Goal: Task Accomplishment & Management: Manage account settings

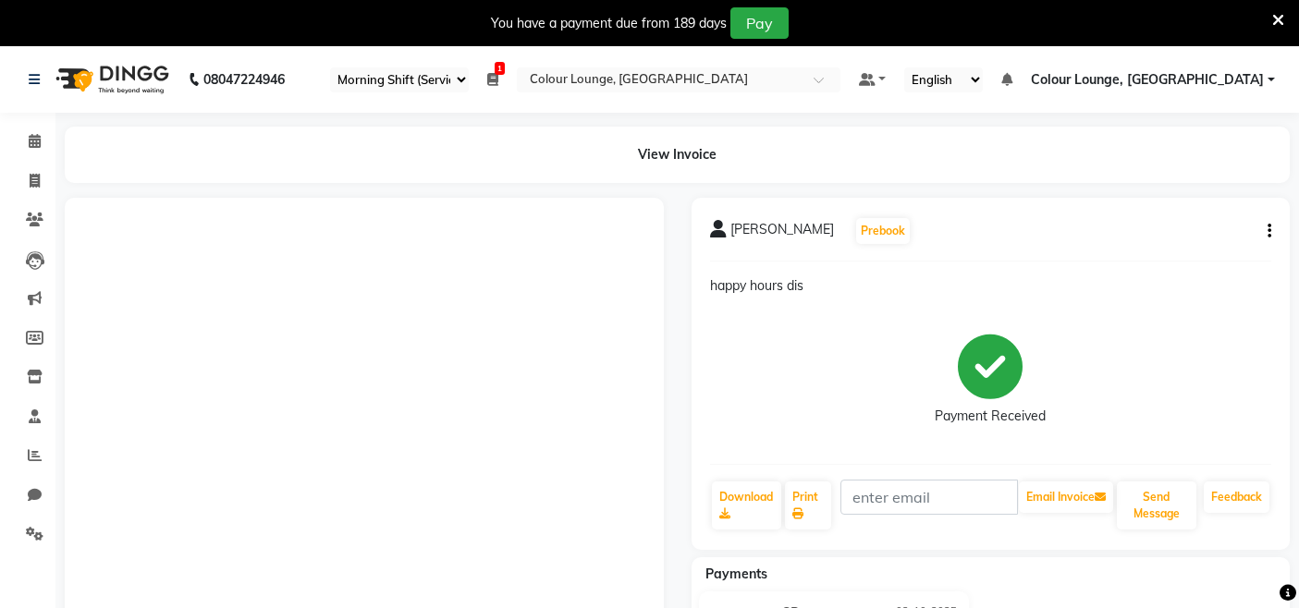
select select "75"
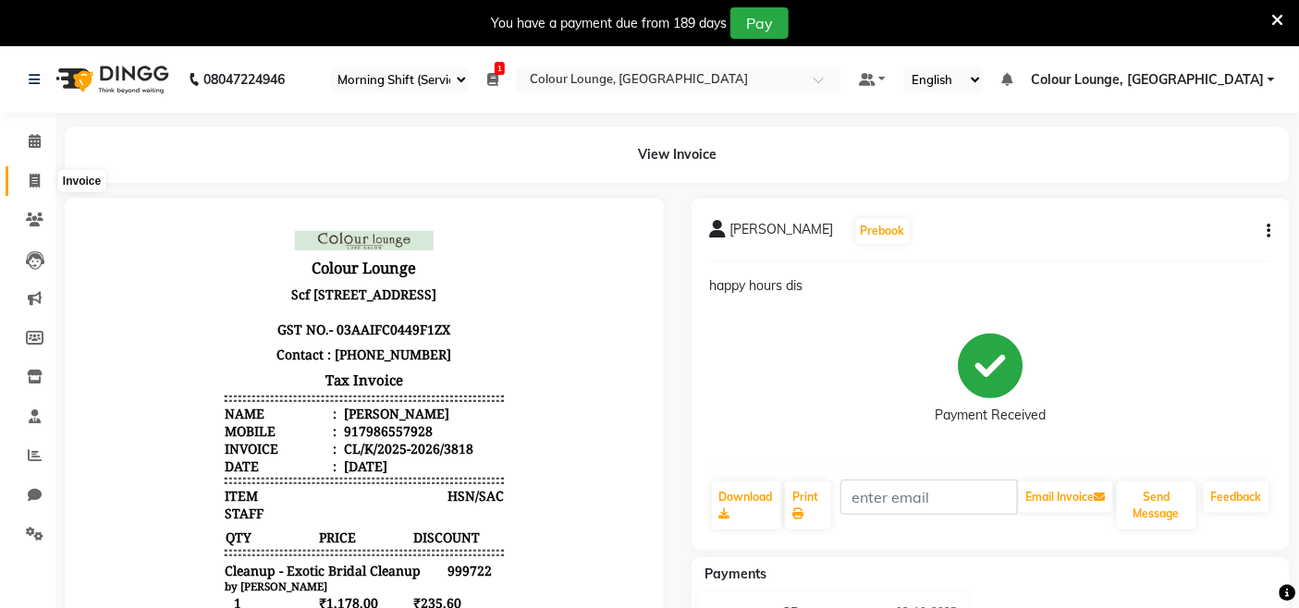
click at [39, 178] on icon at bounding box center [35, 181] width 10 height 14
select select "service"
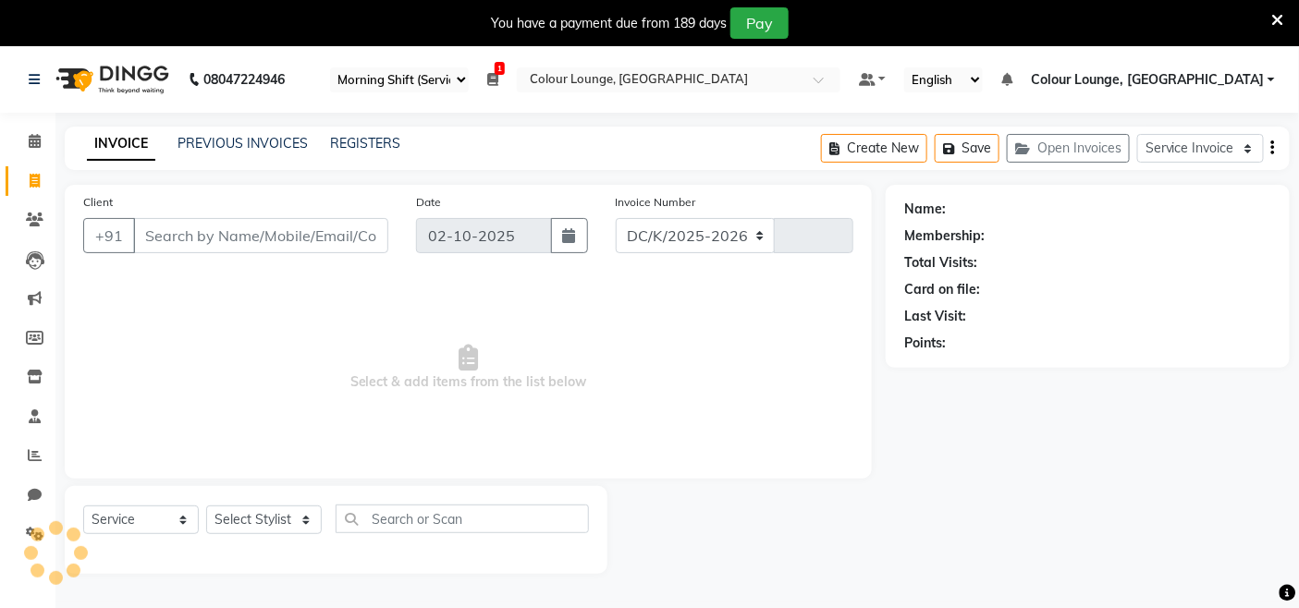
scroll to position [46, 0]
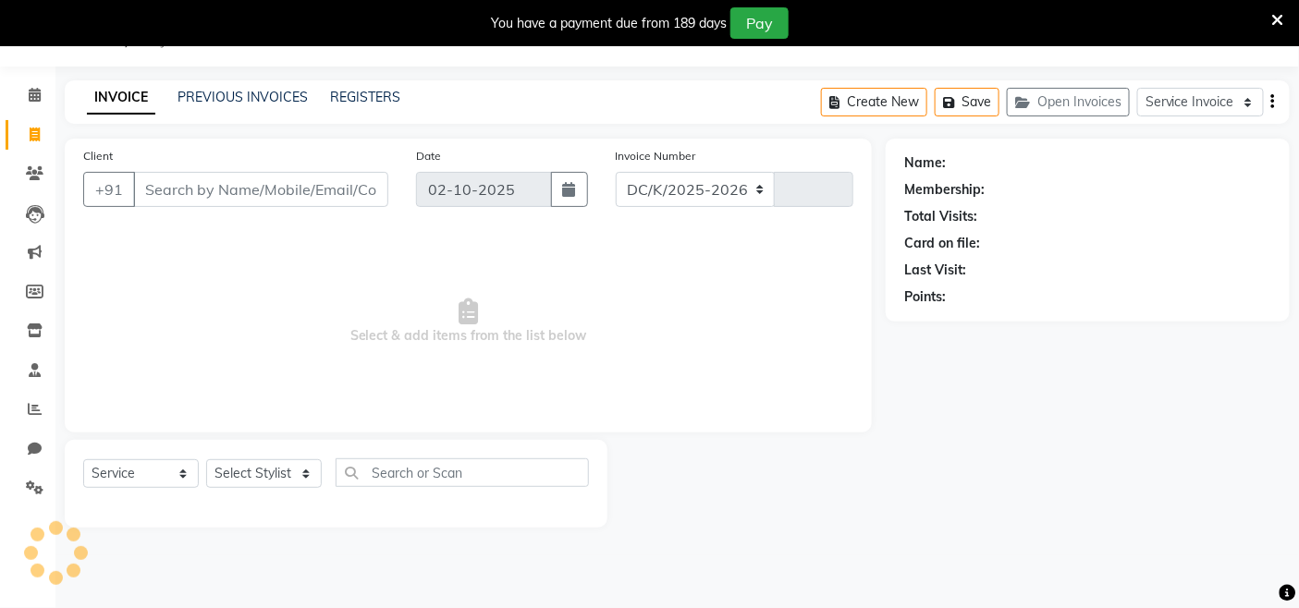
select select "8015"
type input "3819"
type input "s"
type input "a"
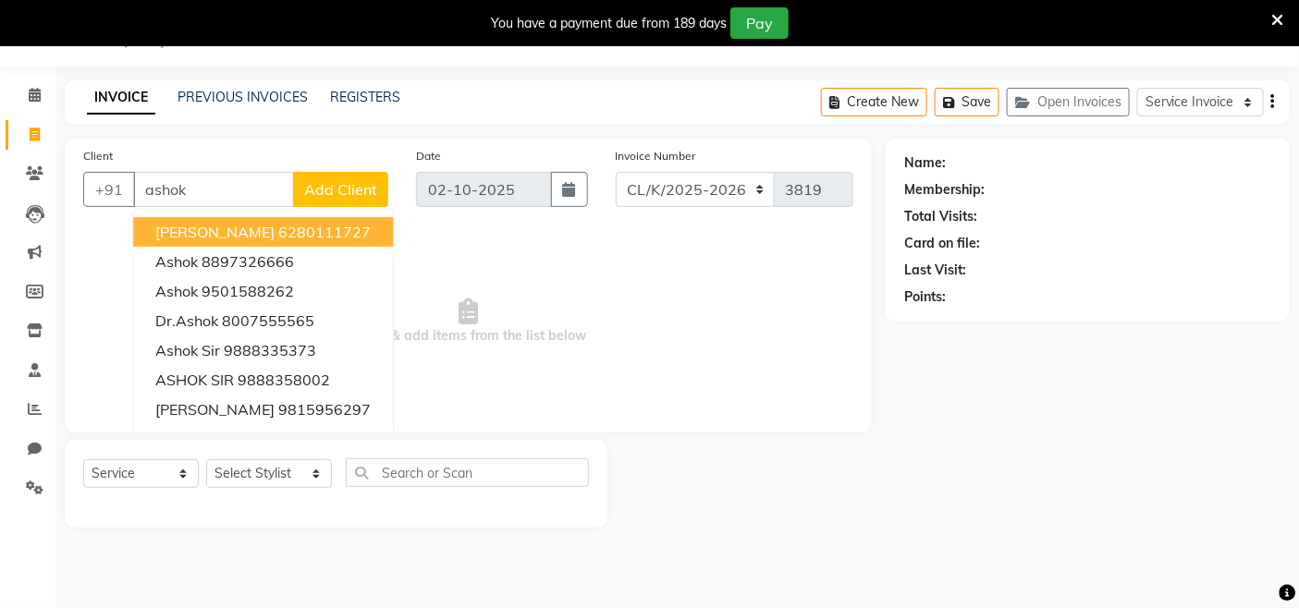
click at [251, 194] on input "ashok" at bounding box center [213, 189] width 161 height 35
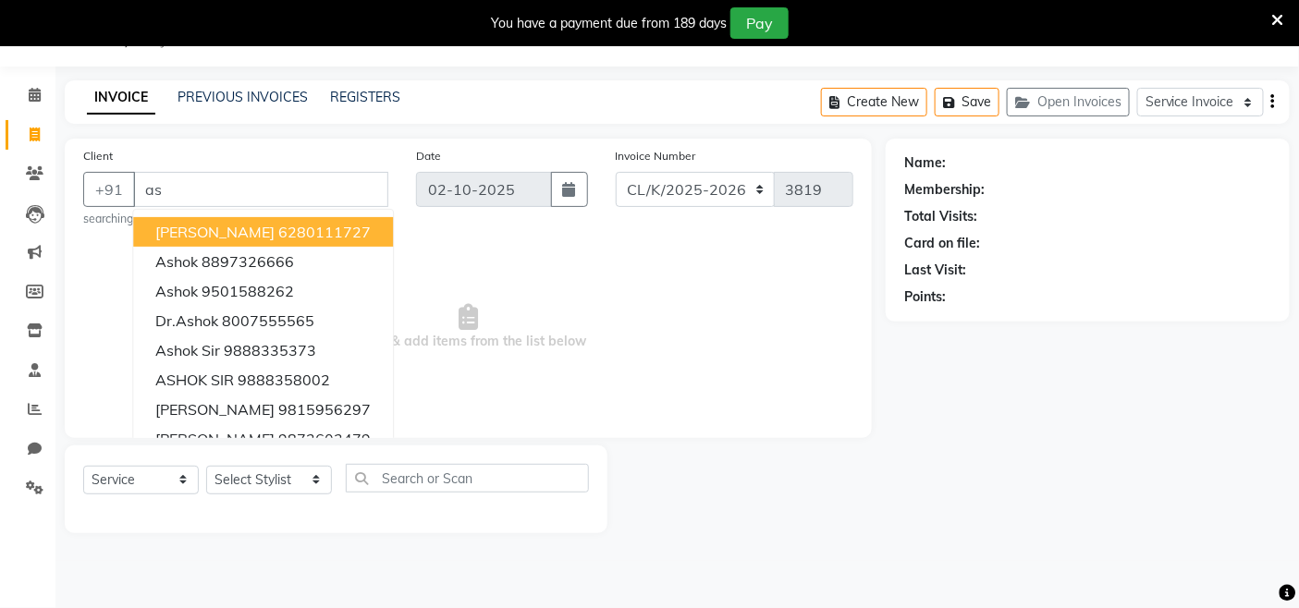
type input "a"
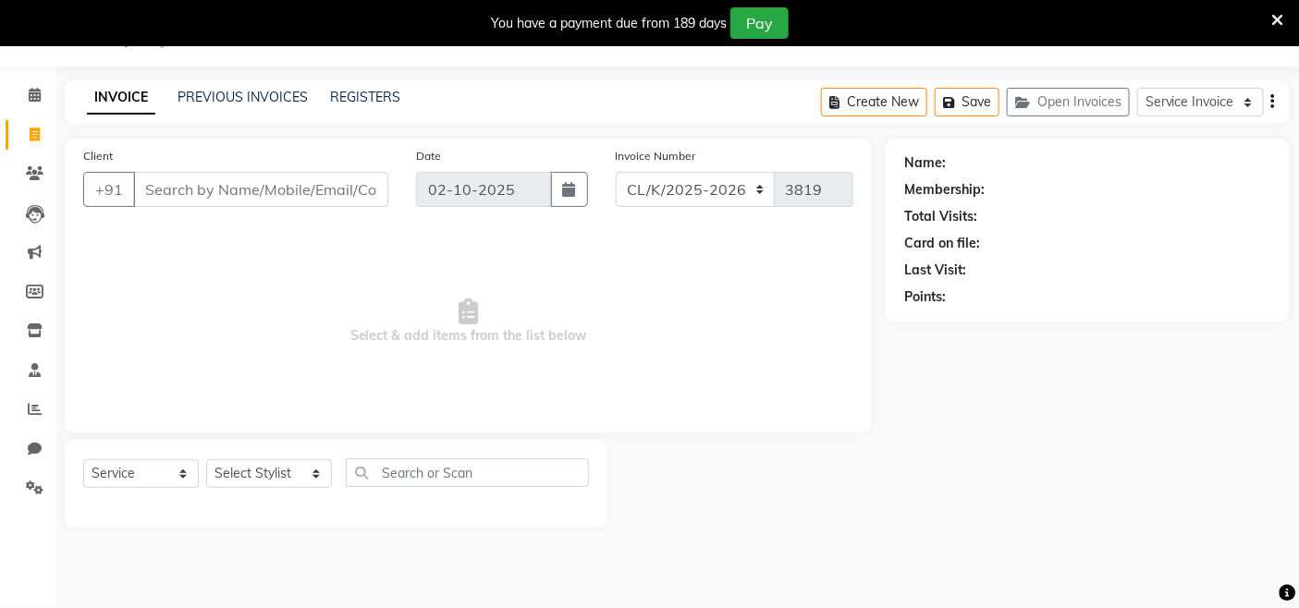
drag, startPoint x: 268, startPoint y: 458, endPoint x: 289, endPoint y: 474, distance: 27.0
click at [275, 463] on div "Select Service Membership Package Voucher Prepaid Gift Card Select Stylist Admi…" at bounding box center [336, 480] width 506 height 43
click at [291, 474] on select "Select Stylist Admin Admin [PERSON_NAME] [PERSON_NAME] [PERSON_NAME] Colour Lou…" at bounding box center [269, 473] width 126 height 29
select select "89289"
click at [206, 460] on select "Select Stylist Admin Admin [PERSON_NAME] [PERSON_NAME] [PERSON_NAME] Colour Lou…" at bounding box center [269, 473] width 126 height 29
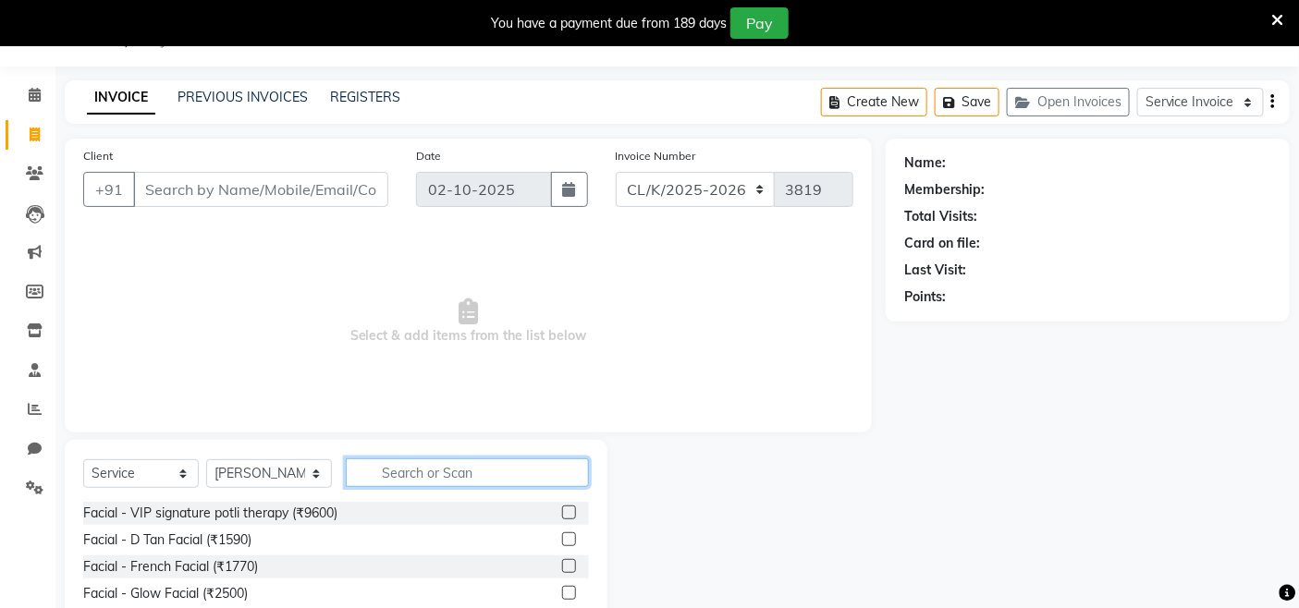
click at [442, 466] on input "text" at bounding box center [467, 473] width 243 height 29
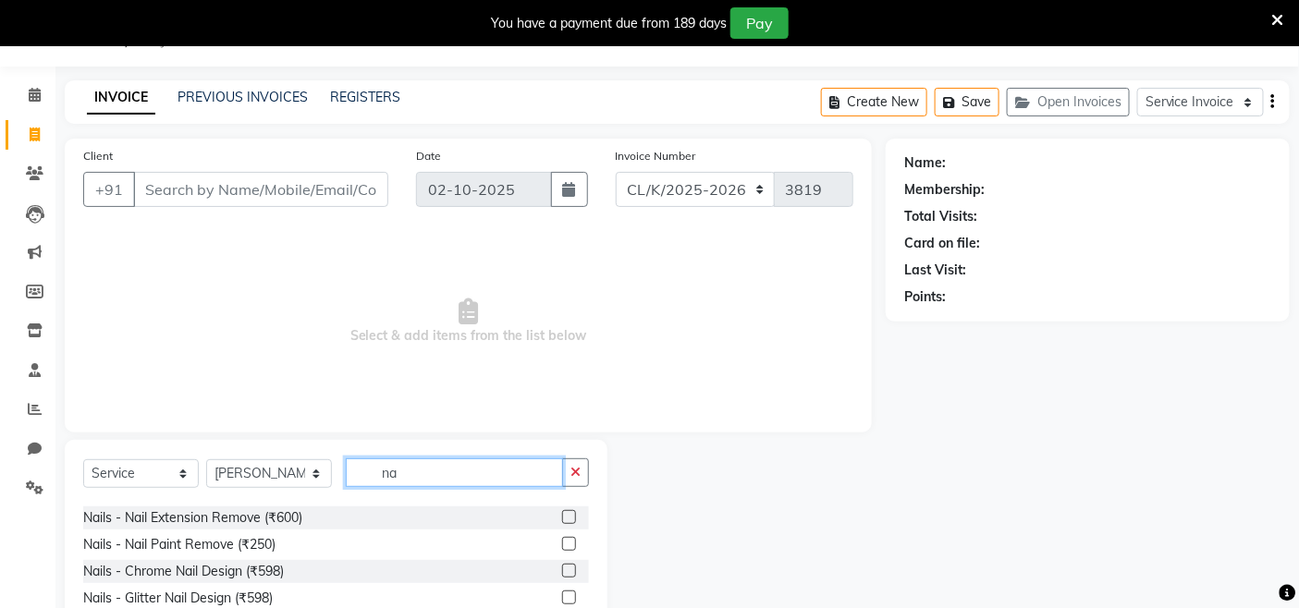
type input "n"
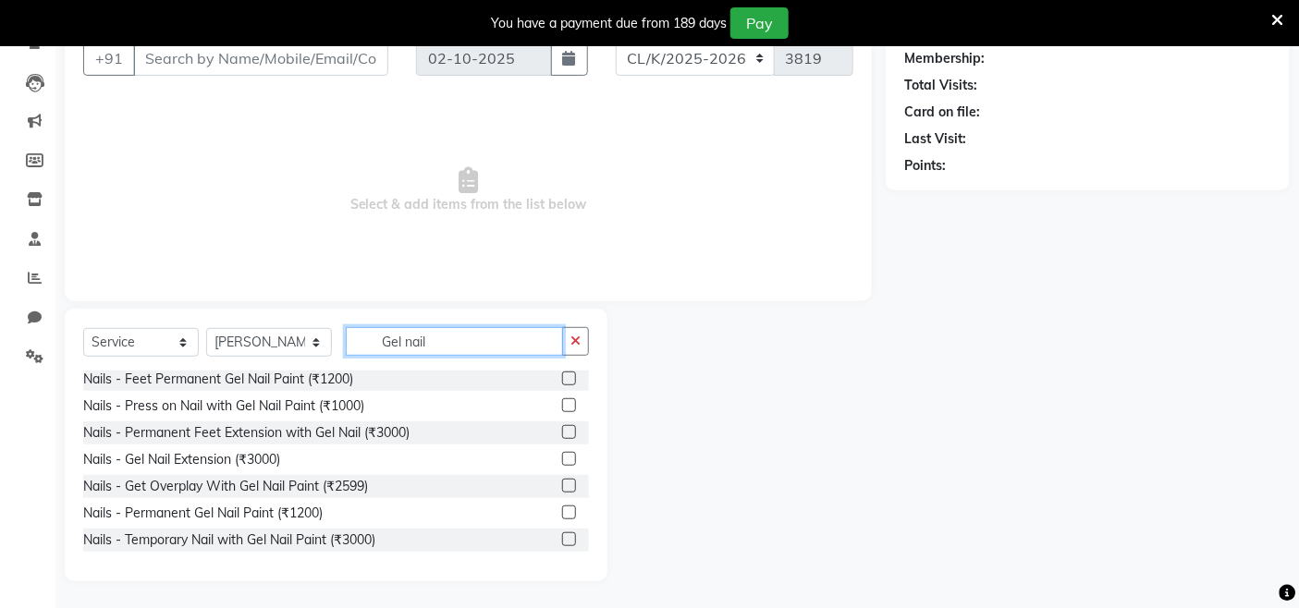
scroll to position [0, 0]
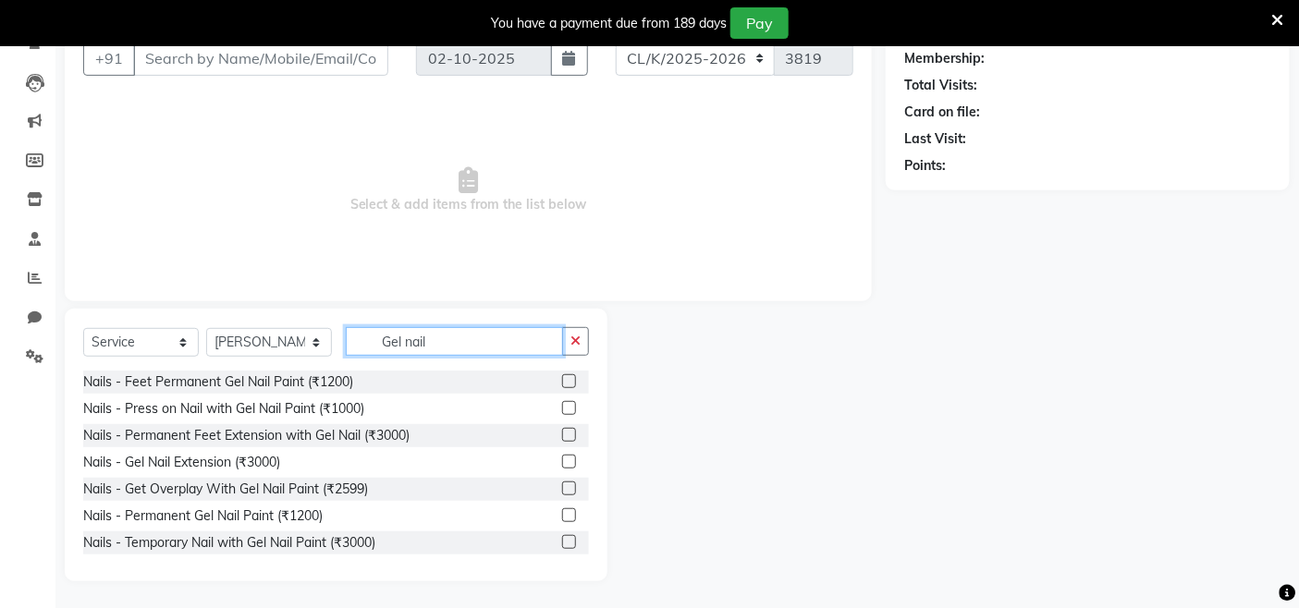
type input "Gel nail"
click at [562, 509] on label at bounding box center [569, 515] width 14 height 14
click at [562, 510] on input "checkbox" at bounding box center [568, 516] width 12 height 12
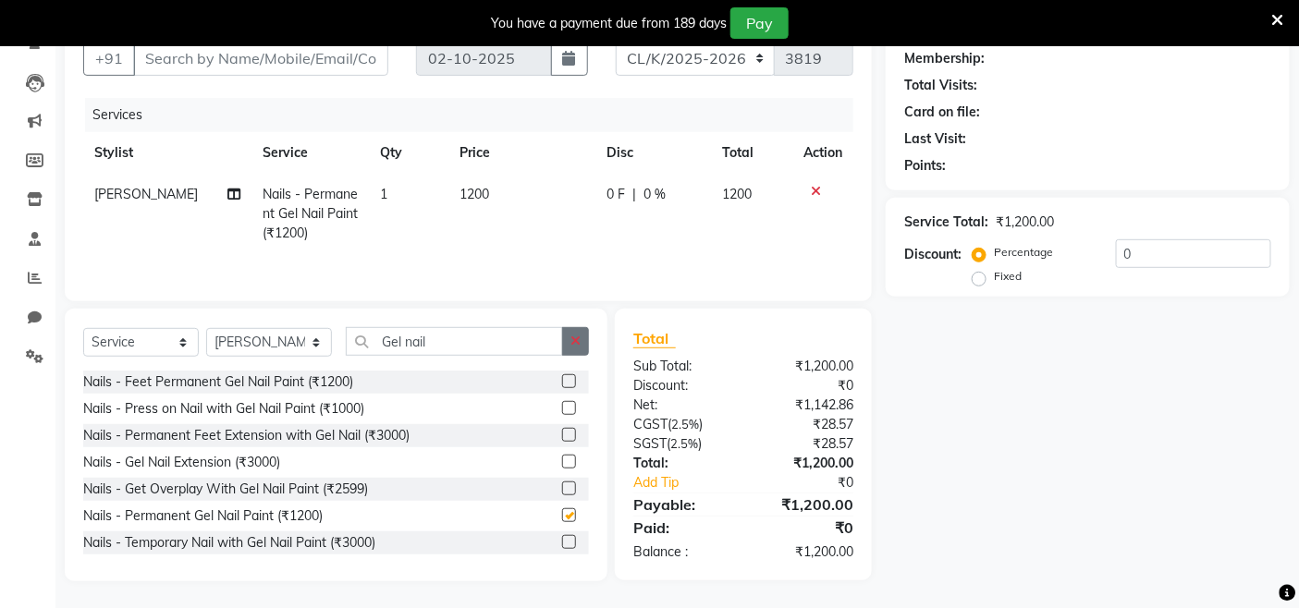
checkbox input "false"
click at [580, 353] on button "button" at bounding box center [575, 341] width 27 height 29
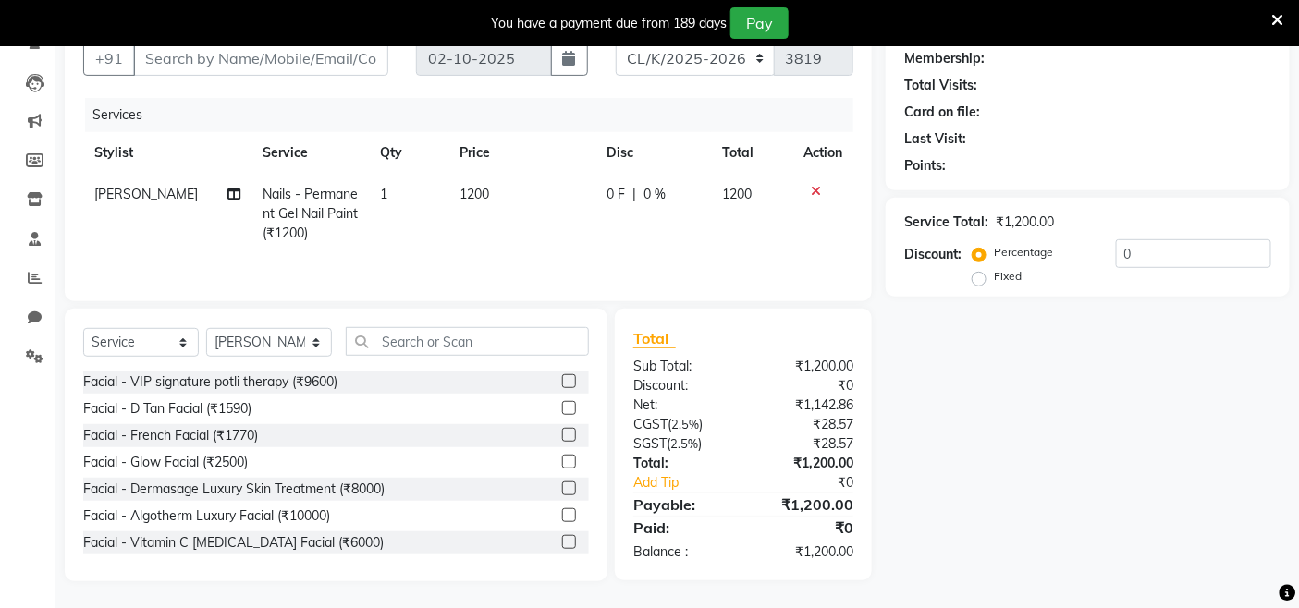
click at [621, 186] on div "0 F | 0 %" at bounding box center [652, 194] width 93 height 19
select select "89289"
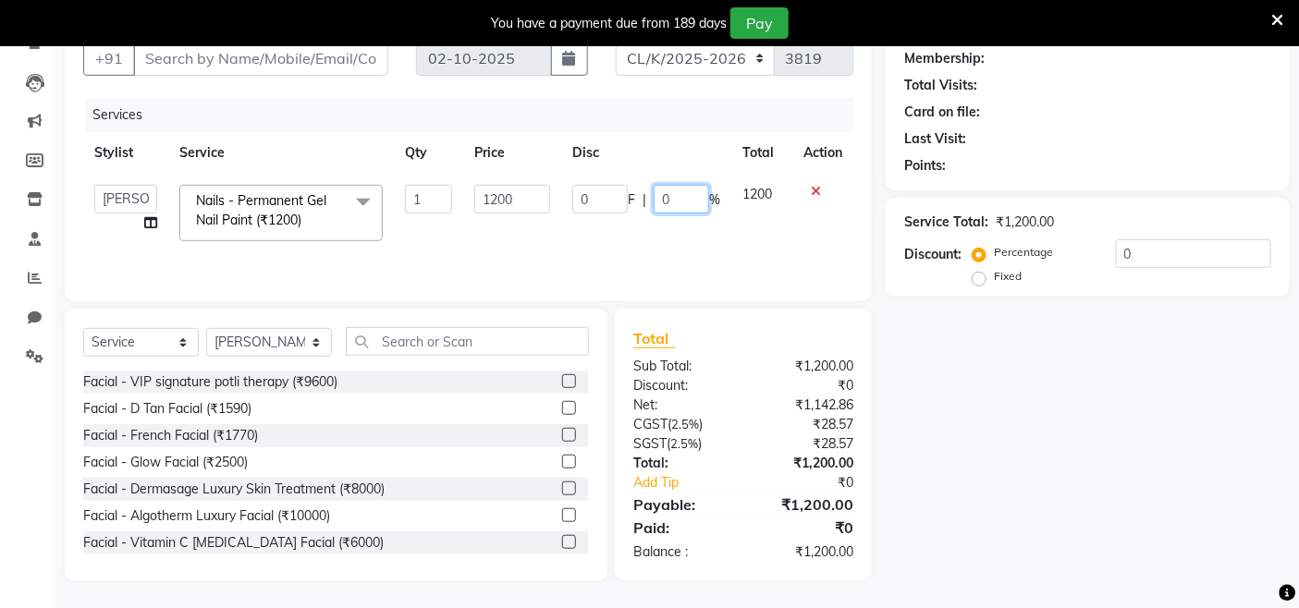
click at [671, 200] on input "0" at bounding box center [681, 199] width 55 height 29
type input "50"
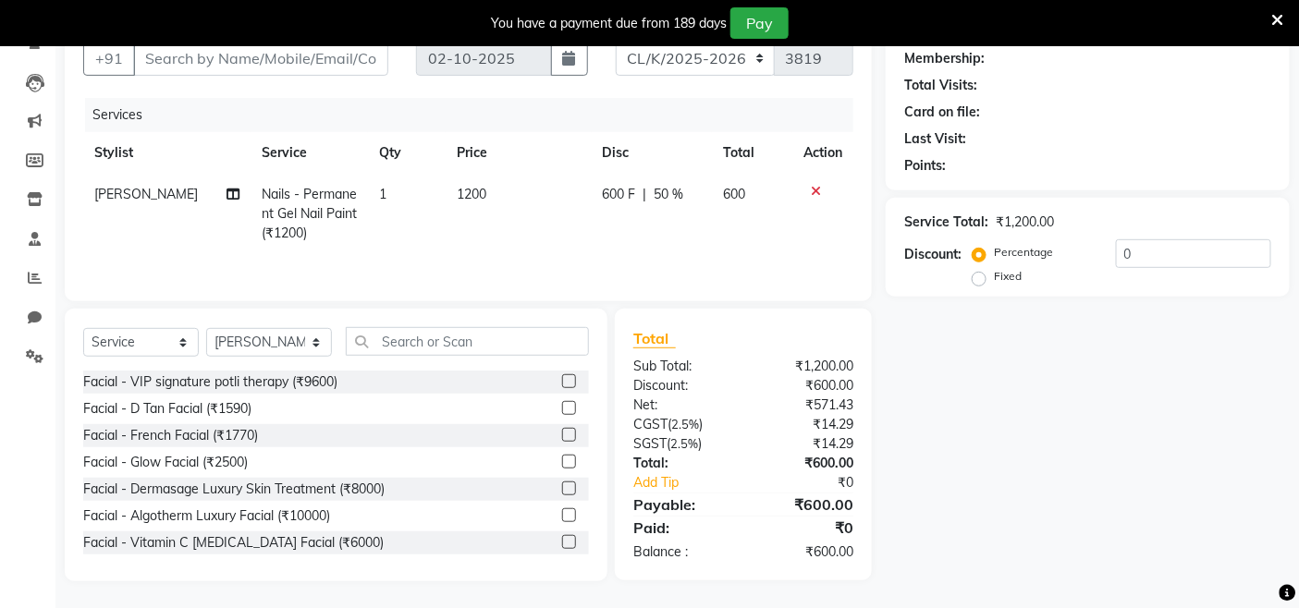
click at [615, 246] on td "600 F | 50 %" at bounding box center [652, 214] width 120 height 80
select select "89289"
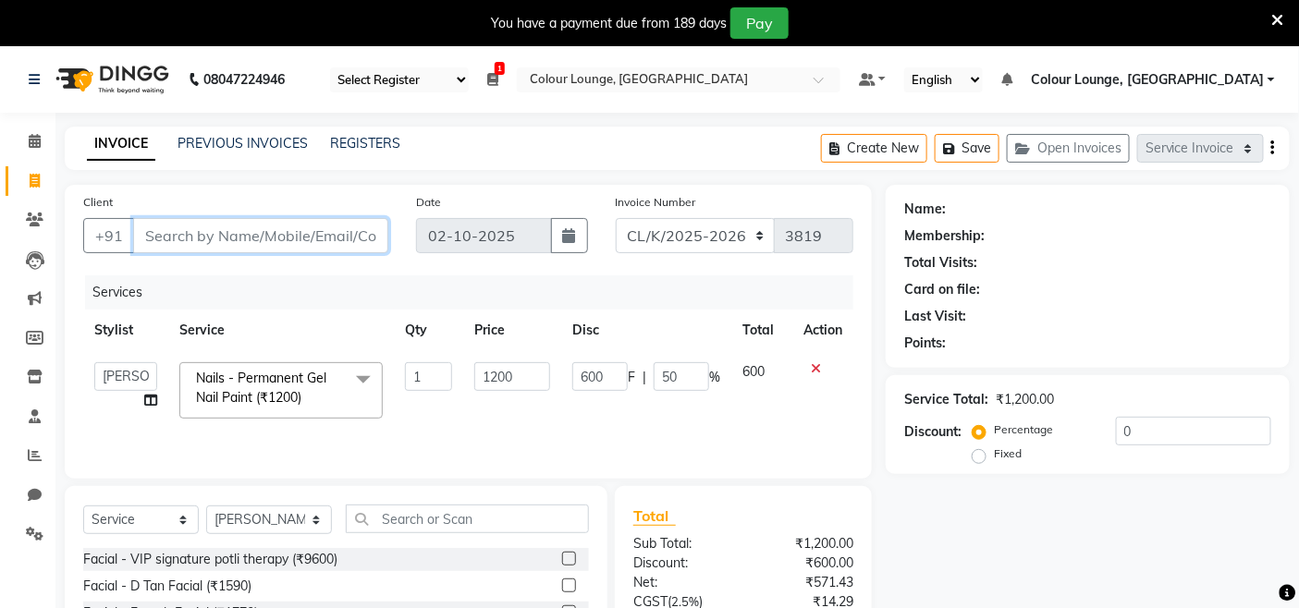
click at [337, 234] on input "Client" at bounding box center [260, 235] width 255 height 35
type input "9"
type input "0"
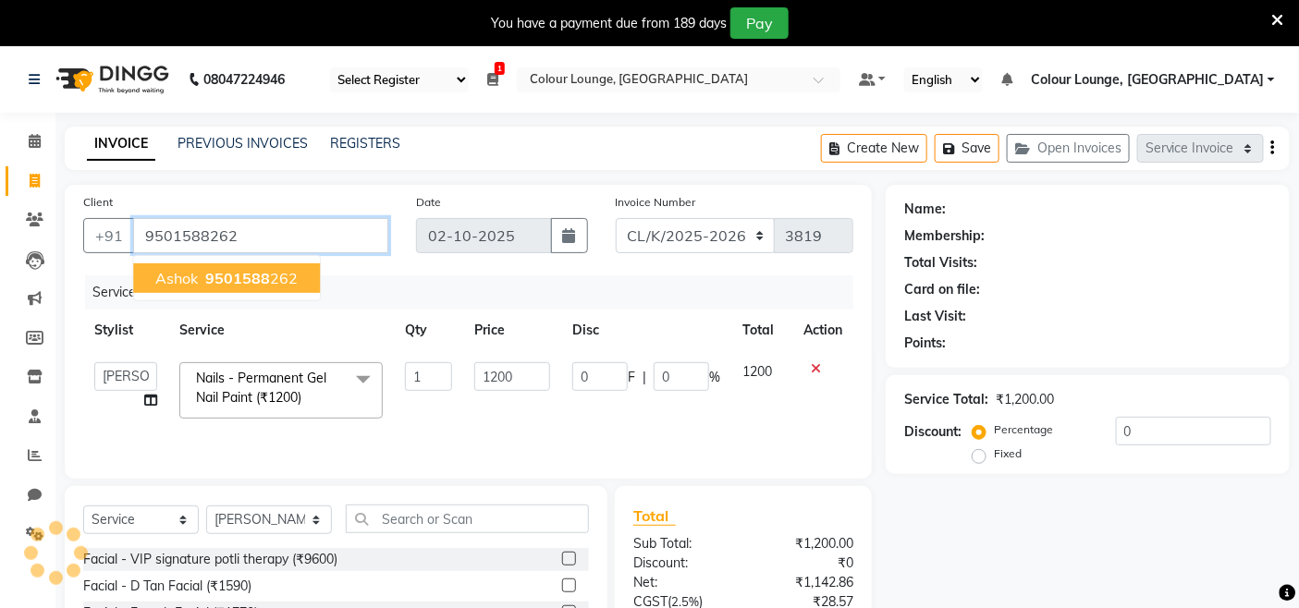
type input "9501588262"
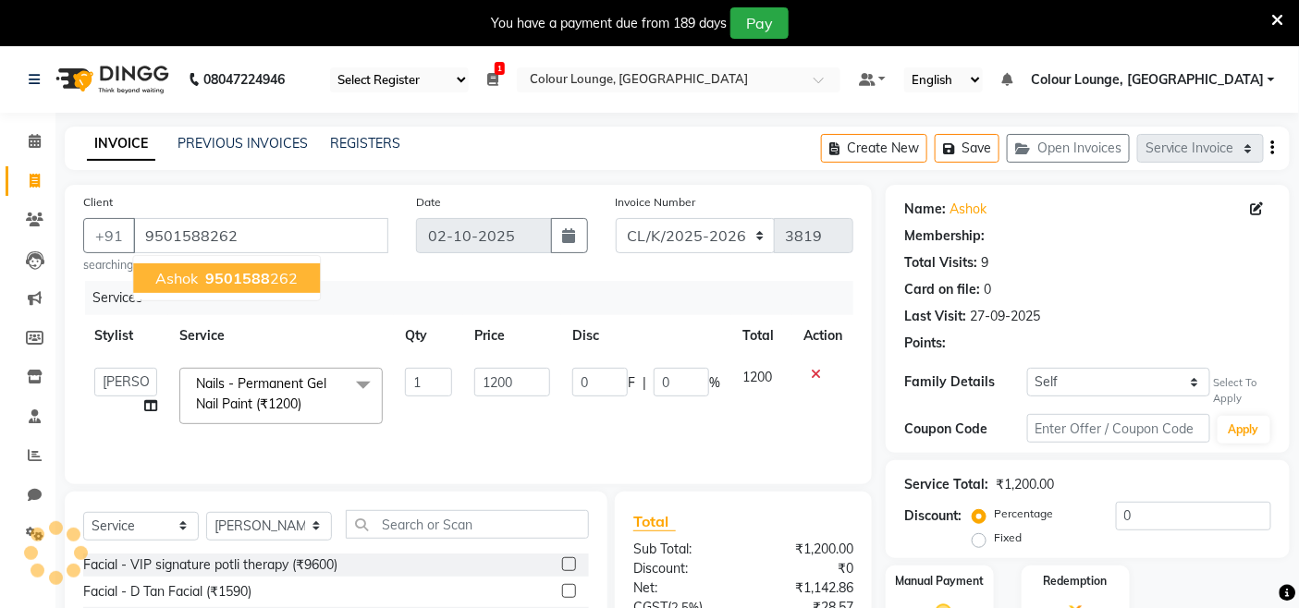
select select "1: Object"
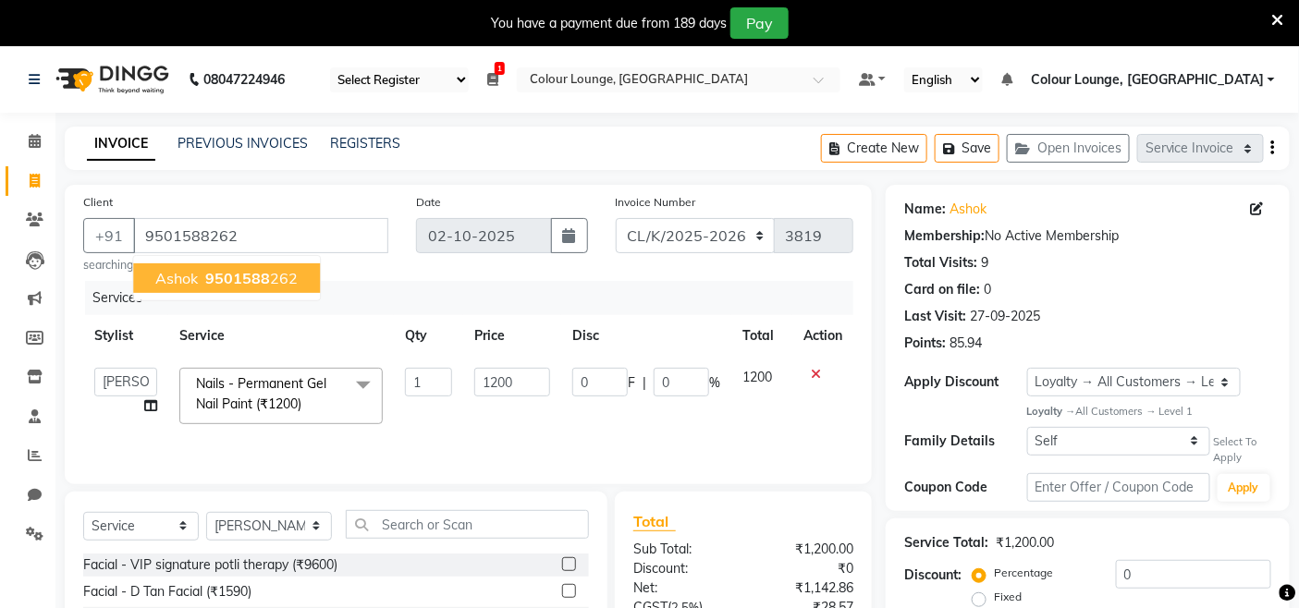
click at [268, 277] on ngb-highlight "9501588 262" at bounding box center [250, 278] width 96 height 18
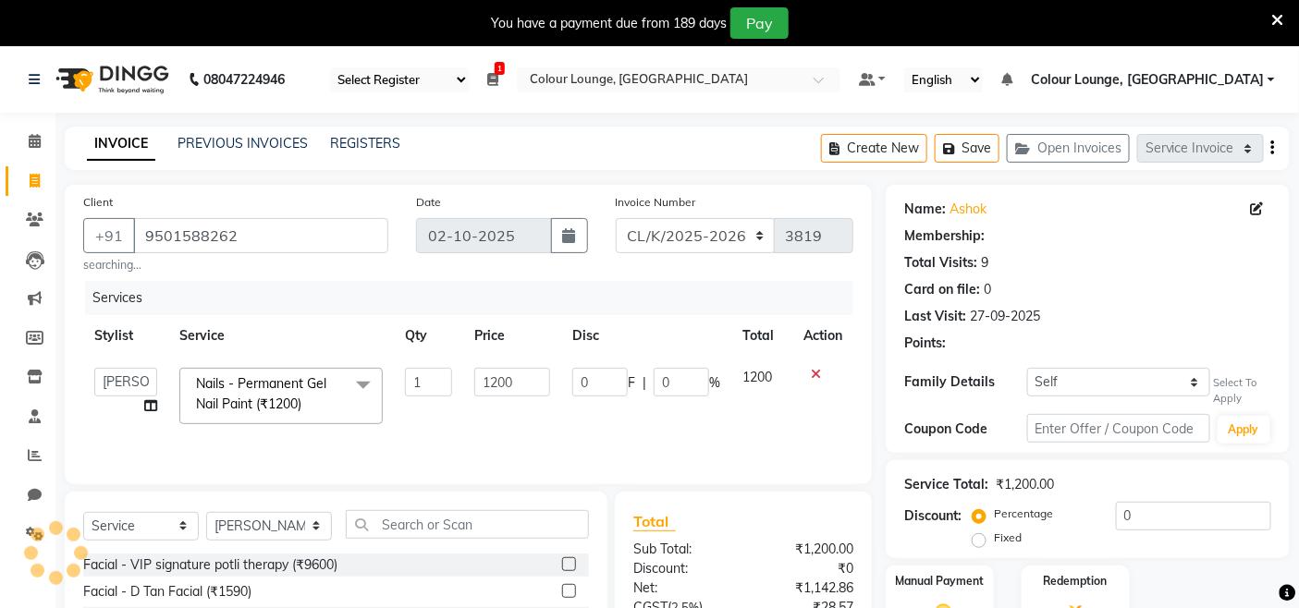
select select "1: Object"
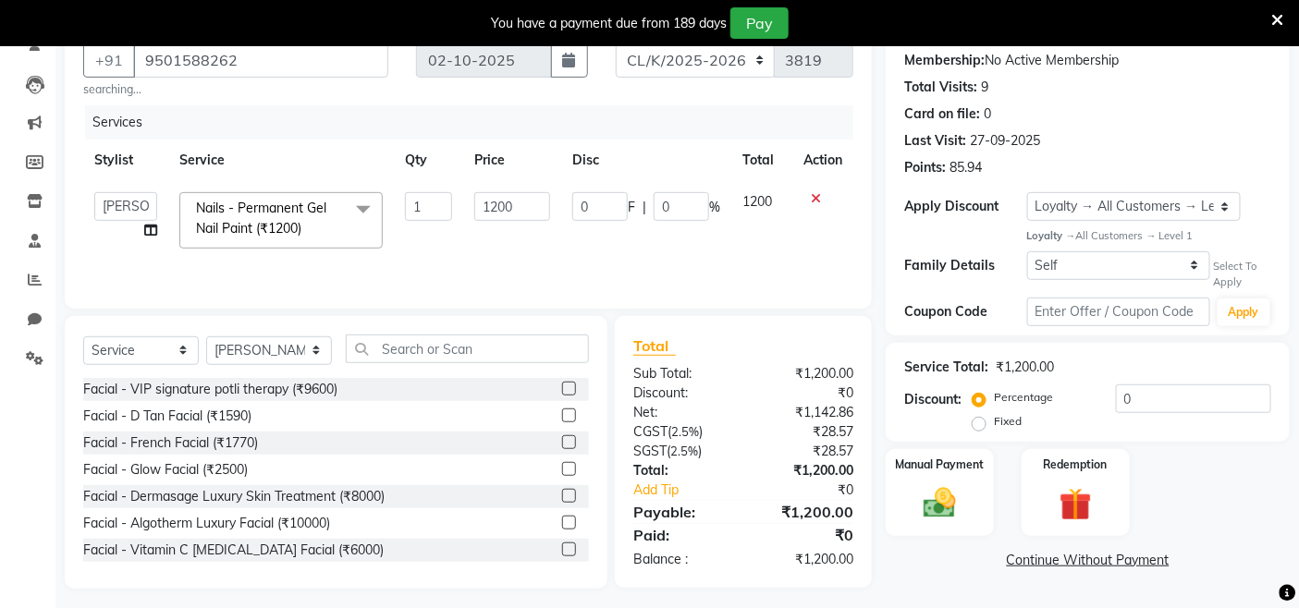
scroll to position [183, 0]
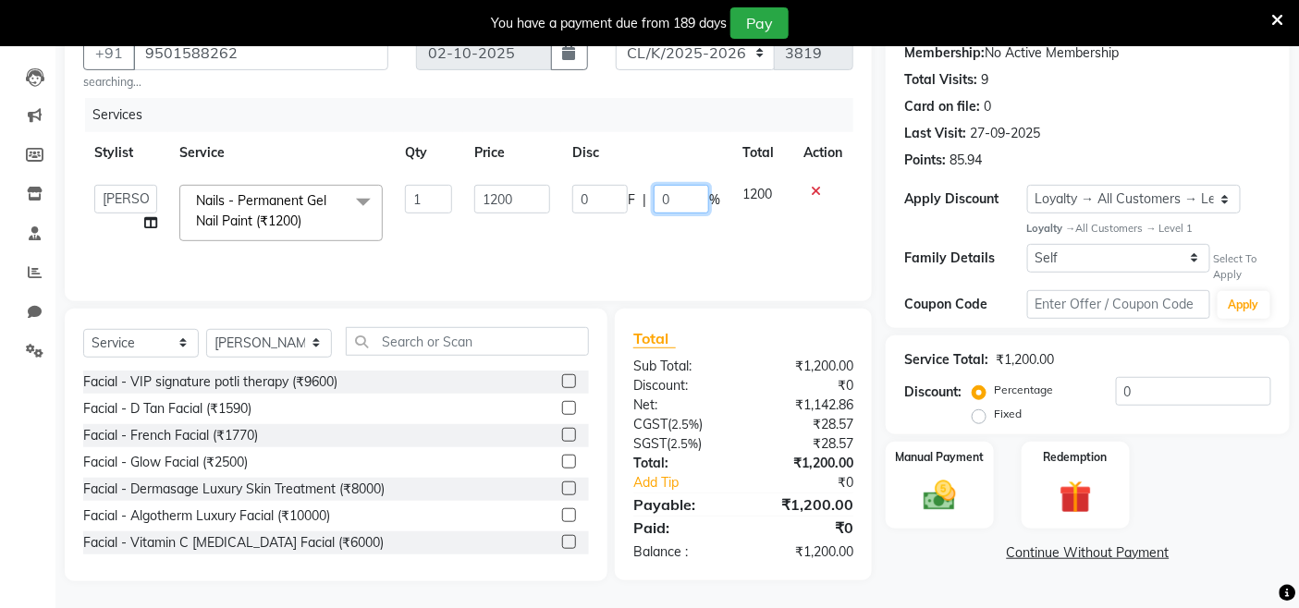
click at [681, 194] on input "0" at bounding box center [681, 199] width 55 height 29
type input "6"
type input "50"
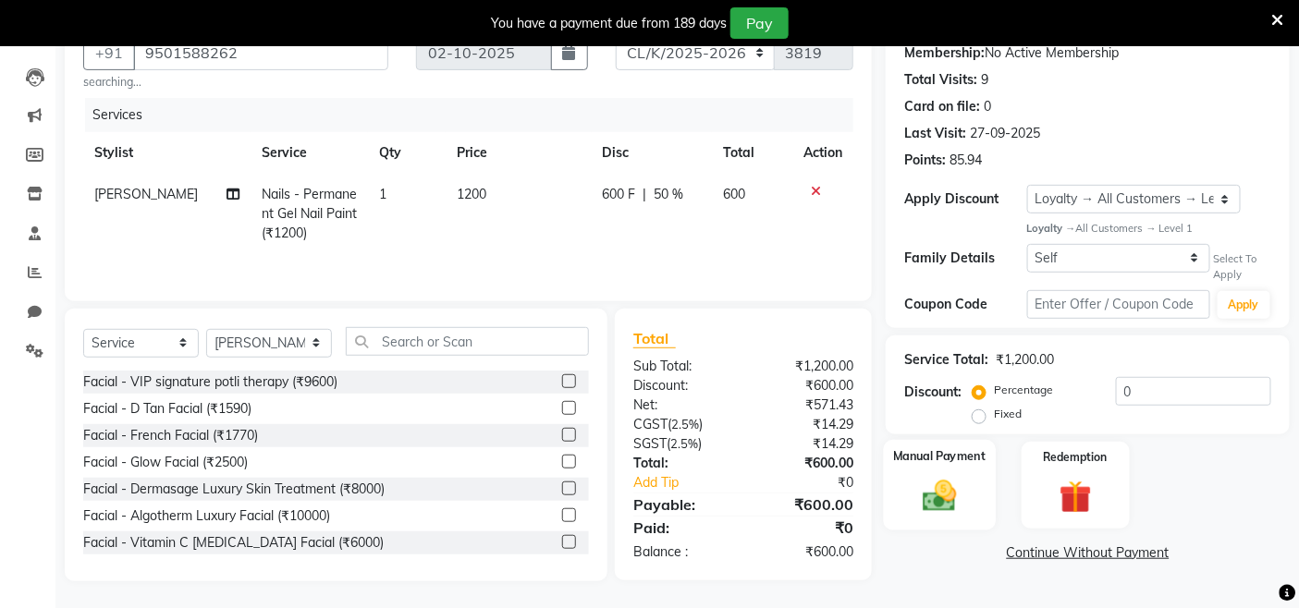
click at [953, 463] on label "Manual Payment" at bounding box center [940, 456] width 92 height 18
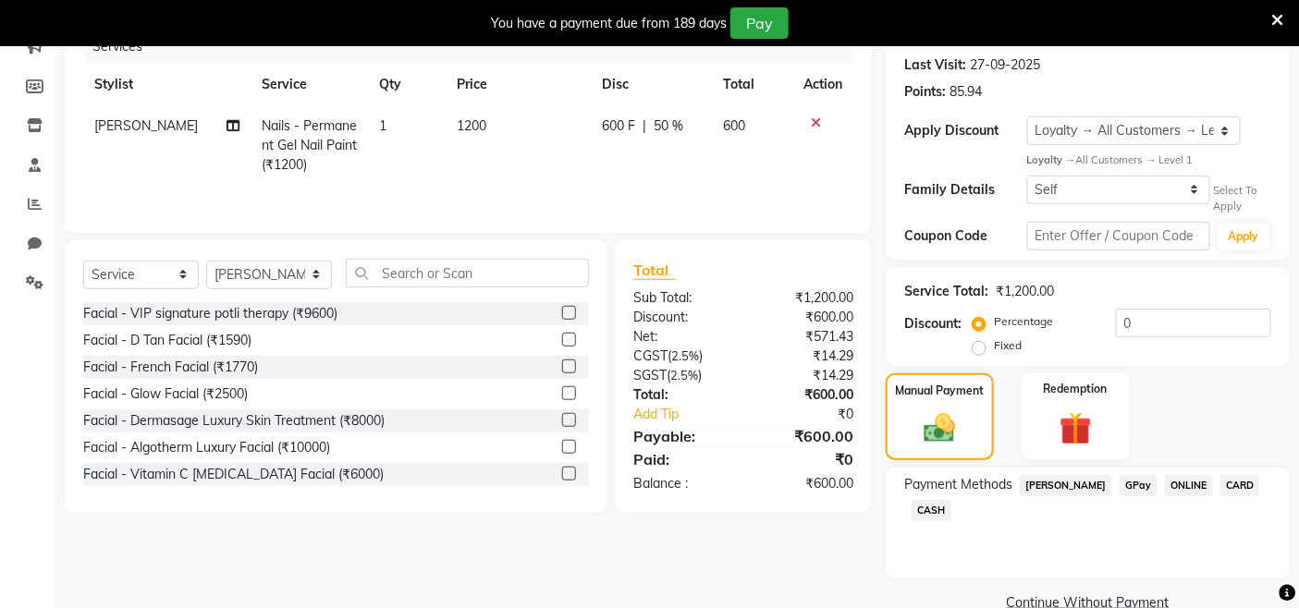
scroll to position [287, 0]
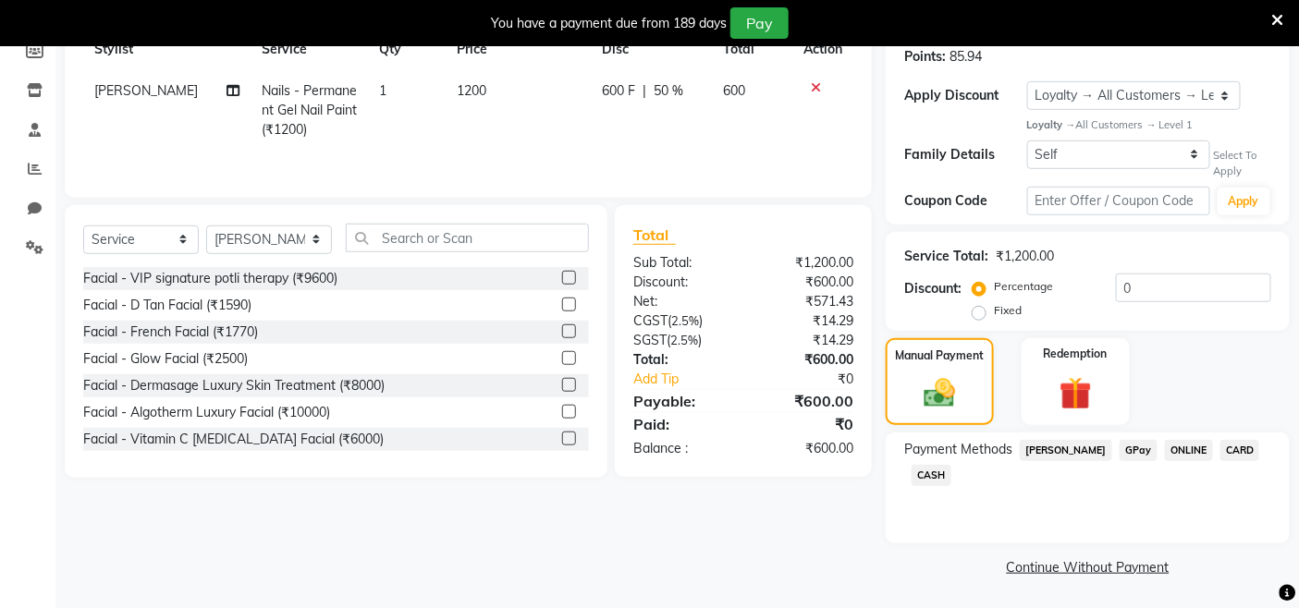
click at [931, 479] on span "CASH" at bounding box center [932, 475] width 40 height 21
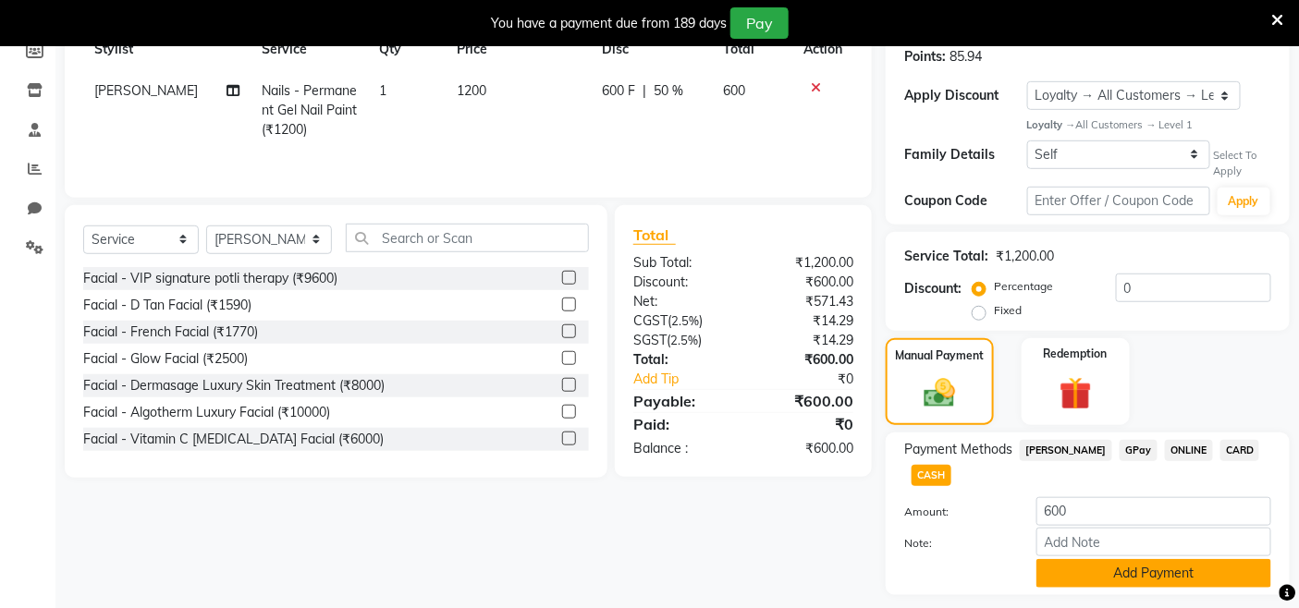
click at [1251, 574] on button "Add Payment" at bounding box center [1153, 573] width 235 height 29
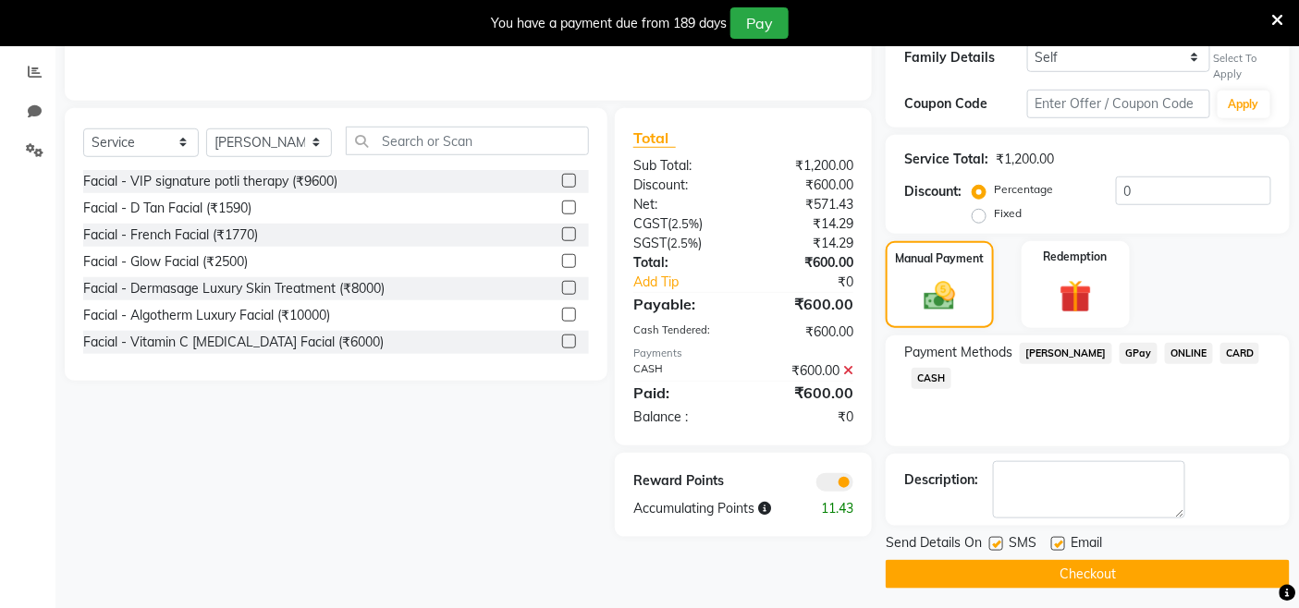
scroll to position [391, 0]
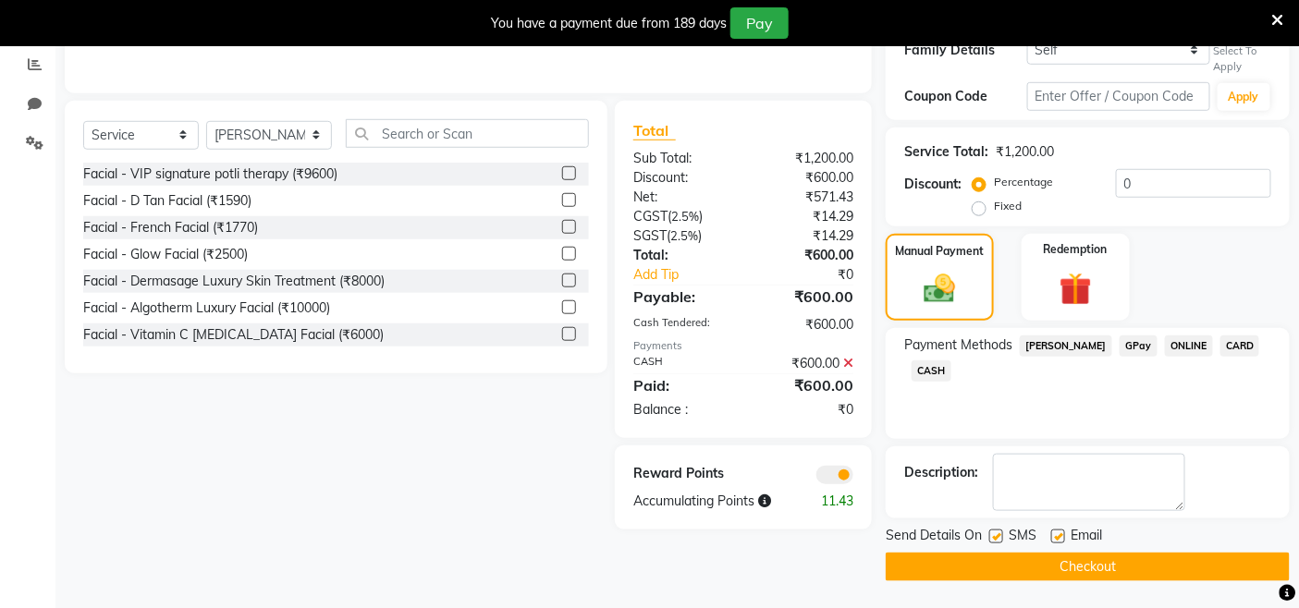
click at [1069, 557] on button "Checkout" at bounding box center [1088, 567] width 404 height 29
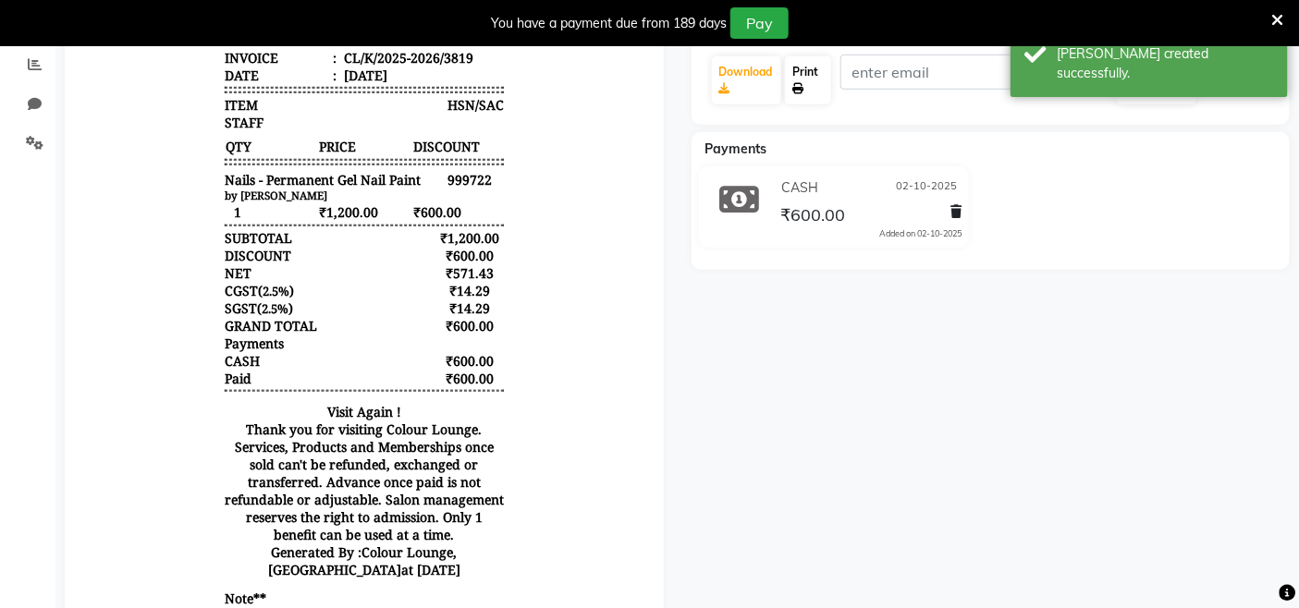
click at [818, 78] on link "Print" at bounding box center [807, 80] width 45 height 48
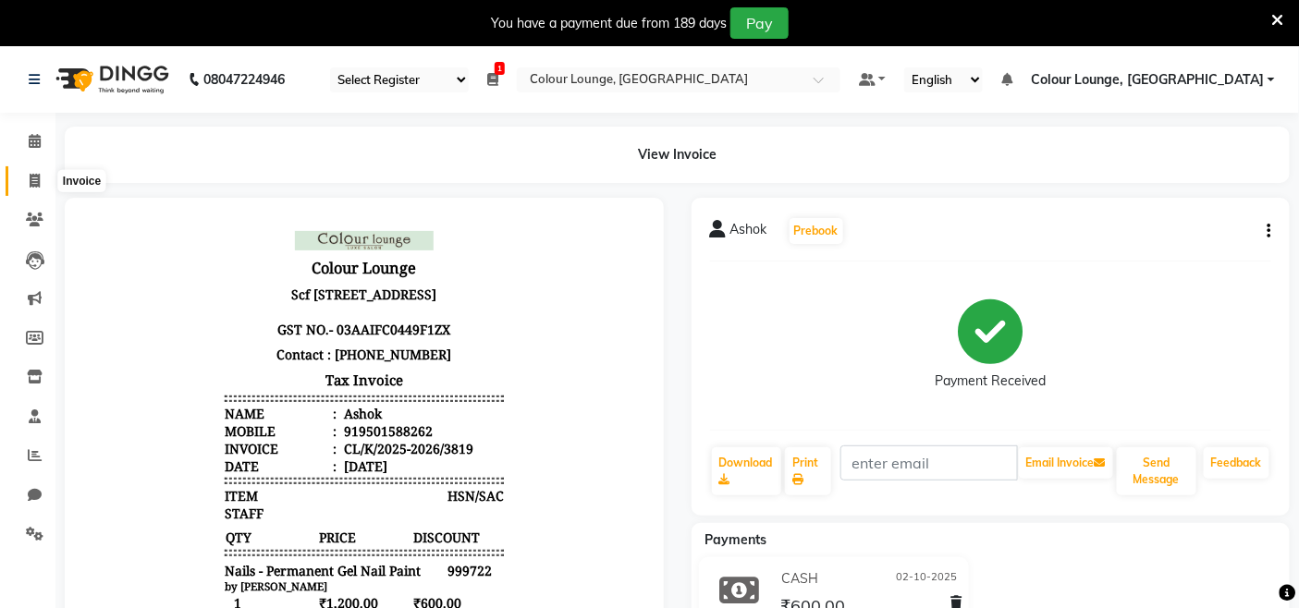
click at [32, 182] on icon at bounding box center [35, 181] width 10 height 14
select select "service"
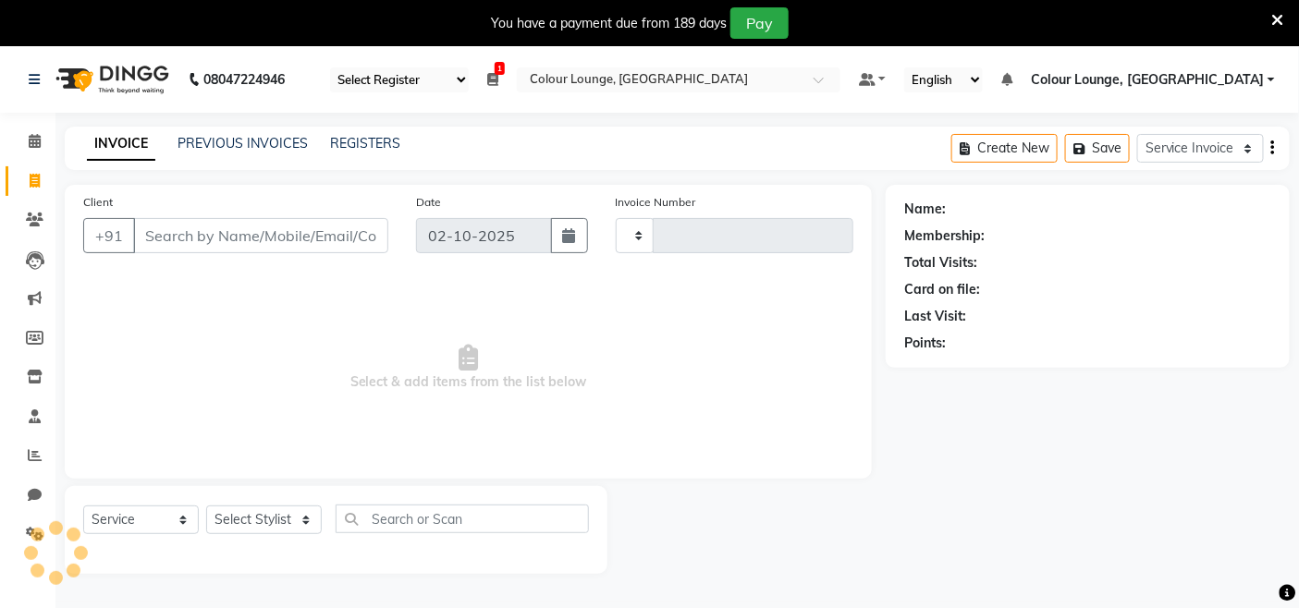
scroll to position [46, 0]
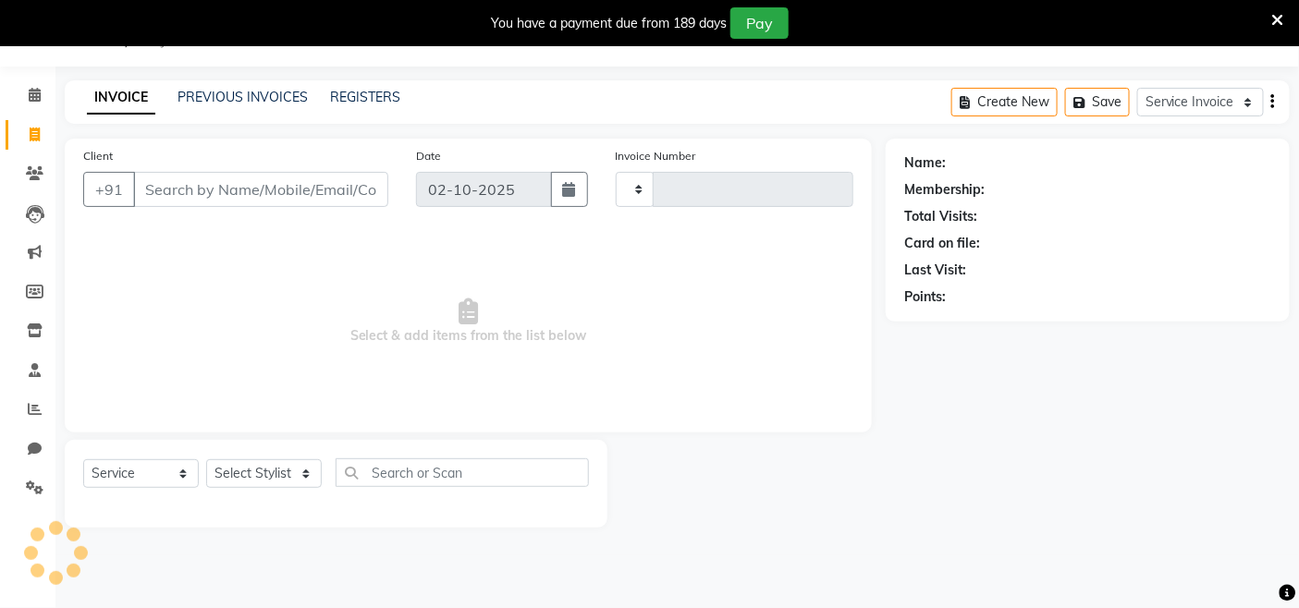
type input "3820"
select select "8015"
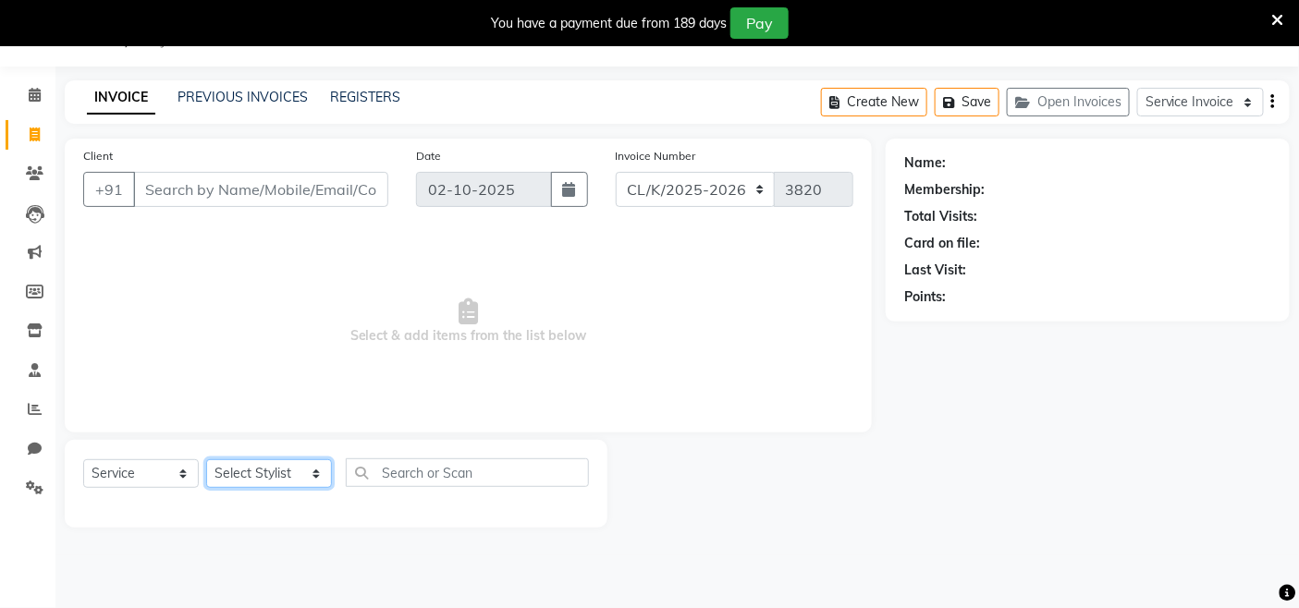
click at [266, 474] on select "Select Stylist Admin Admin AKHIL ANKUSH ANSH Baljinder Colour Lounge, Kabir Par…" at bounding box center [269, 473] width 126 height 29
select select "70113"
click at [206, 460] on select "Select Stylist Admin Admin AKHIL ANKUSH ANSH Baljinder Colour Lounge, Kabir Par…" at bounding box center [269, 473] width 126 height 29
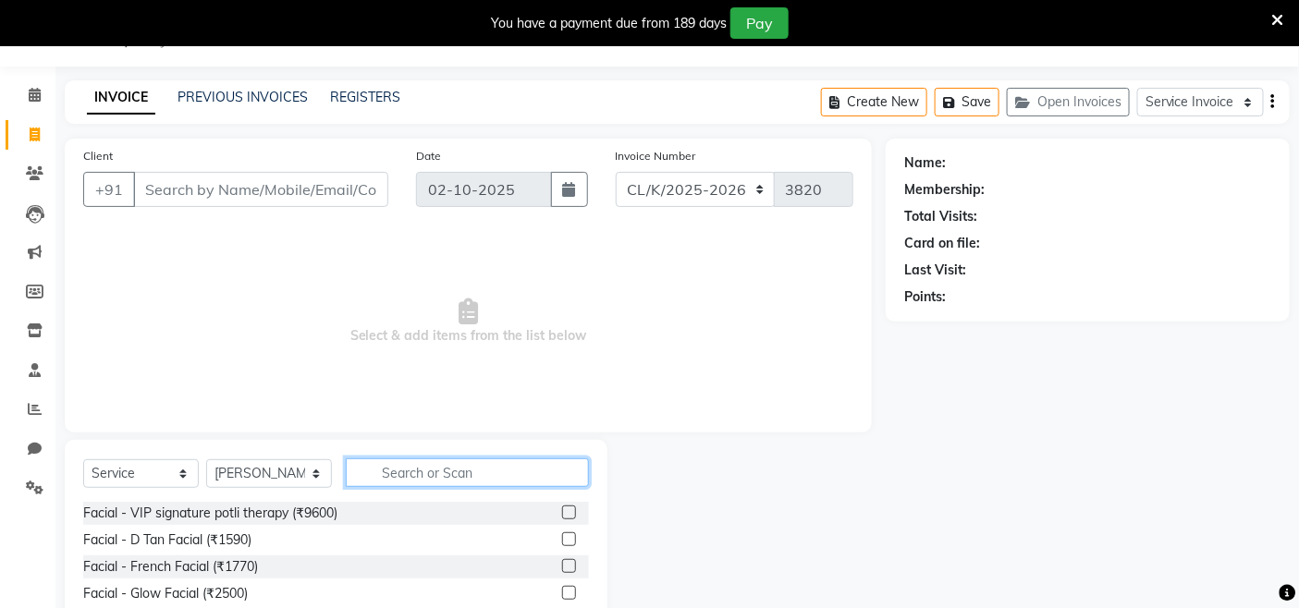
drag, startPoint x: 376, startPoint y: 475, endPoint x: 373, endPoint y: 488, distance: 13.2
click at [373, 478] on input "text" at bounding box center [467, 473] width 243 height 29
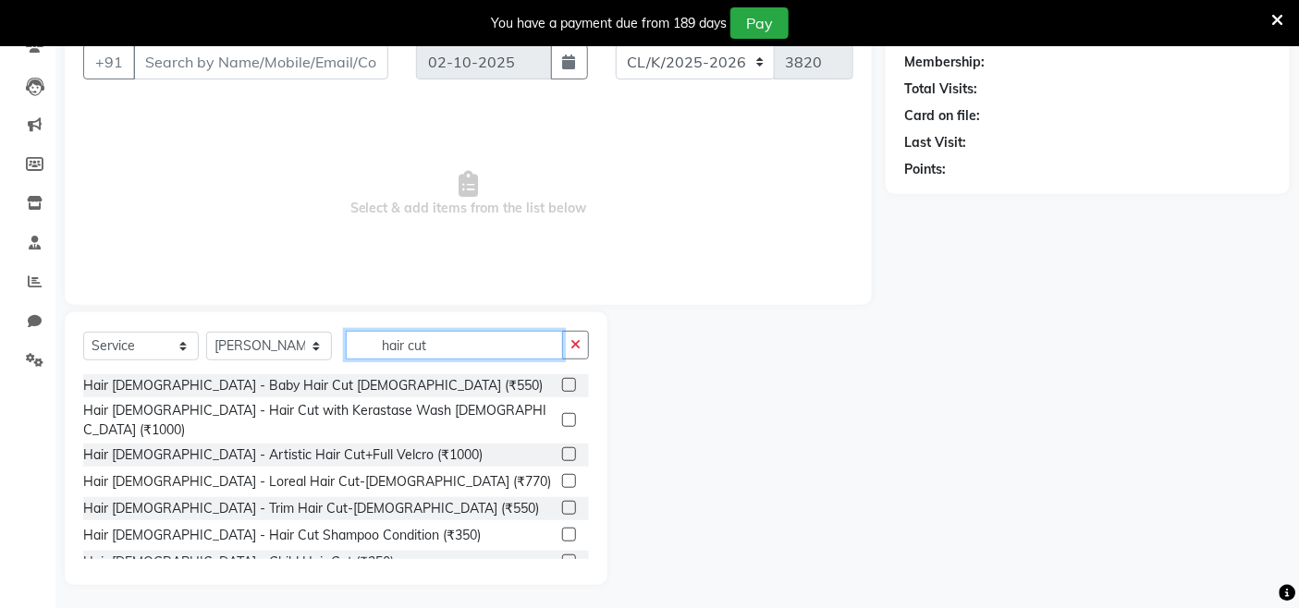
scroll to position [178, 0]
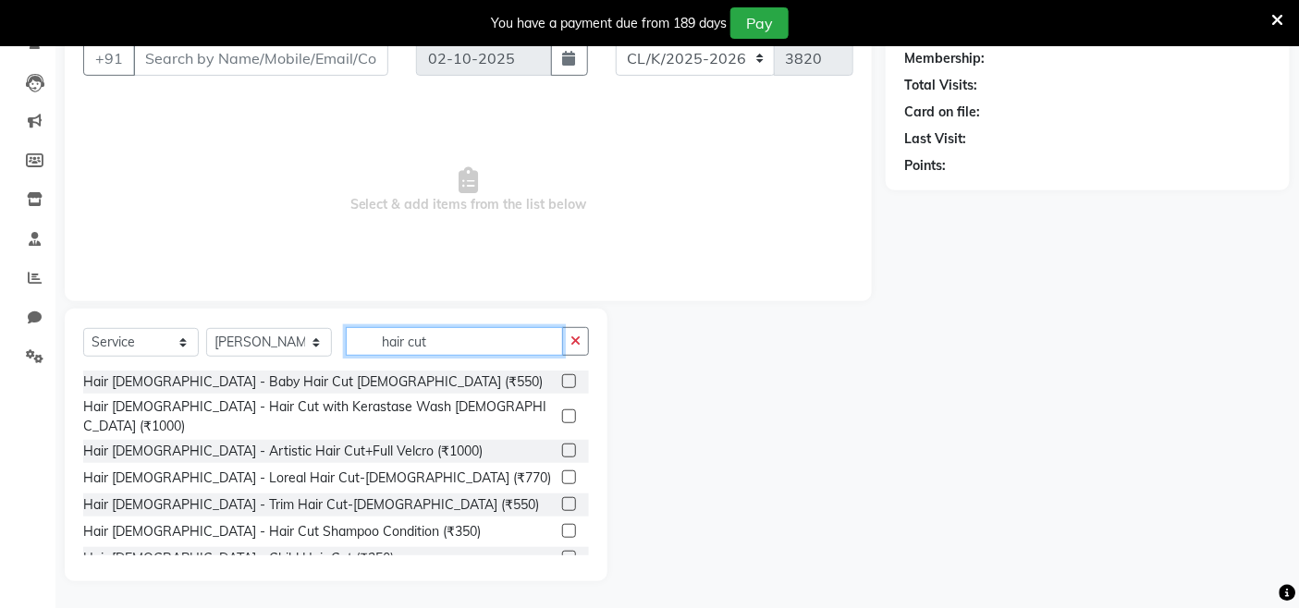
type input "hair cut"
click at [562, 524] on label at bounding box center [569, 531] width 14 height 14
click at [562, 526] on input "checkbox" at bounding box center [568, 532] width 12 height 12
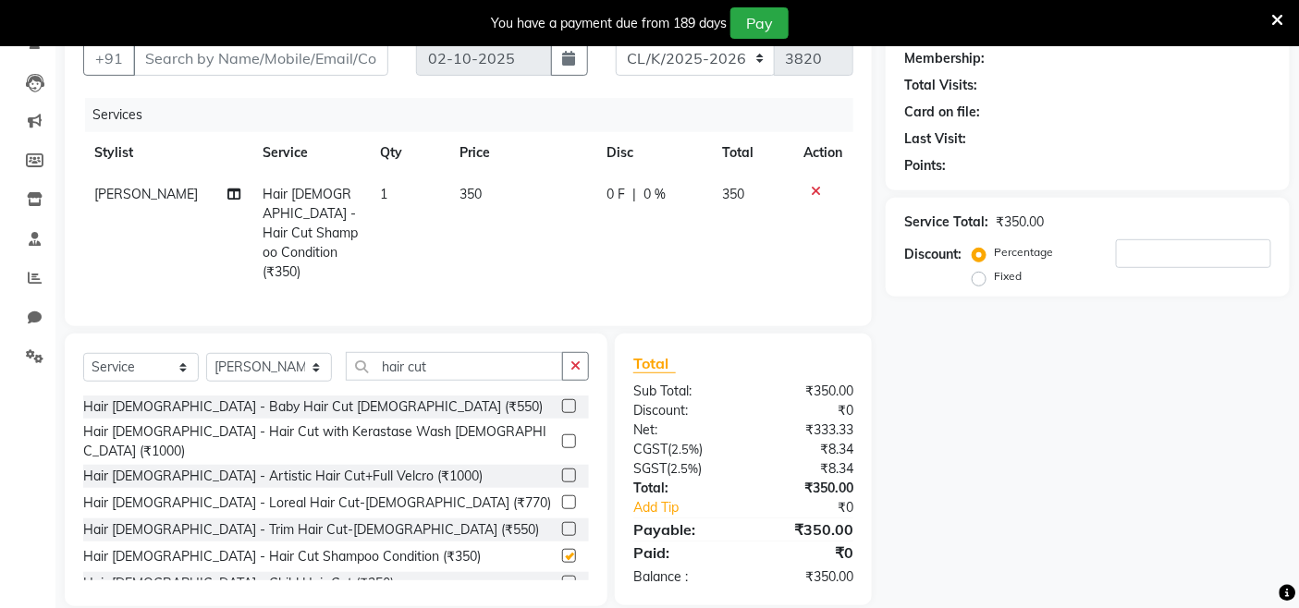
checkbox input "false"
click at [576, 360] on icon "button" at bounding box center [575, 366] width 10 height 13
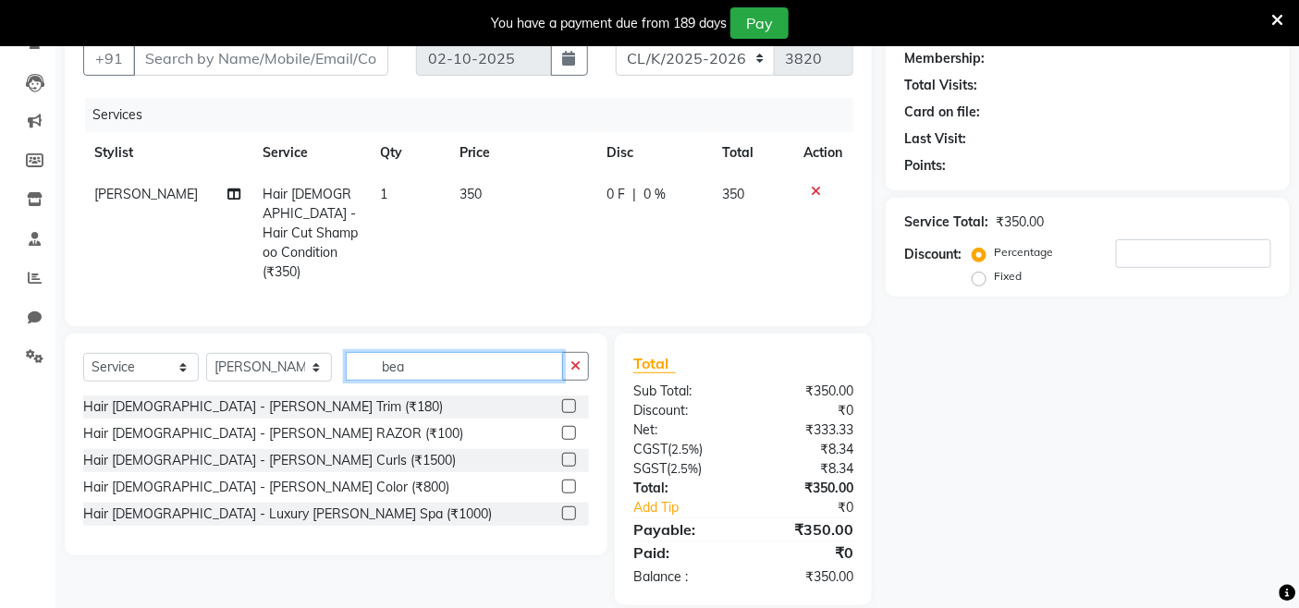
type input "bea"
click at [569, 399] on label at bounding box center [569, 406] width 14 height 14
click at [569, 401] on input "checkbox" at bounding box center [568, 407] width 12 height 12
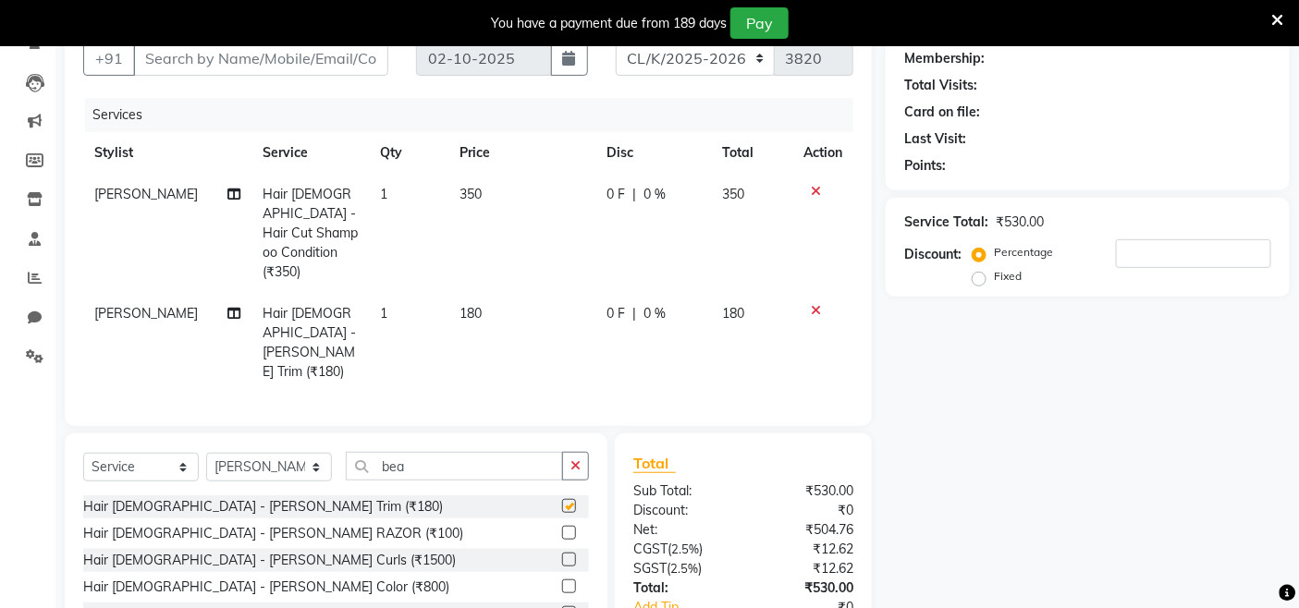
checkbox input "false"
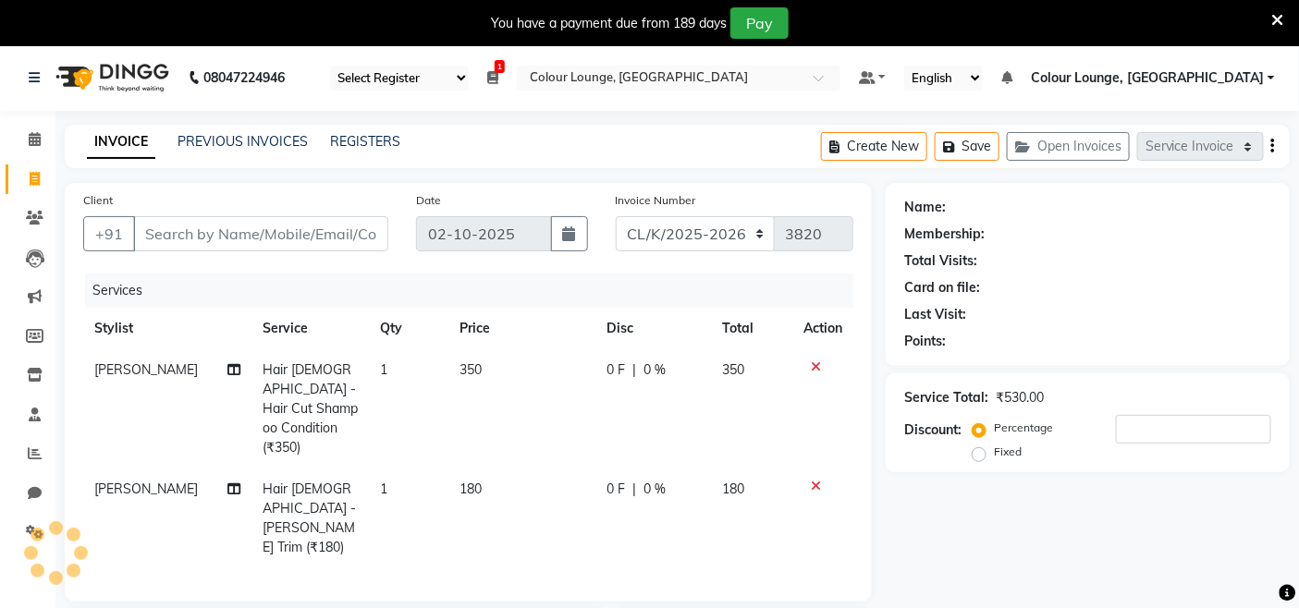
scroll to position [0, 0]
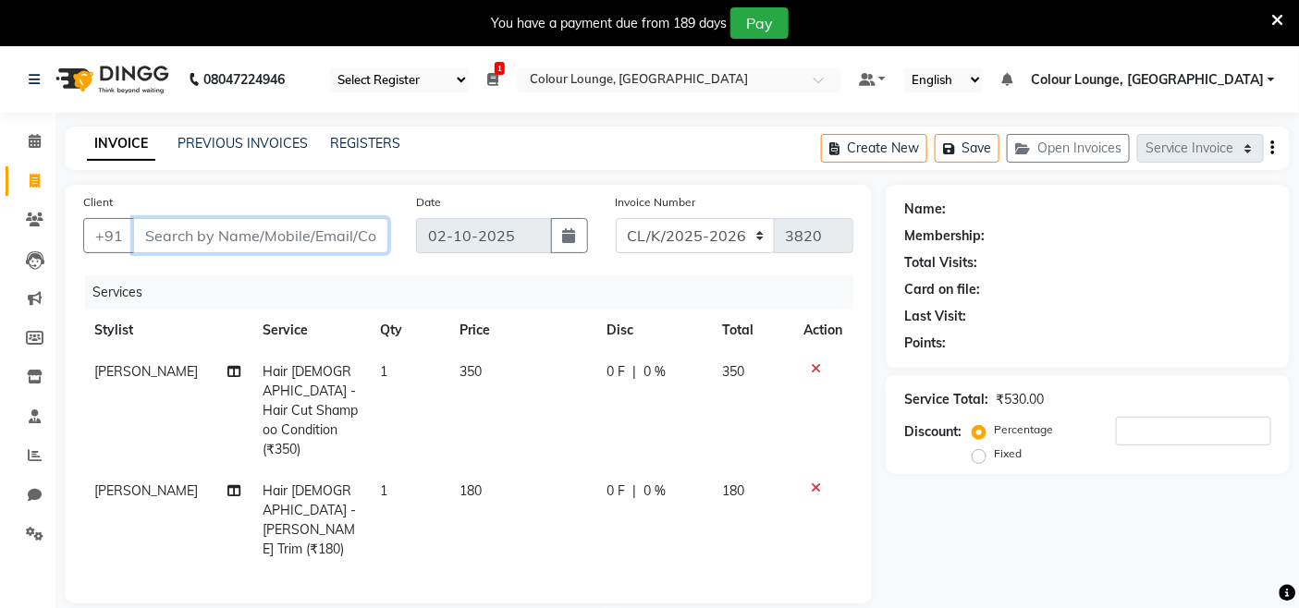
click at [242, 236] on input "Client" at bounding box center [260, 235] width 255 height 35
type input "9"
type input "0"
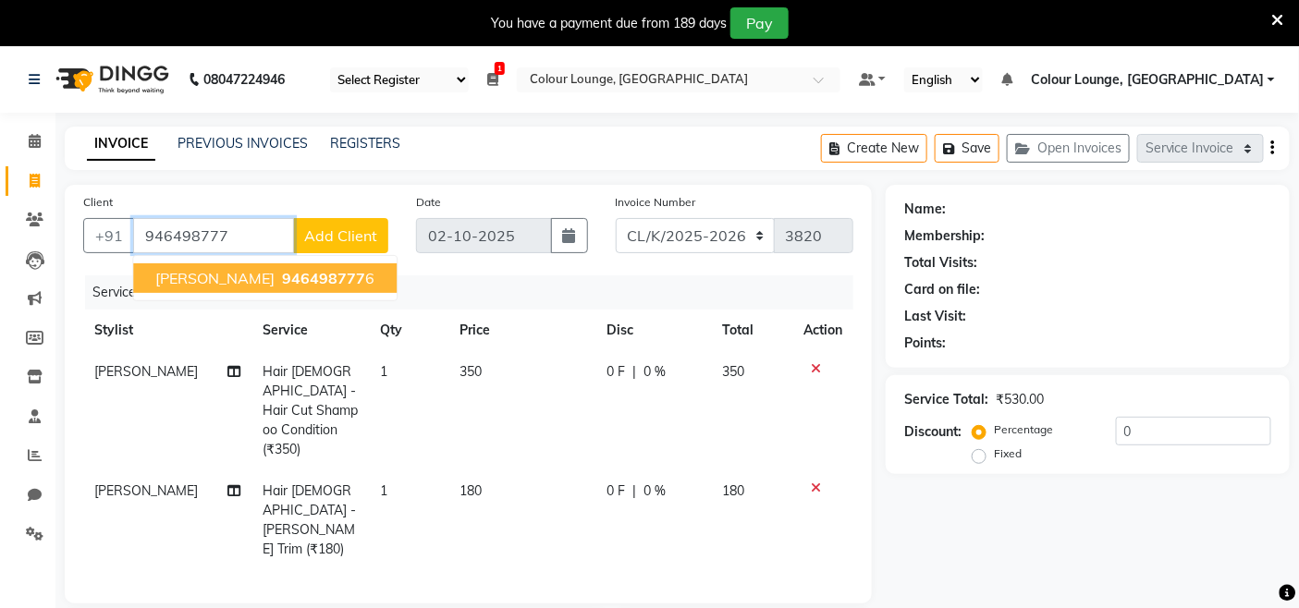
click at [282, 283] on span "946498777" at bounding box center [323, 278] width 83 height 18
type input "9464987776"
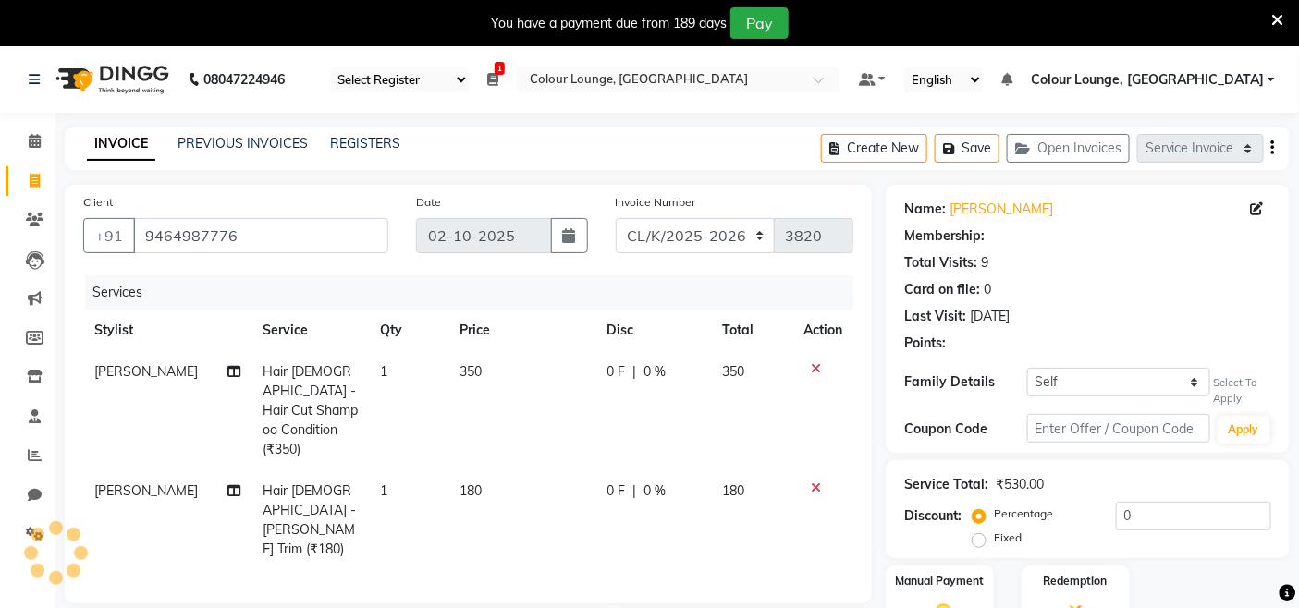
select select "1: Object"
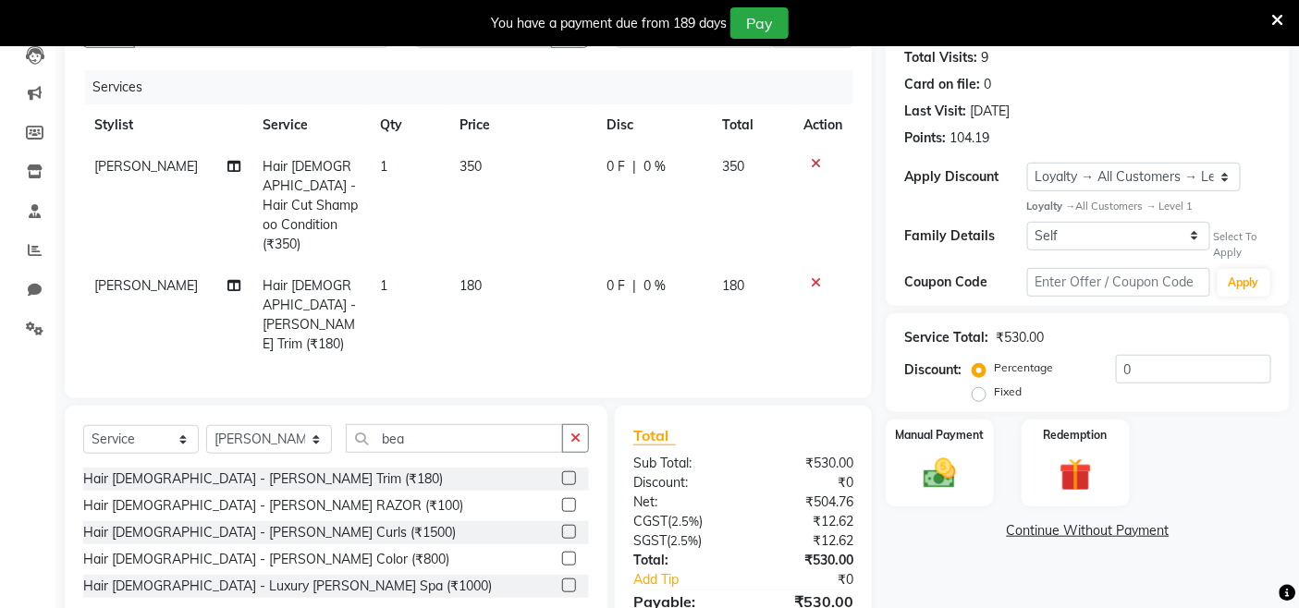
scroll to position [239, 0]
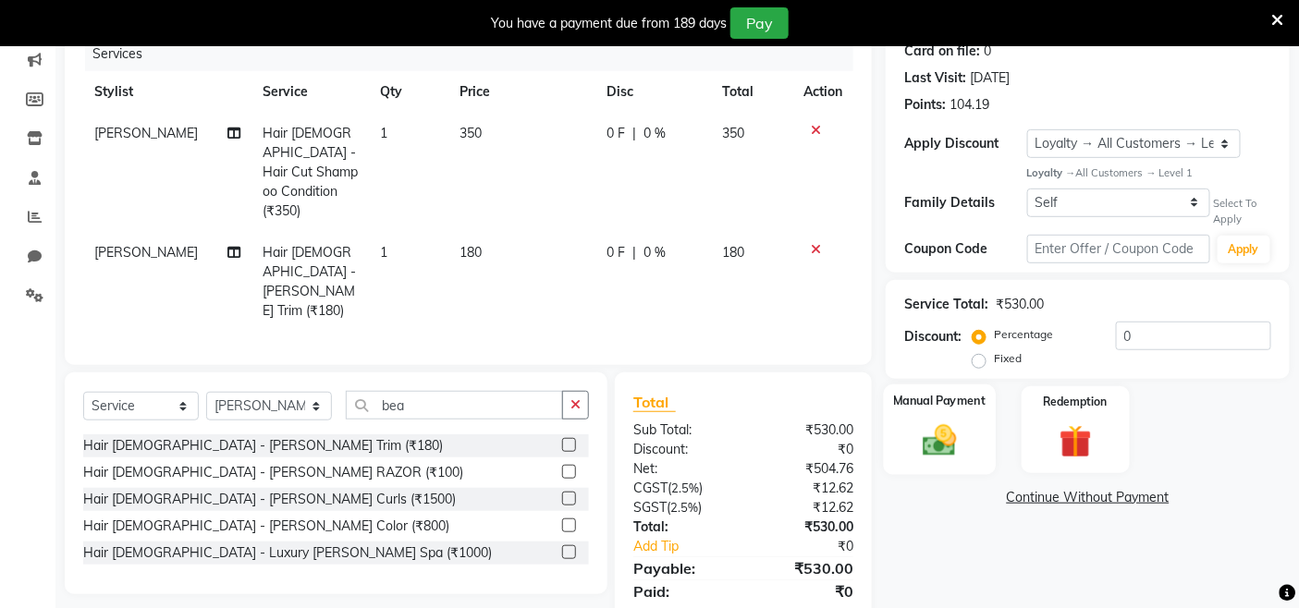
click at [949, 440] on img at bounding box center [939, 441] width 55 height 39
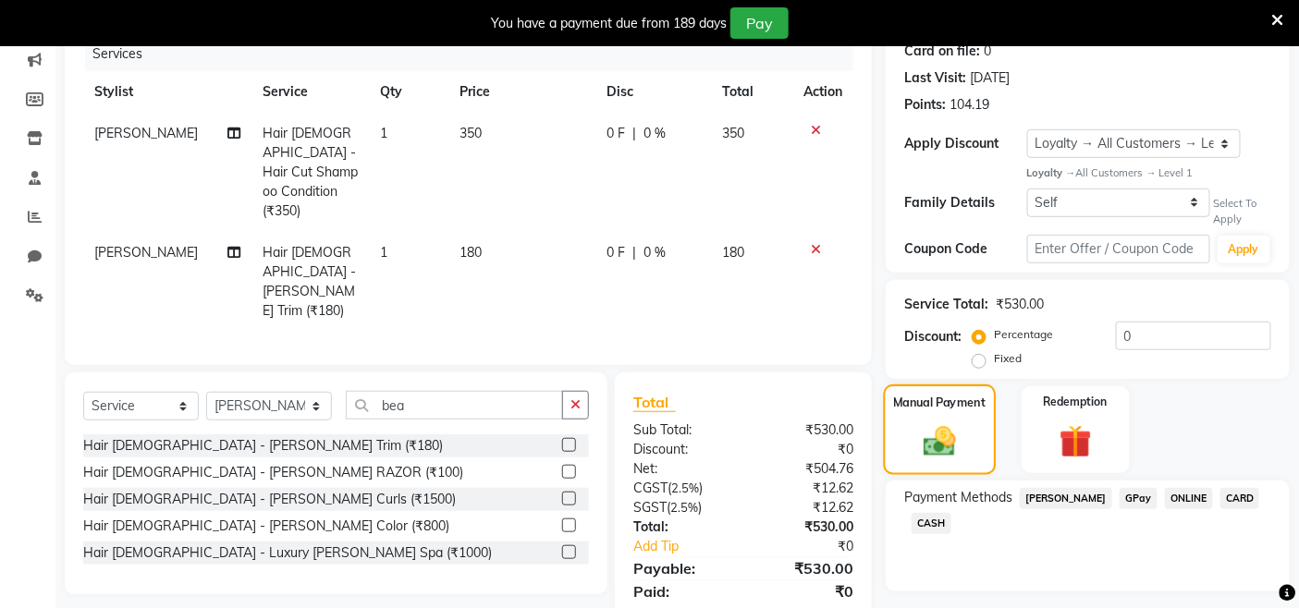
scroll to position [287, 0]
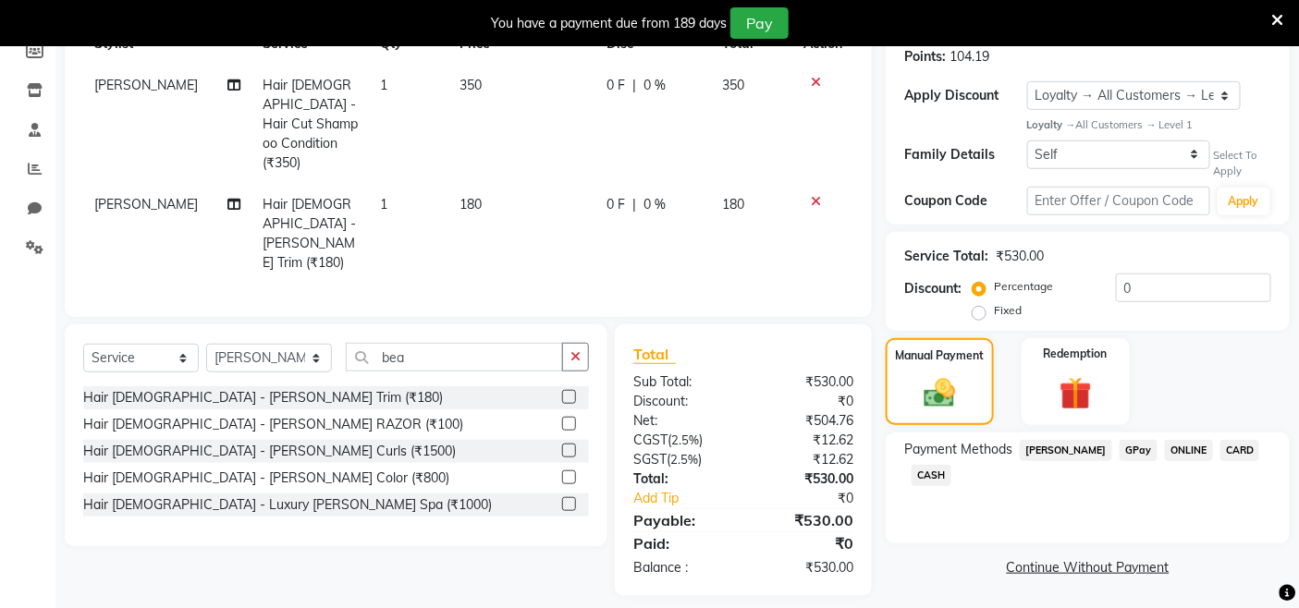
click at [1126, 449] on span "GPay" at bounding box center [1139, 450] width 38 height 21
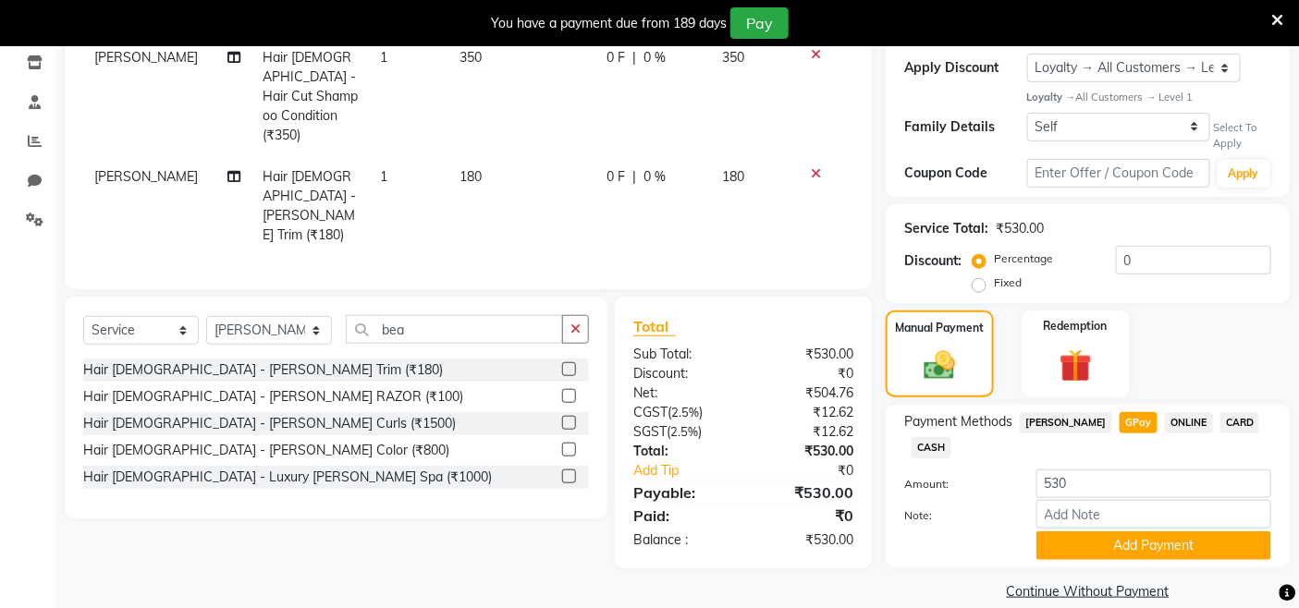
scroll to position [339, 0]
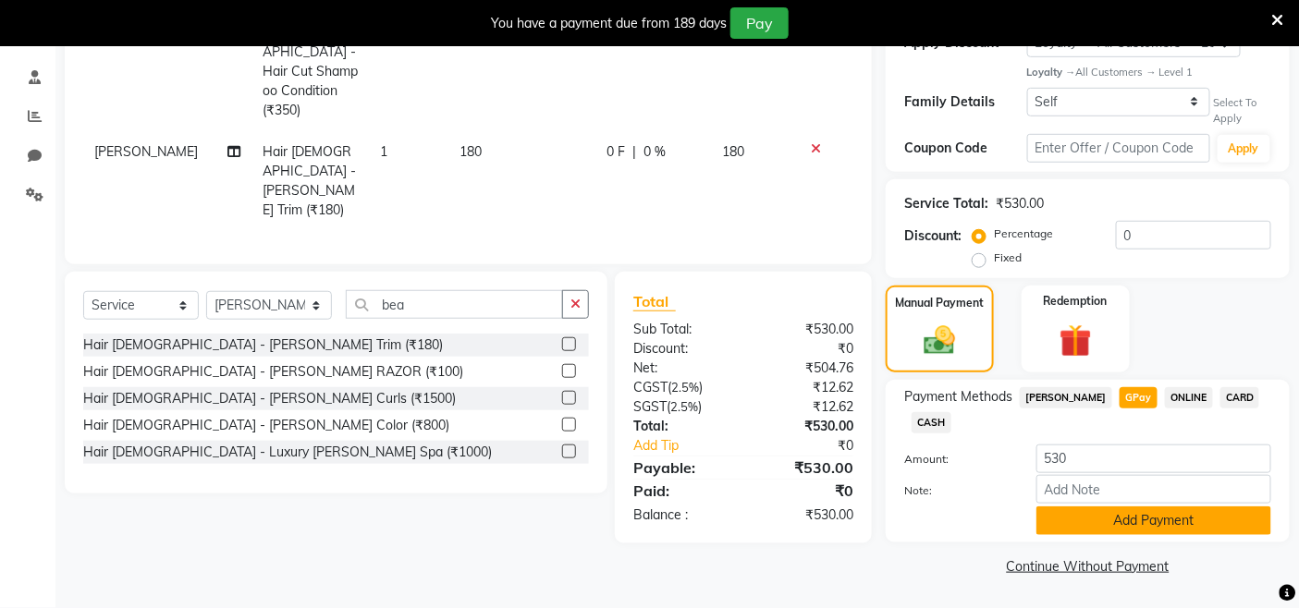
click at [1094, 525] on button "Add Payment" at bounding box center [1153, 521] width 235 height 29
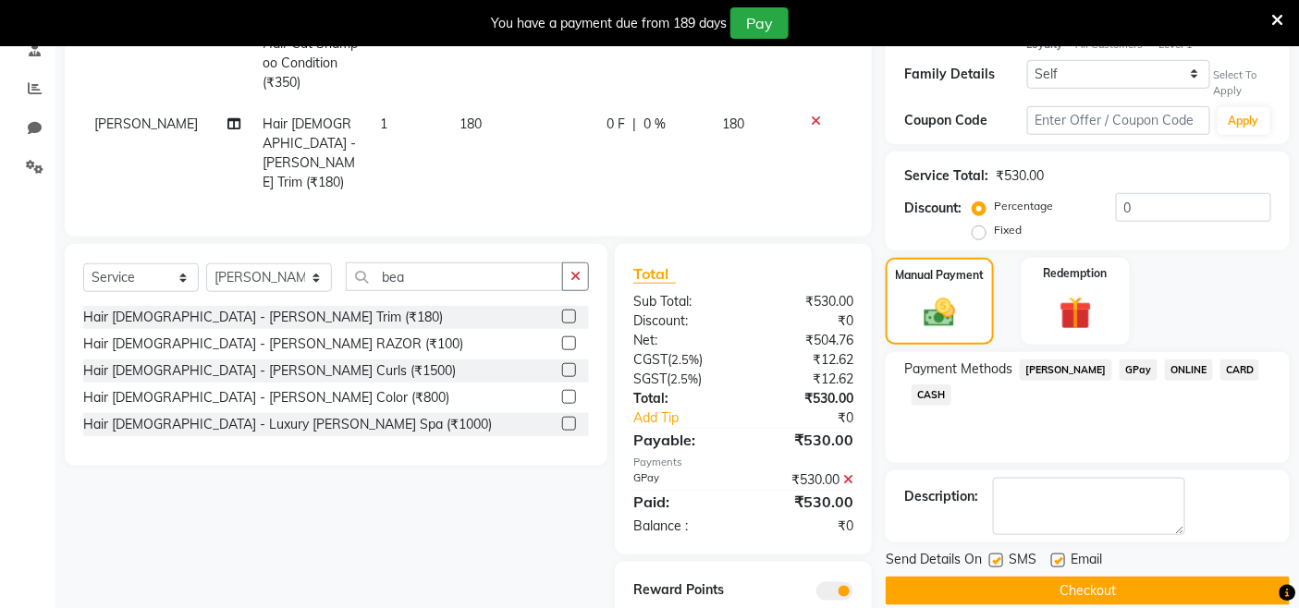
scroll to position [391, 0]
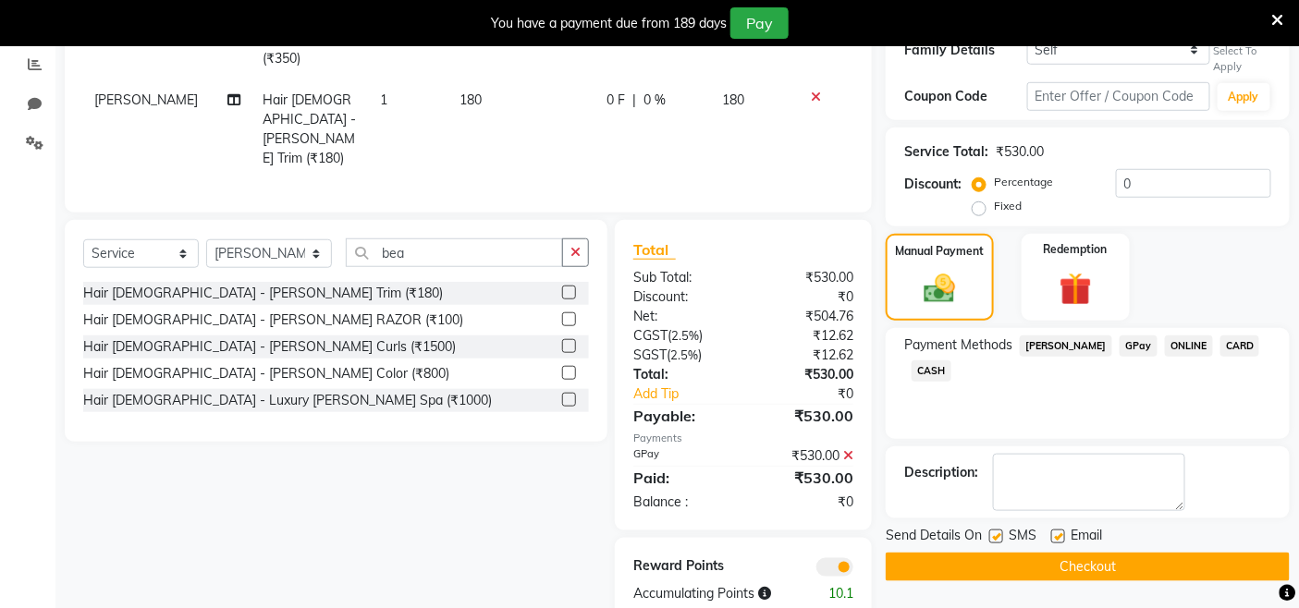
click at [1071, 568] on button "Checkout" at bounding box center [1088, 567] width 404 height 29
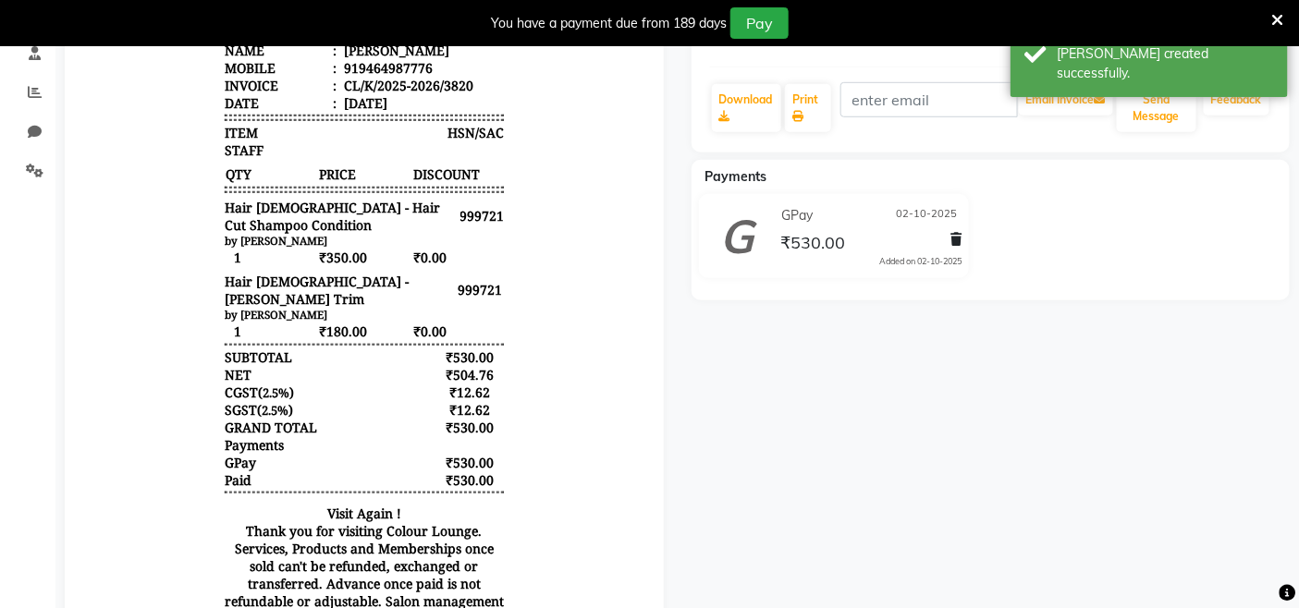
scroll to position [288, 0]
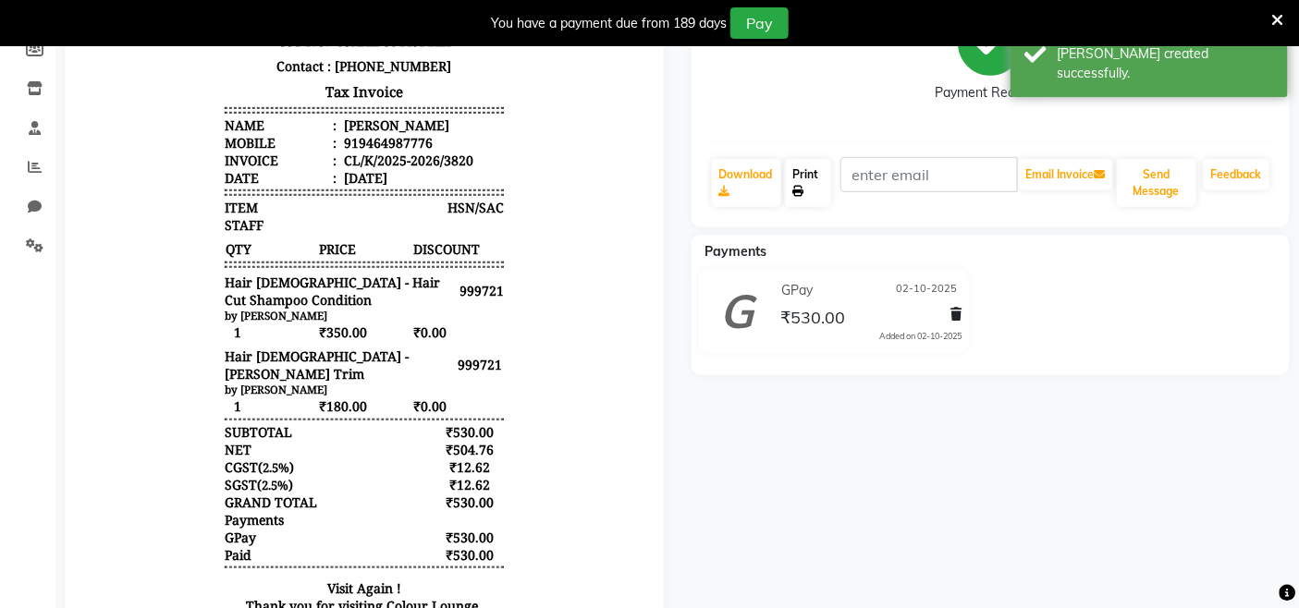
click at [811, 186] on link "Print" at bounding box center [807, 183] width 45 height 48
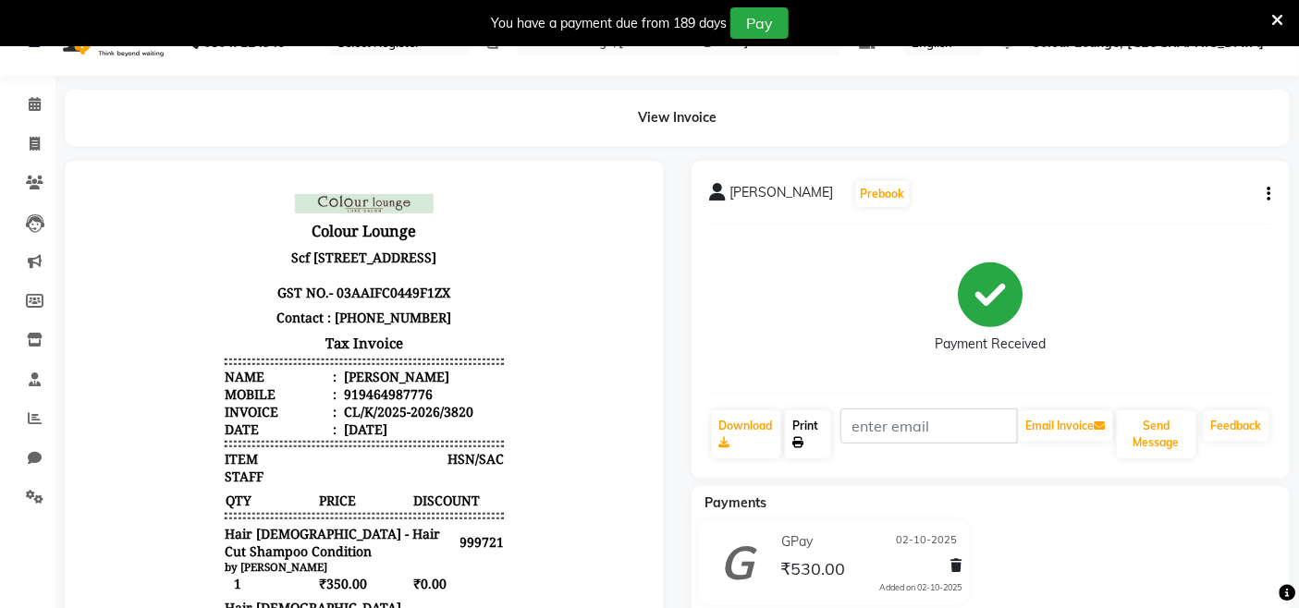
scroll to position [0, 0]
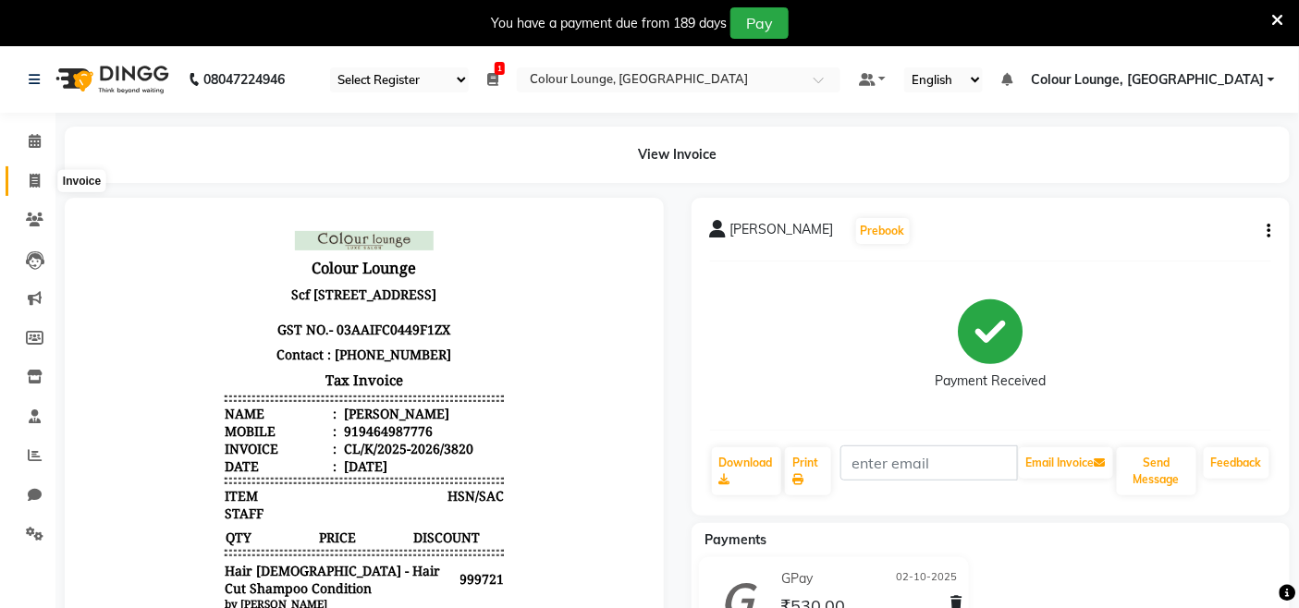
click at [34, 178] on icon at bounding box center [35, 181] width 10 height 14
select select "service"
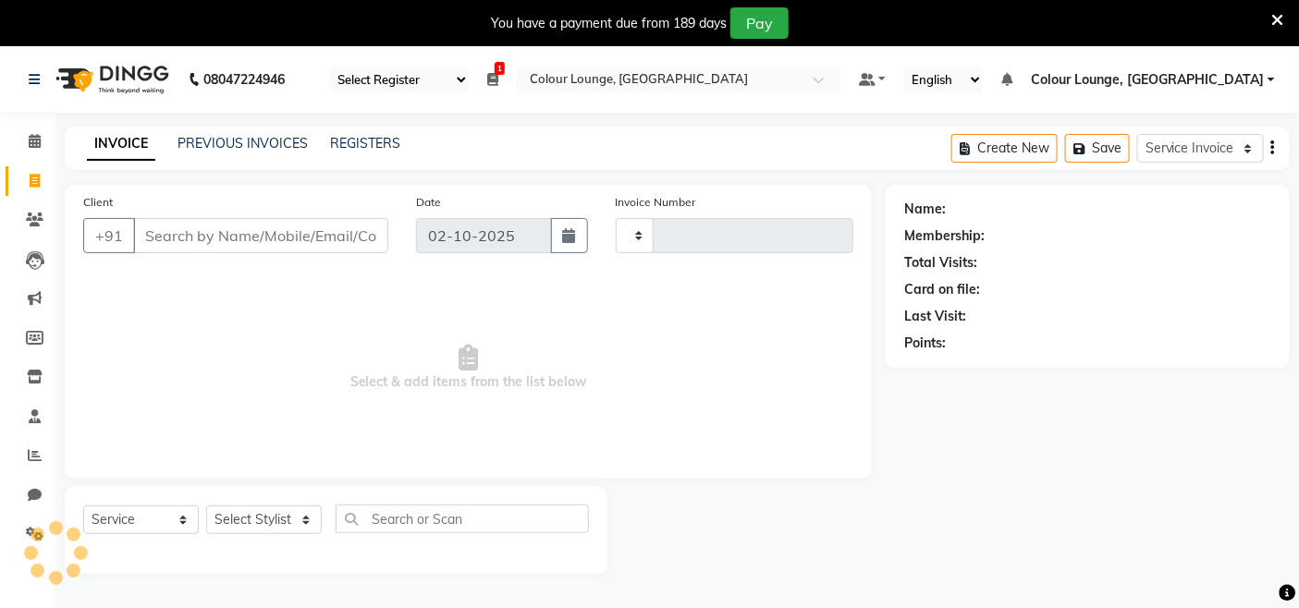
scroll to position [46, 0]
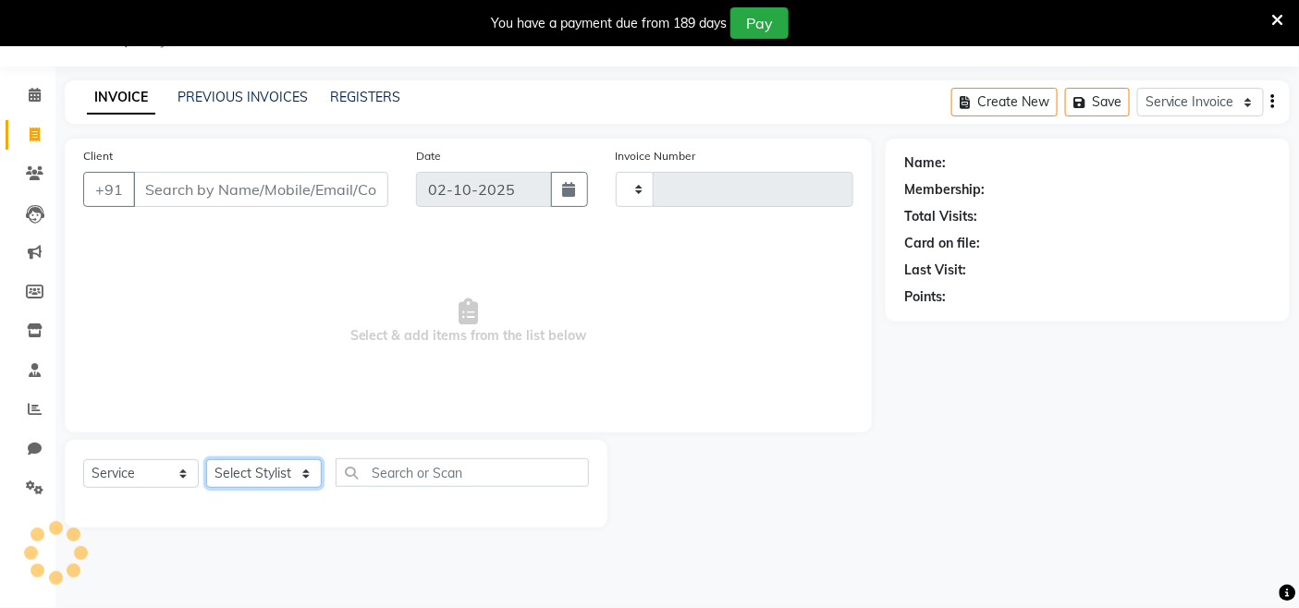
click at [302, 477] on select "Select Stylist" at bounding box center [264, 473] width 116 height 29
click at [302, 474] on select "Select Stylist" at bounding box center [264, 473] width 116 height 29
click at [307, 474] on select "Select Stylist" at bounding box center [264, 473] width 116 height 29
click at [308, 463] on select "Select Stylist" at bounding box center [264, 473] width 116 height 29
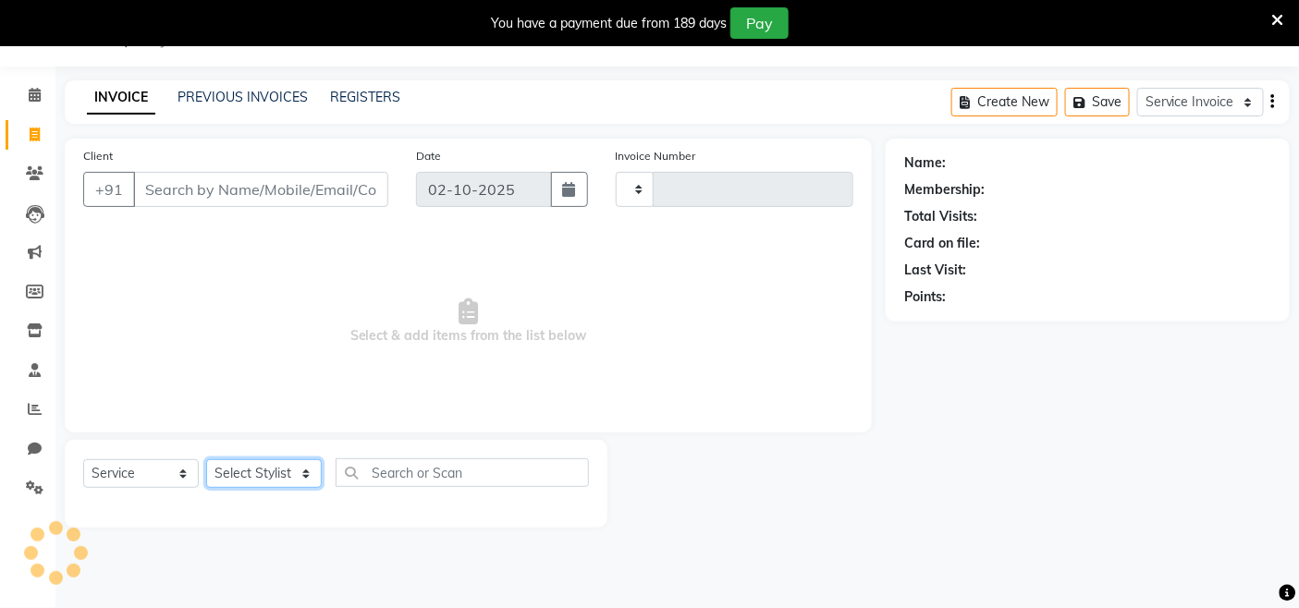
click at [308, 471] on select "Select Stylist" at bounding box center [264, 473] width 116 height 29
click at [309, 462] on select "Select Stylist" at bounding box center [264, 473] width 116 height 29
type input "3821"
select select "8015"
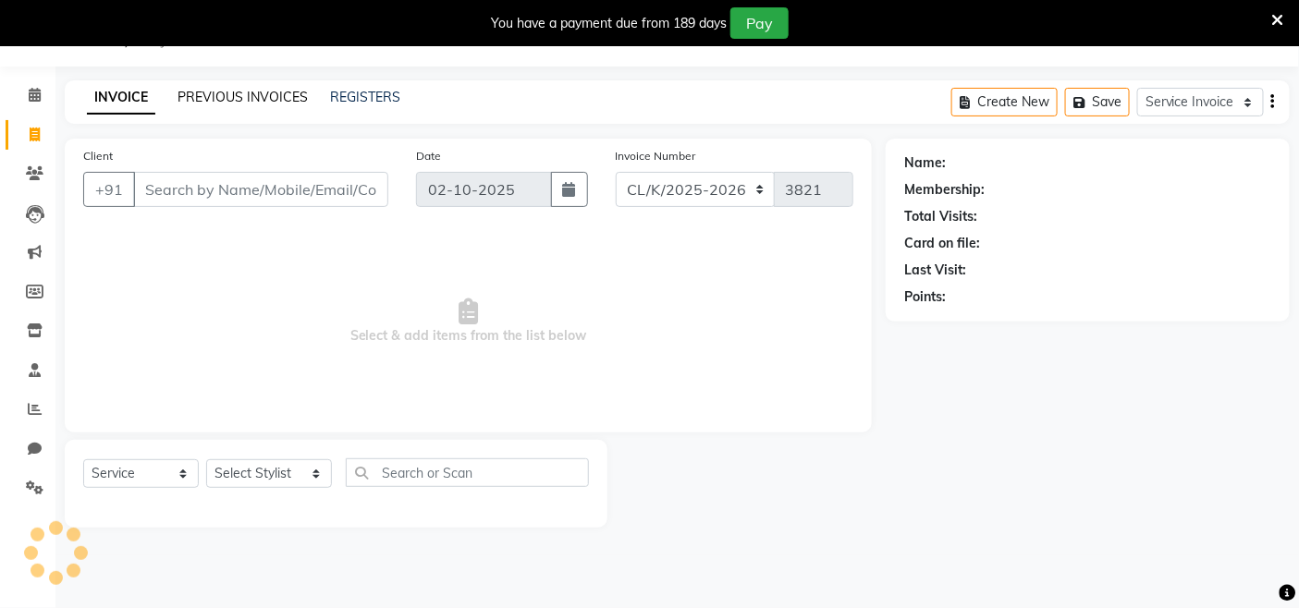
click at [260, 89] on link "PREVIOUS INVOICES" at bounding box center [243, 97] width 130 height 17
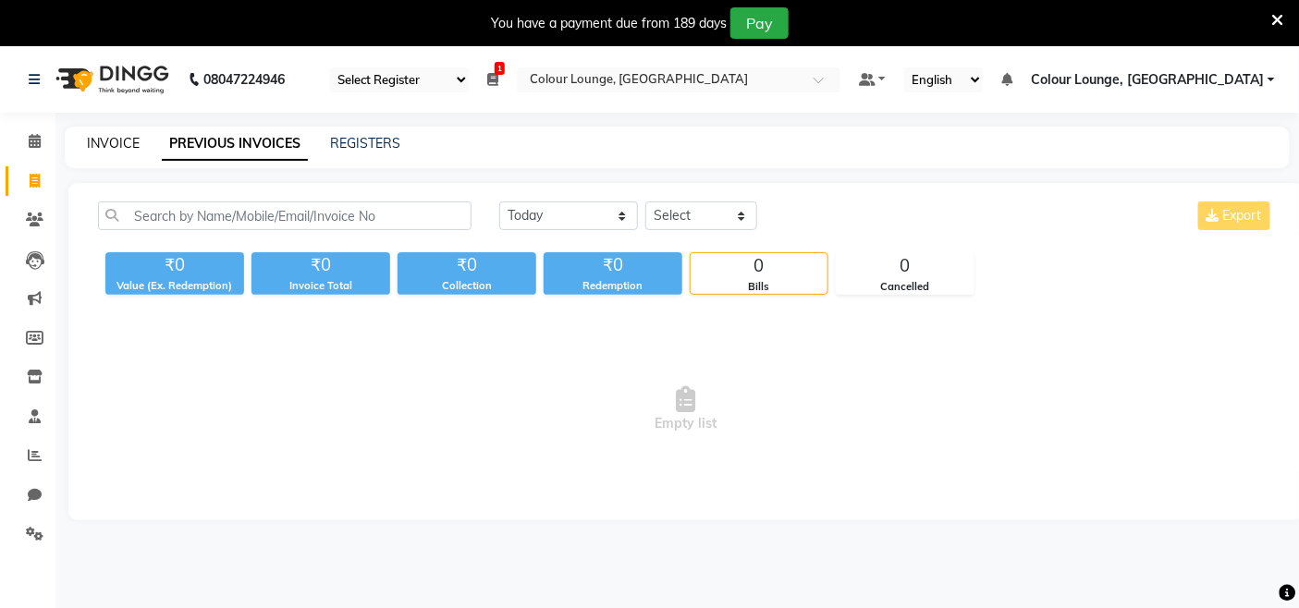
click at [95, 137] on link "INVOICE" at bounding box center [113, 143] width 53 height 17
select select "service"
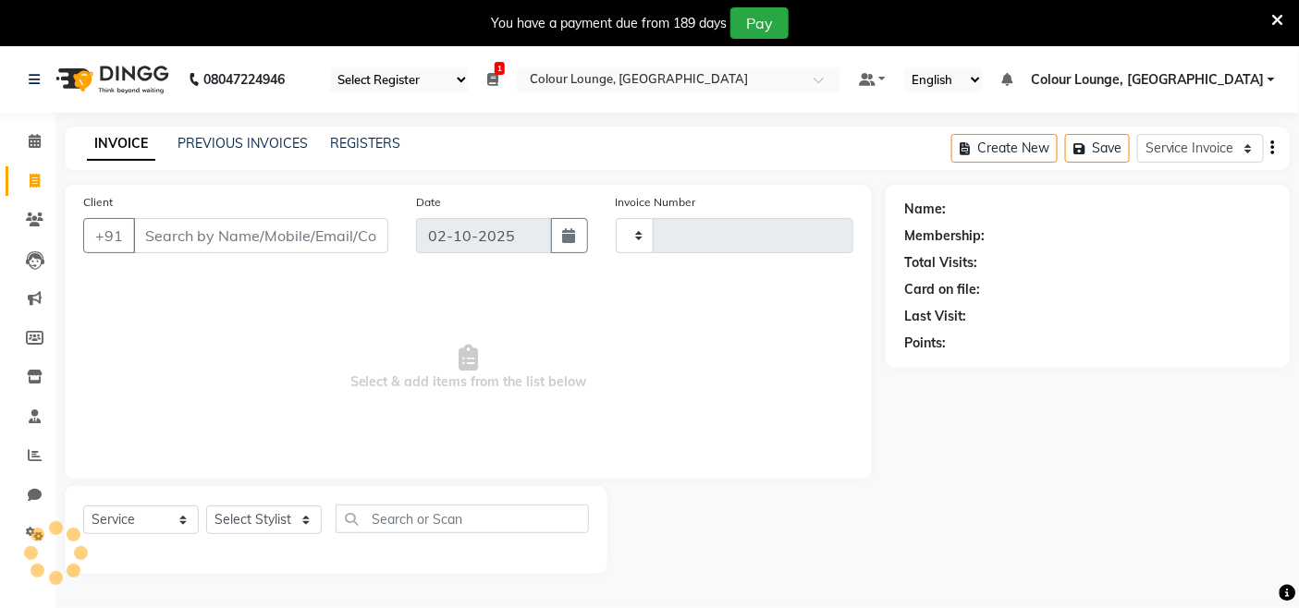
scroll to position [46, 0]
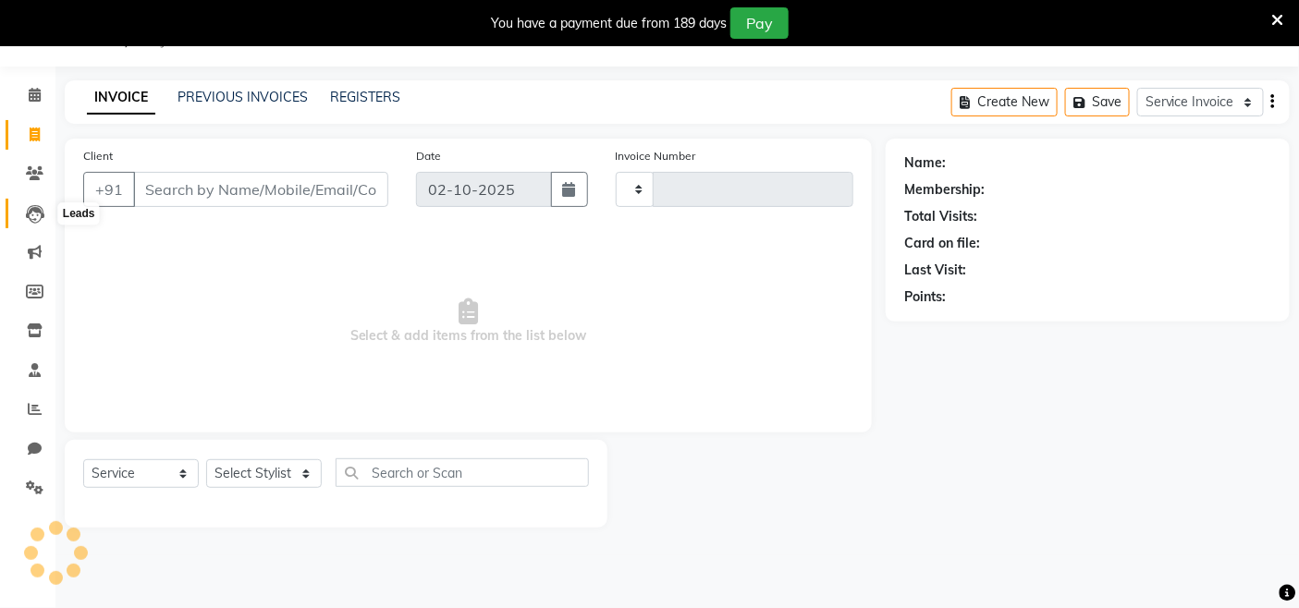
type input "3822"
select select "8015"
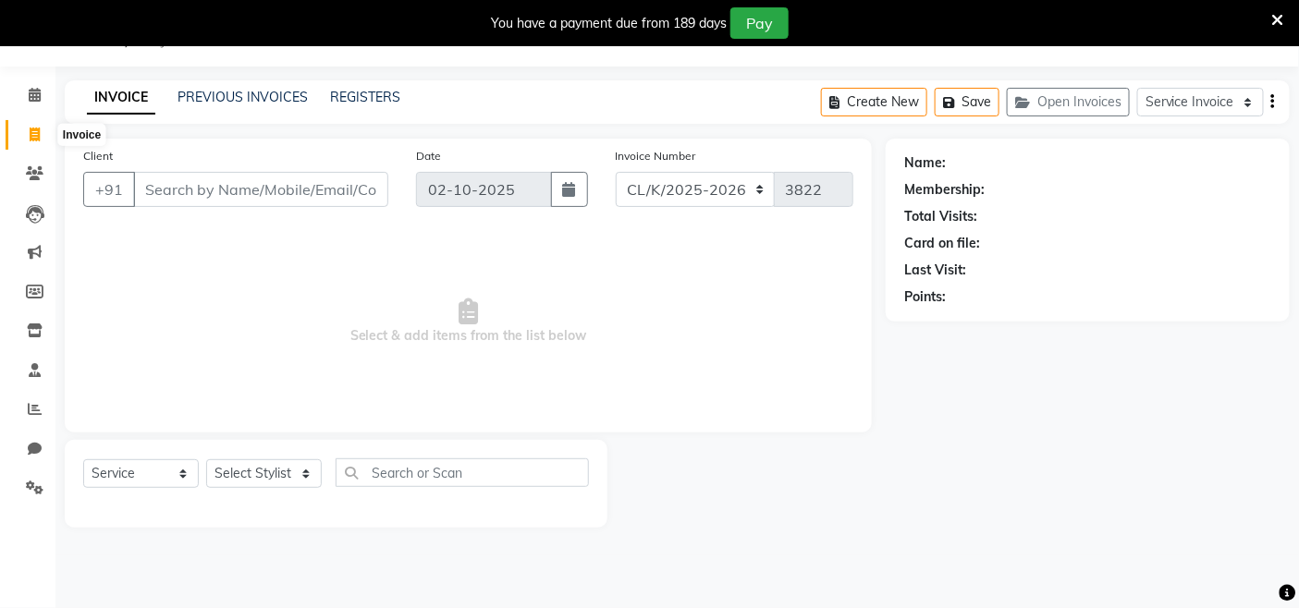
click at [35, 126] on span at bounding box center [34, 135] width 32 height 21
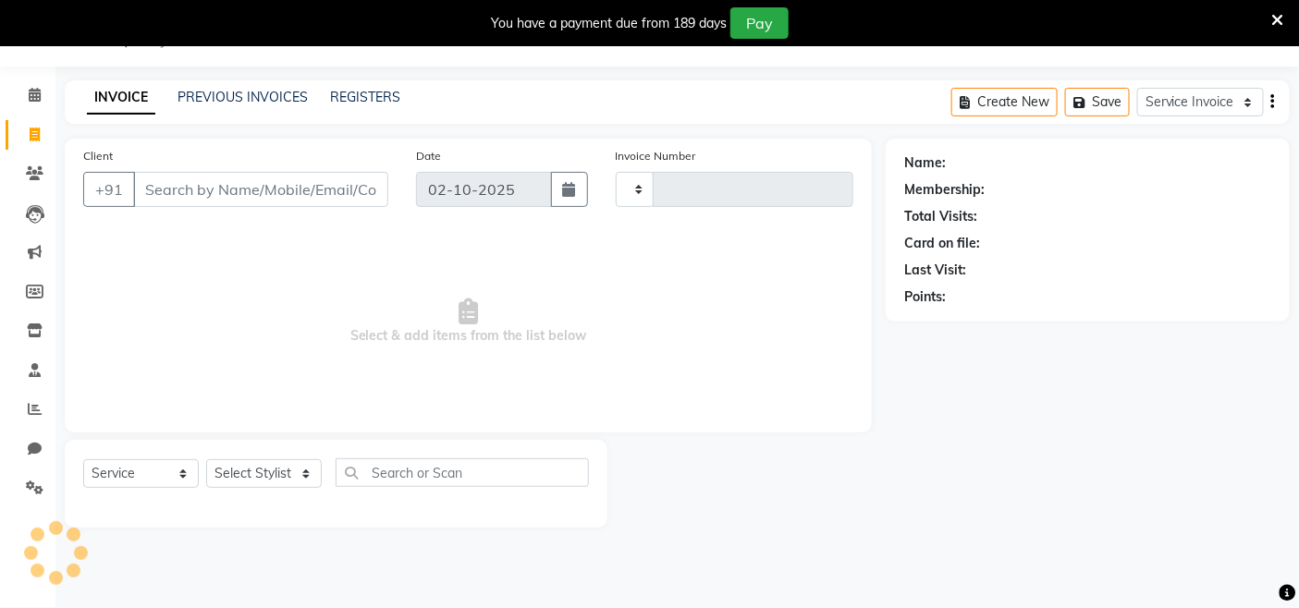
click at [35, 126] on span at bounding box center [34, 135] width 32 height 21
select select "service"
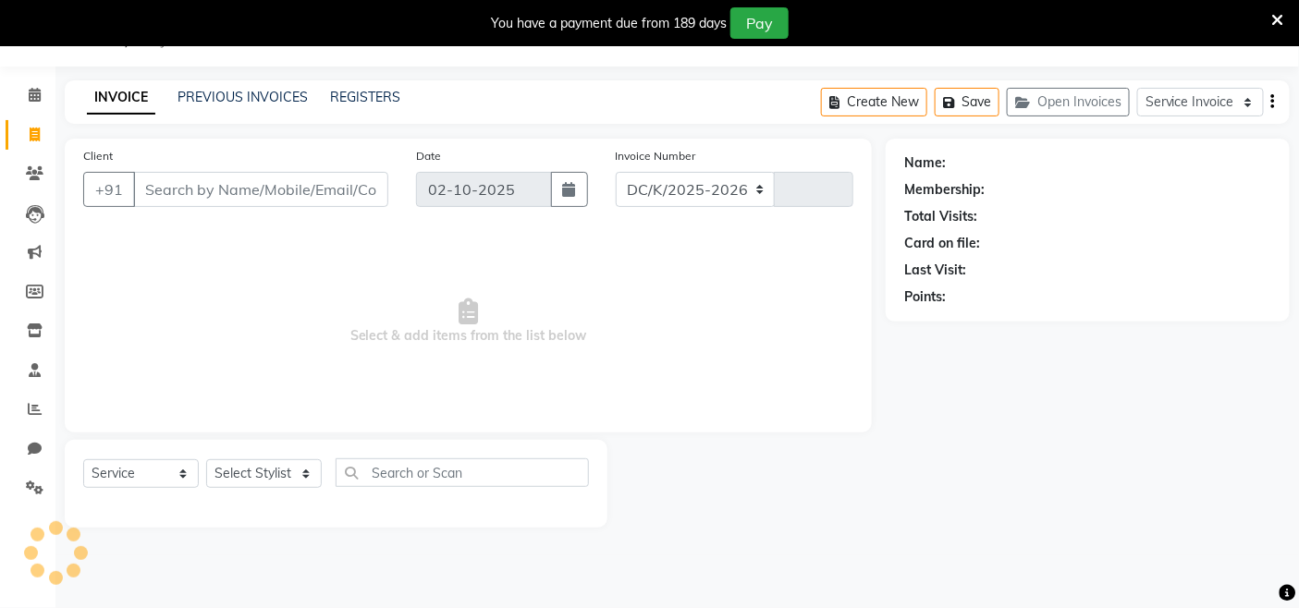
select select "8015"
type input "3822"
click at [263, 85] on div "INVOICE PREVIOUS INVOICES REGISTERS Create New Save Open Invoices Service Invoi…" at bounding box center [677, 101] width 1225 height 43
click at [253, 89] on link "PREVIOUS INVOICES" at bounding box center [243, 97] width 130 height 17
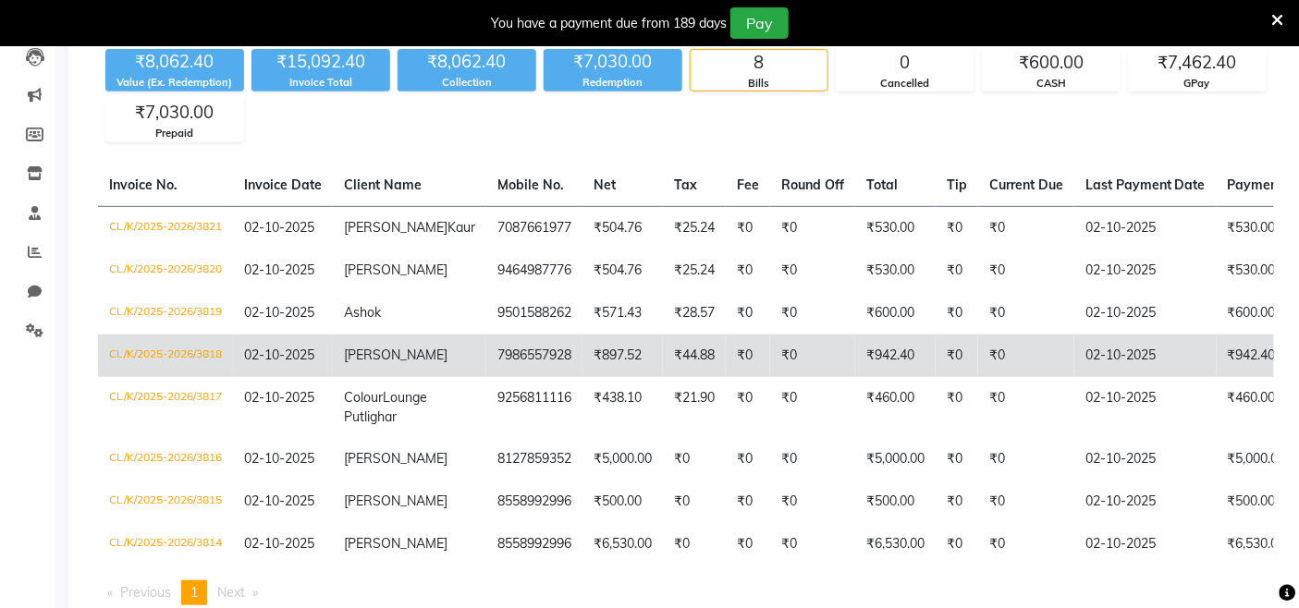
scroll to position [251, 0]
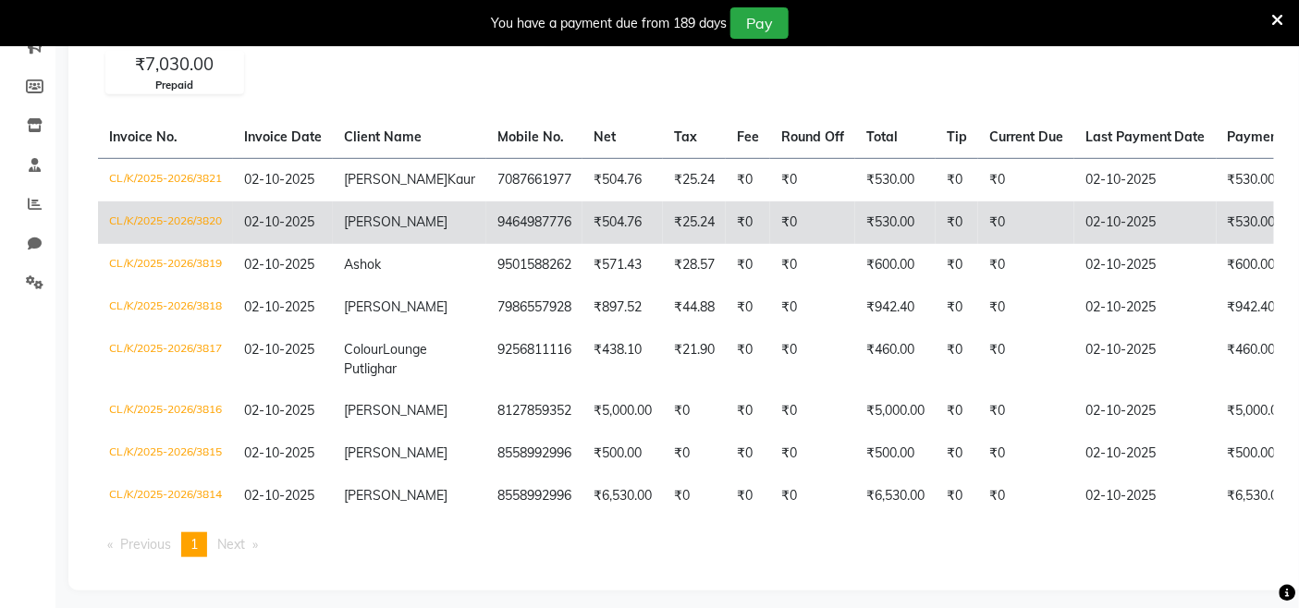
click at [396, 224] on td "gurjeet" at bounding box center [409, 223] width 153 height 43
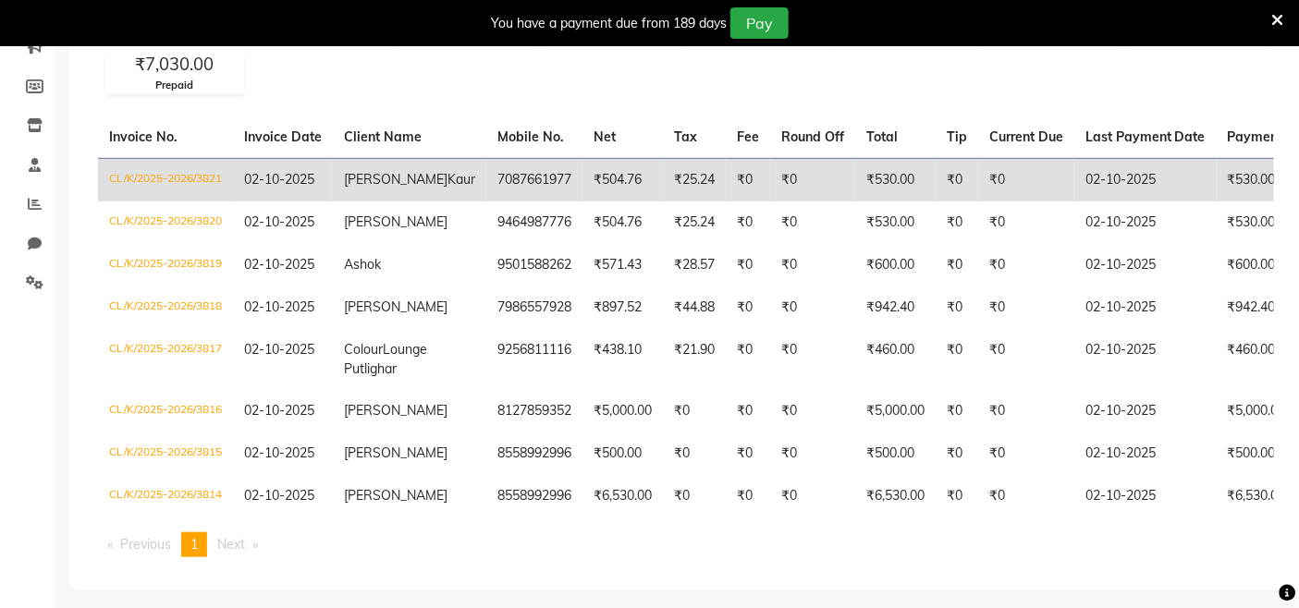
click at [246, 178] on span "02-10-2025" at bounding box center [279, 179] width 70 height 17
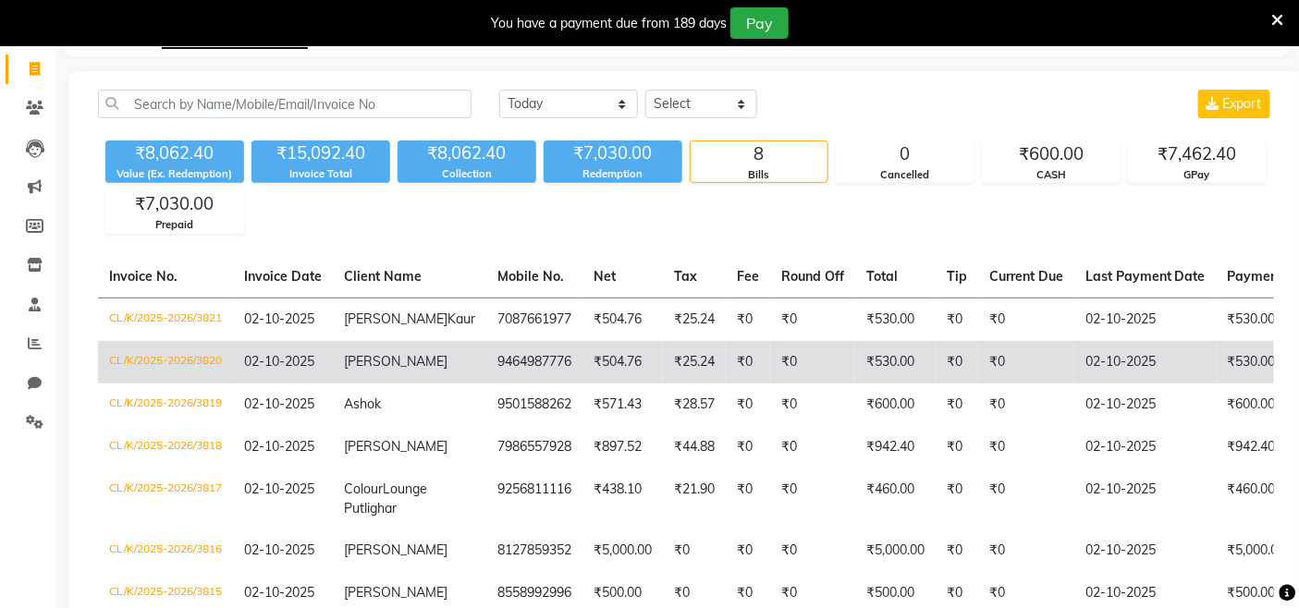
scroll to position [0, 0]
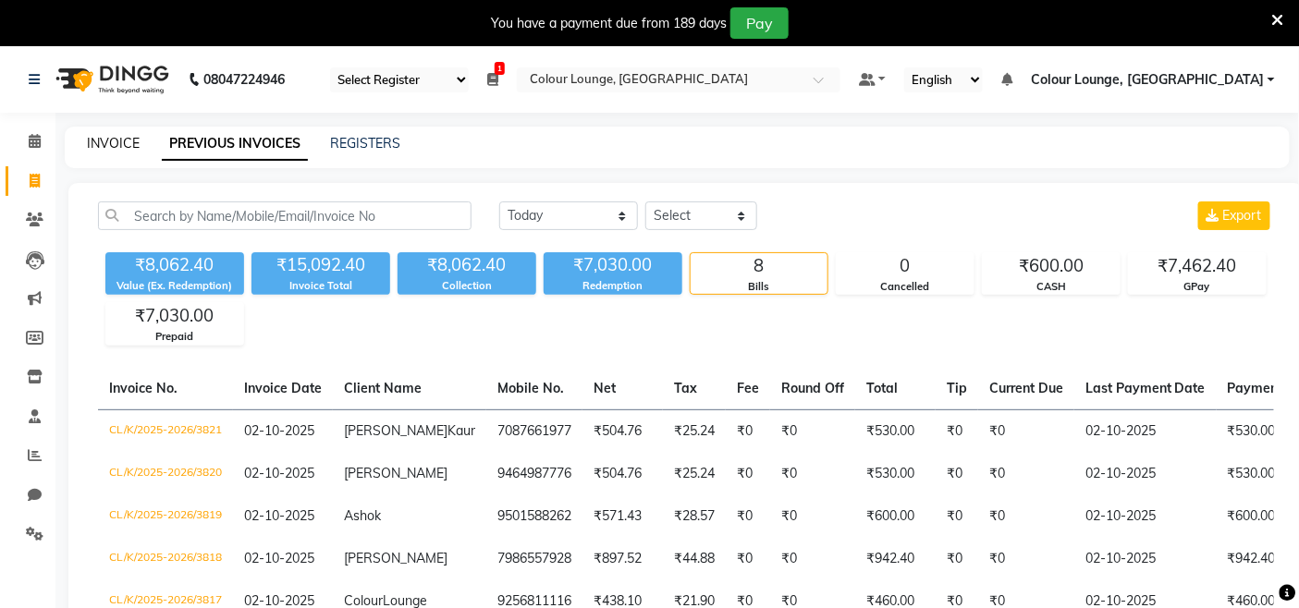
click at [112, 149] on link "INVOICE" at bounding box center [113, 143] width 53 height 17
select select "service"
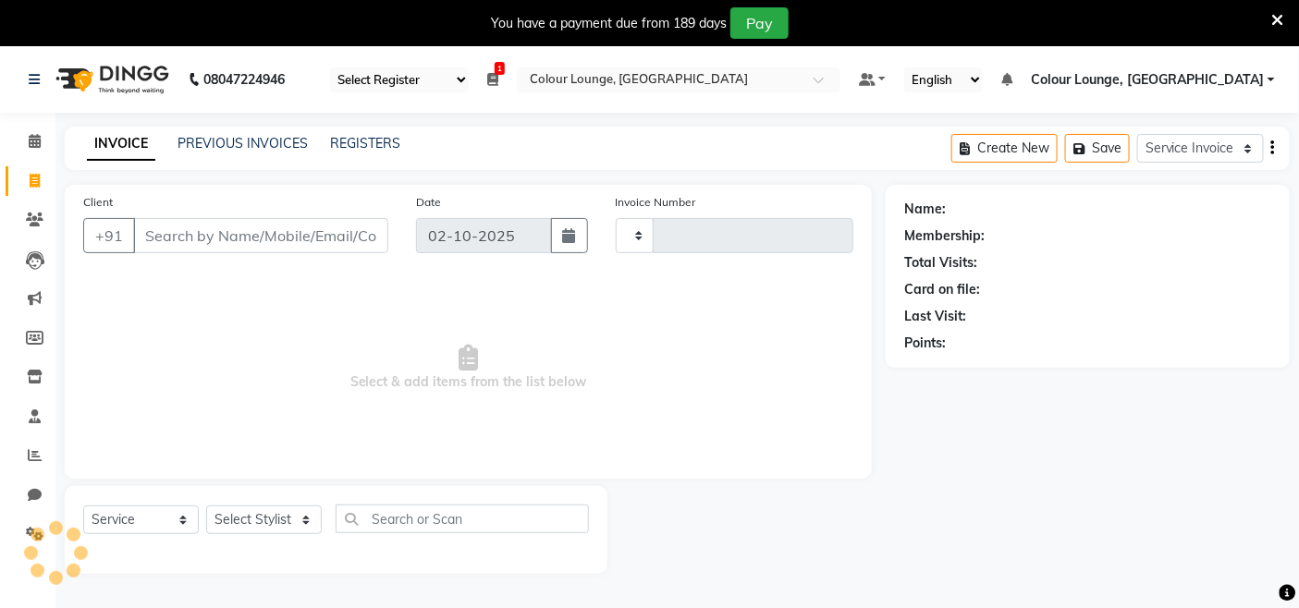
type input "3822"
select select "8015"
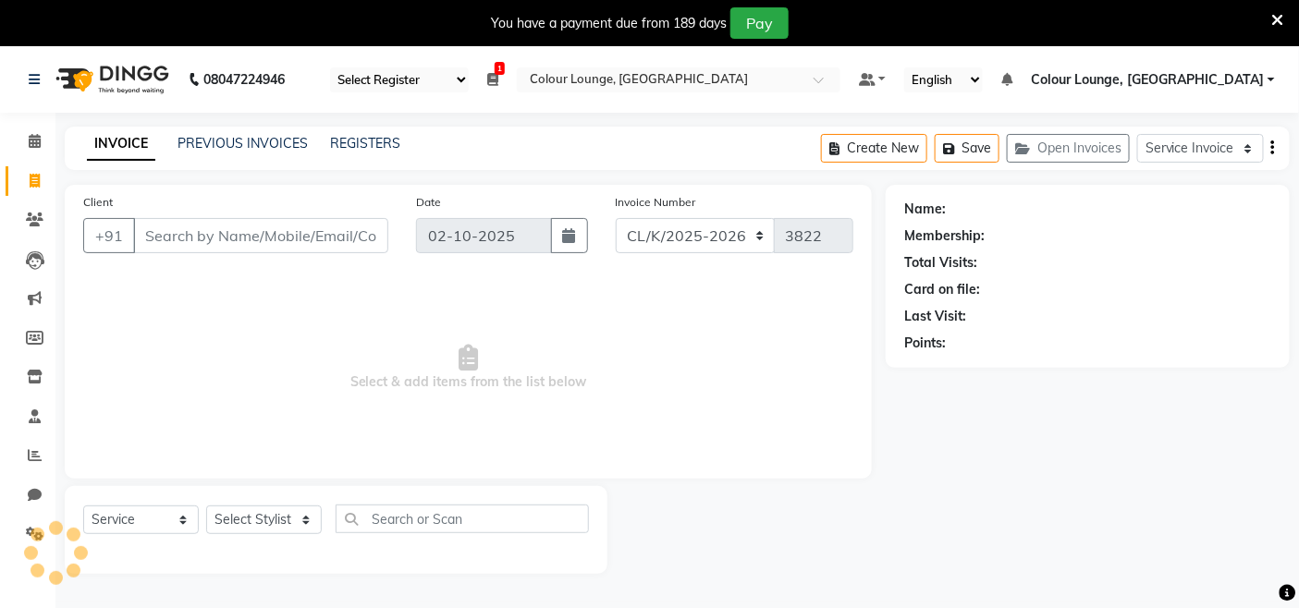
scroll to position [46, 0]
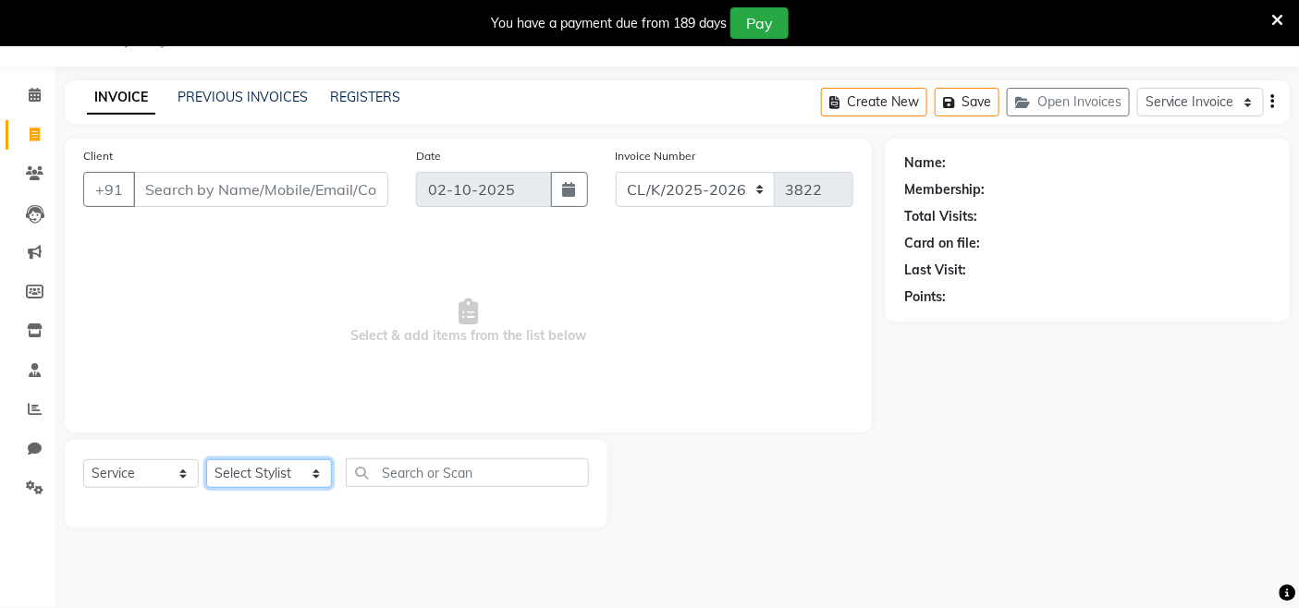
click at [280, 482] on select "Select Stylist Admin Admin AKHIL ANKUSH ANSH Baljinder Colour Lounge, Kabir Par…" at bounding box center [269, 473] width 126 height 29
click at [558, 315] on span "Select & add items from the list below" at bounding box center [468, 321] width 770 height 185
click at [26, 487] on icon at bounding box center [35, 488] width 18 height 14
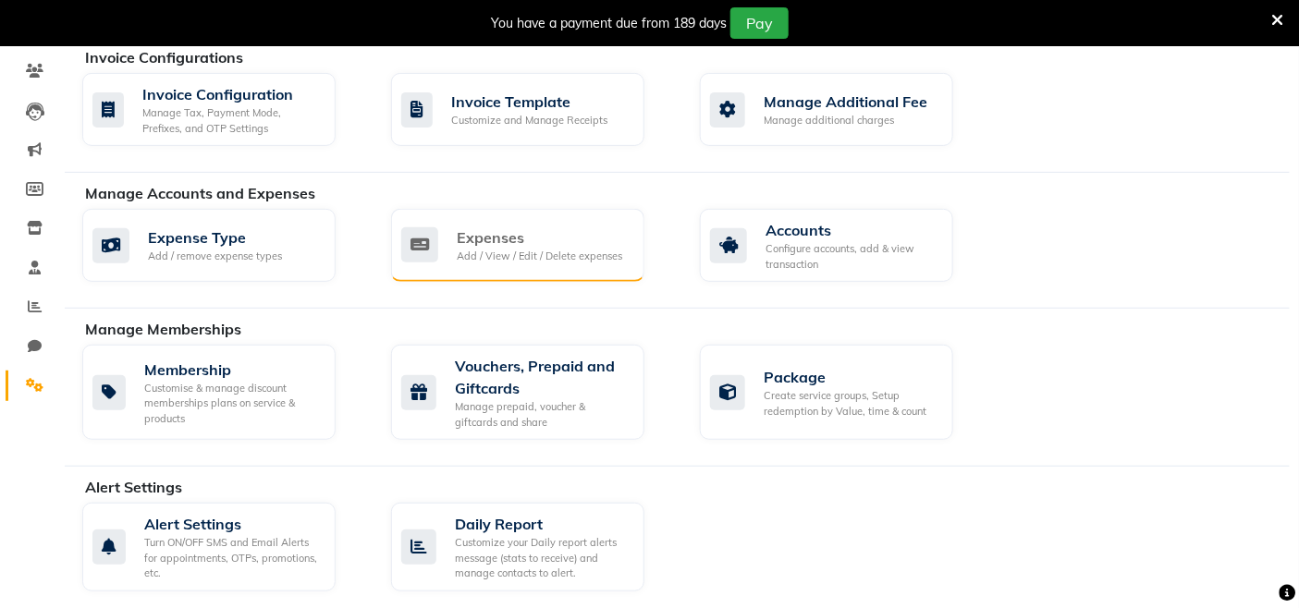
click at [483, 209] on div "Expenses Add / View / Edit / Delete expenses" at bounding box center [517, 245] width 253 height 73
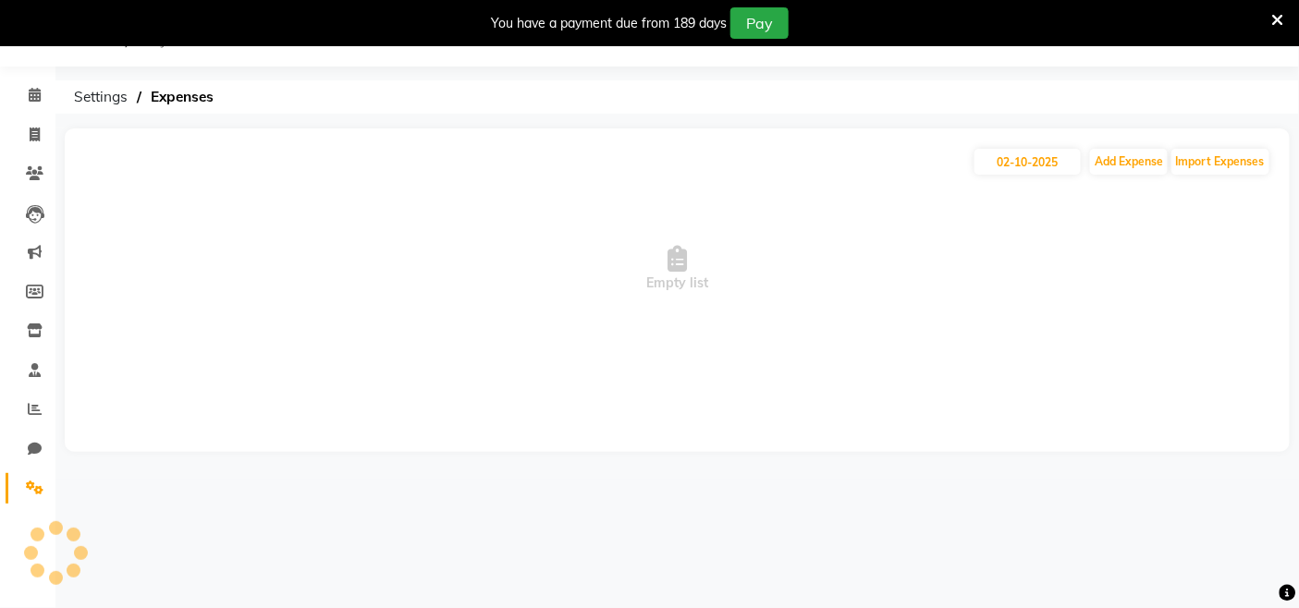
scroll to position [46, 0]
click at [41, 92] on span at bounding box center [34, 95] width 32 height 21
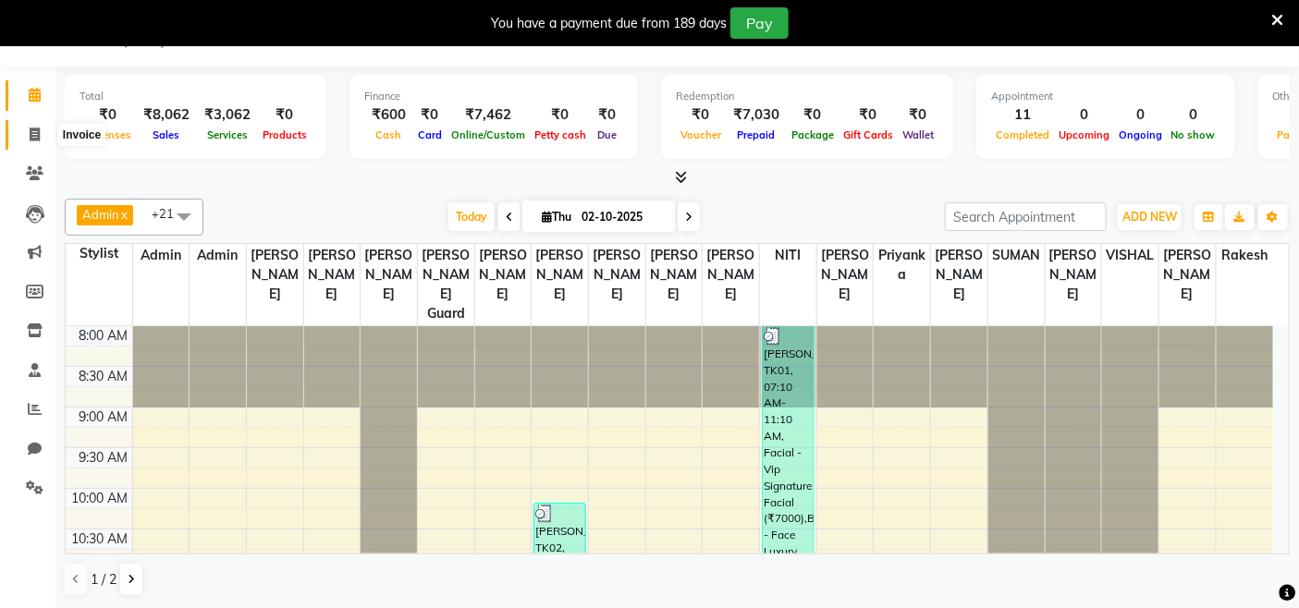
click at [26, 133] on span at bounding box center [34, 135] width 32 height 21
select select "service"
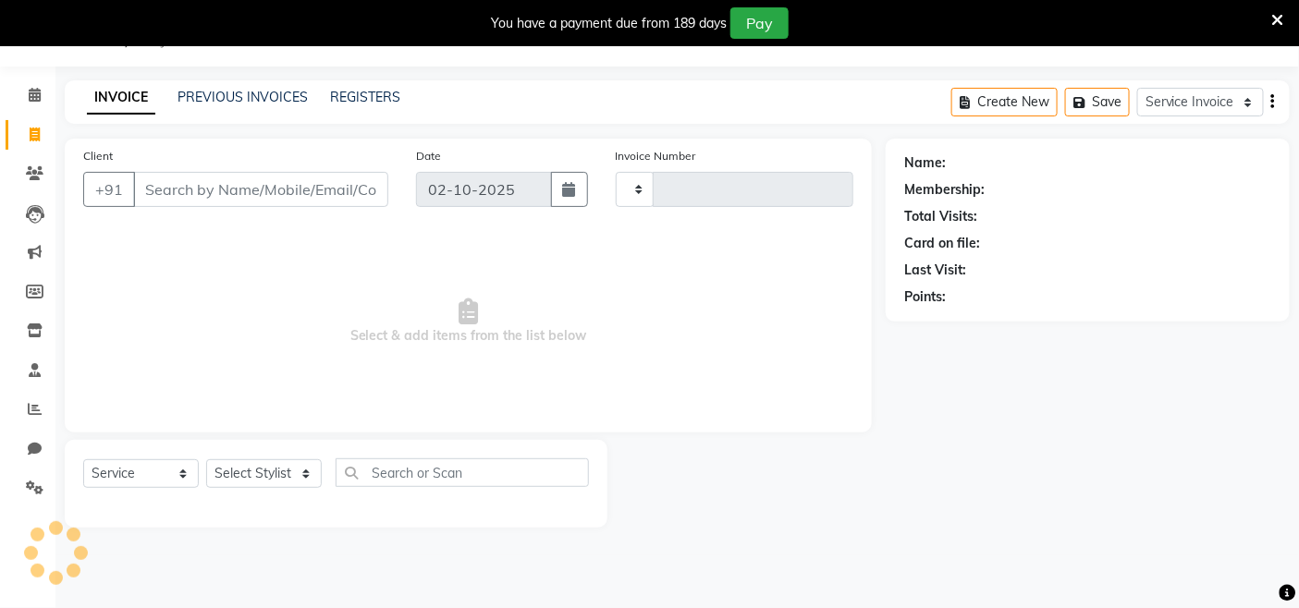
type input "3822"
select select "8015"
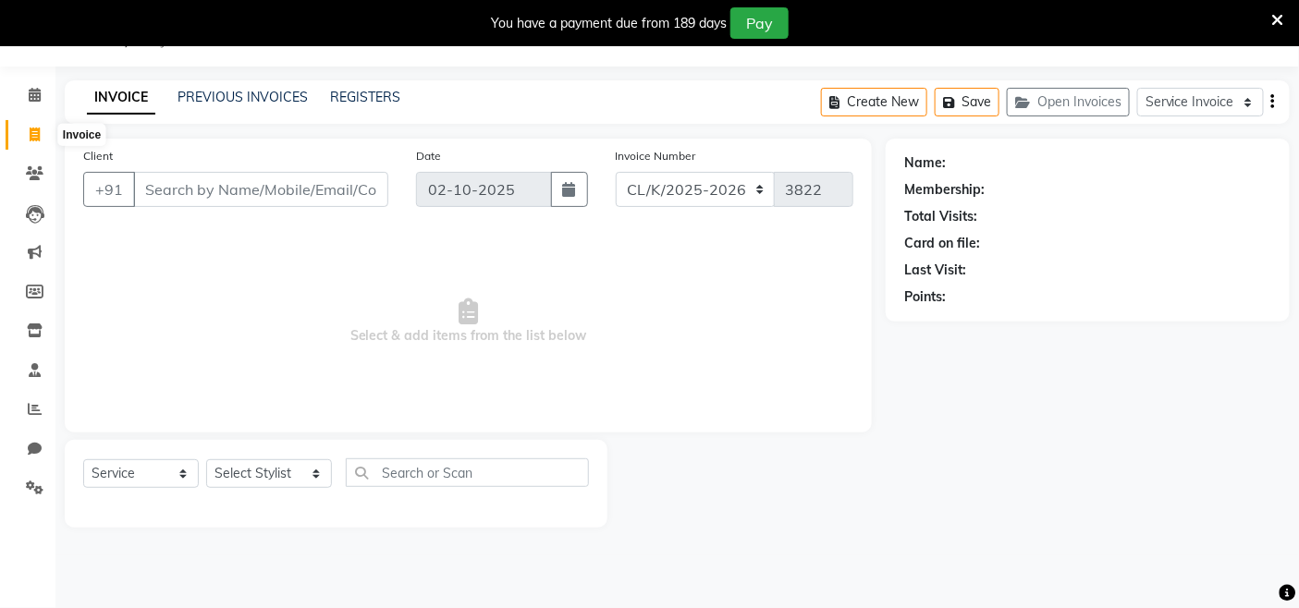
click at [39, 135] on icon at bounding box center [35, 135] width 10 height 14
select select "service"
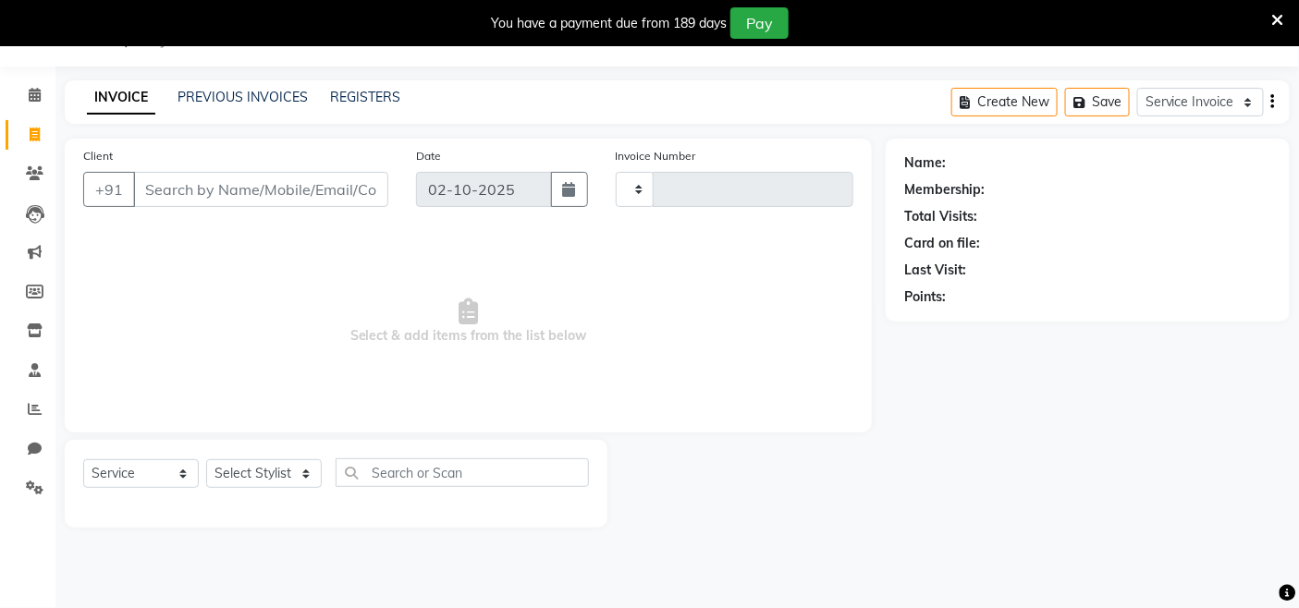
type input "3822"
select select "8015"
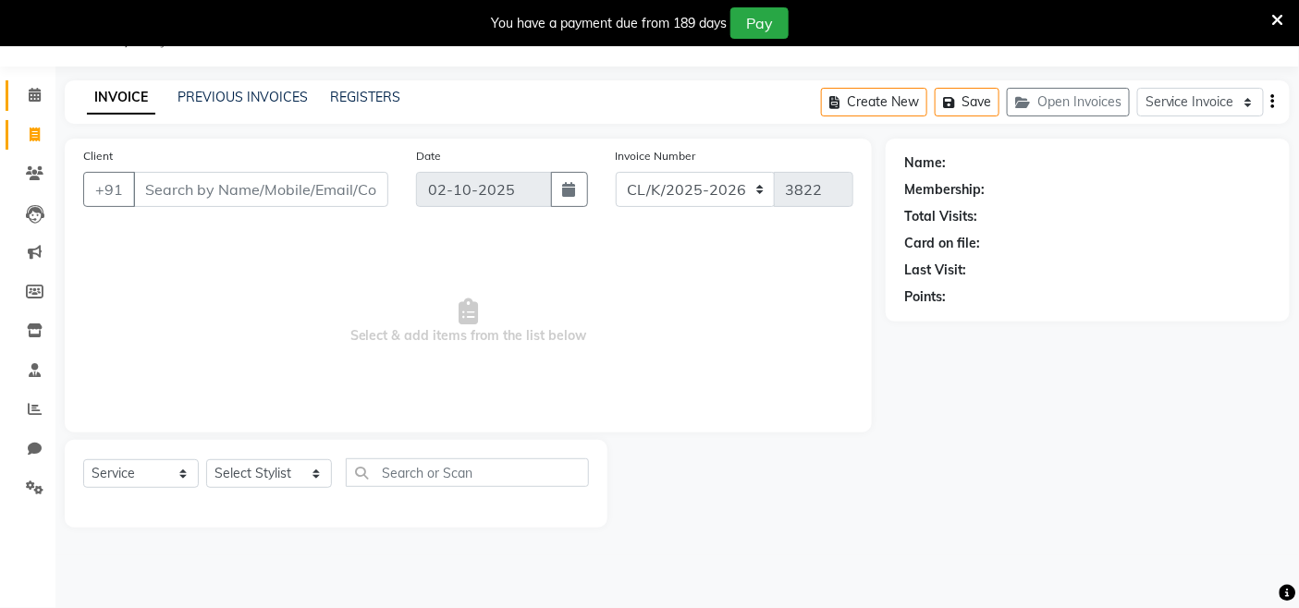
click at [25, 83] on link "Calendar" at bounding box center [28, 95] width 44 height 31
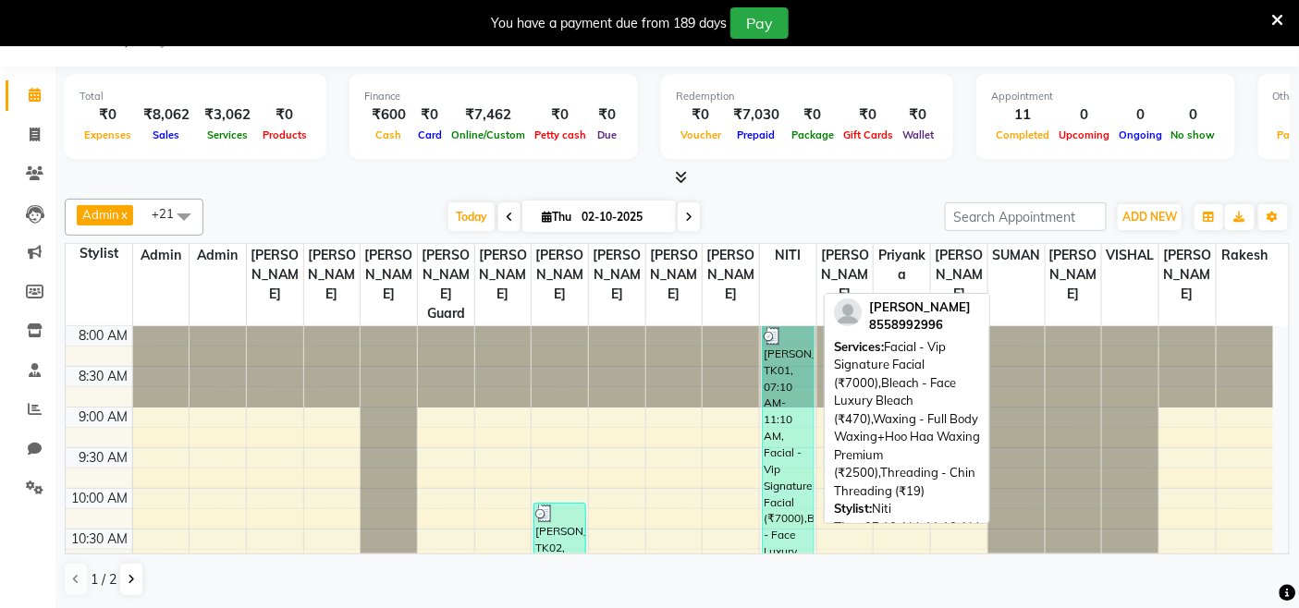
click at [797, 381] on div "manpreet, TK01, 07:10 AM-11:10 AM, Facial - Vip Signature Facial (₹7000),Bleach…" at bounding box center [788, 454] width 51 height 256
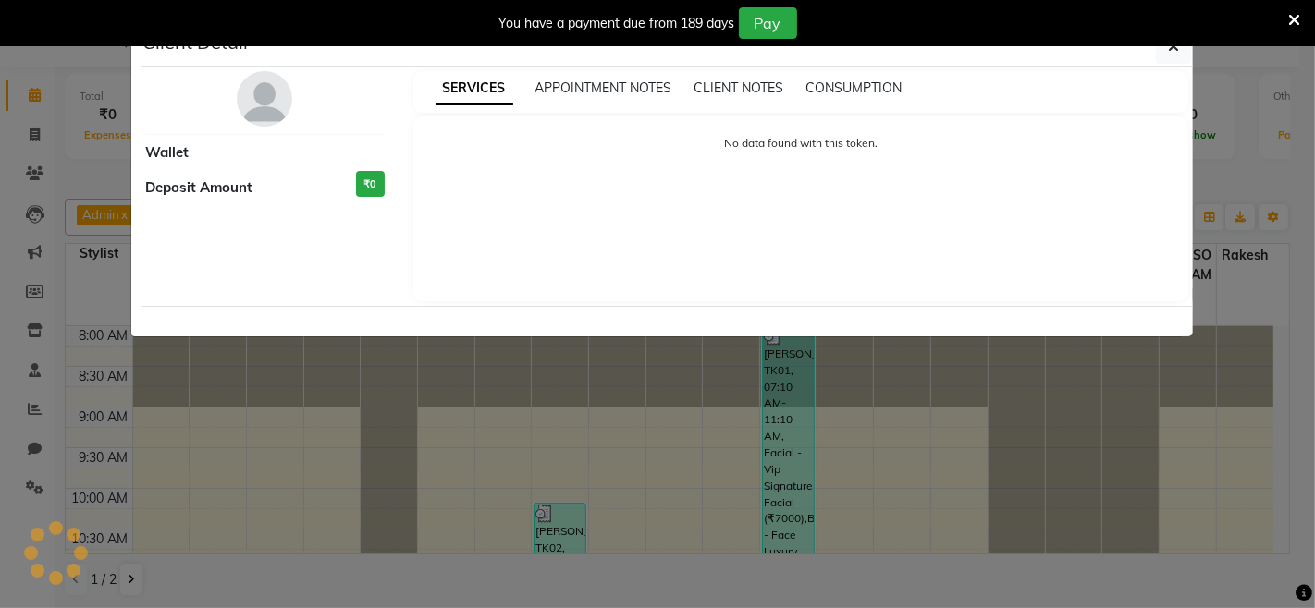
select select "3"
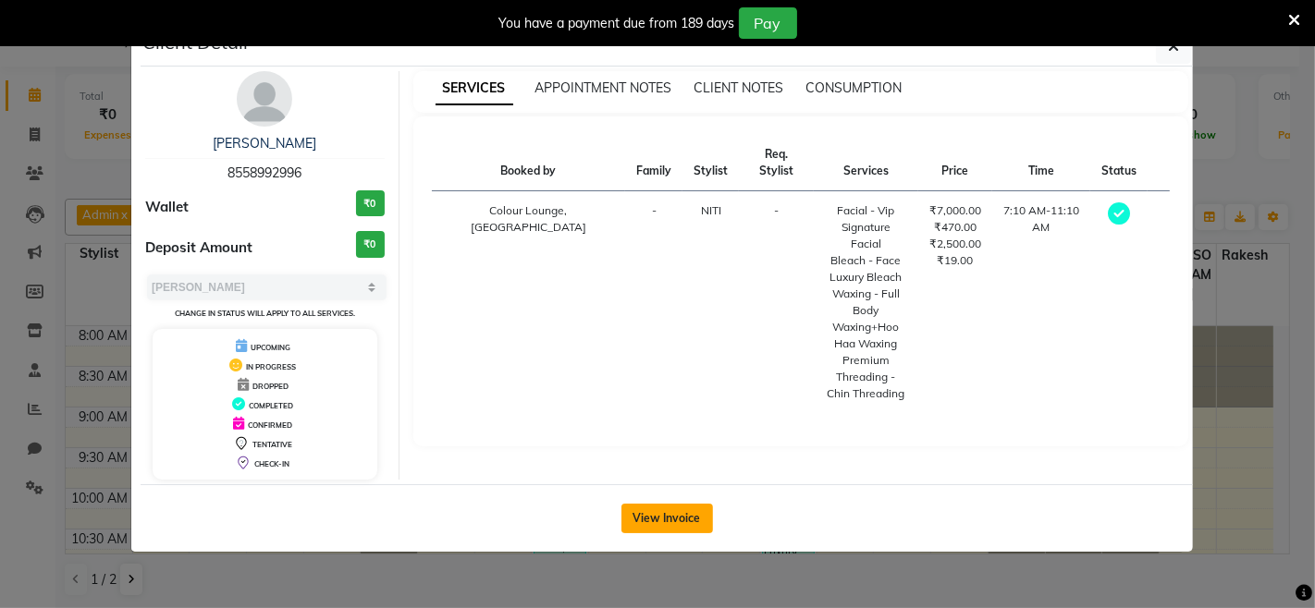
click at [691, 520] on button "View Invoice" at bounding box center [667, 519] width 92 height 30
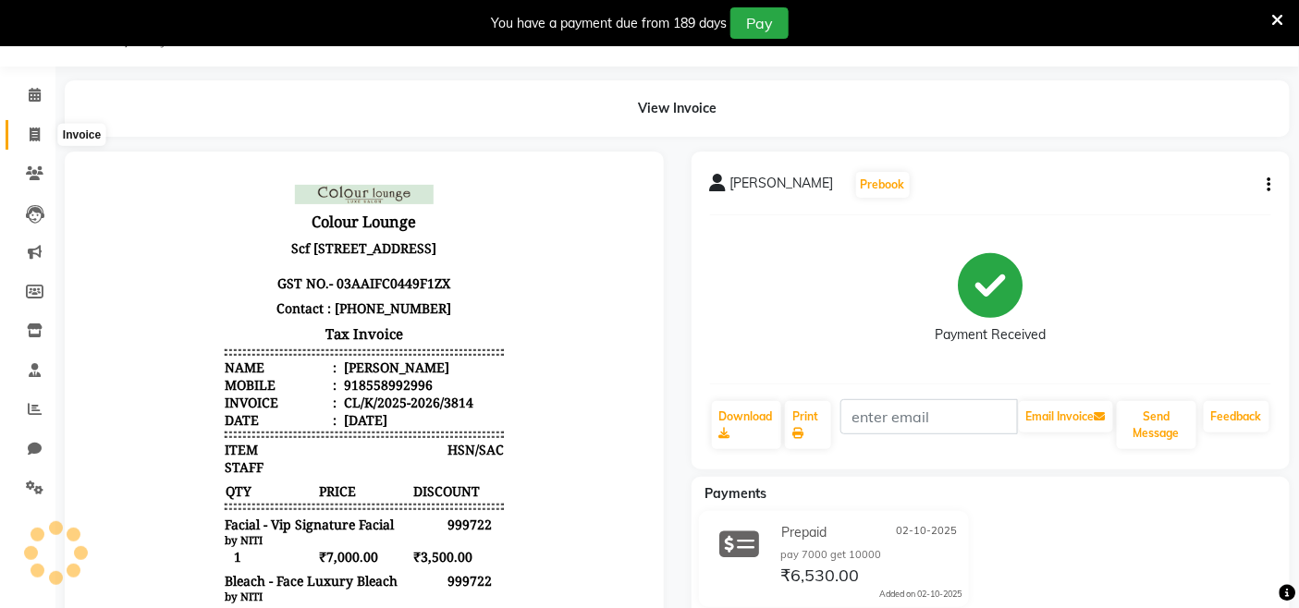
click at [34, 135] on icon at bounding box center [35, 135] width 10 height 14
select select "8015"
select select "service"
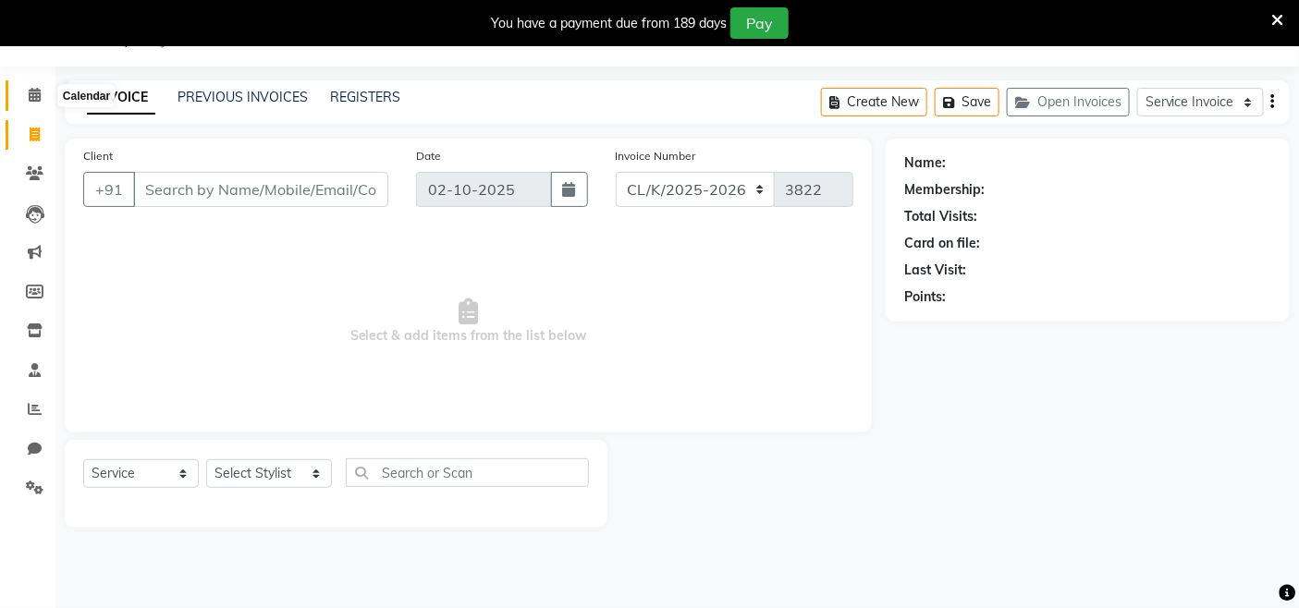
click at [38, 89] on icon at bounding box center [35, 95] width 12 height 14
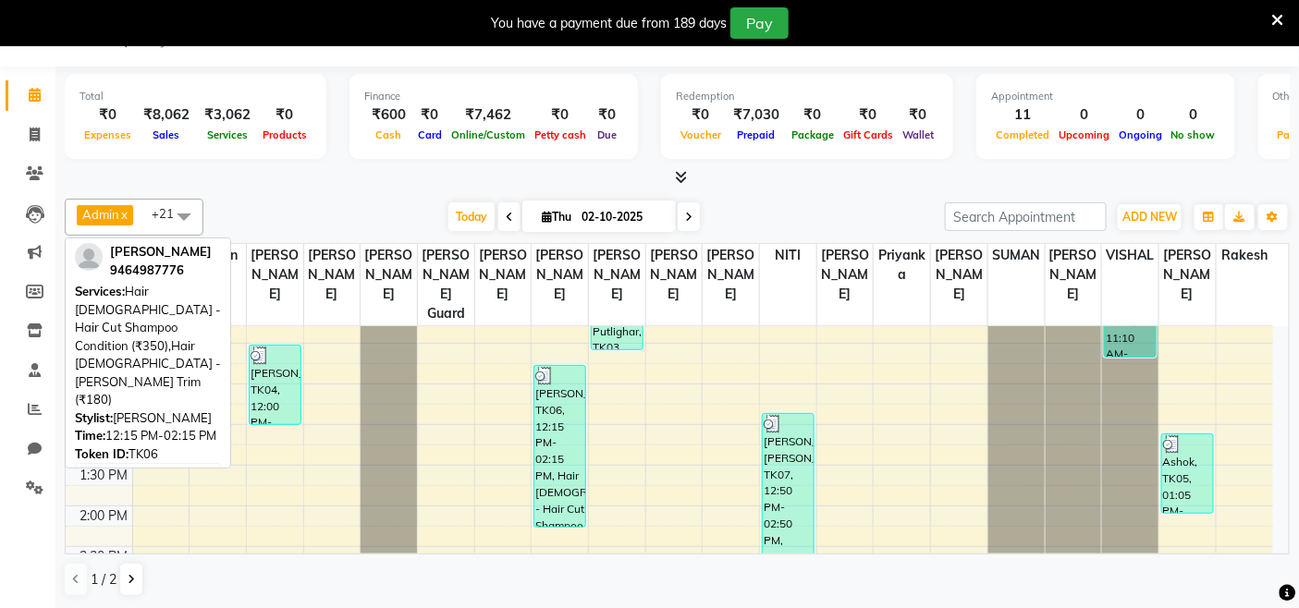
scroll to position [410, 0]
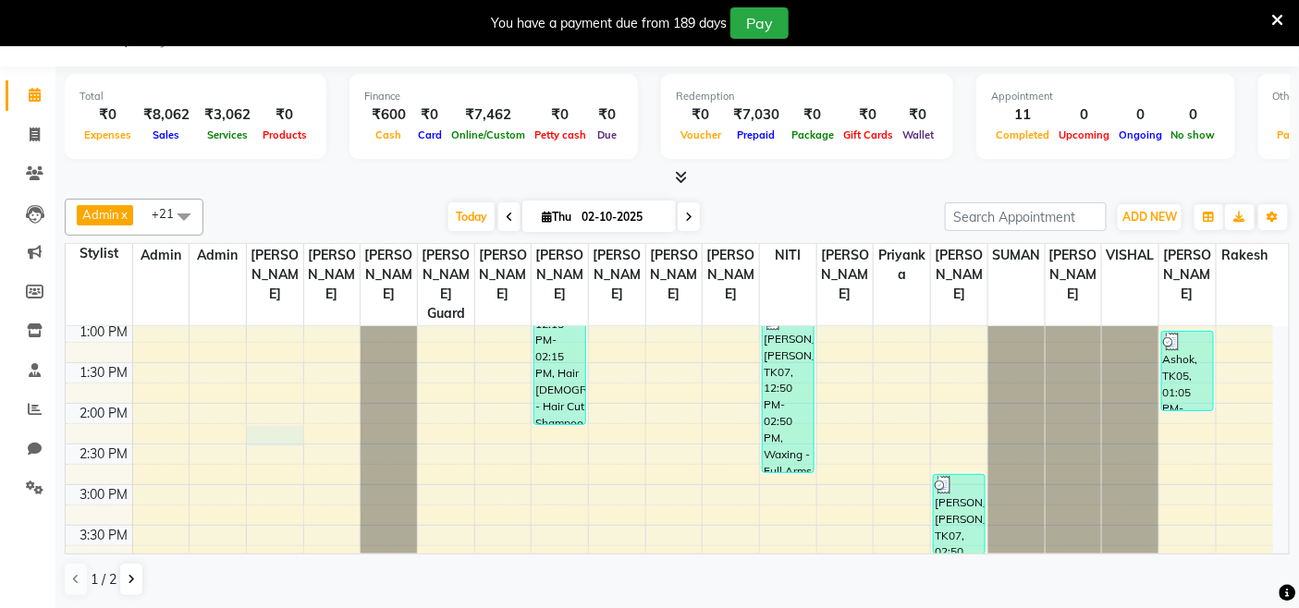
click at [280, 446] on div "8:00 AM 8:30 AM 9:00 AM 9:30 AM 10:00 AM 10:30 AM 11:00 AM 11:30 AM 12:00 PM 12…" at bounding box center [669, 444] width 1207 height 1057
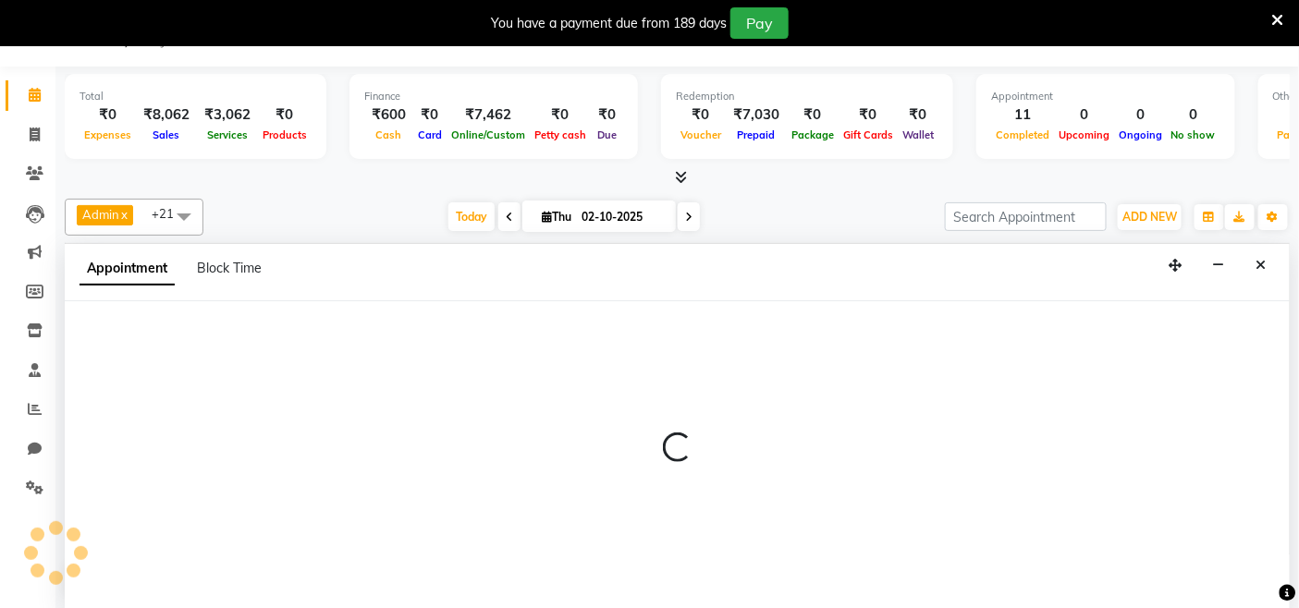
select select "70122"
select select "855"
select select "tentative"
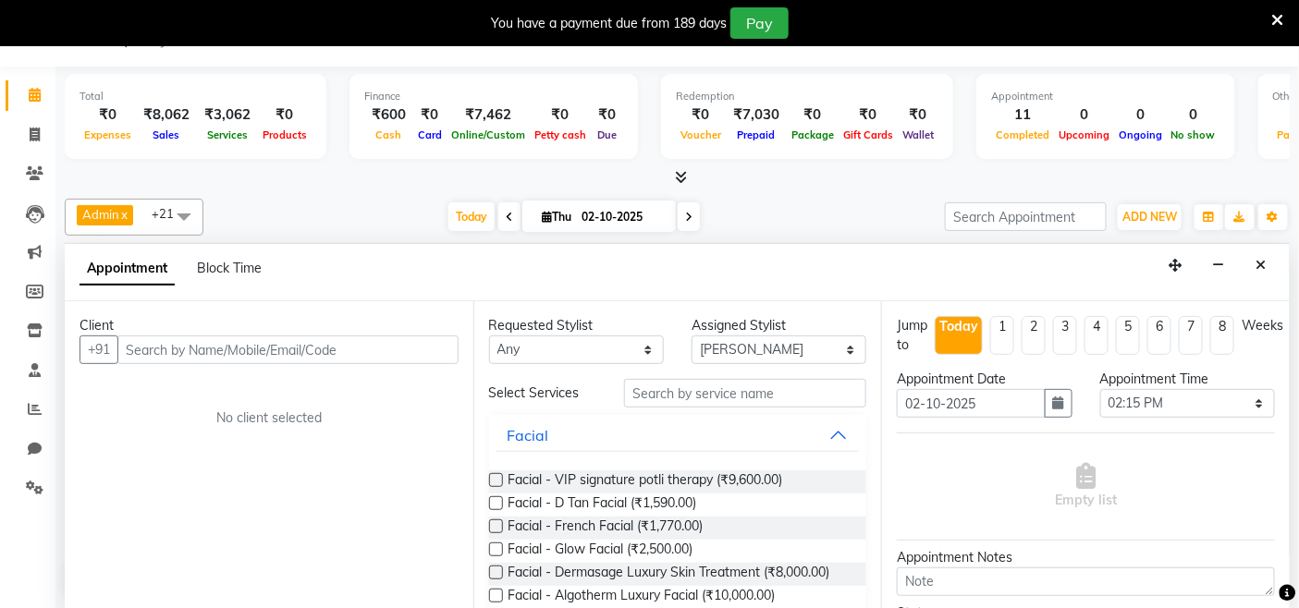
click at [316, 349] on input "text" at bounding box center [287, 350] width 341 height 29
type input "9"
type input "7"
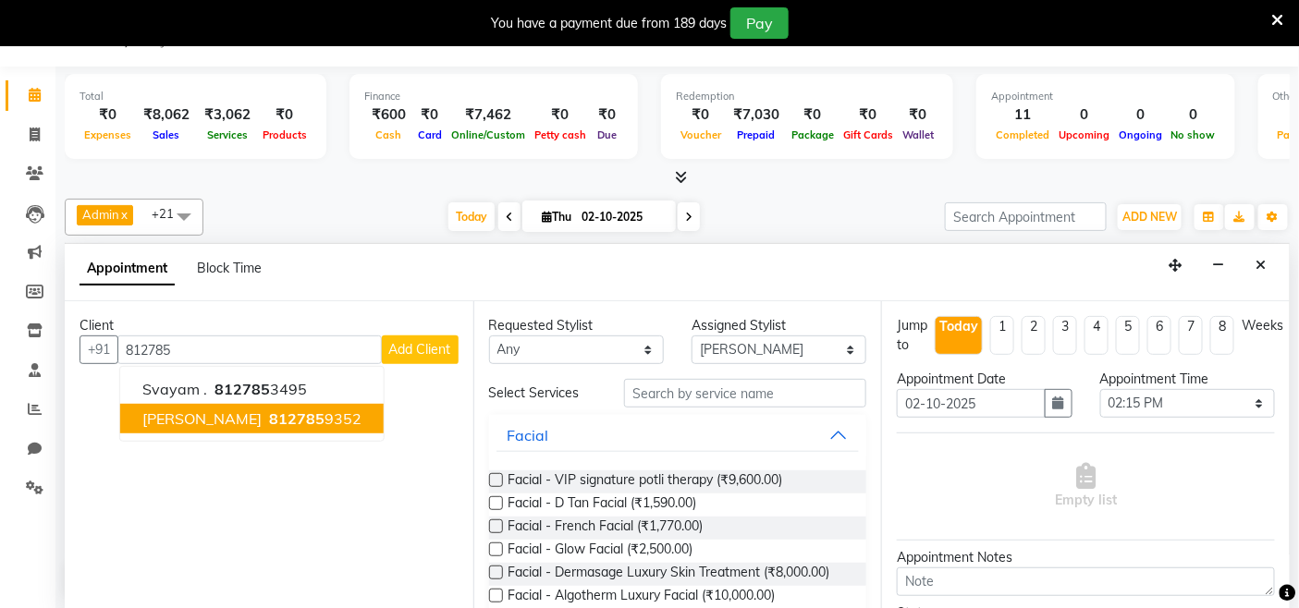
click at [269, 421] on span "812785" at bounding box center [296, 419] width 55 height 18
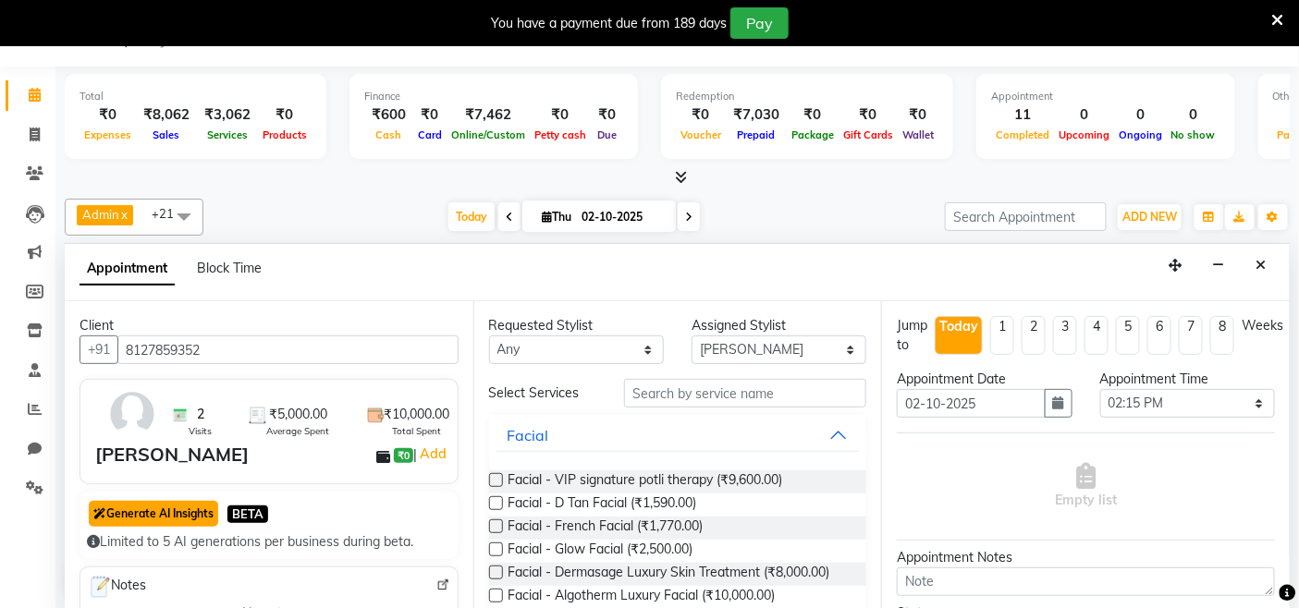
click at [186, 510] on button "Generate AI Insights" at bounding box center [153, 514] width 129 height 26
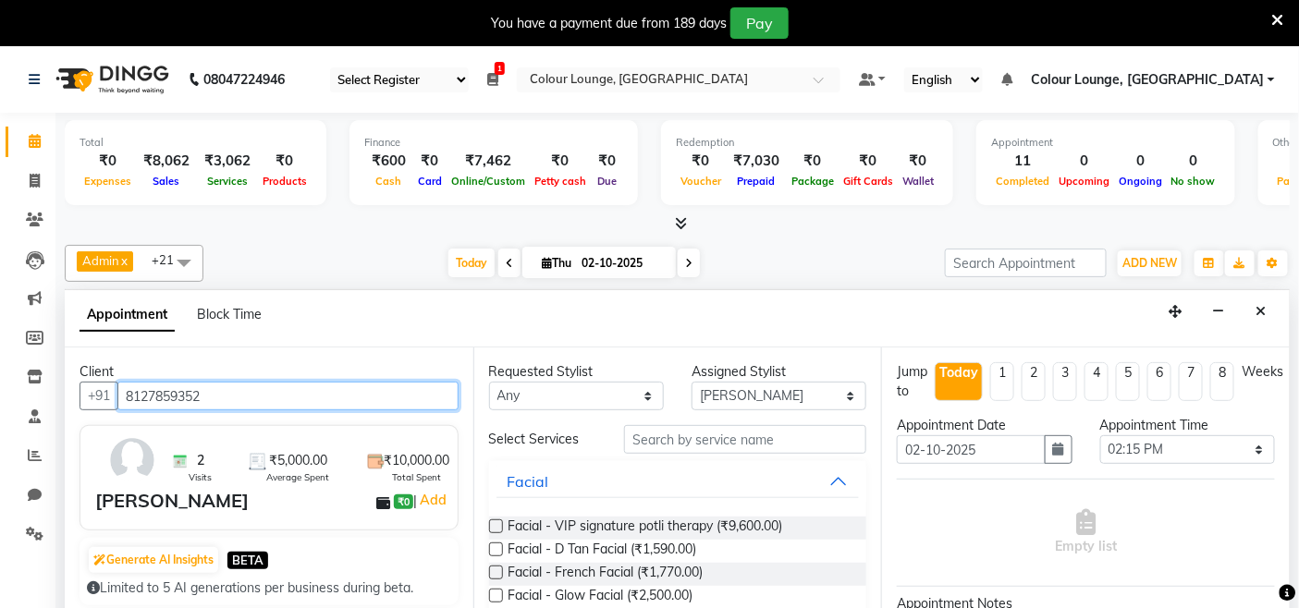
click at [238, 400] on input "8127859352" at bounding box center [287, 396] width 341 height 29
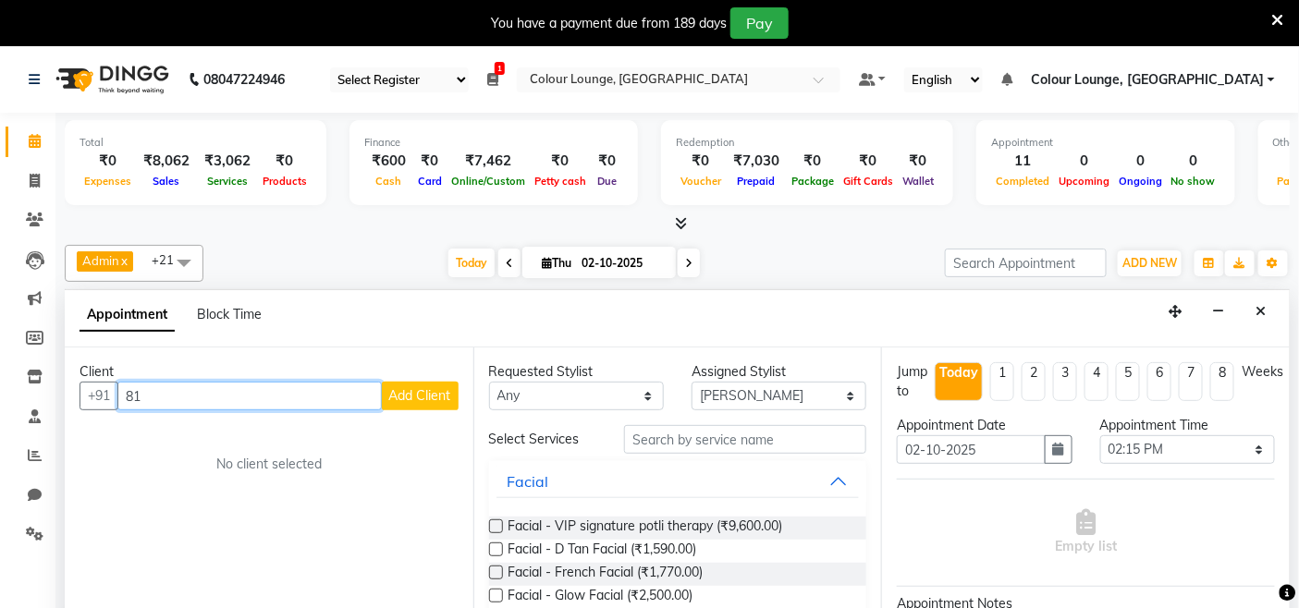
type input "8"
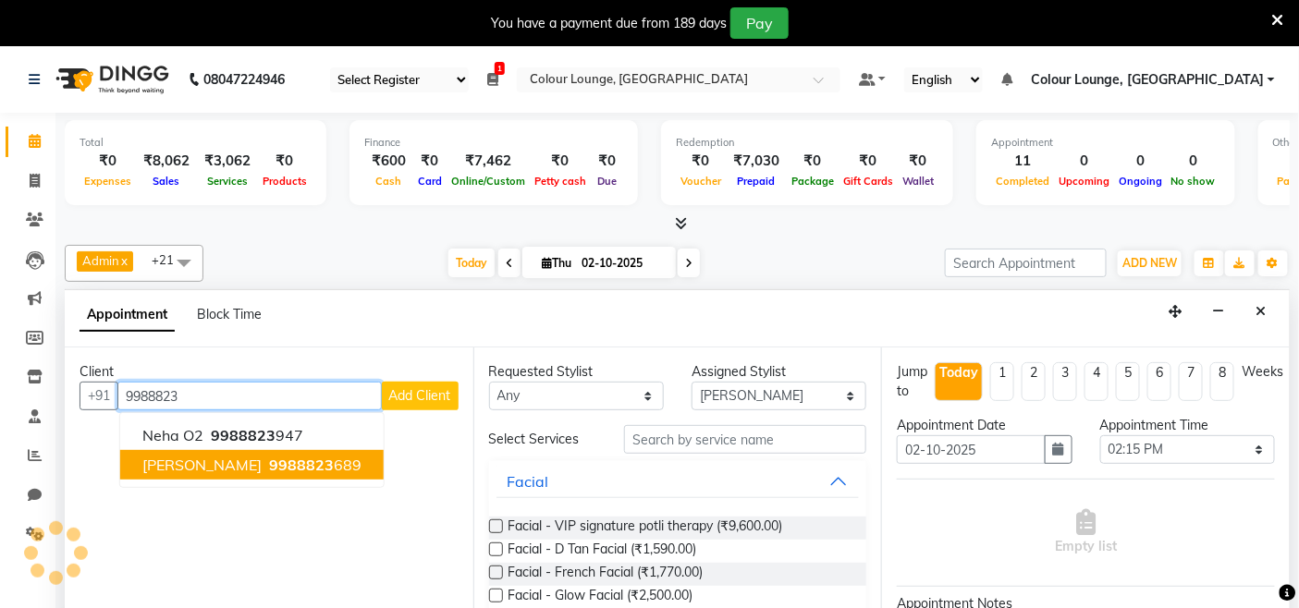
click at [233, 458] on span "Sunny Jagarwal" at bounding box center [201, 465] width 119 height 18
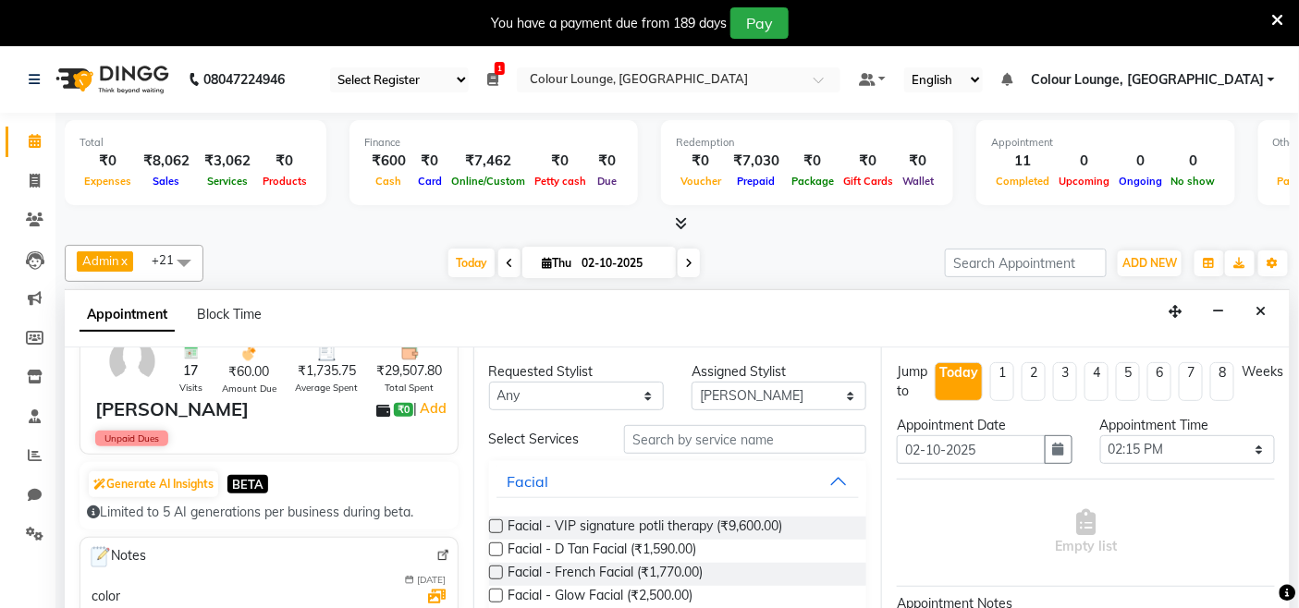
scroll to position [103, 0]
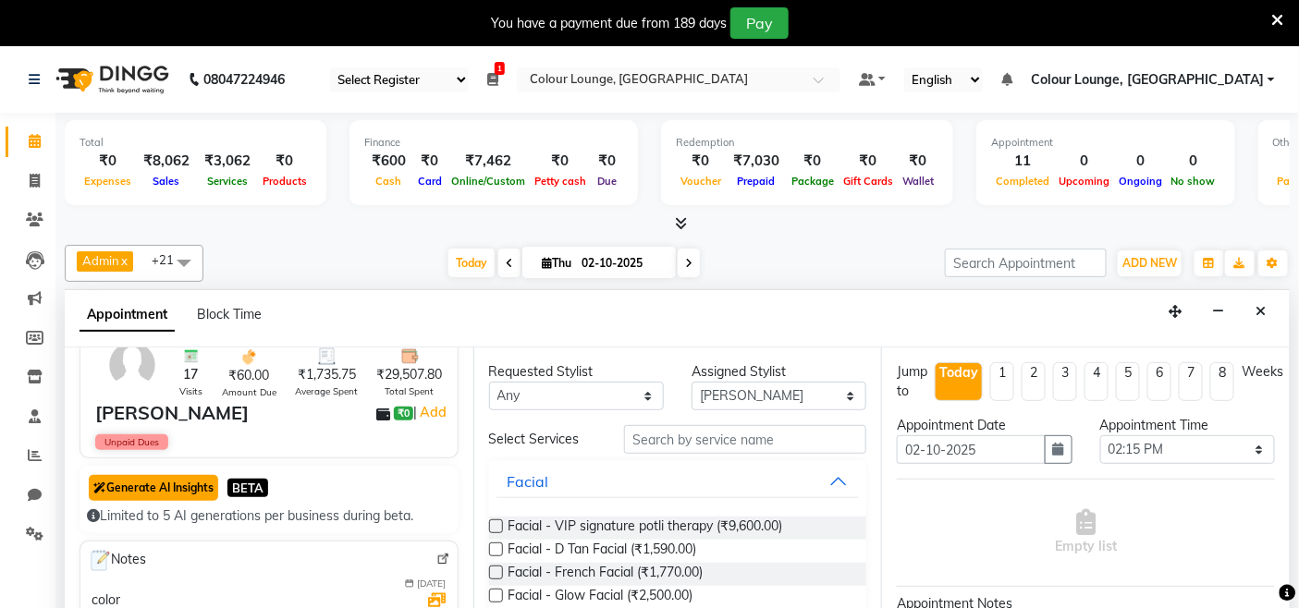
click at [182, 485] on button "Generate AI Insights" at bounding box center [153, 488] width 129 height 26
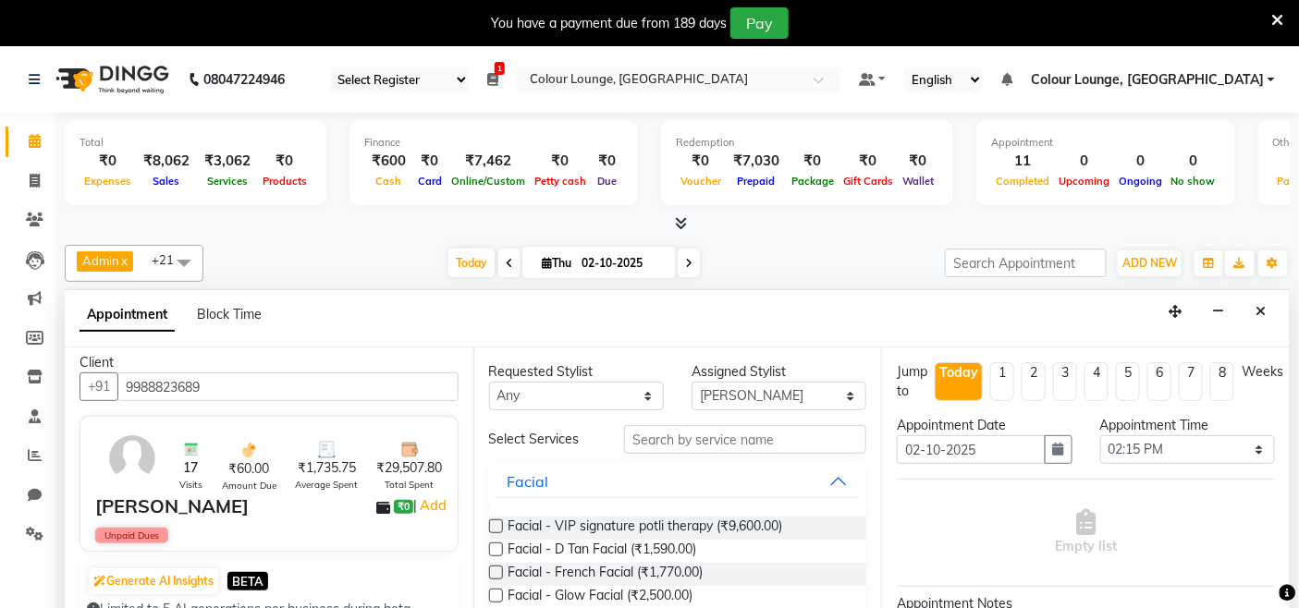
scroll to position [0, 0]
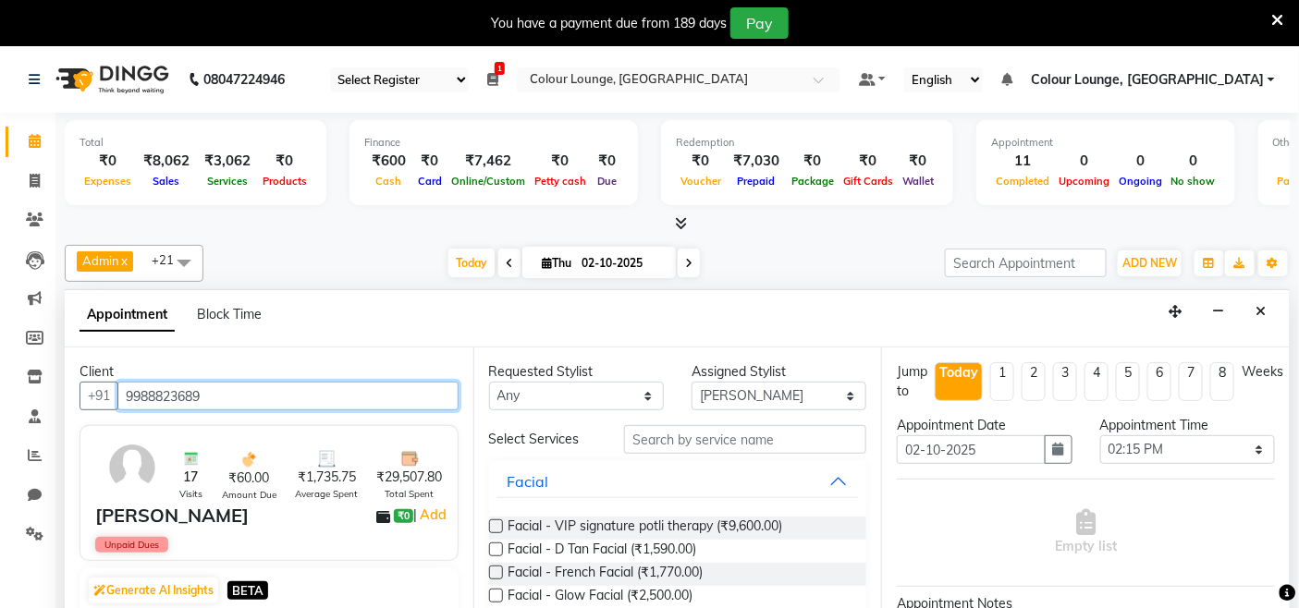
click at [209, 390] on input "9988823689" at bounding box center [287, 396] width 341 height 29
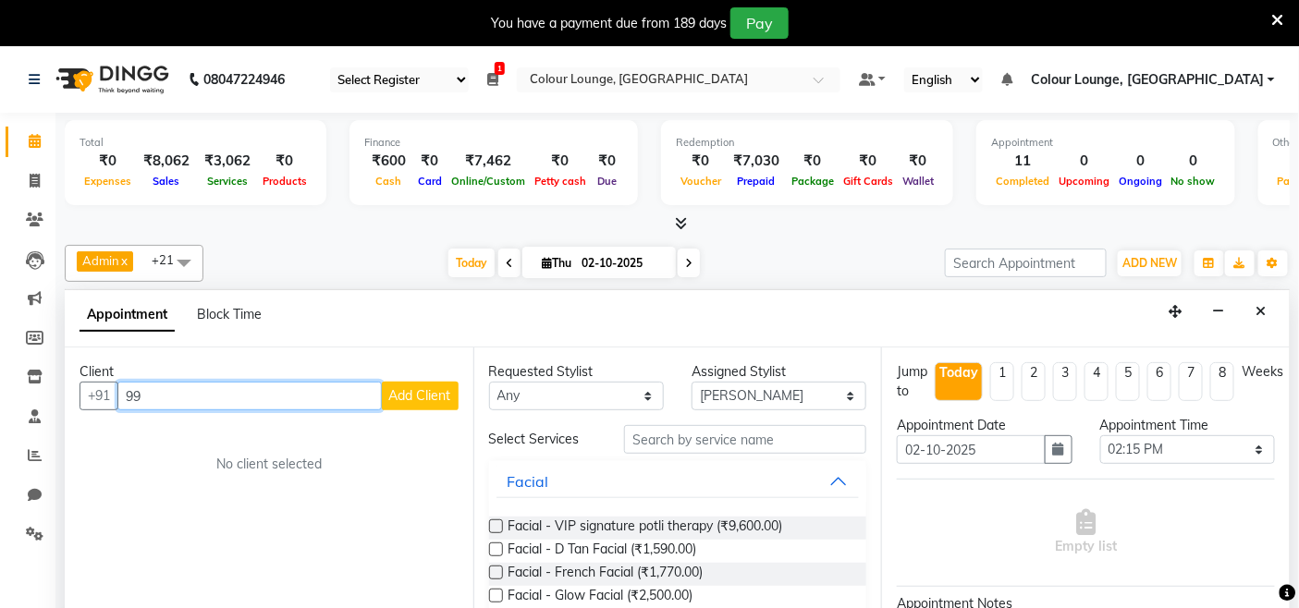
type input "9"
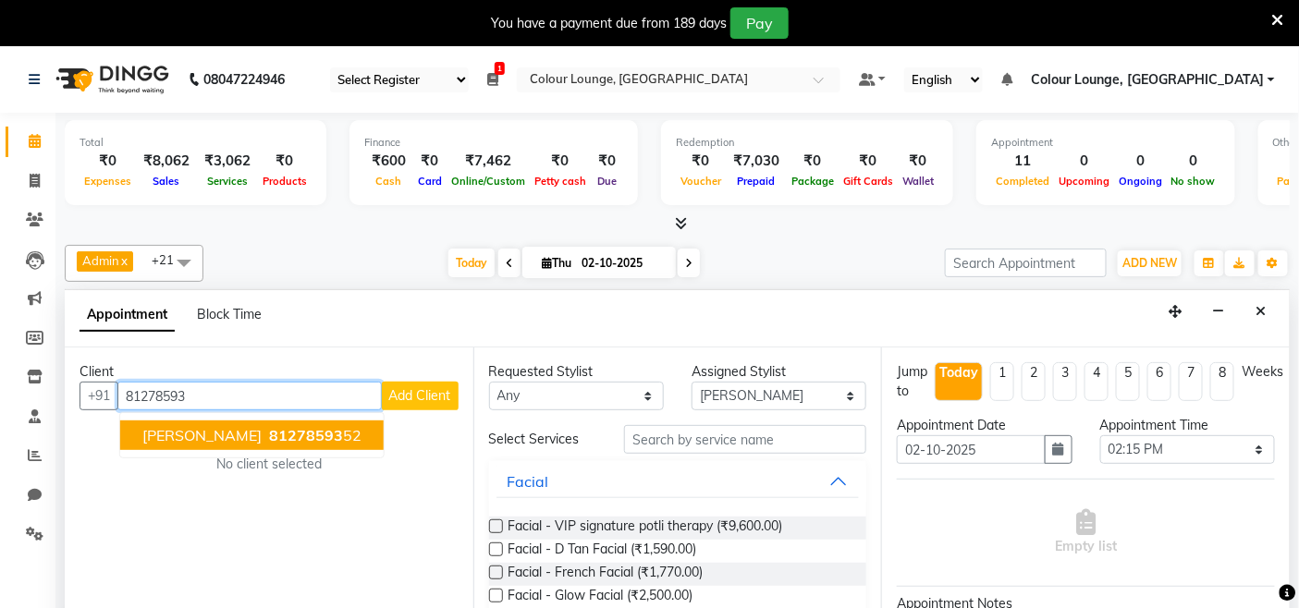
click at [269, 430] on span "81278593" at bounding box center [306, 435] width 74 height 18
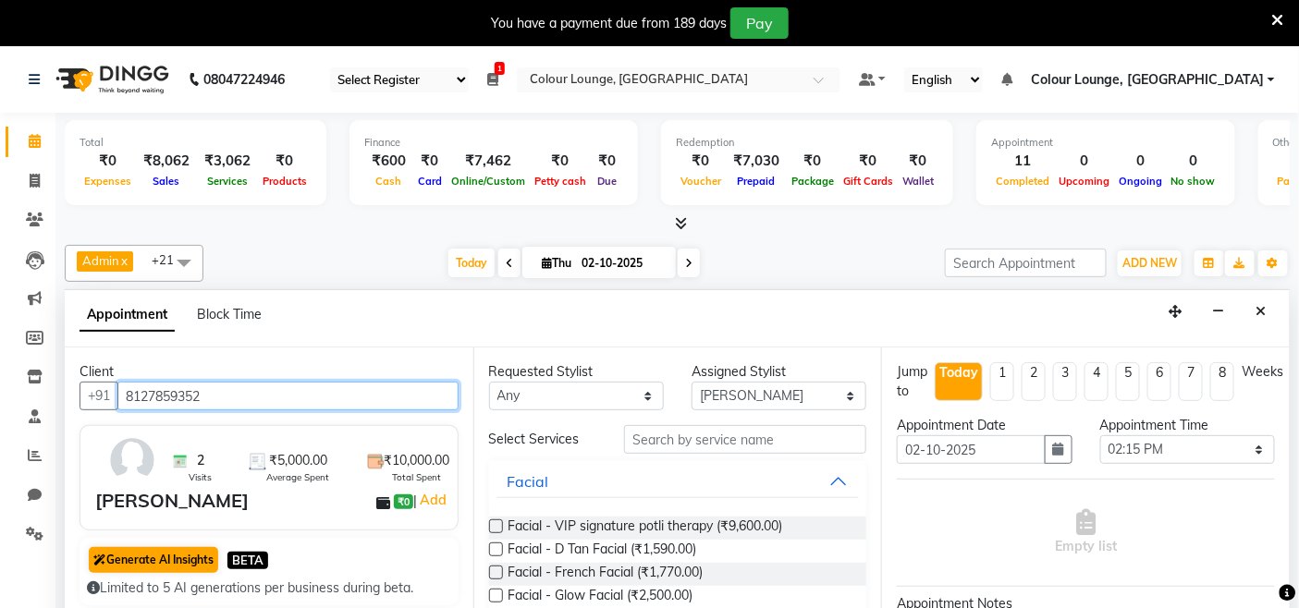
type input "8127859352"
click at [151, 555] on button "Generate AI Insights" at bounding box center [153, 560] width 129 height 26
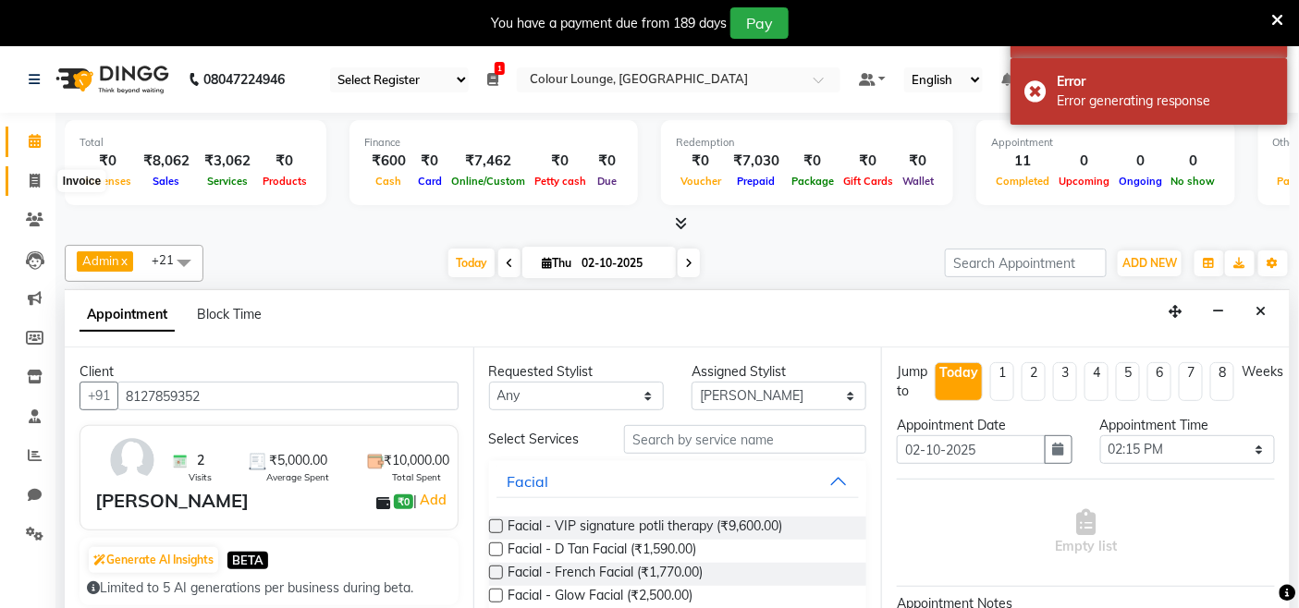
click at [30, 179] on icon at bounding box center [35, 181] width 10 height 14
select select "service"
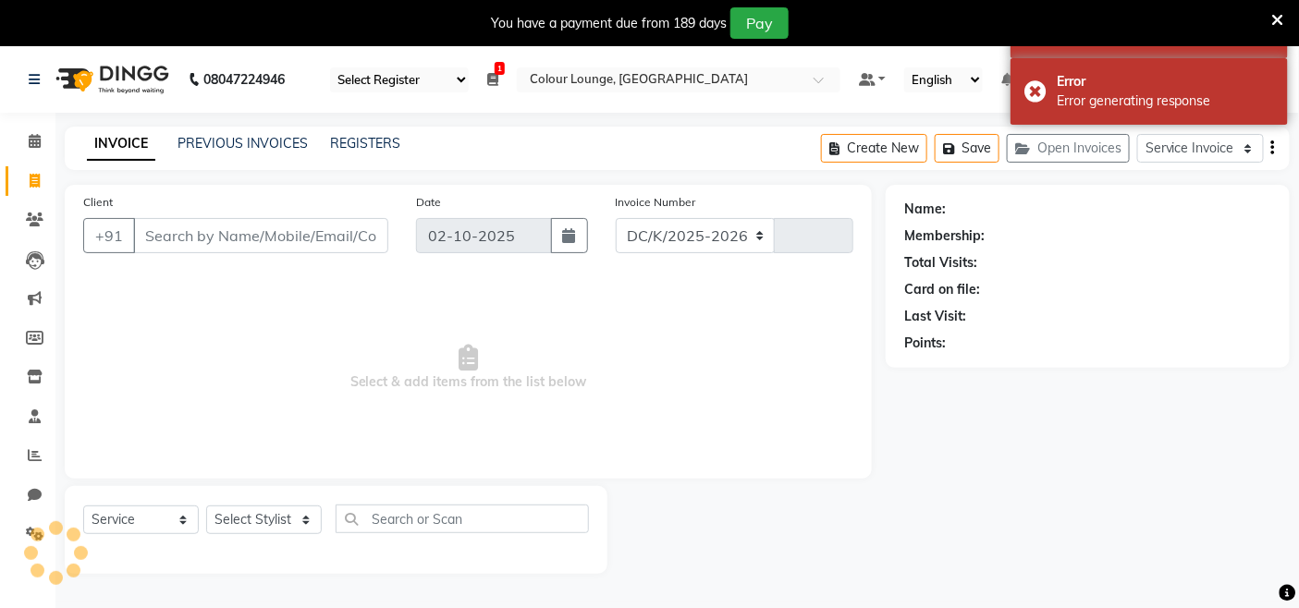
select select "8015"
type input "3822"
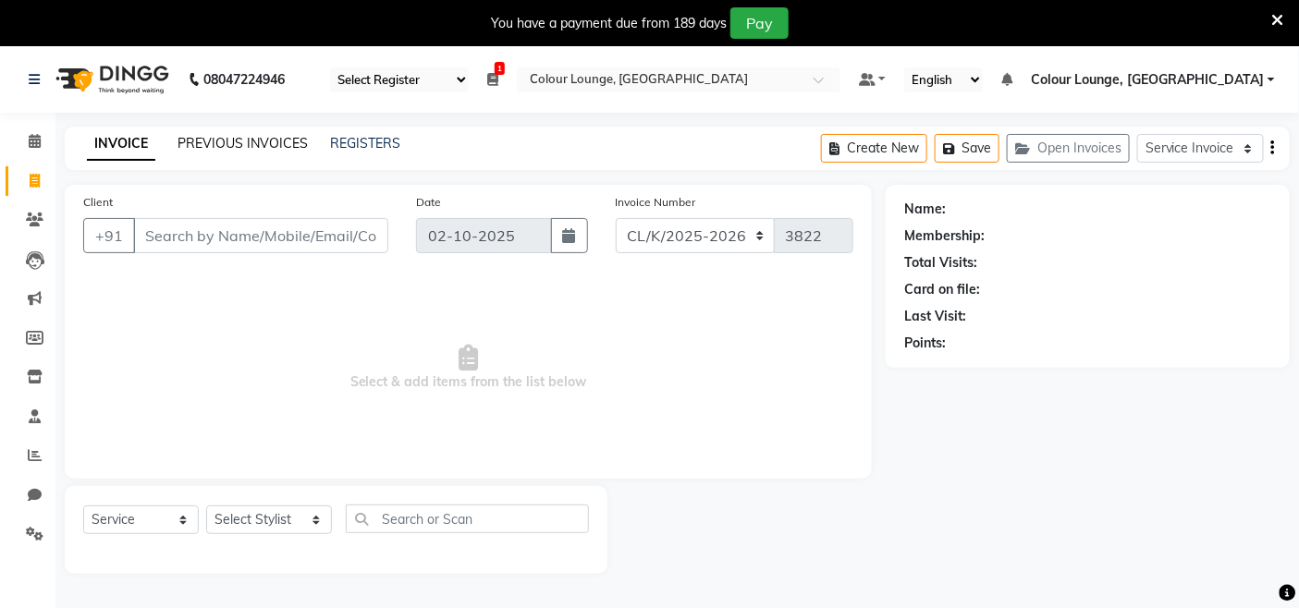
click at [240, 143] on link "PREVIOUS INVOICES" at bounding box center [243, 143] width 130 height 17
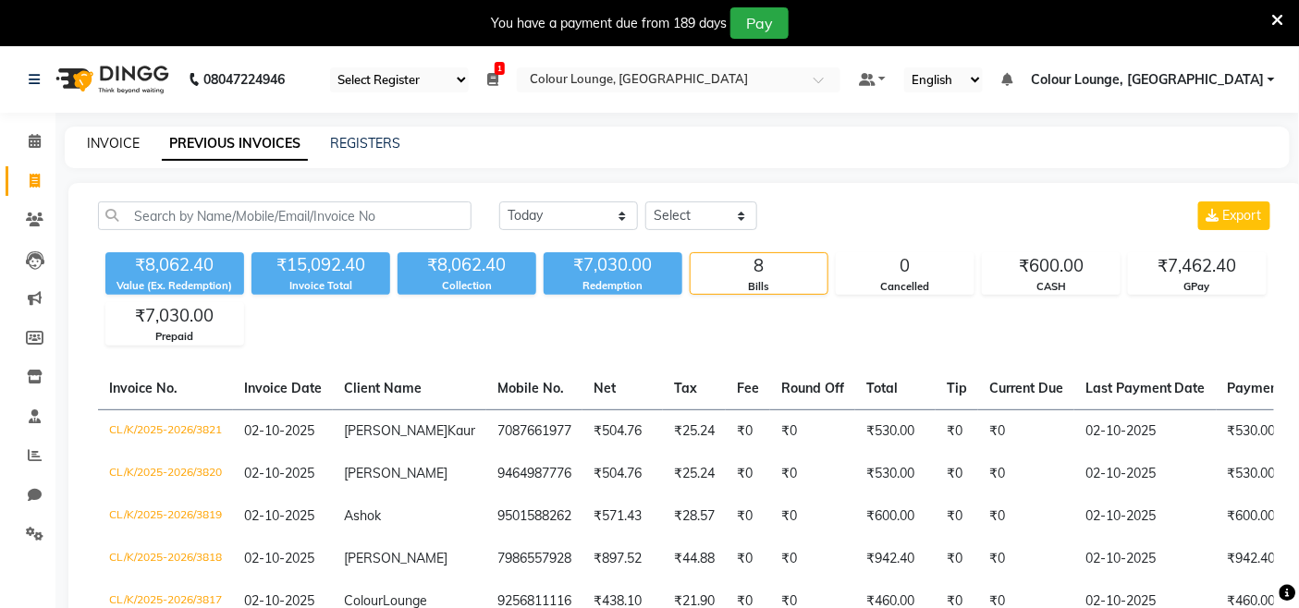
click at [123, 148] on link "INVOICE" at bounding box center [113, 143] width 53 height 17
select select "service"
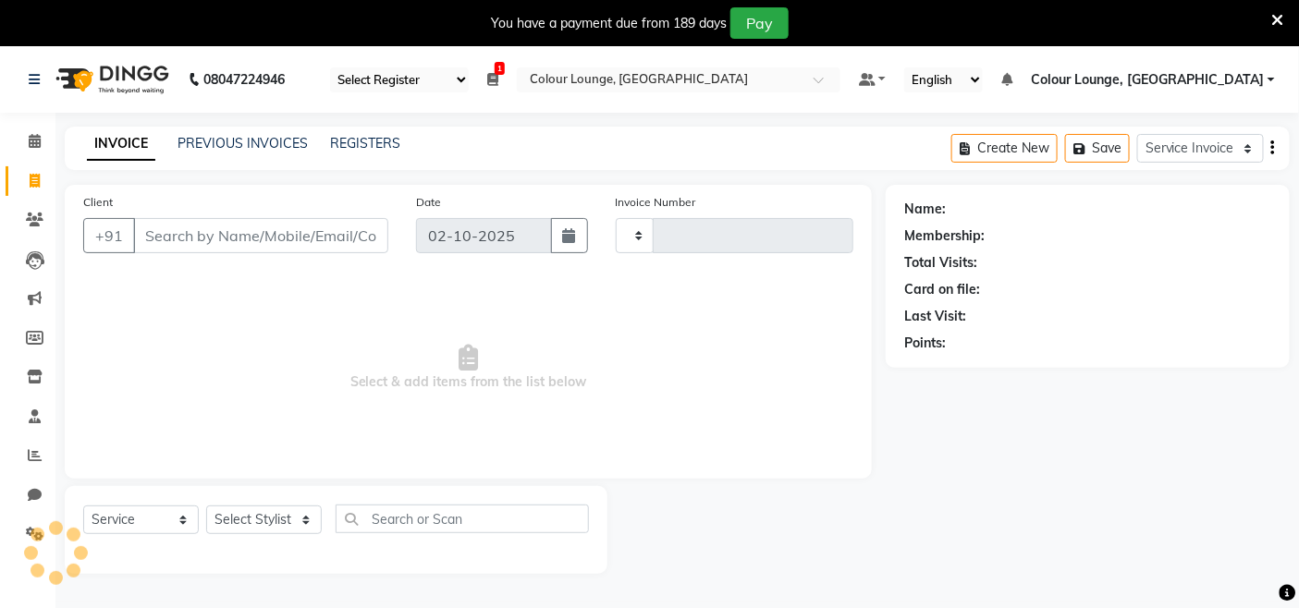
scroll to position [46, 0]
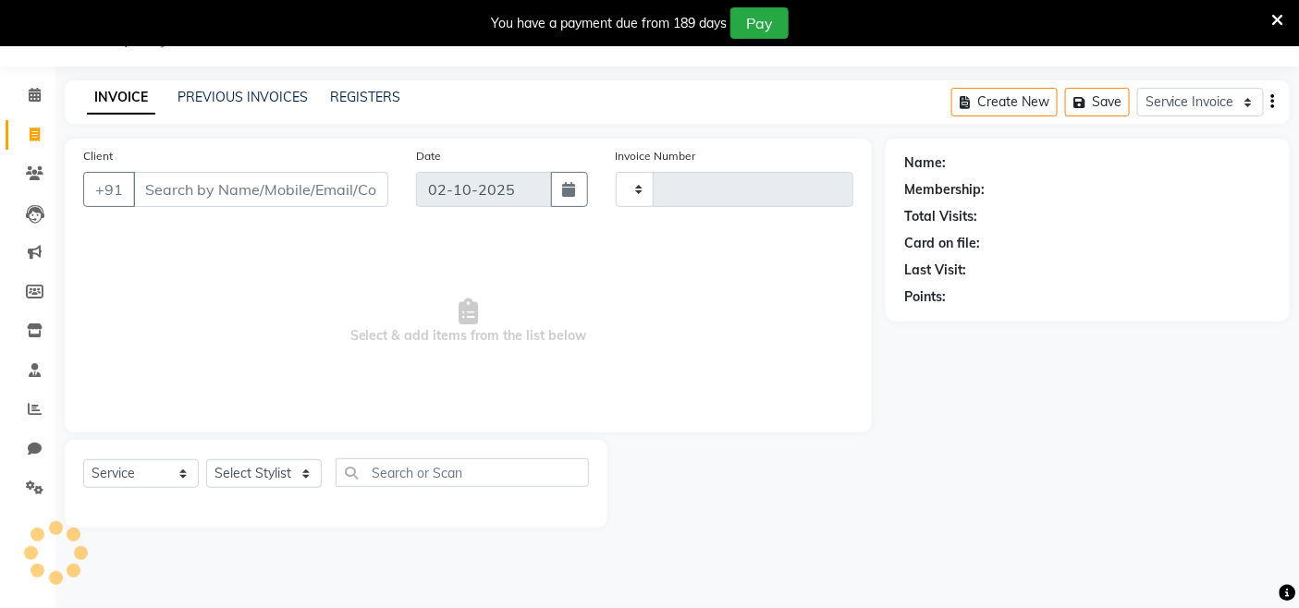
type input "3822"
select select "8015"
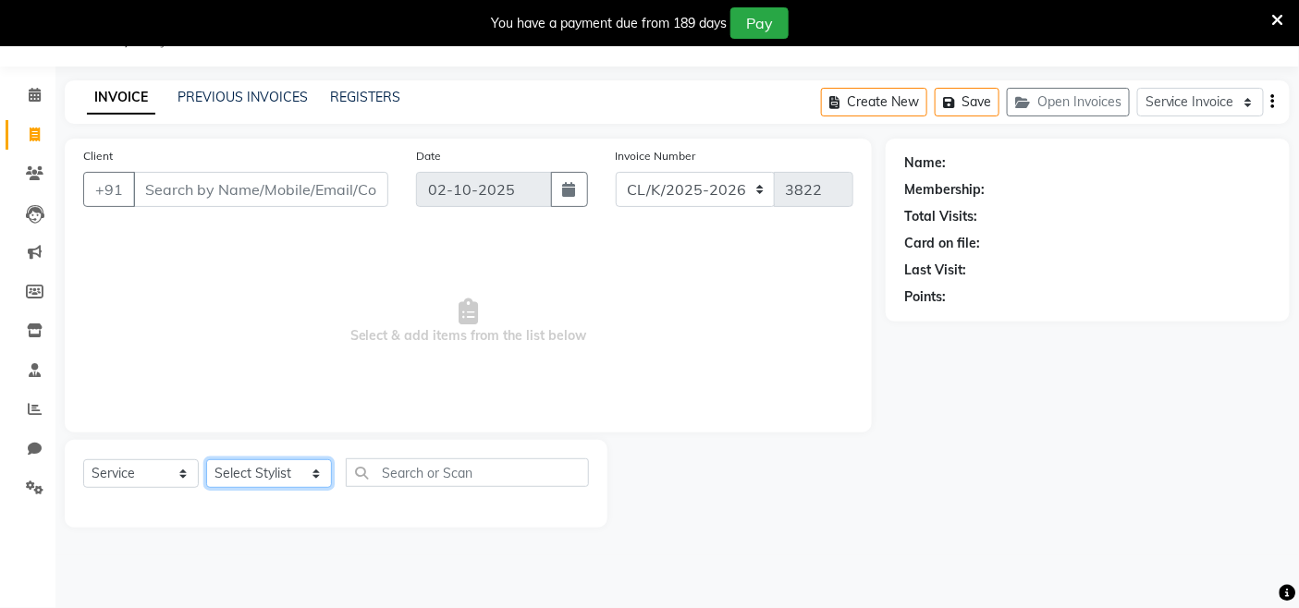
click at [296, 460] on select "Select Stylist Admin Admin AKHIL ANKUSH ANSH Baljinder Colour Lounge, Kabir Par…" at bounding box center [269, 473] width 126 height 29
select select "70119"
click at [206, 460] on select "Select Stylist Admin Admin AKHIL ANKUSH ANSH Baljinder Colour Lounge, Kabir Par…" at bounding box center [269, 473] width 126 height 29
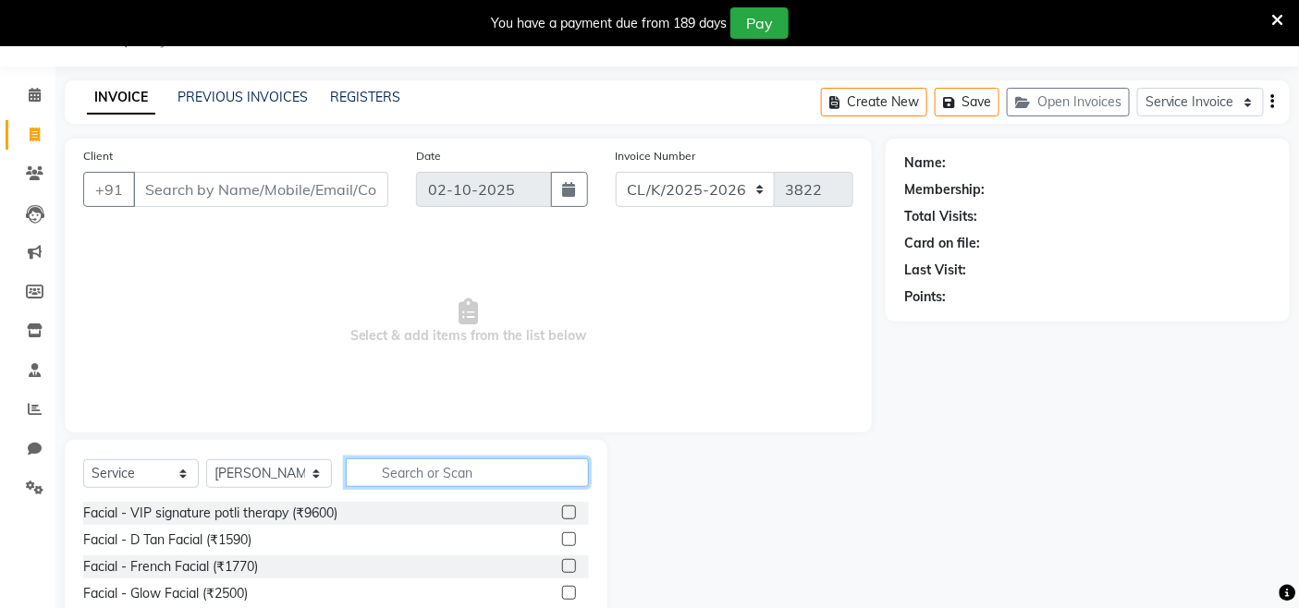
click at [401, 469] on input "text" at bounding box center [467, 473] width 243 height 29
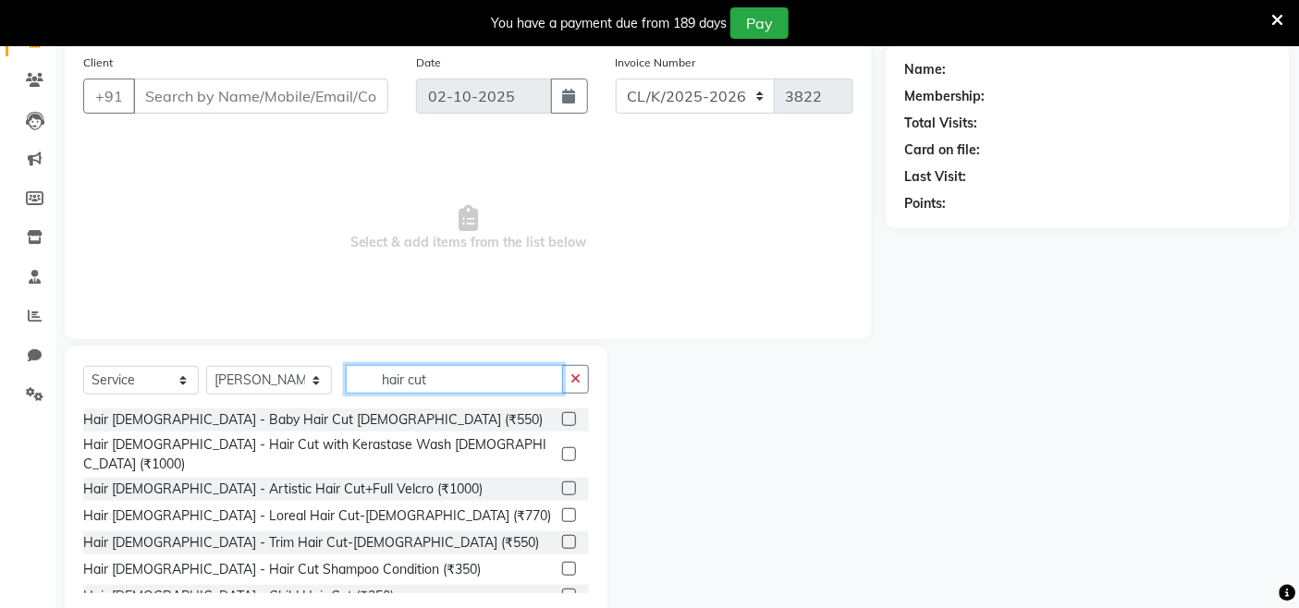
scroll to position [178, 0]
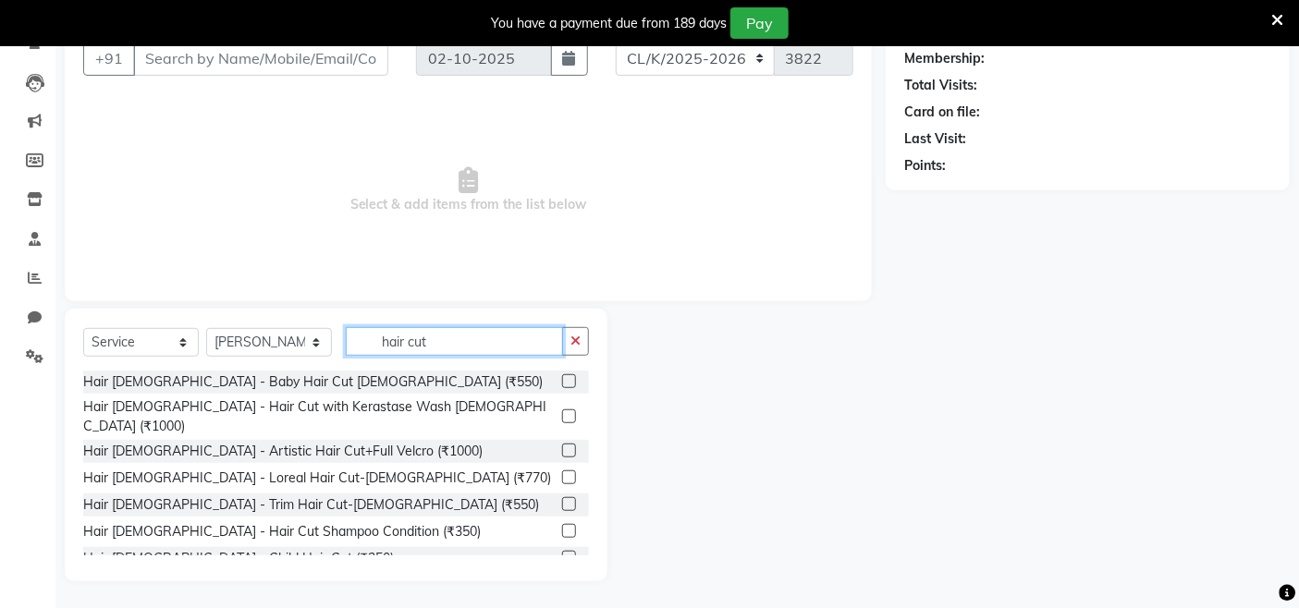
type input "hair cut"
click at [562, 551] on label at bounding box center [569, 558] width 14 height 14
click at [562, 553] on input "checkbox" at bounding box center [568, 559] width 12 height 12
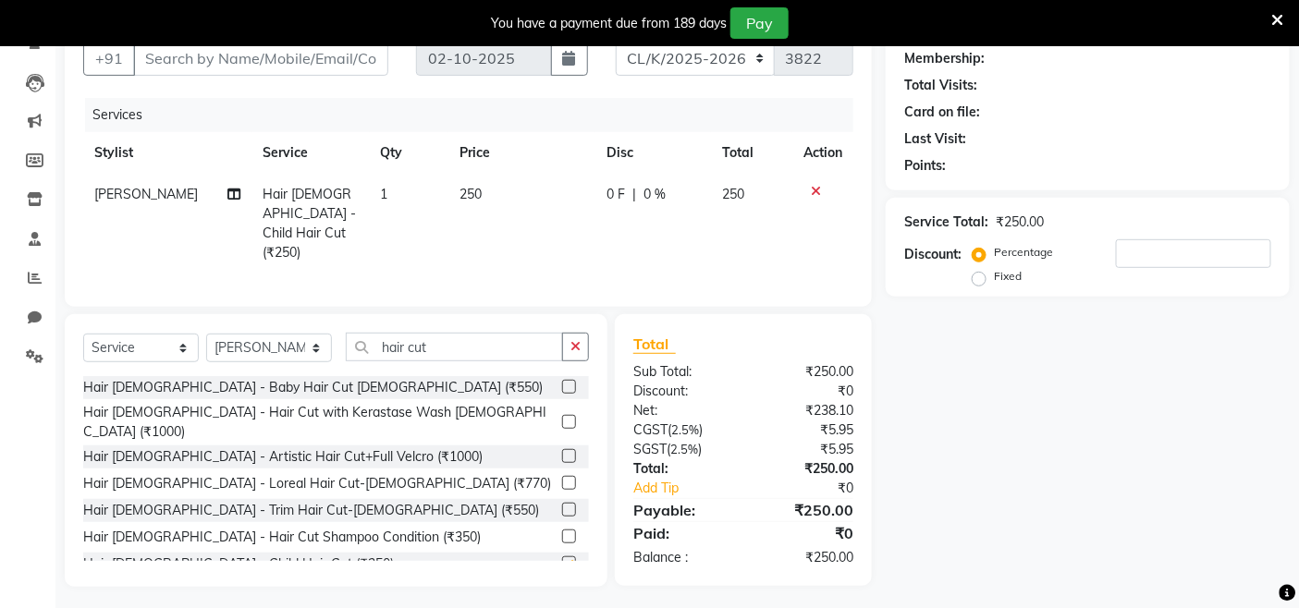
scroll to position [12, 0]
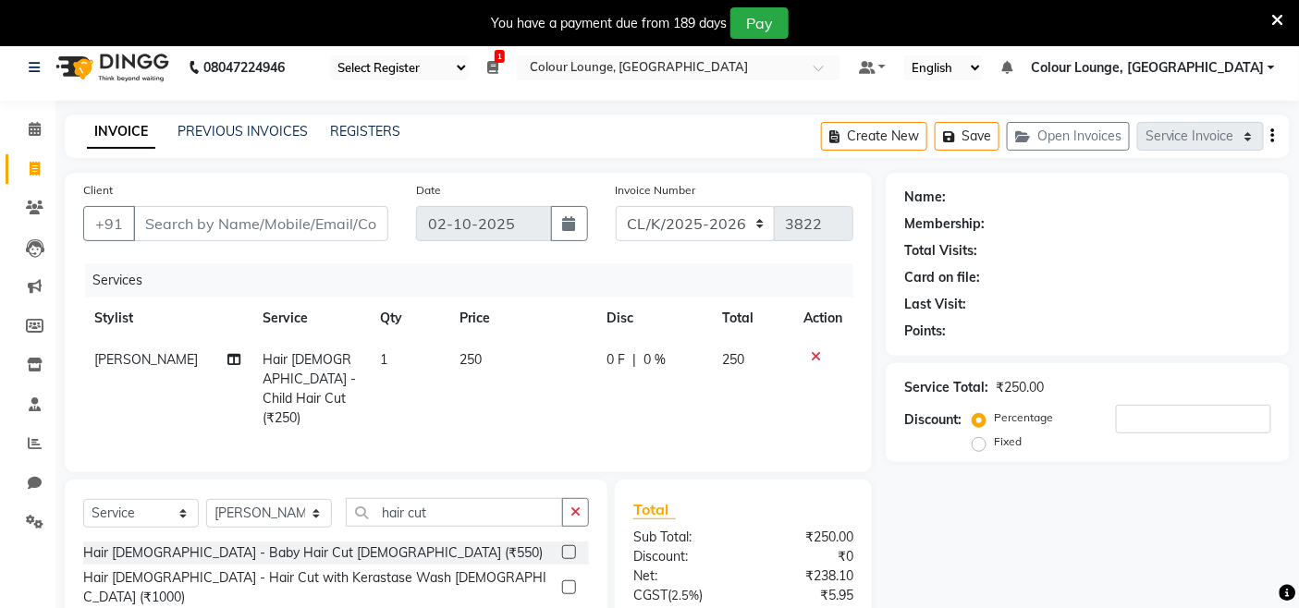
checkbox input "false"
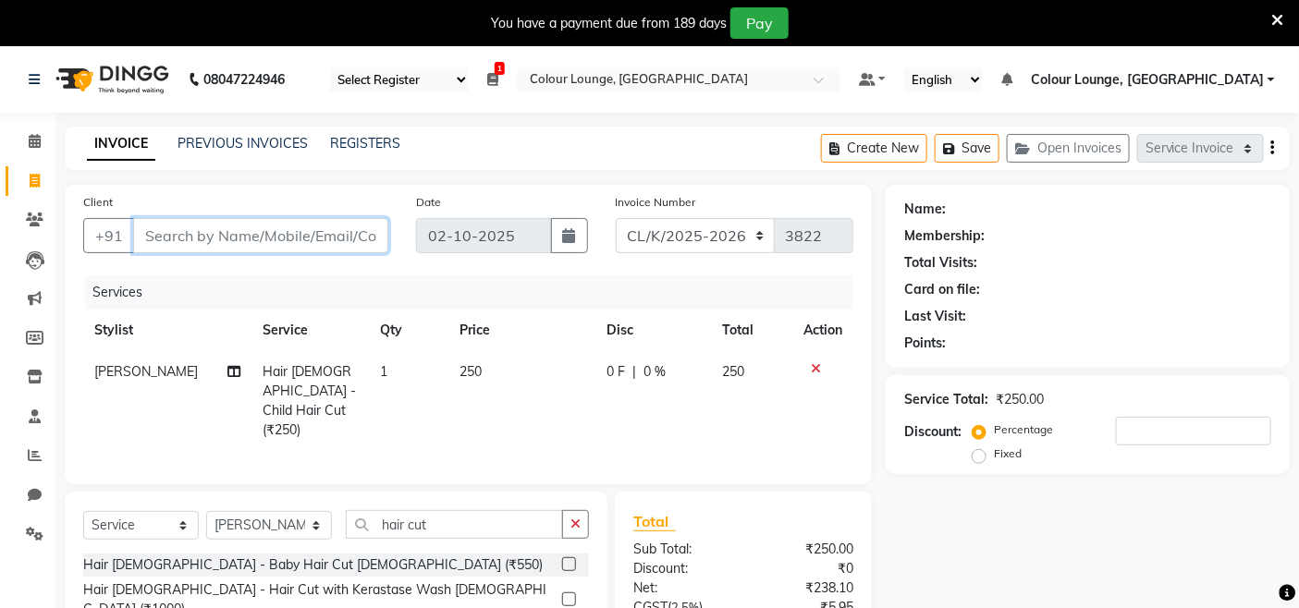
click at [328, 237] on input "Client" at bounding box center [260, 235] width 255 height 35
type input "7"
type input "0"
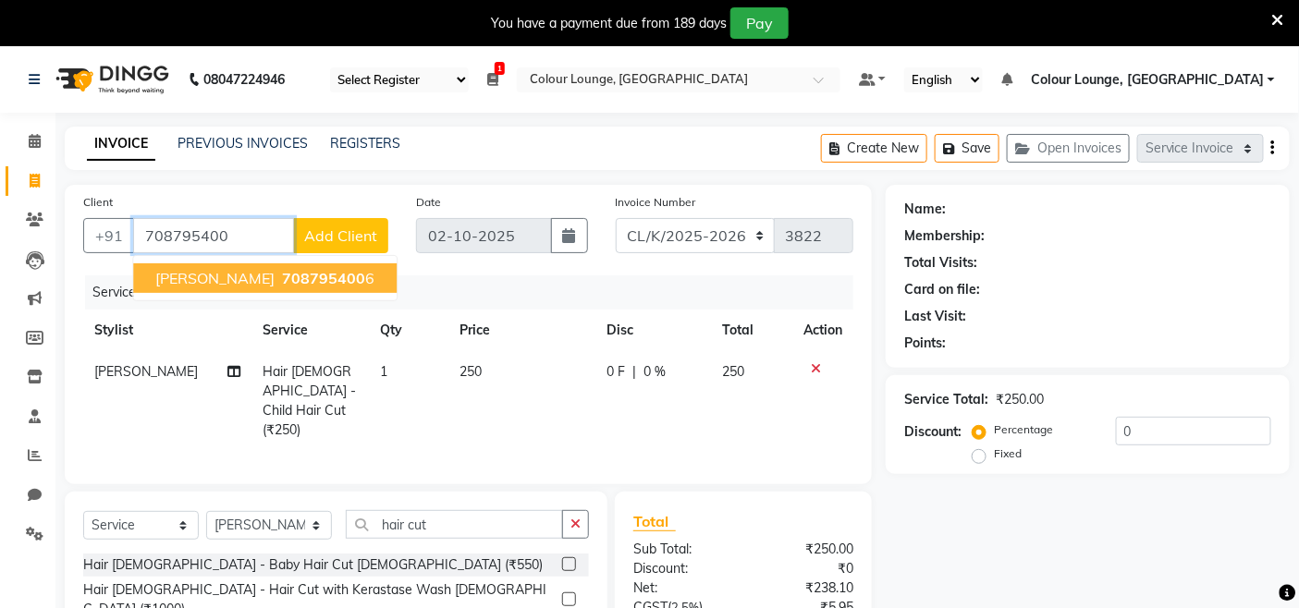
click at [288, 281] on span "708795400" at bounding box center [323, 278] width 83 height 18
type input "7087954006"
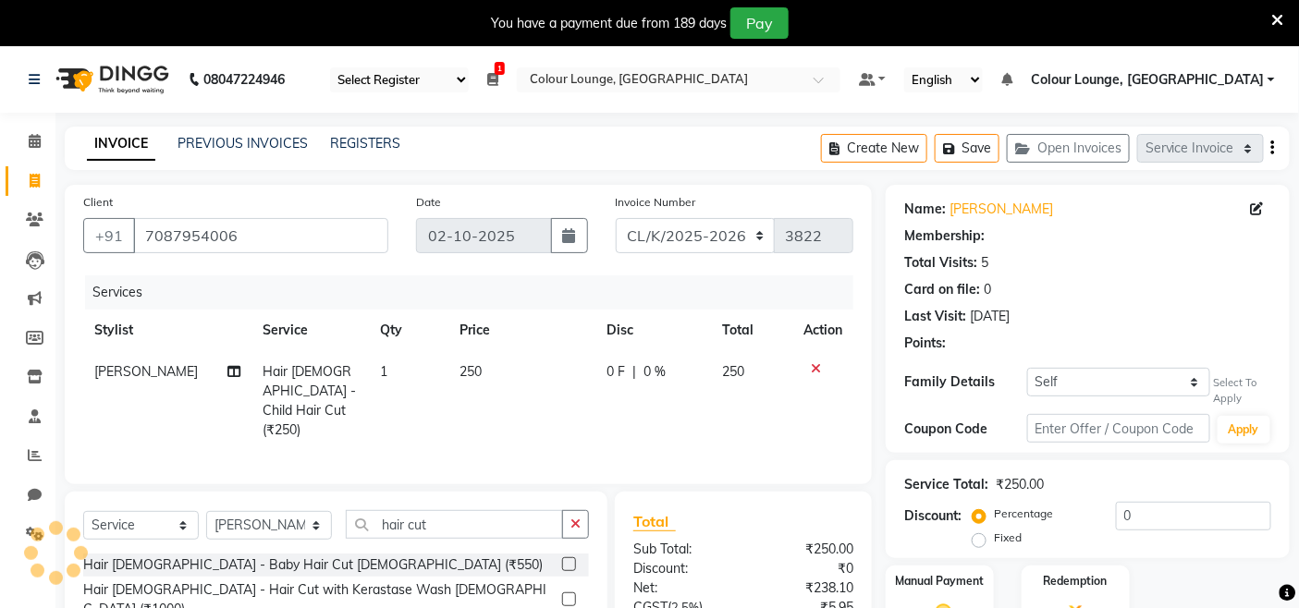
select select "1: Object"
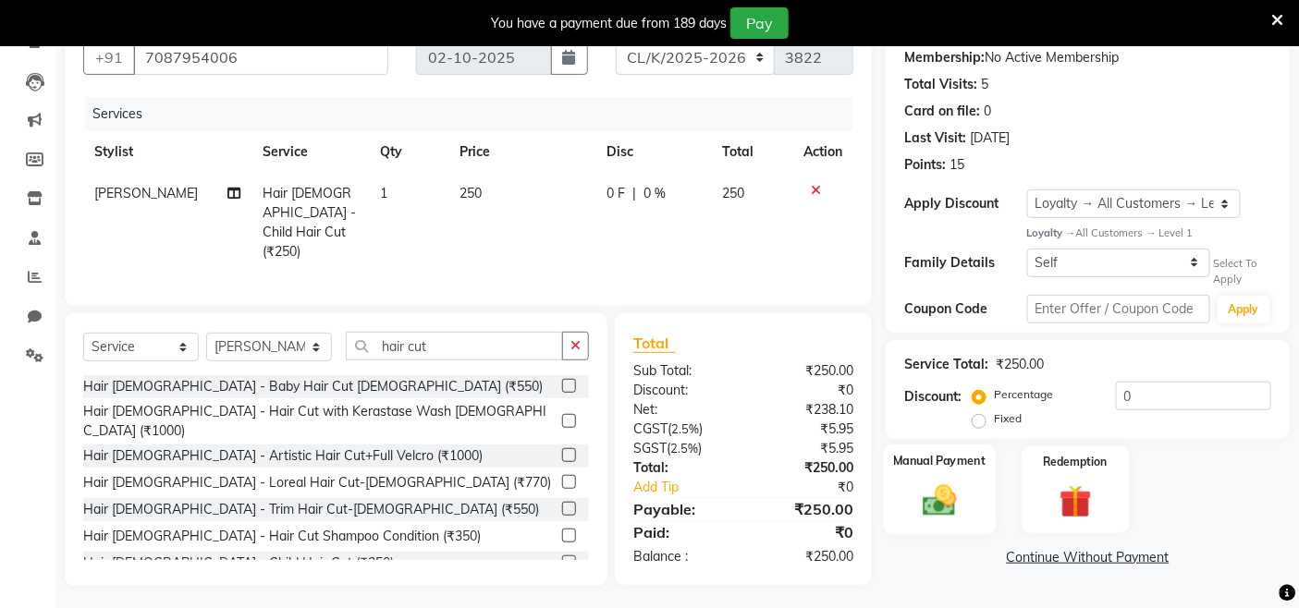
scroll to position [179, 0]
click at [926, 508] on img at bounding box center [939, 500] width 55 height 39
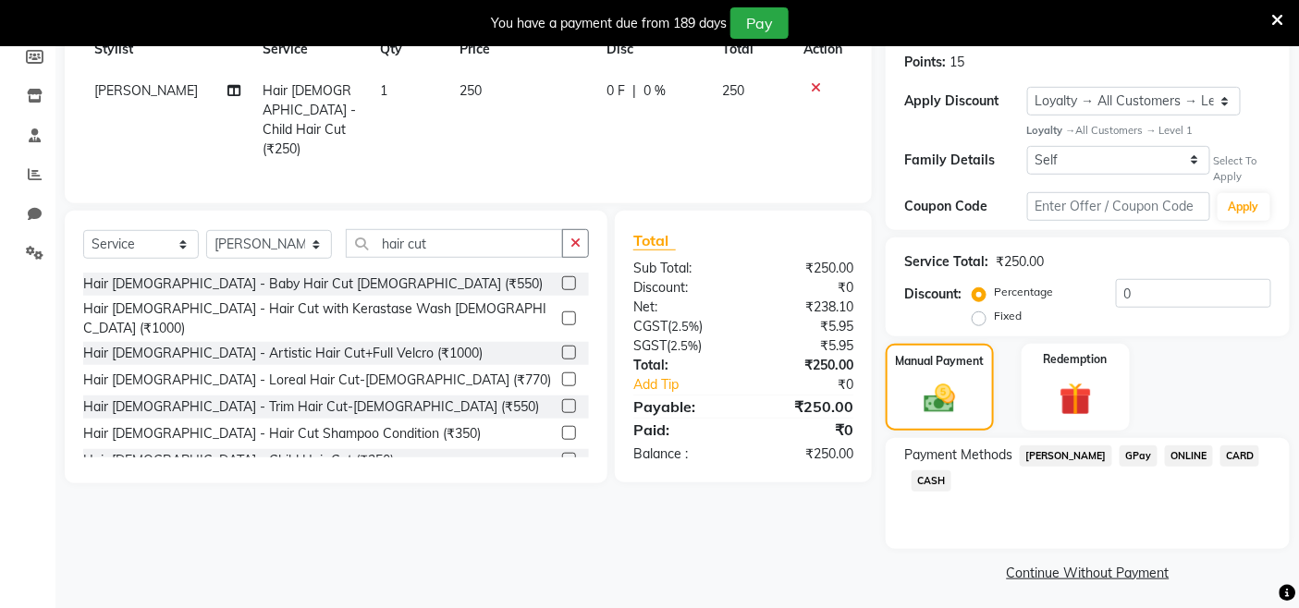
scroll to position [287, 0]
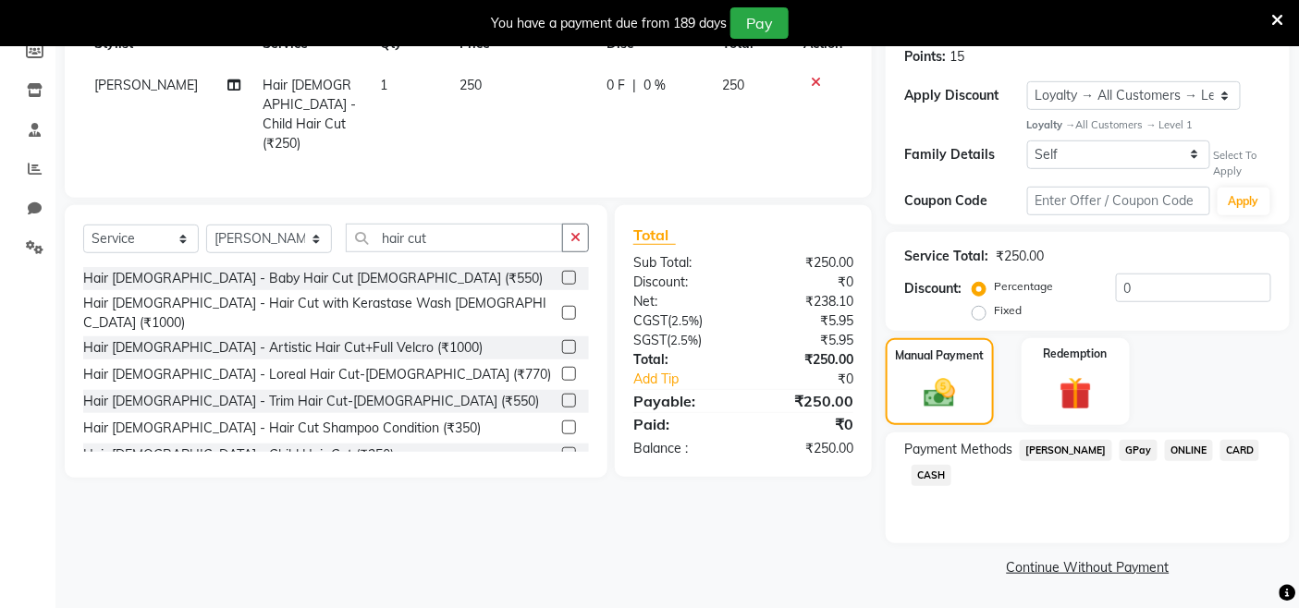
click at [1120, 449] on span "GPay" at bounding box center [1139, 450] width 38 height 21
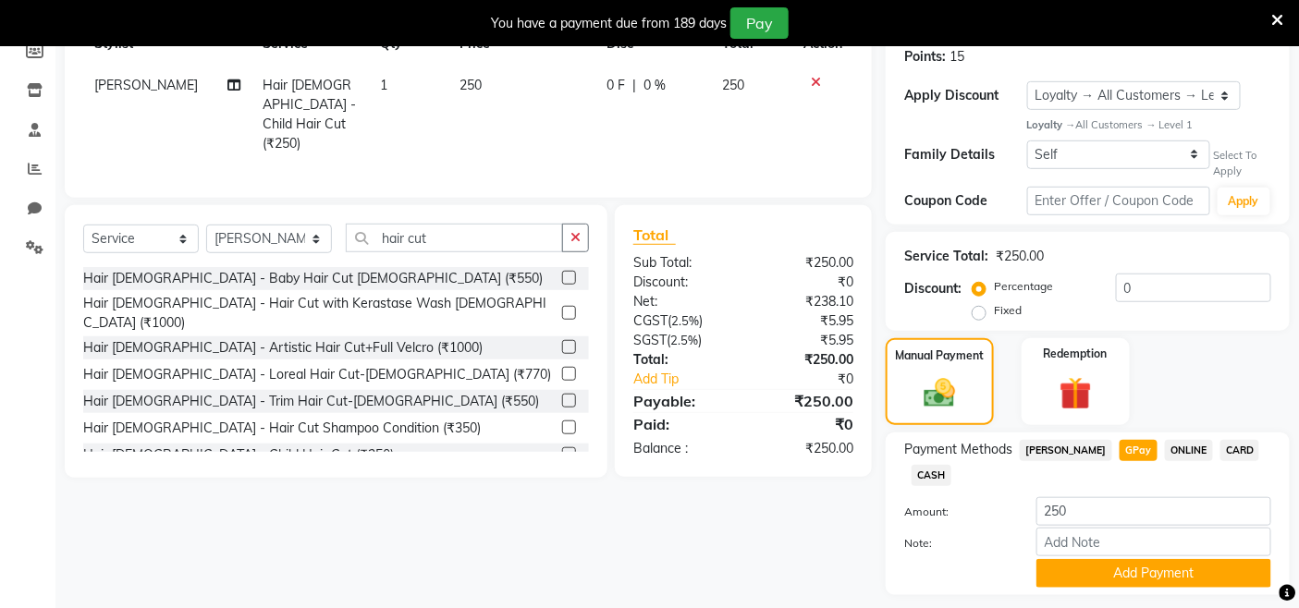
scroll to position [339, 0]
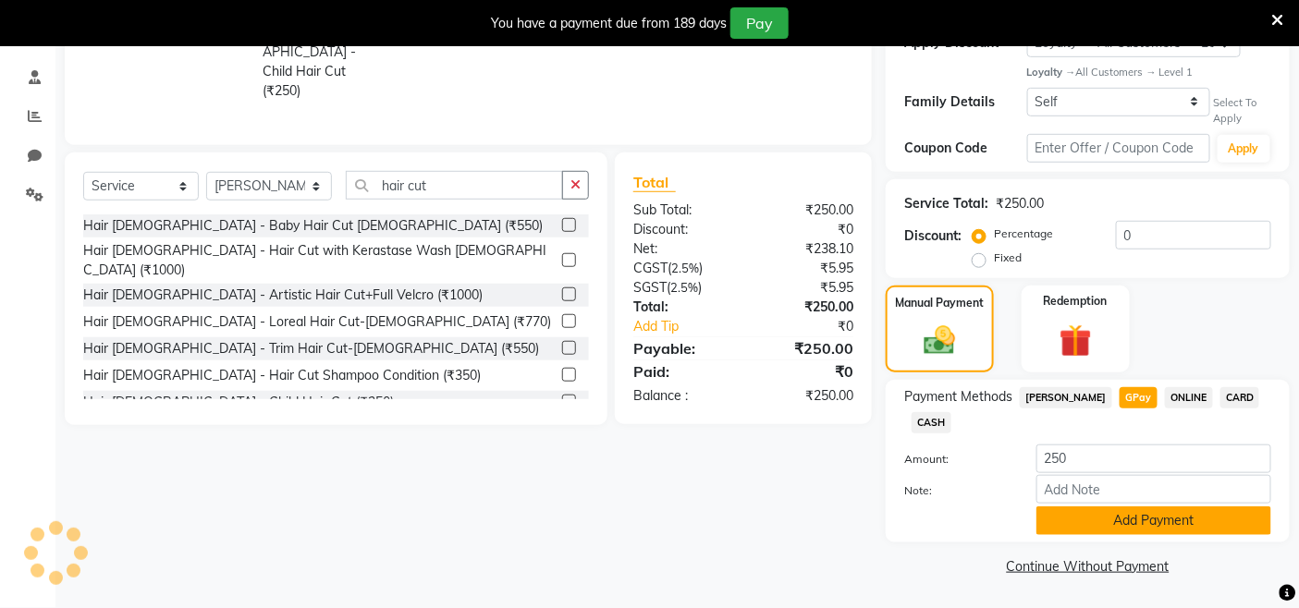
click at [1109, 521] on button "Add Payment" at bounding box center [1153, 521] width 235 height 29
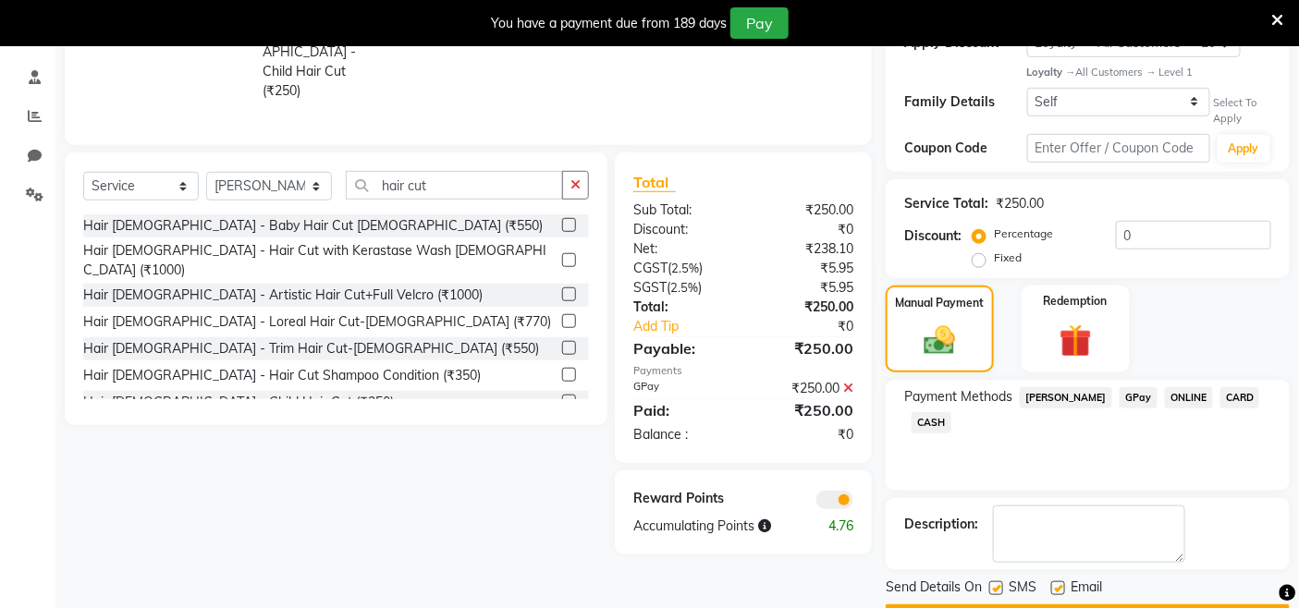
scroll to position [391, 0]
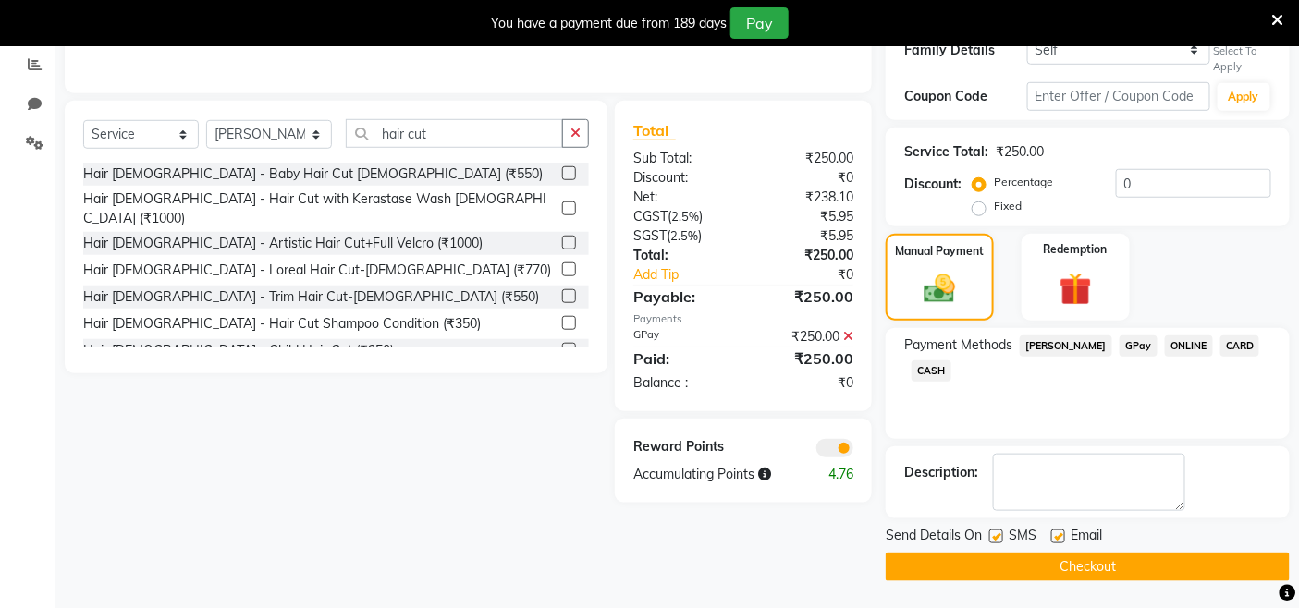
click at [1130, 576] on button "Checkout" at bounding box center [1088, 567] width 404 height 29
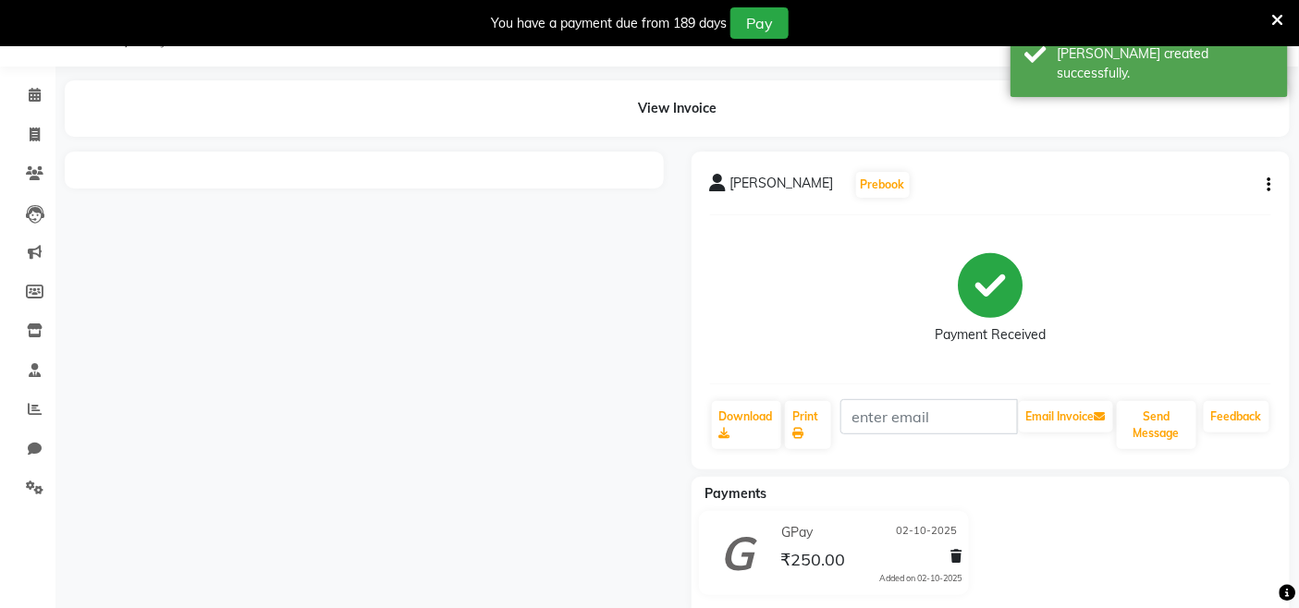
scroll to position [81, 0]
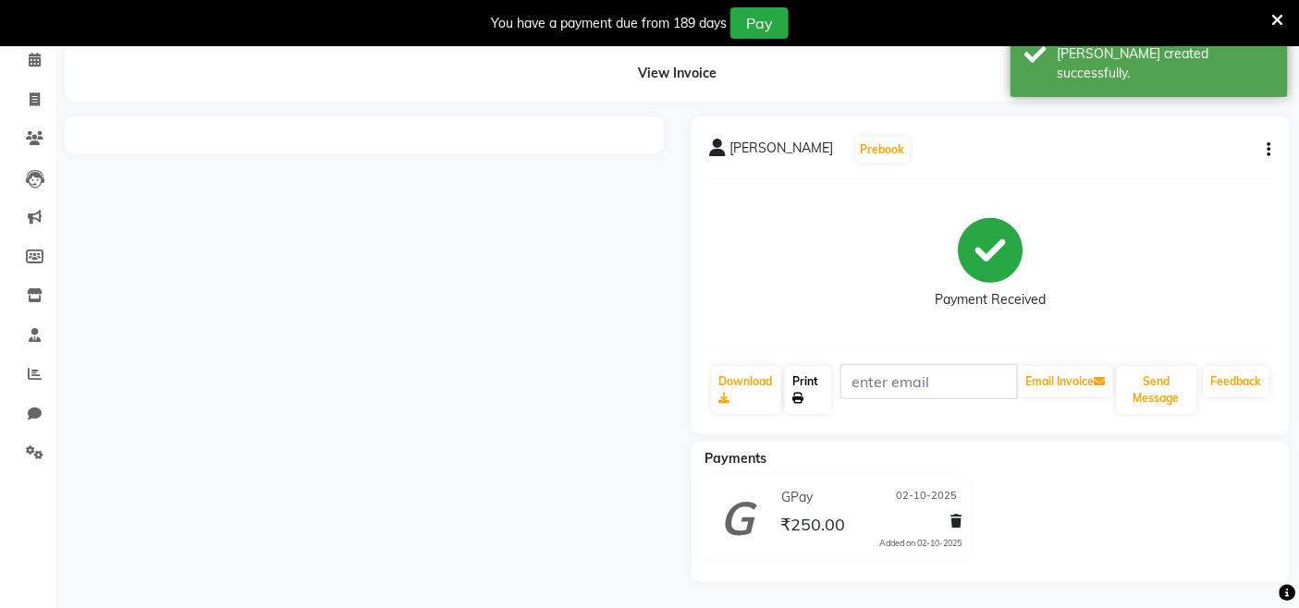
click at [820, 377] on link "Print" at bounding box center [807, 390] width 45 height 48
click at [812, 380] on link "Print" at bounding box center [807, 390] width 45 height 48
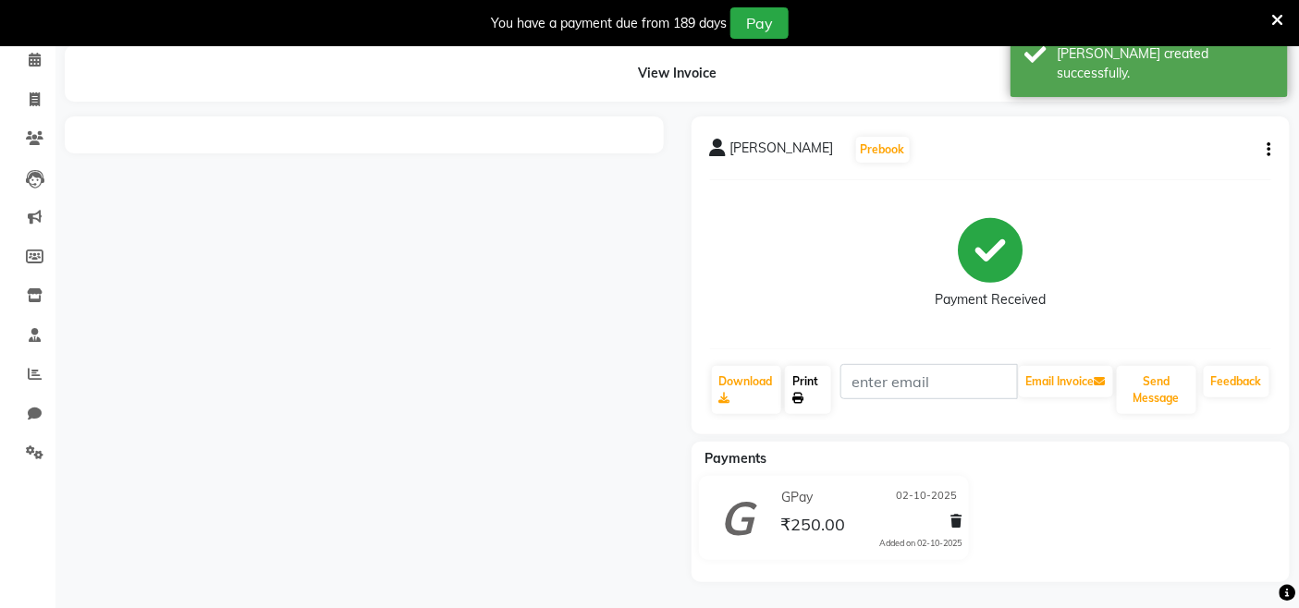
click at [812, 380] on link "Print" at bounding box center [807, 390] width 45 height 48
click at [809, 380] on link "Print" at bounding box center [807, 390] width 45 height 48
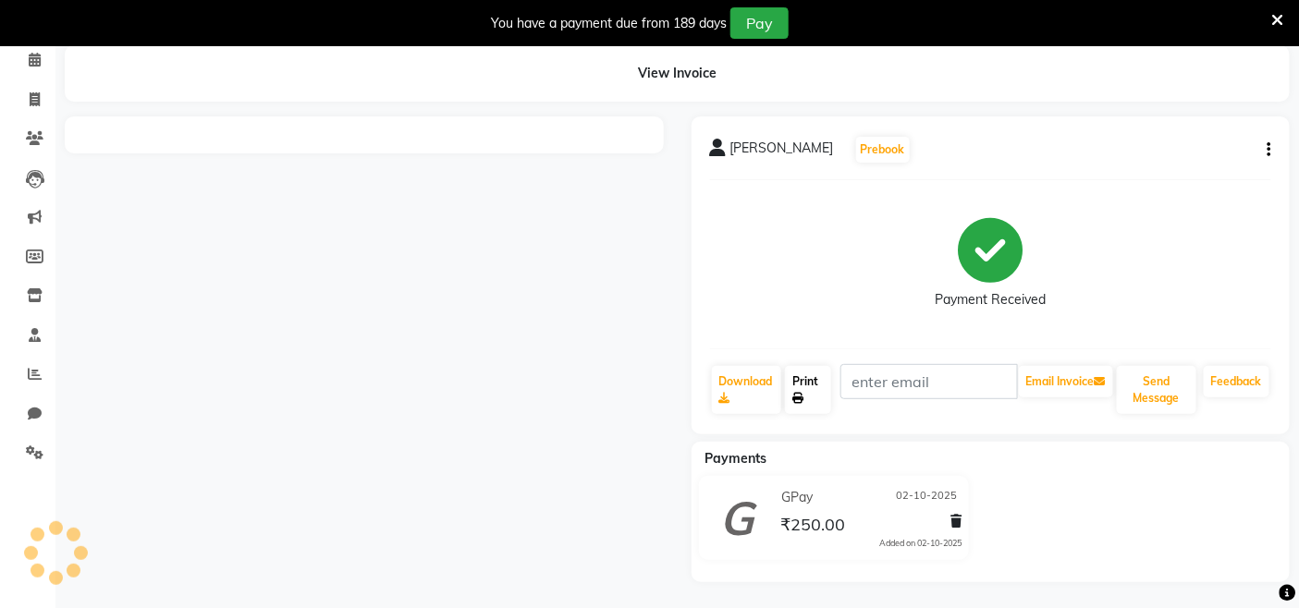
click at [809, 380] on link "Print" at bounding box center [807, 390] width 45 height 48
click at [802, 399] on icon at bounding box center [797, 398] width 11 height 11
click at [818, 402] on link "Print" at bounding box center [807, 390] width 45 height 48
click at [31, 97] on icon at bounding box center [35, 99] width 10 height 14
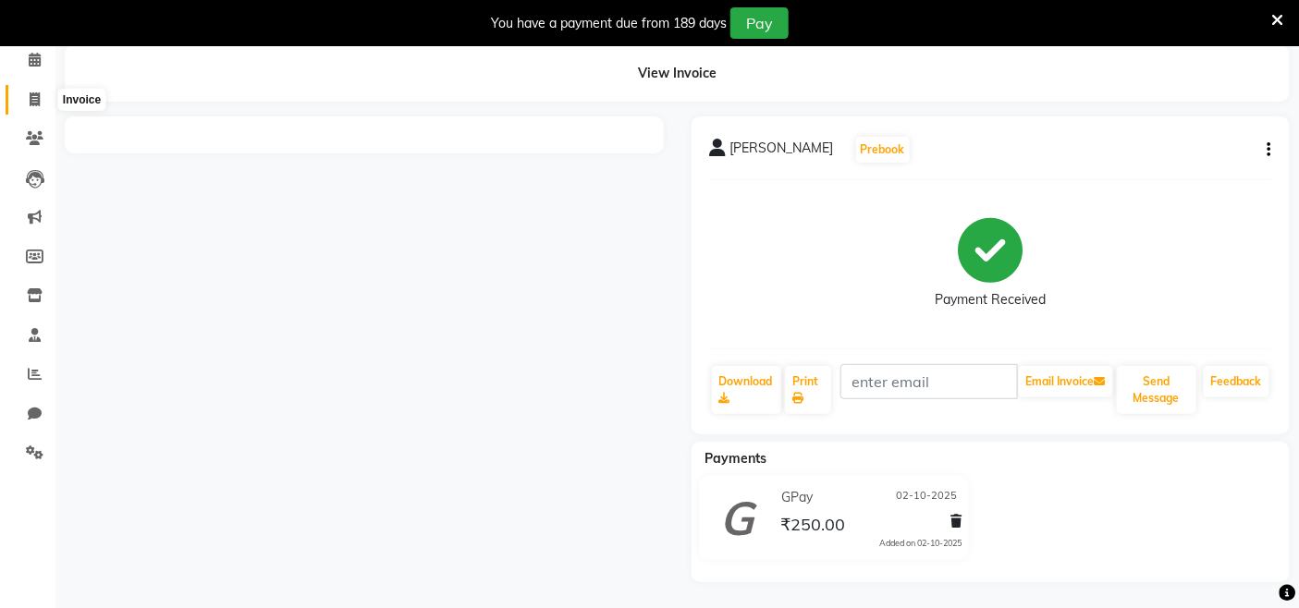
scroll to position [46, 0]
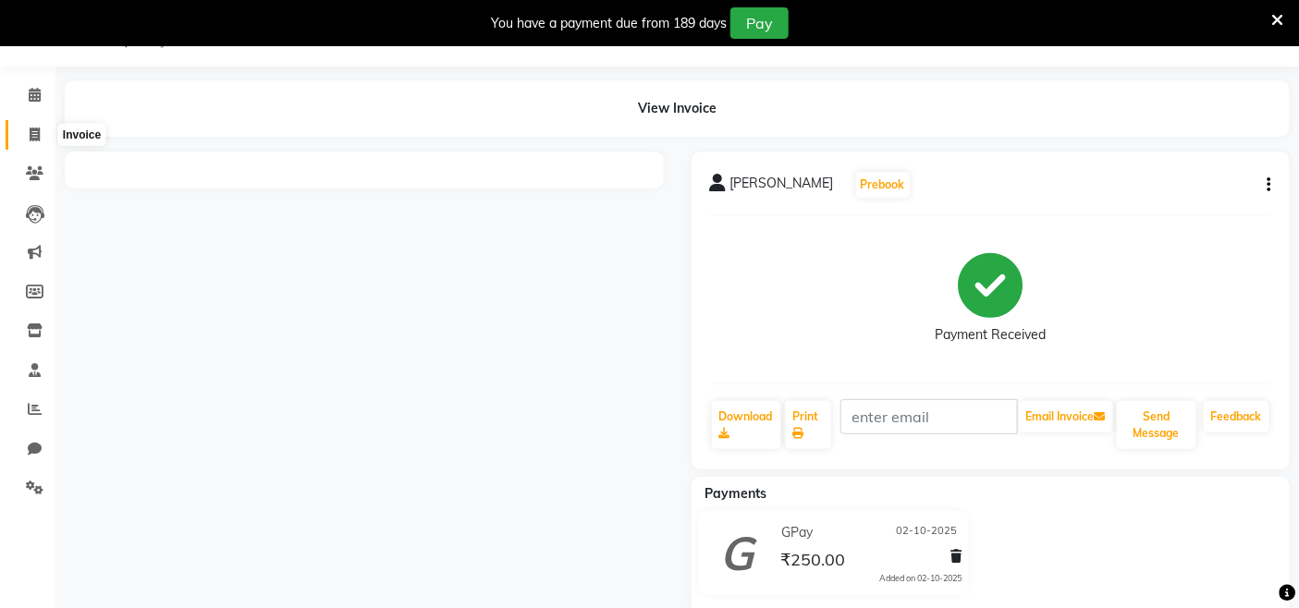
select select "8015"
select select "service"
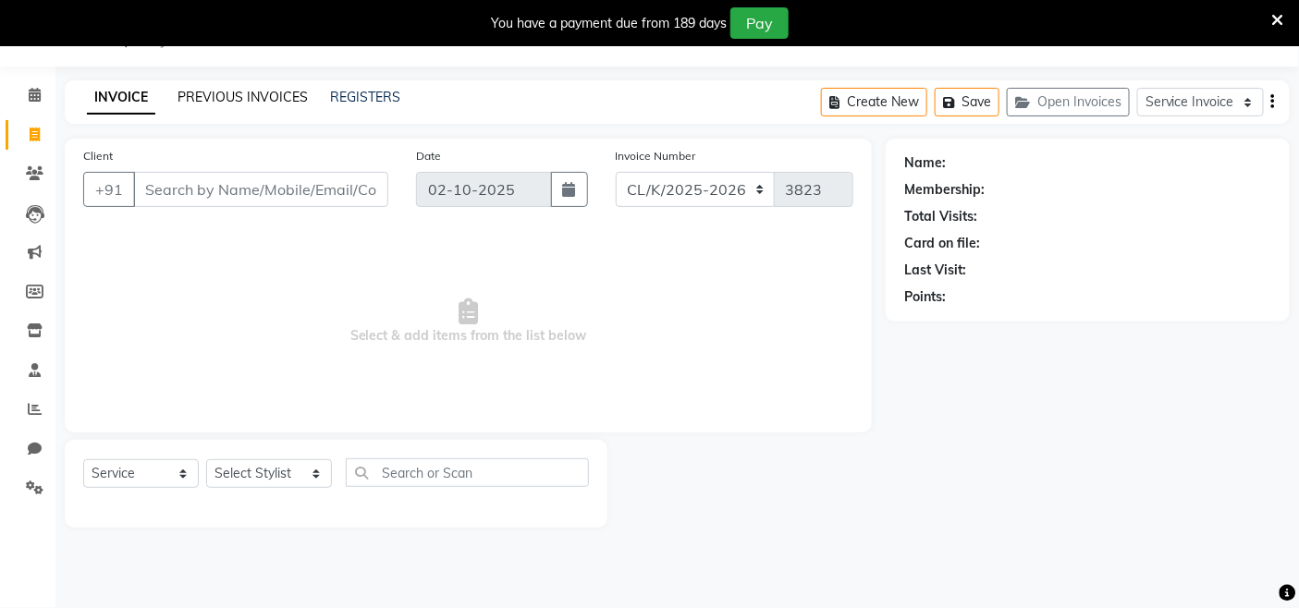
click at [196, 96] on link "PREVIOUS INVOICES" at bounding box center [243, 97] width 130 height 17
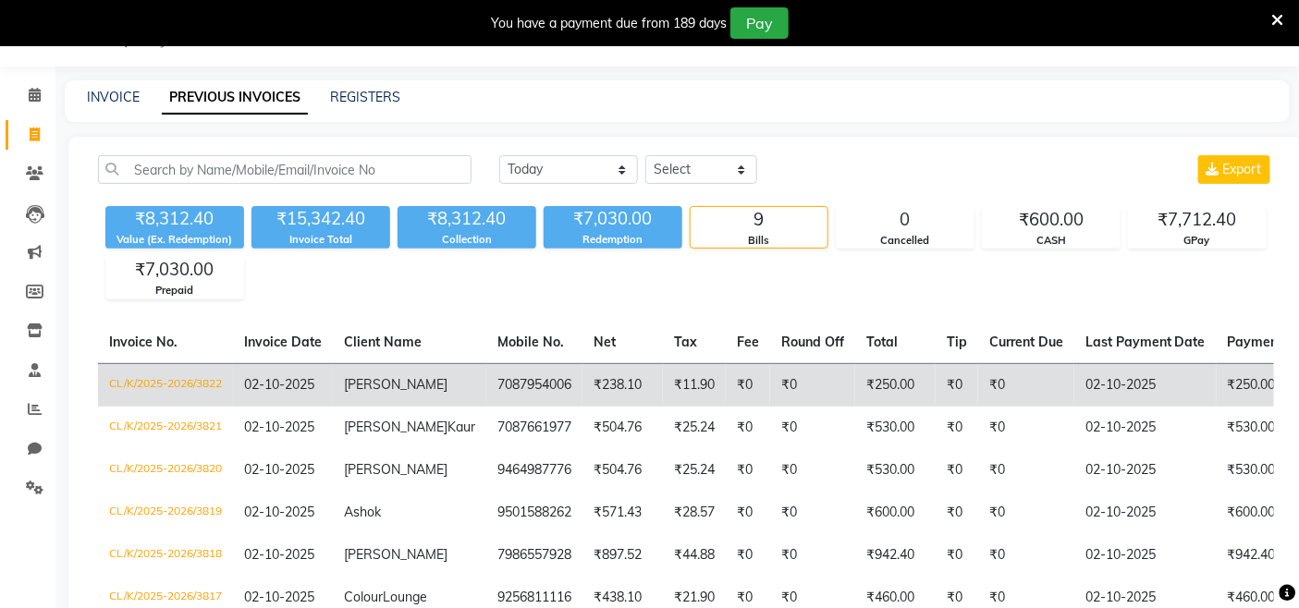
click at [375, 386] on span "Harchand" at bounding box center [396, 384] width 104 height 17
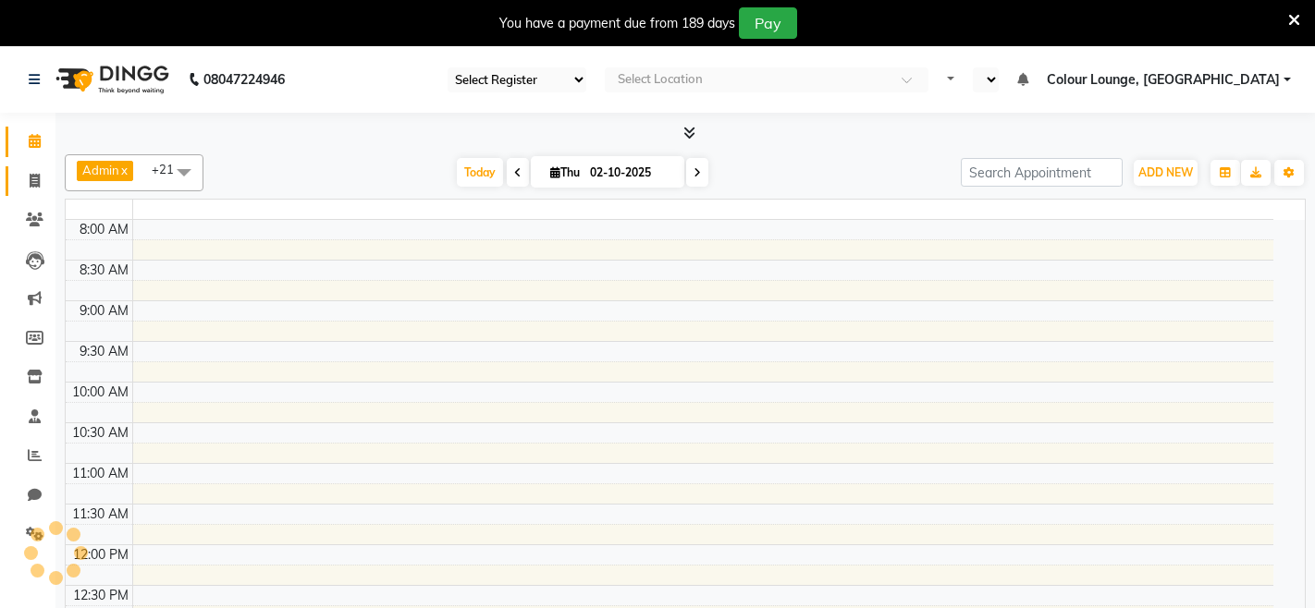
select select "75"
select select "en"
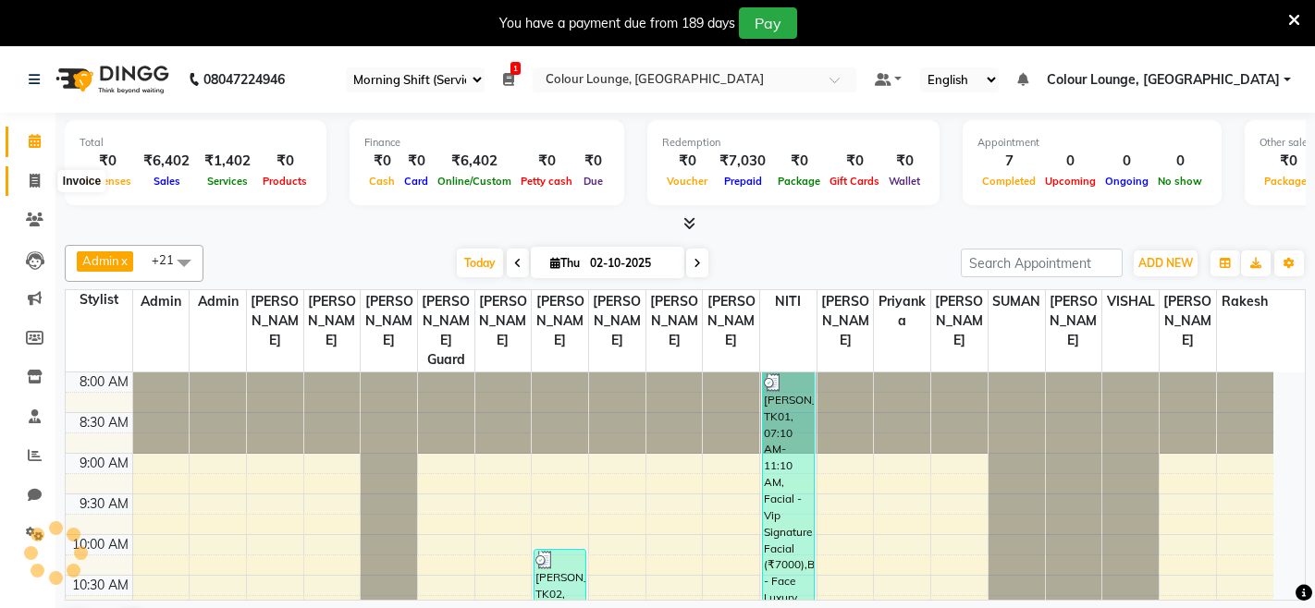
click at [35, 172] on span at bounding box center [34, 181] width 32 height 21
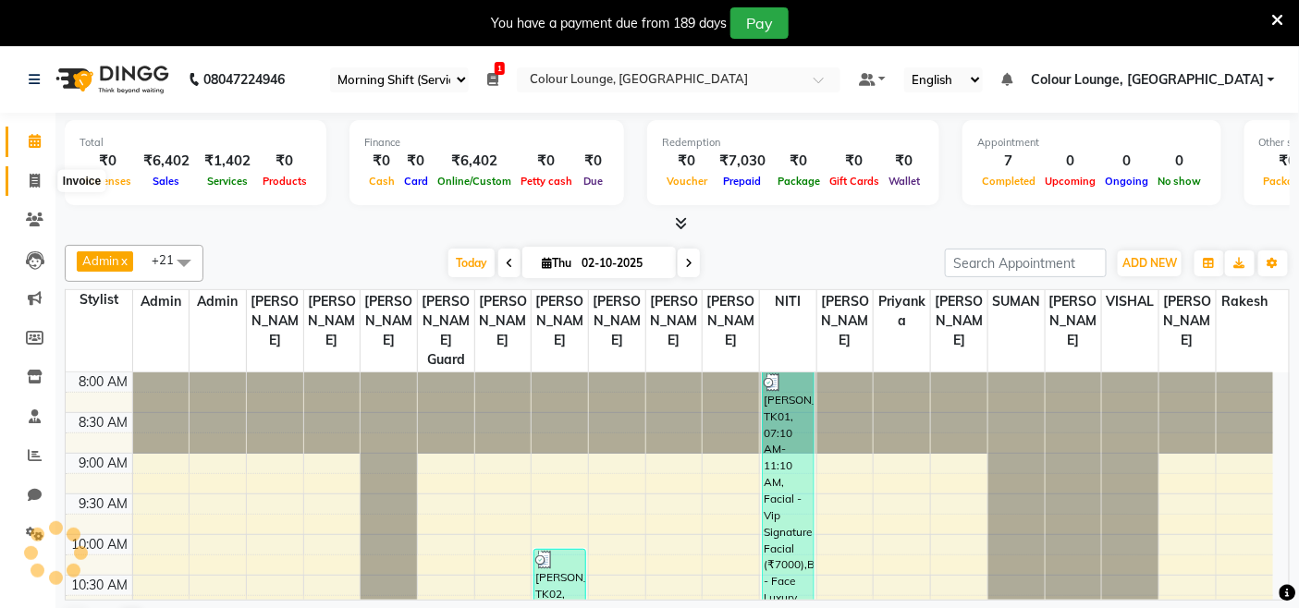
select select "service"
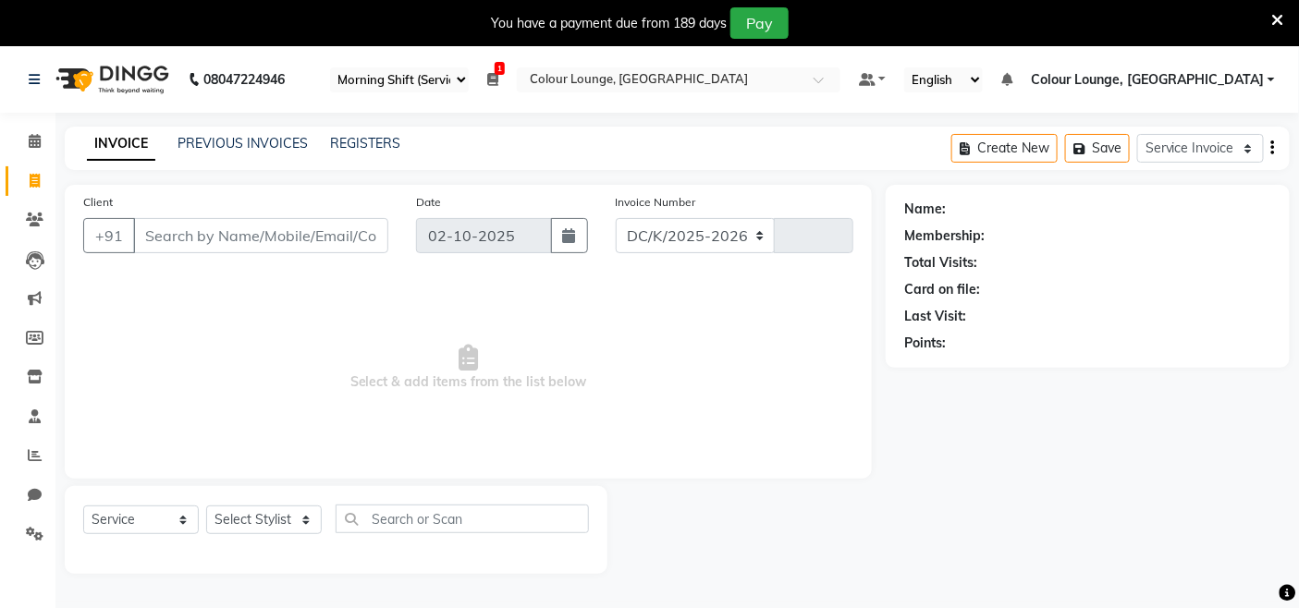
select select "8015"
type input "3819"
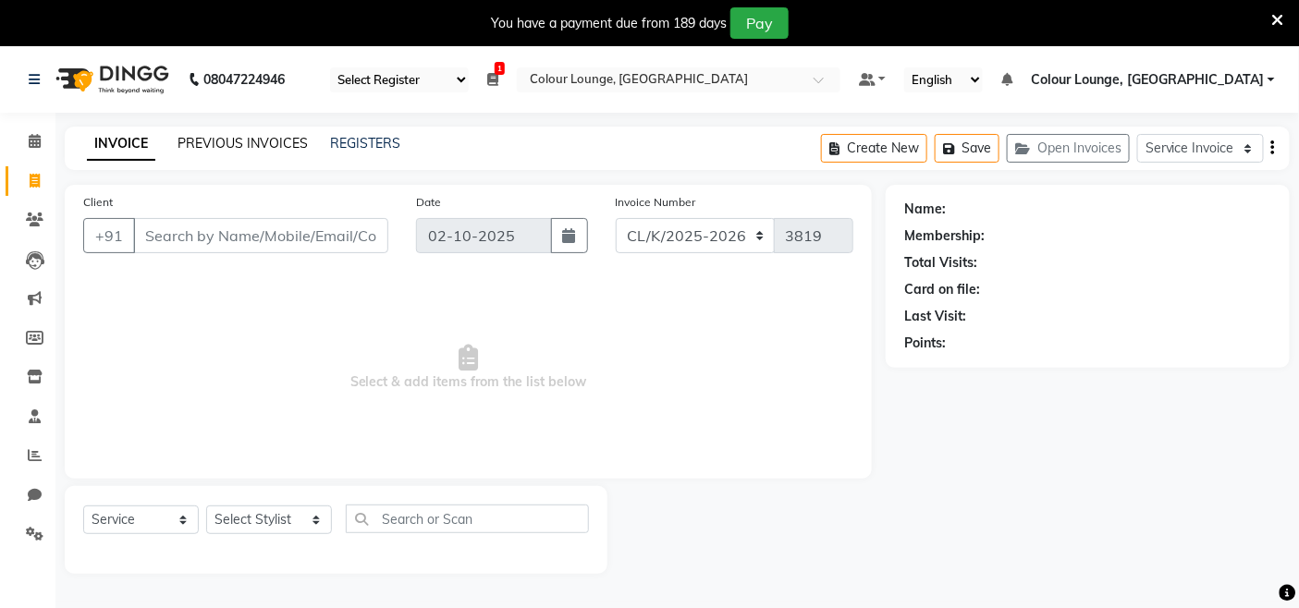
click at [263, 141] on link "PREVIOUS INVOICES" at bounding box center [243, 143] width 130 height 17
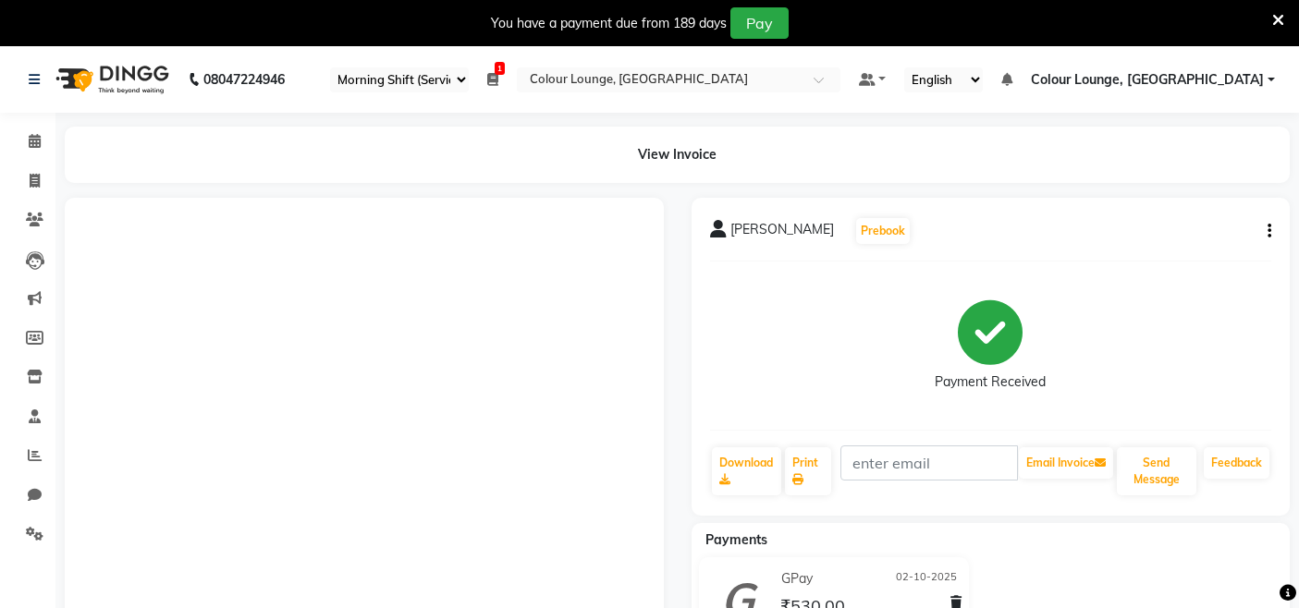
select select "75"
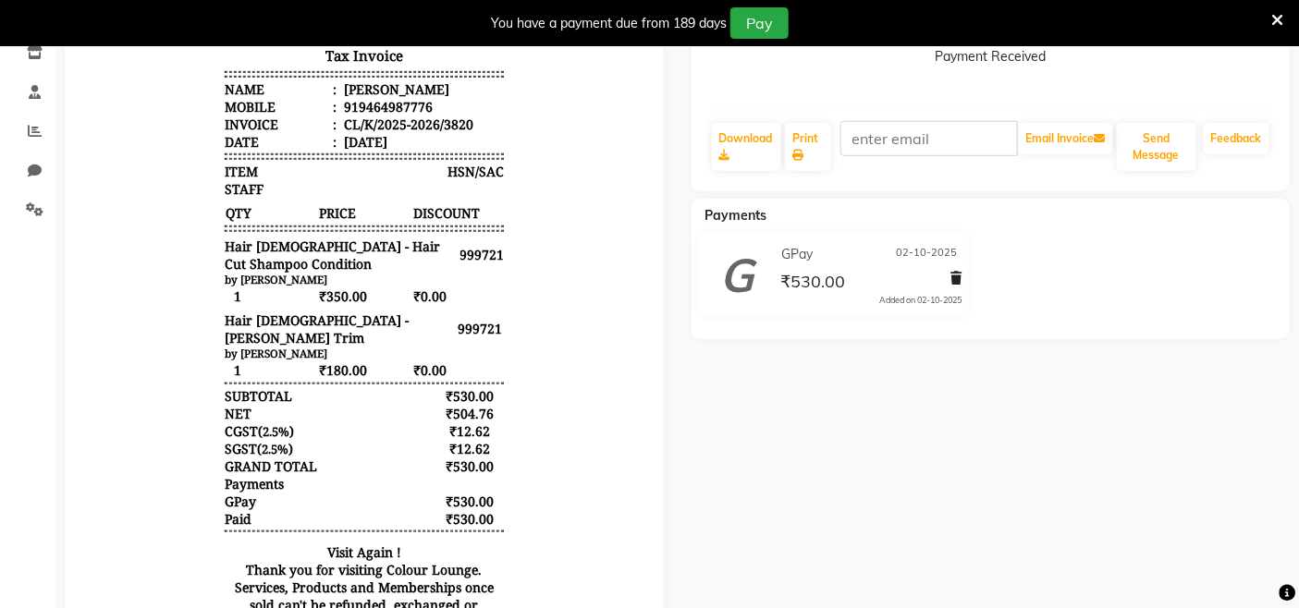
scroll to position [308, 0]
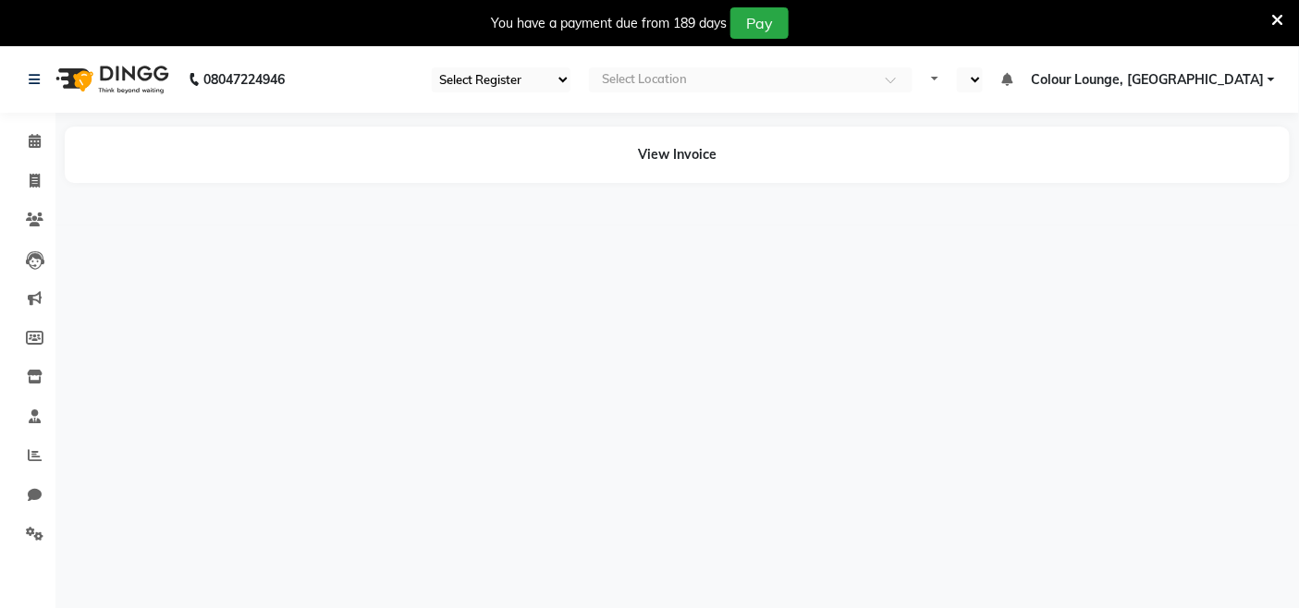
select select "75"
select select "en"
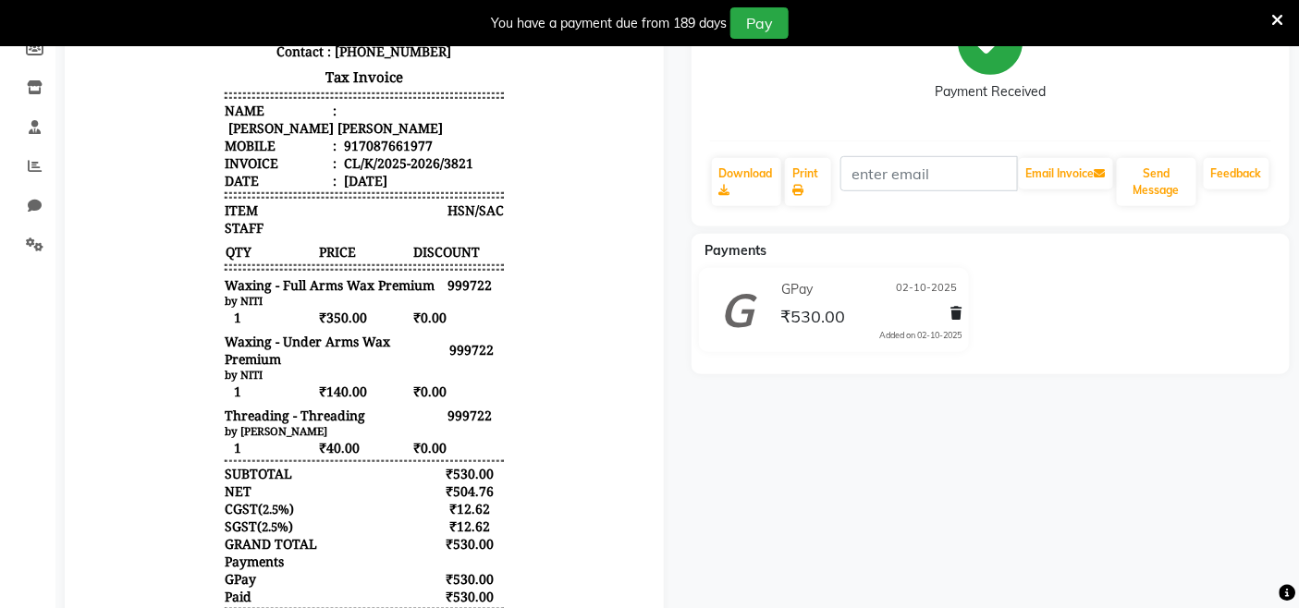
scroll to position [308, 0]
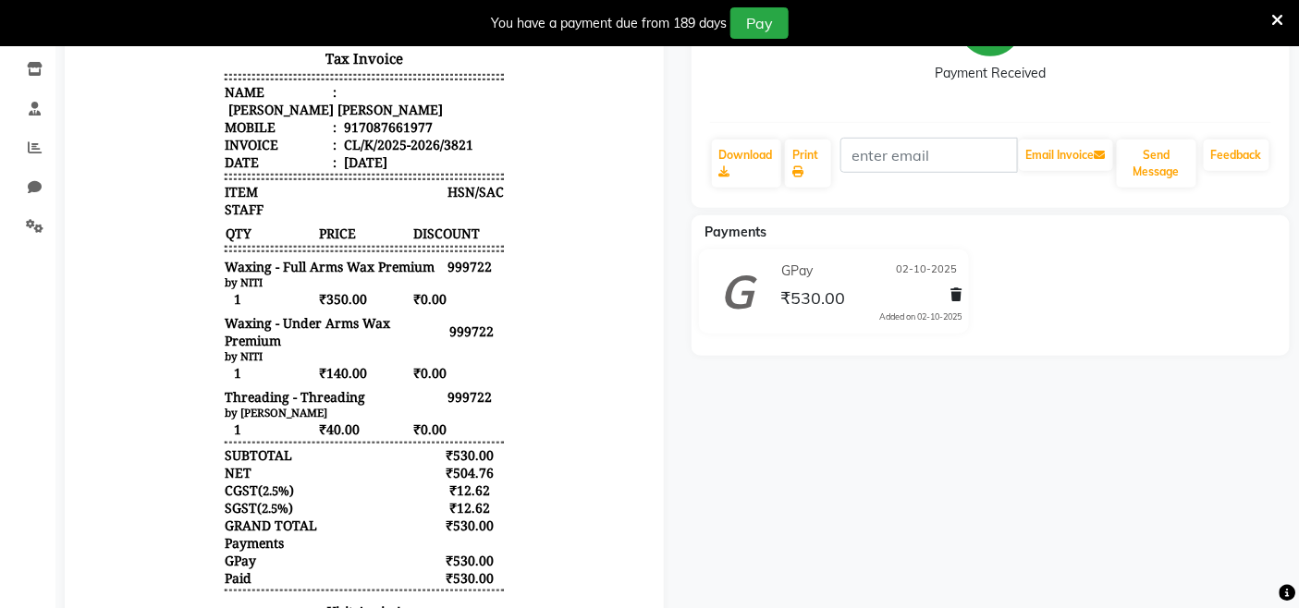
click at [1279, 9] on span at bounding box center [1278, 19] width 12 height 20
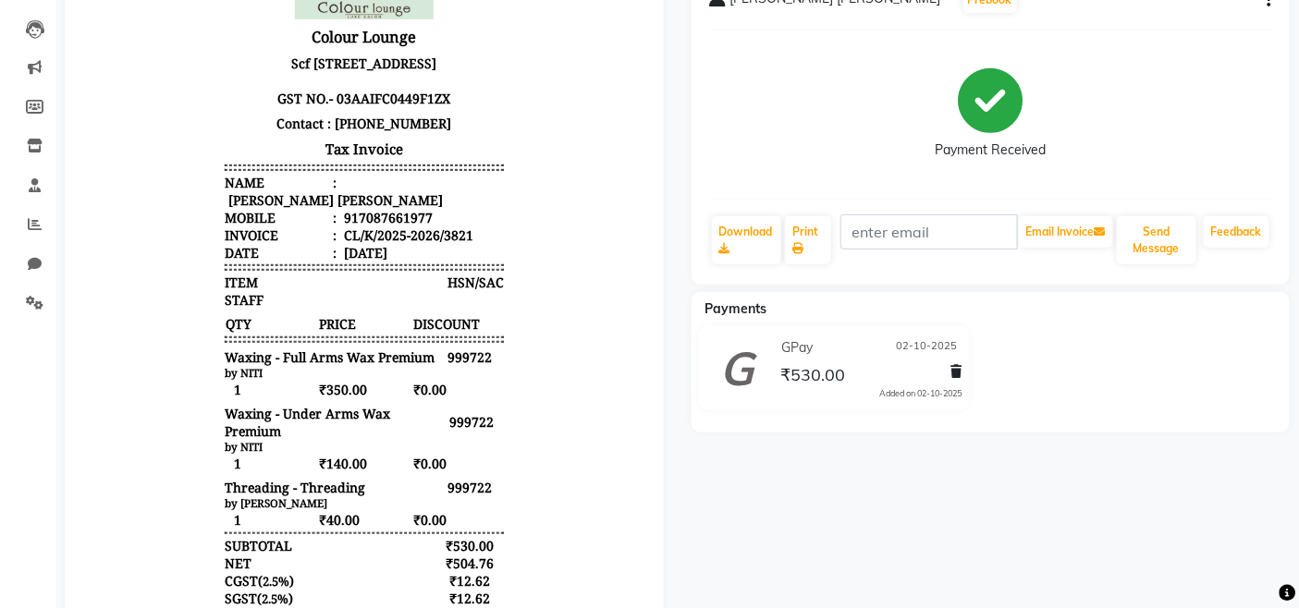
scroll to position [0, 0]
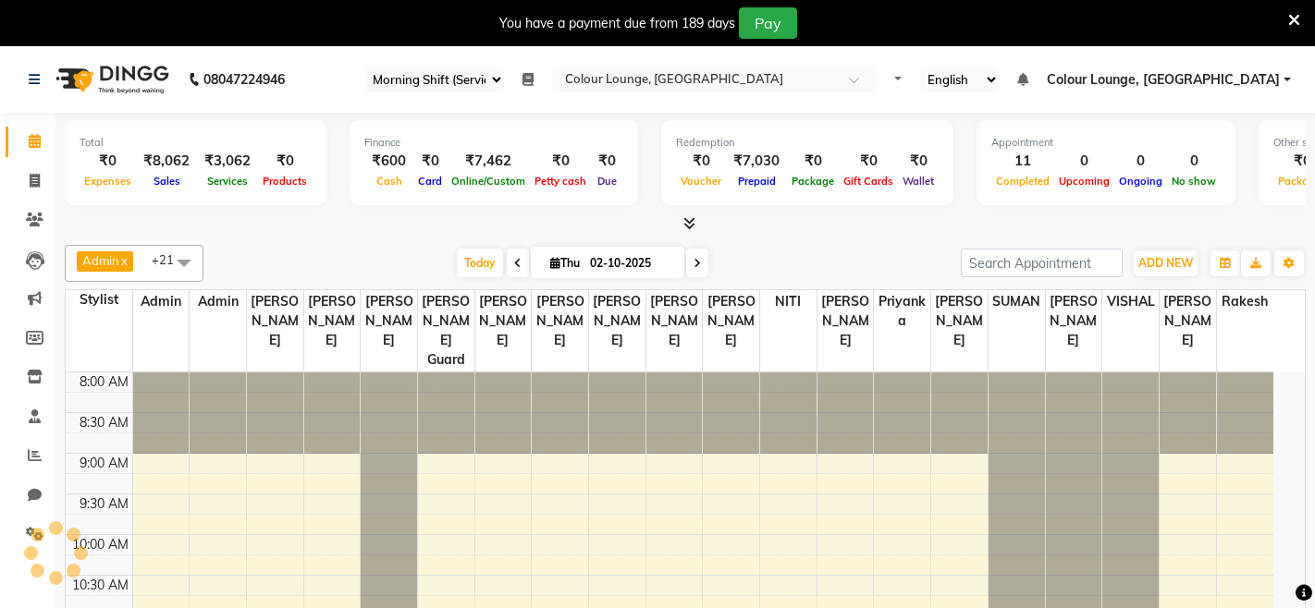
select select "75"
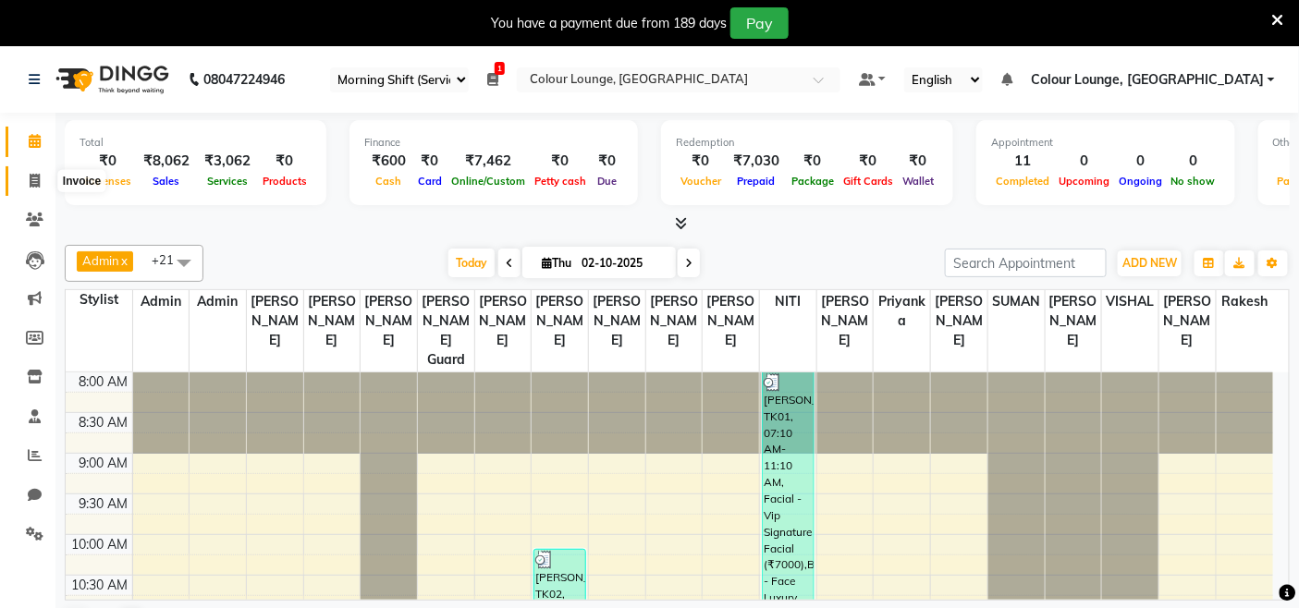
click at [37, 178] on icon at bounding box center [35, 181] width 10 height 14
select select "service"
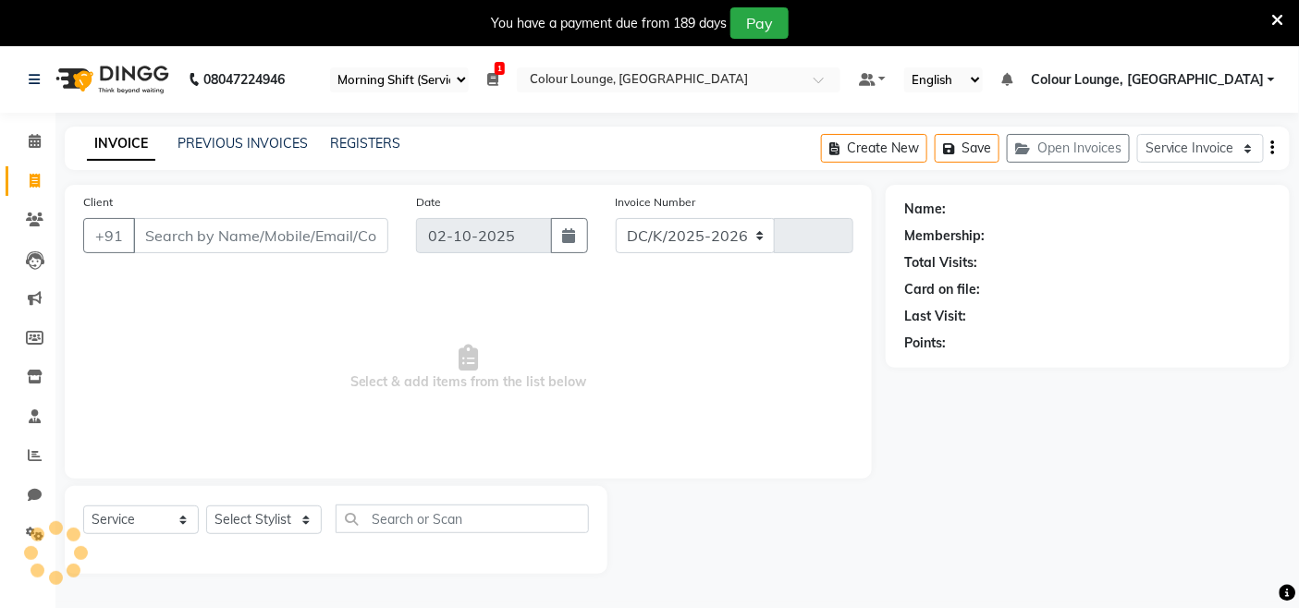
select select "8015"
type input "3822"
click at [282, 520] on select "Select Stylist" at bounding box center [264, 520] width 116 height 29
select select "91024"
click at [206, 507] on select "Select Stylist Admin Admin [PERSON_NAME] [PERSON_NAME] [PERSON_NAME] Colour Lou…" at bounding box center [269, 520] width 126 height 29
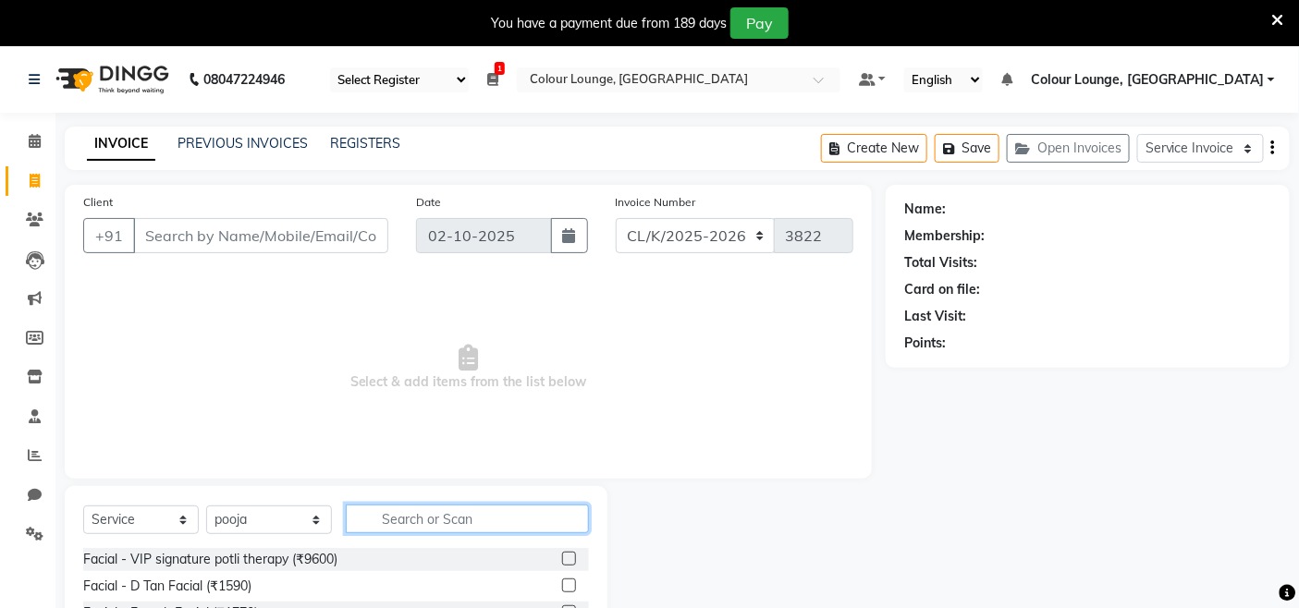
click at [444, 519] on input "text" at bounding box center [467, 519] width 243 height 29
type input "thr"
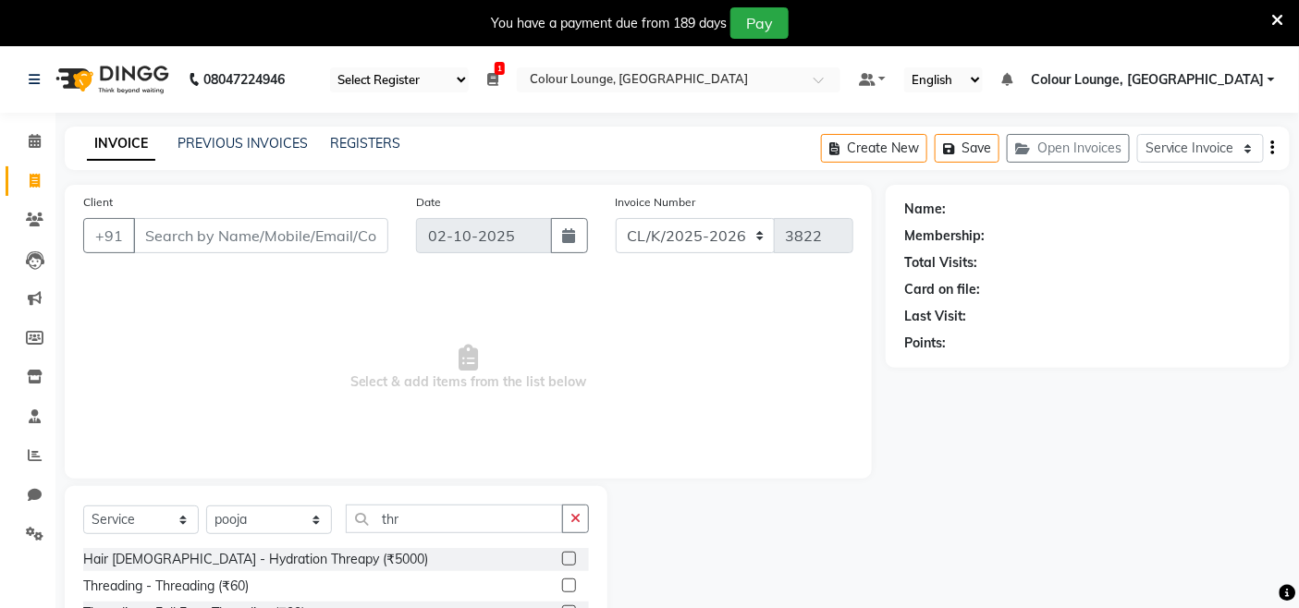
click at [562, 585] on label at bounding box center [569, 586] width 14 height 14
click at [562, 585] on input "checkbox" at bounding box center [568, 587] width 12 height 12
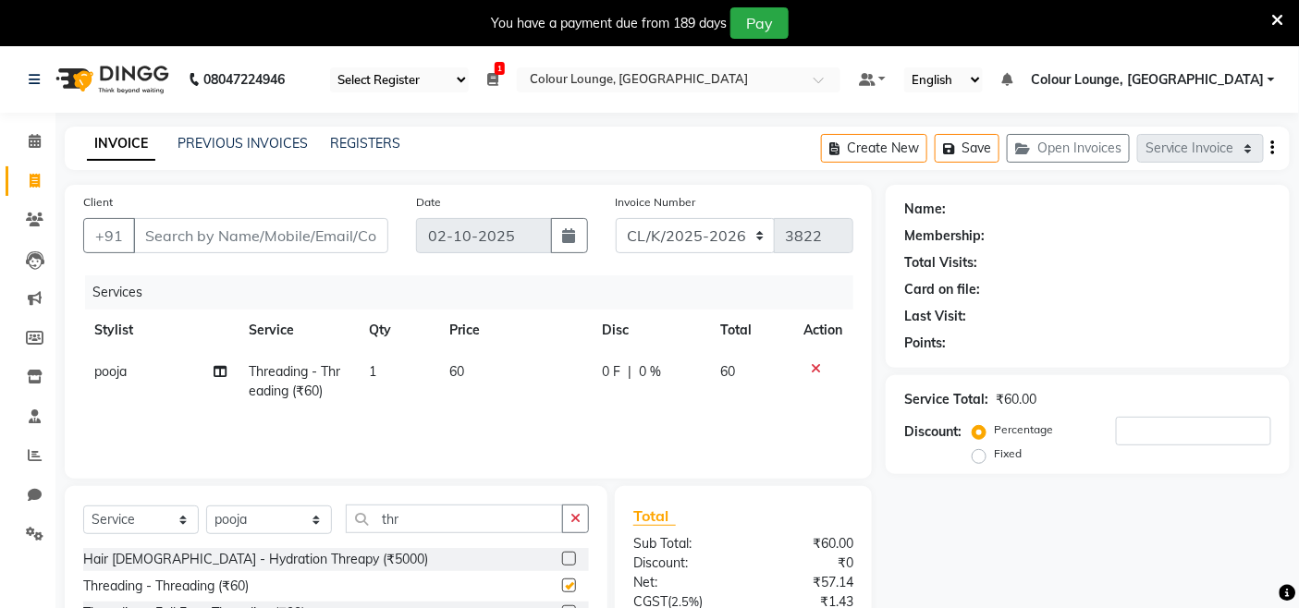
checkbox input "false"
click at [251, 218] on input "Client" at bounding box center [260, 235] width 255 height 35
click at [245, 255] on div "Client +91 `88" at bounding box center [235, 230] width 333 height 76
click at [372, 235] on input "`88" at bounding box center [260, 235] width 255 height 35
click at [329, 240] on input "`88" at bounding box center [260, 235] width 255 height 35
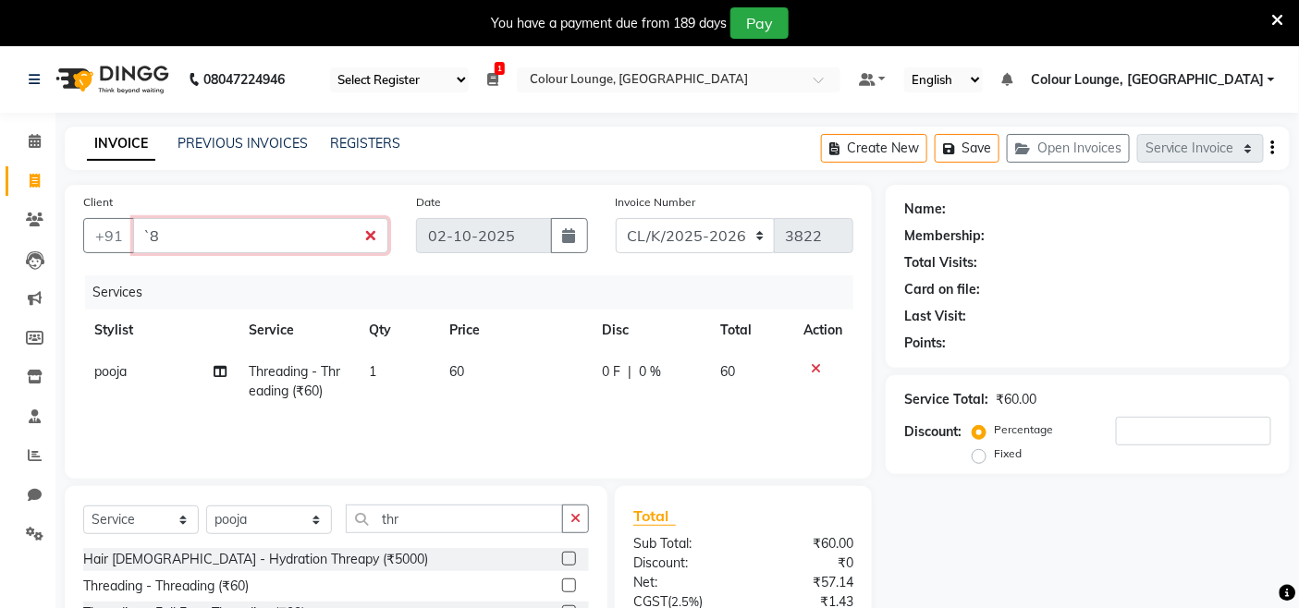
type input "`"
type input "8"
type input "0"
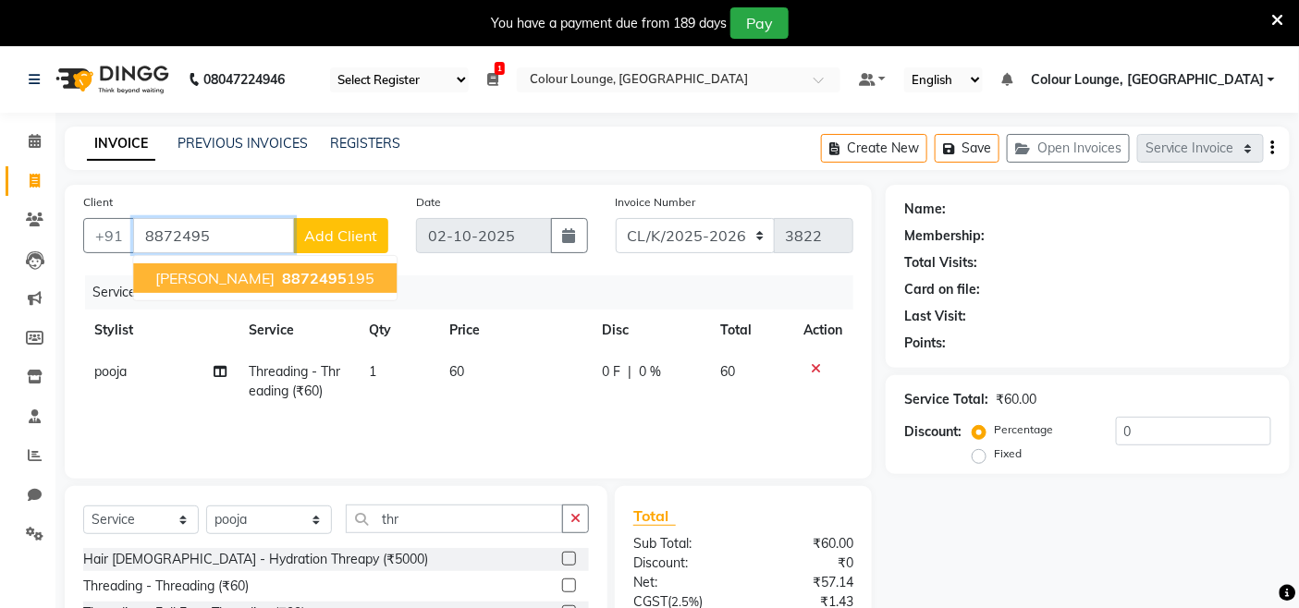
click at [282, 279] on span "8872495" at bounding box center [314, 278] width 65 height 18
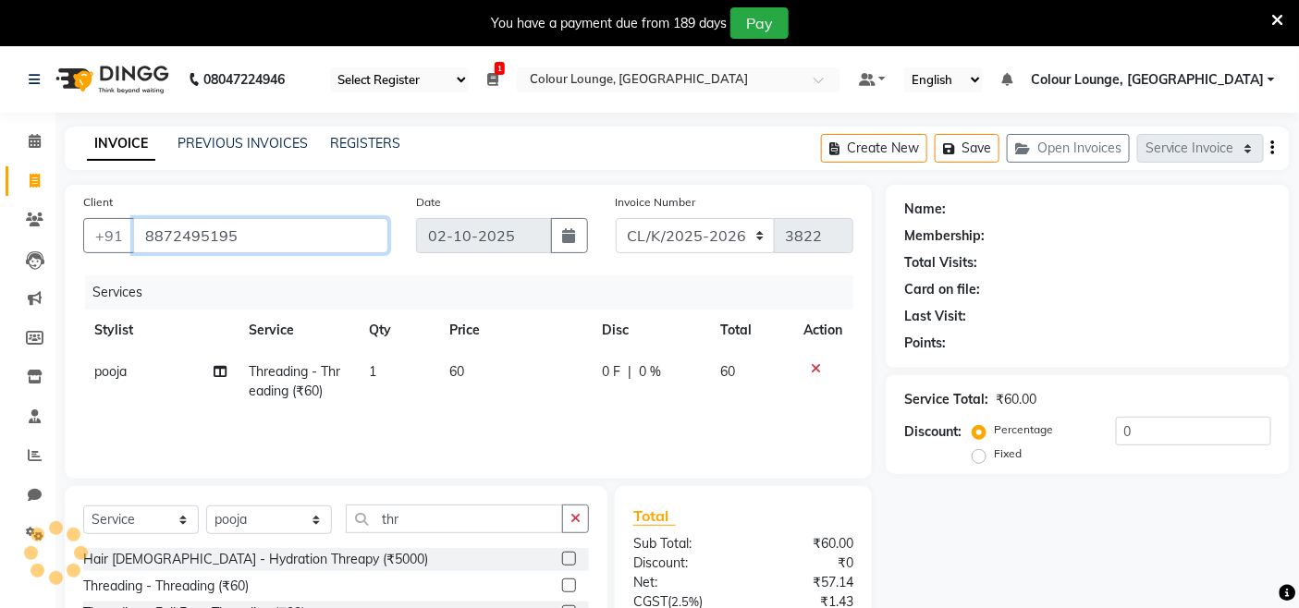
type input "8872495195"
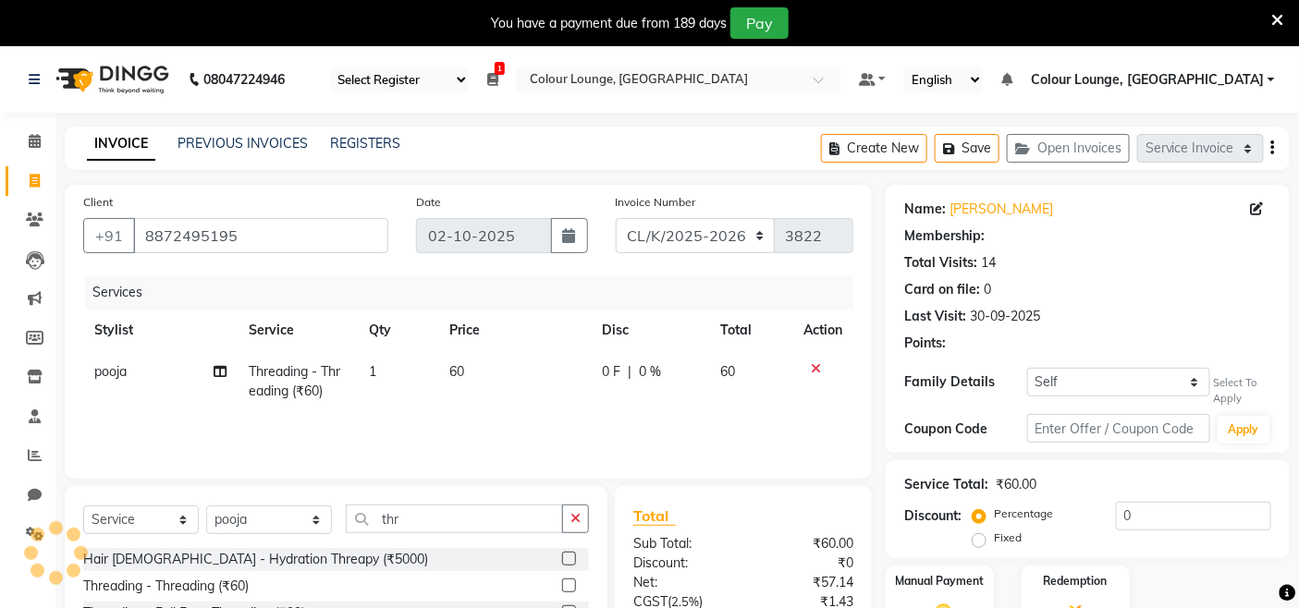
select select "1: Object"
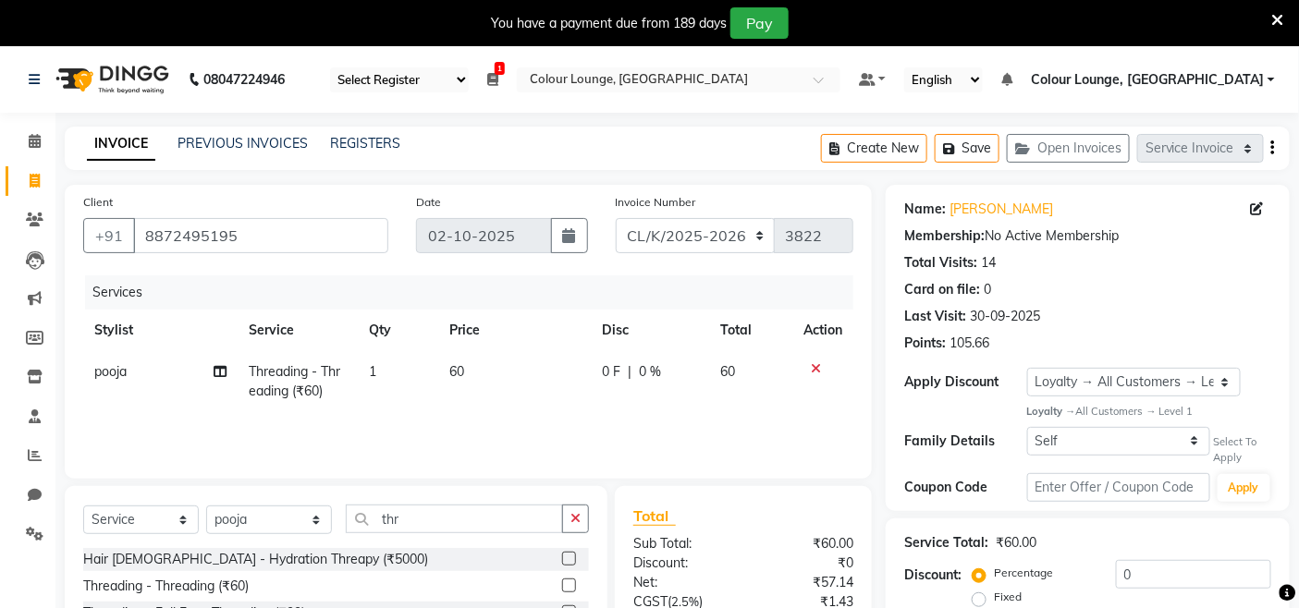
scroll to position [178, 0]
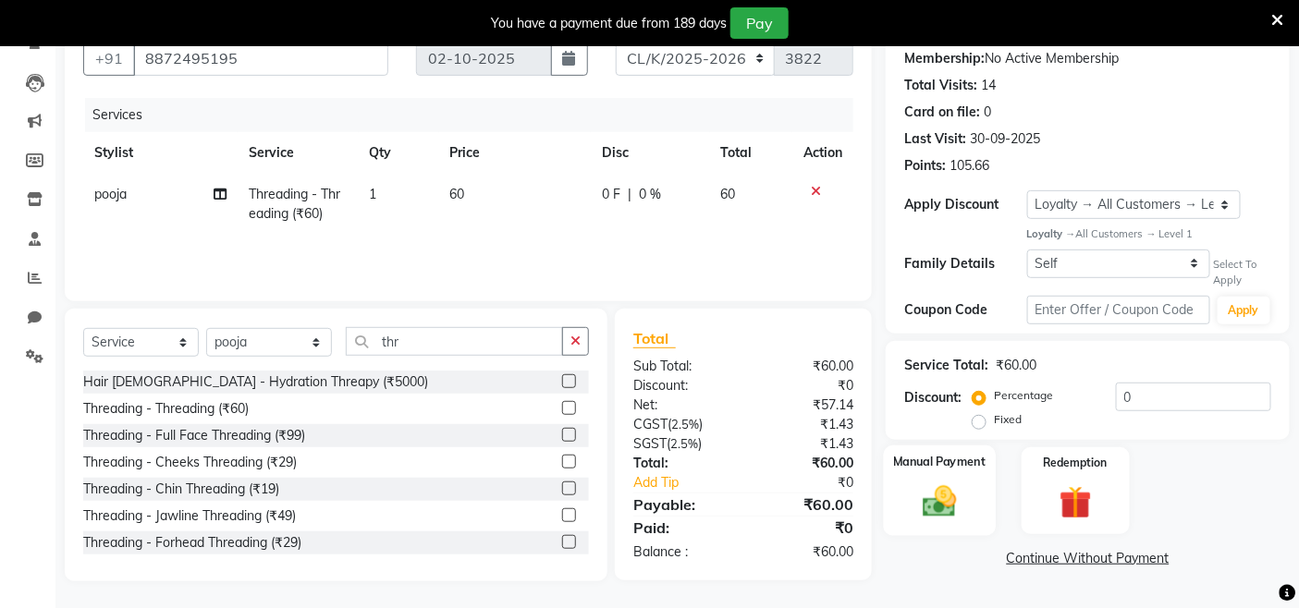
drag, startPoint x: 966, startPoint y: 488, endPoint x: 976, endPoint y: 485, distance: 10.5
click at [969, 487] on div "Manual Payment" at bounding box center [940, 491] width 112 height 91
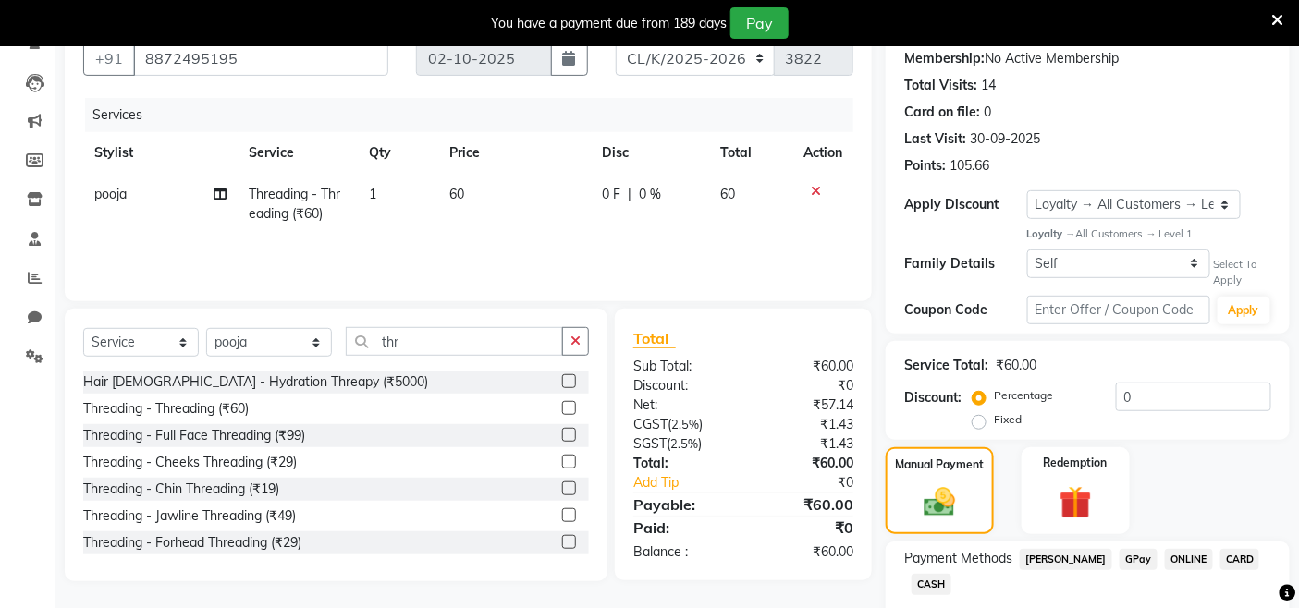
click at [1121, 559] on span "GPay" at bounding box center [1139, 559] width 38 height 21
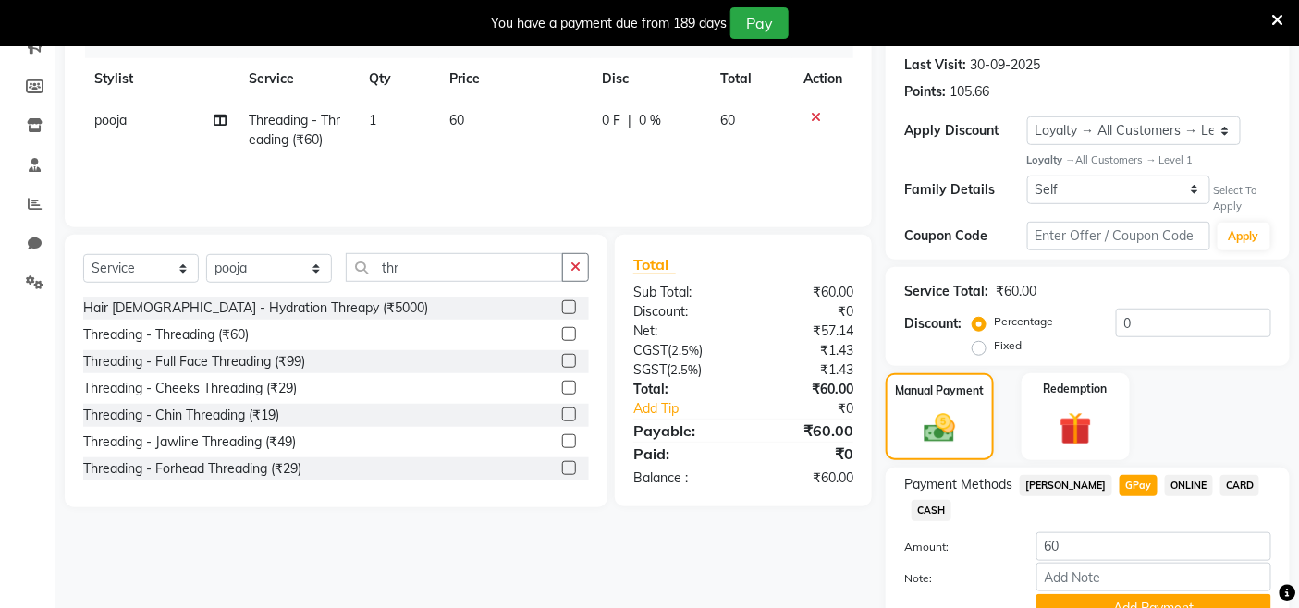
scroll to position [339, 0]
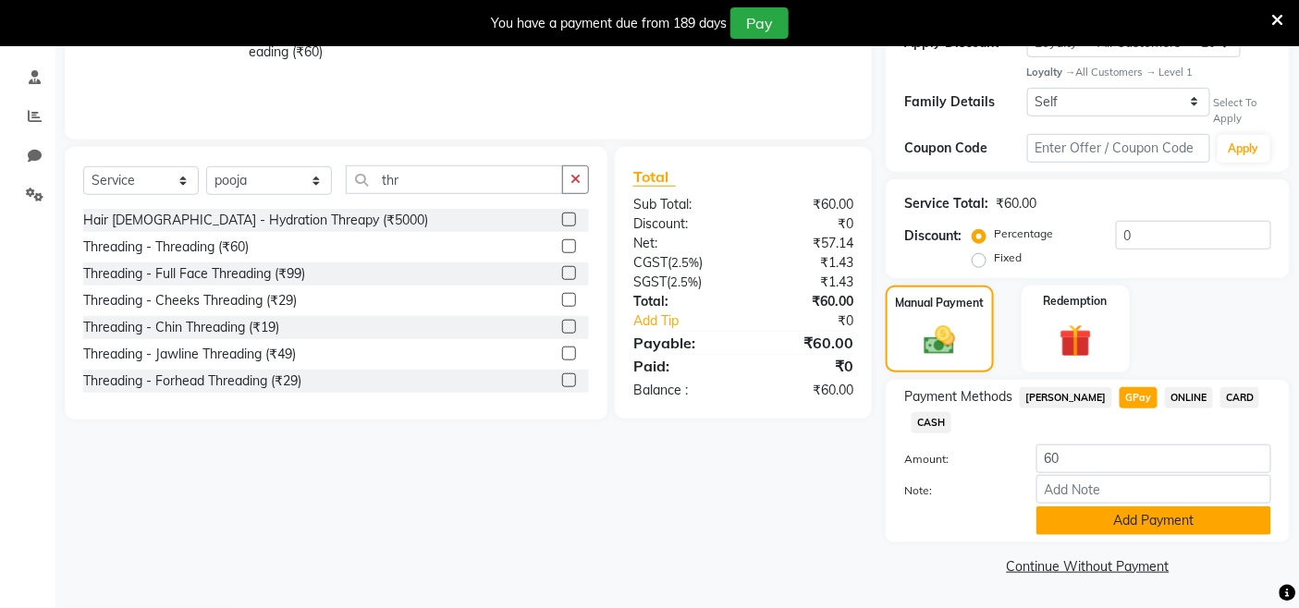
click at [1106, 520] on button "Add Payment" at bounding box center [1153, 521] width 235 height 29
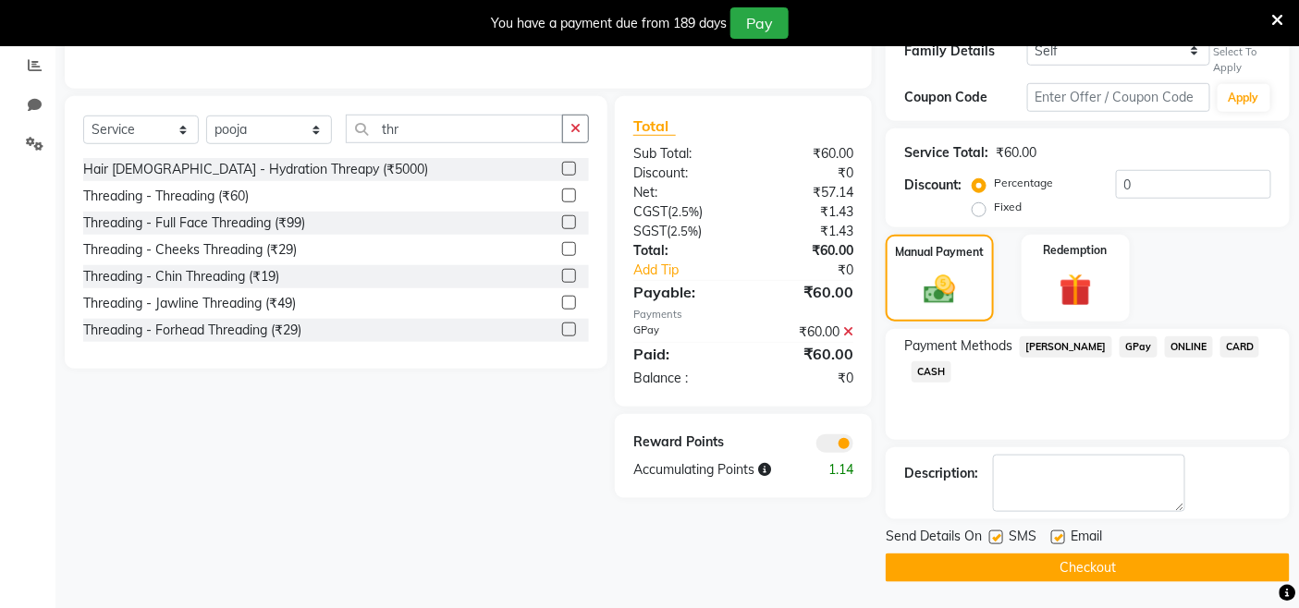
scroll to position [391, 0]
click at [1059, 566] on button "Checkout" at bounding box center [1088, 567] width 404 height 29
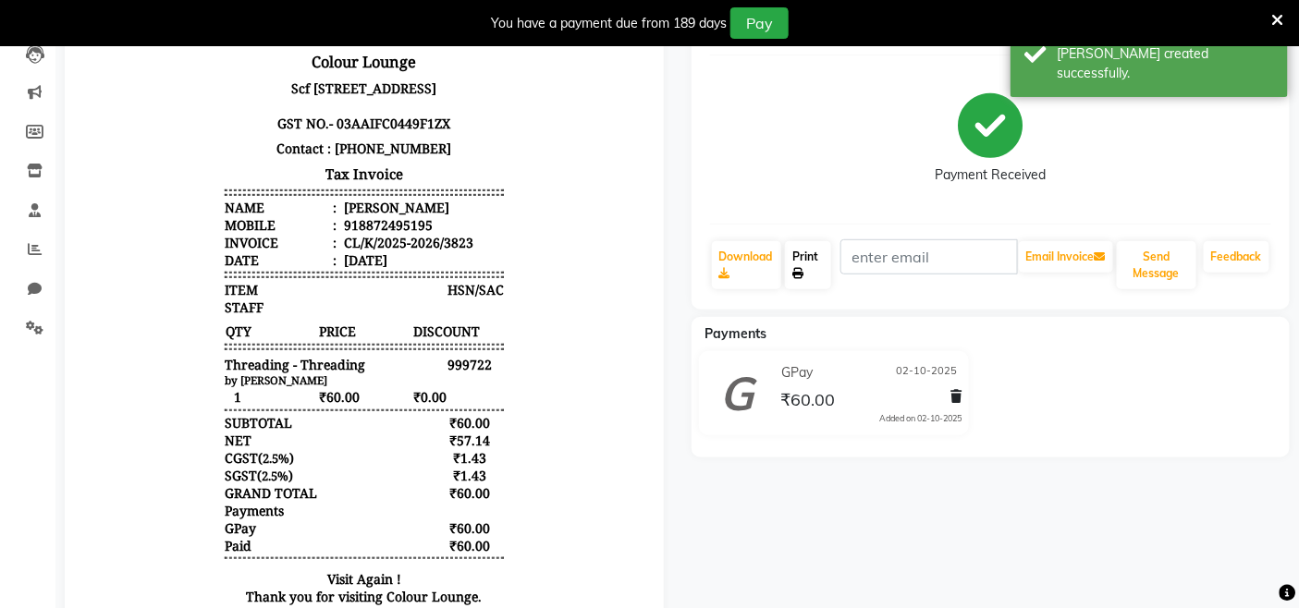
click at [816, 257] on link "Print" at bounding box center [807, 265] width 45 height 48
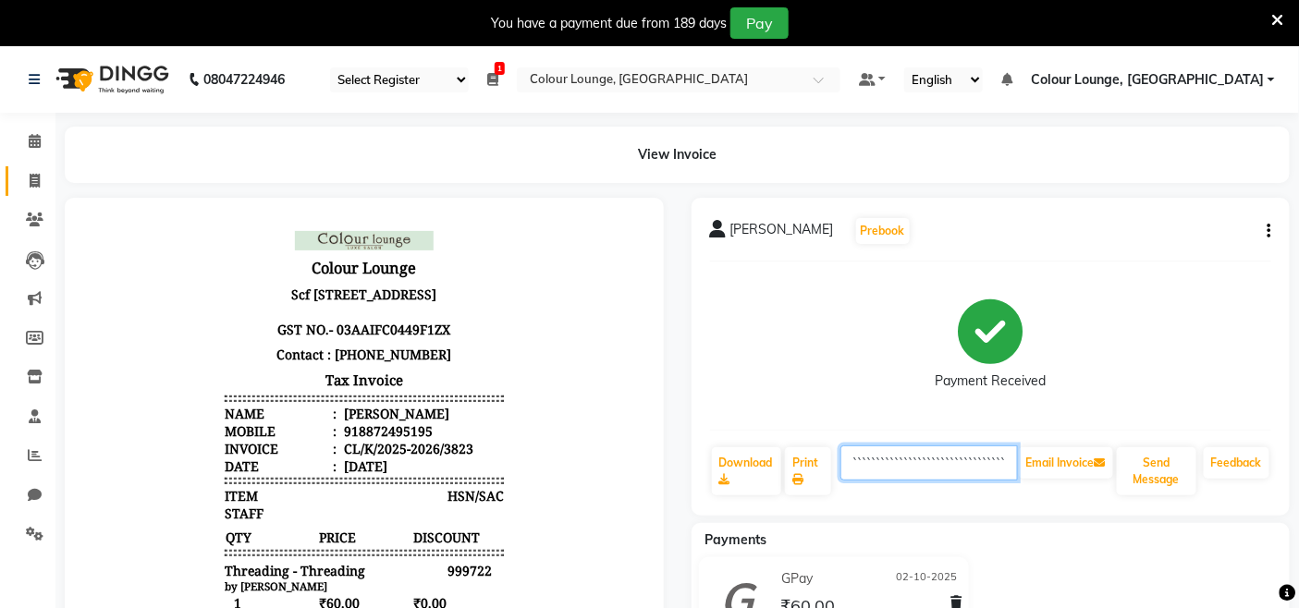
type input "```````````````````````````````````````````````````````````````````````````````…"
click at [37, 168] on link "Invoice" at bounding box center [28, 181] width 44 height 31
select select "service"
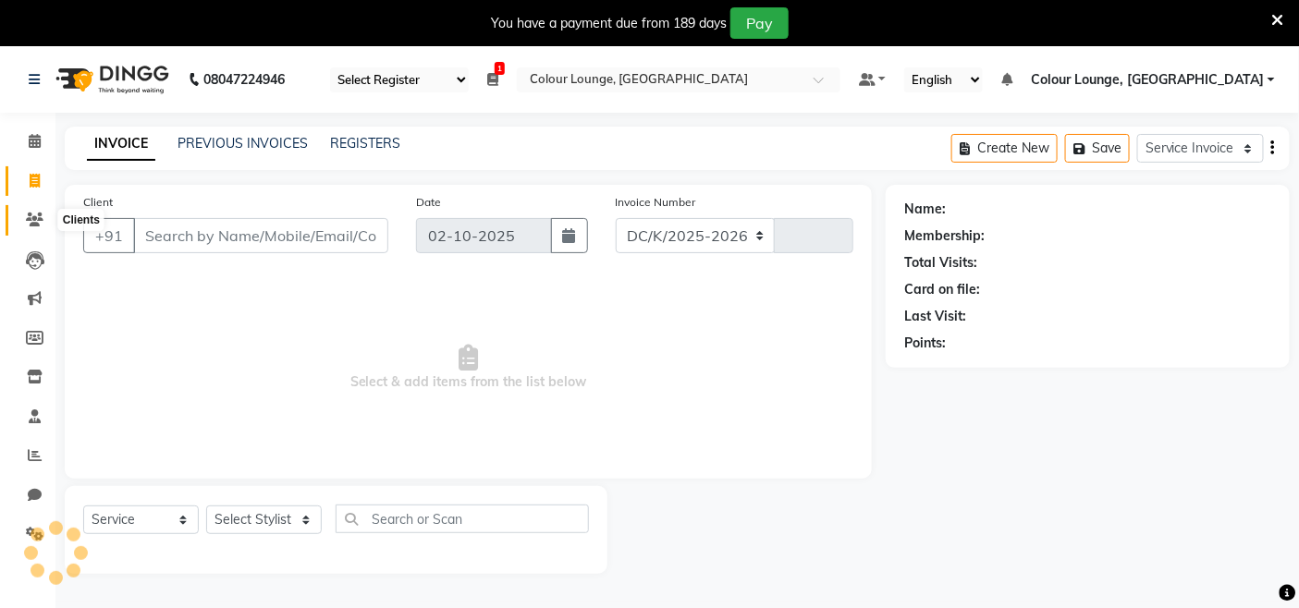
select select "8015"
type input "3824"
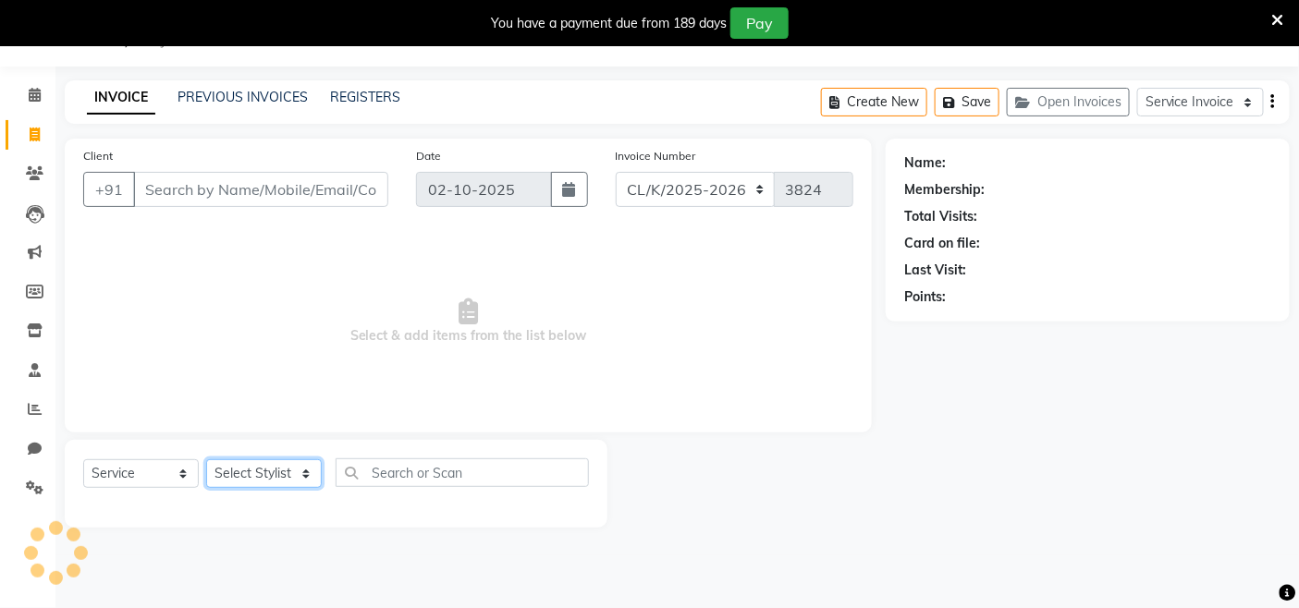
click at [235, 478] on select "Select Stylist" at bounding box center [264, 473] width 116 height 29
click at [237, 476] on select "Select Stylist Admin Admin AKHIL ANKUSH ANSH Baljinder Colour Lounge, Kabir Par…" at bounding box center [269, 473] width 126 height 29
select select "70119"
click at [206, 460] on select "Select Stylist Admin Admin AKHIL ANKUSH ANSH Baljinder Colour Lounge, Kabir Par…" at bounding box center [269, 473] width 126 height 29
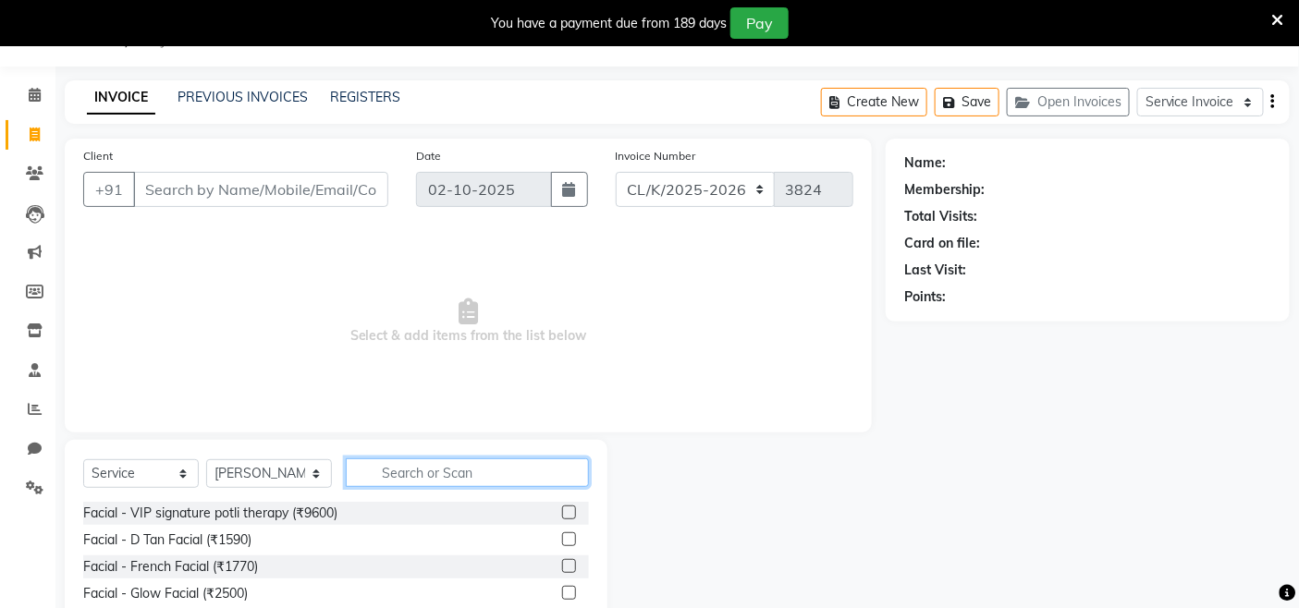
click at [425, 476] on input "text" at bounding box center [467, 473] width 243 height 29
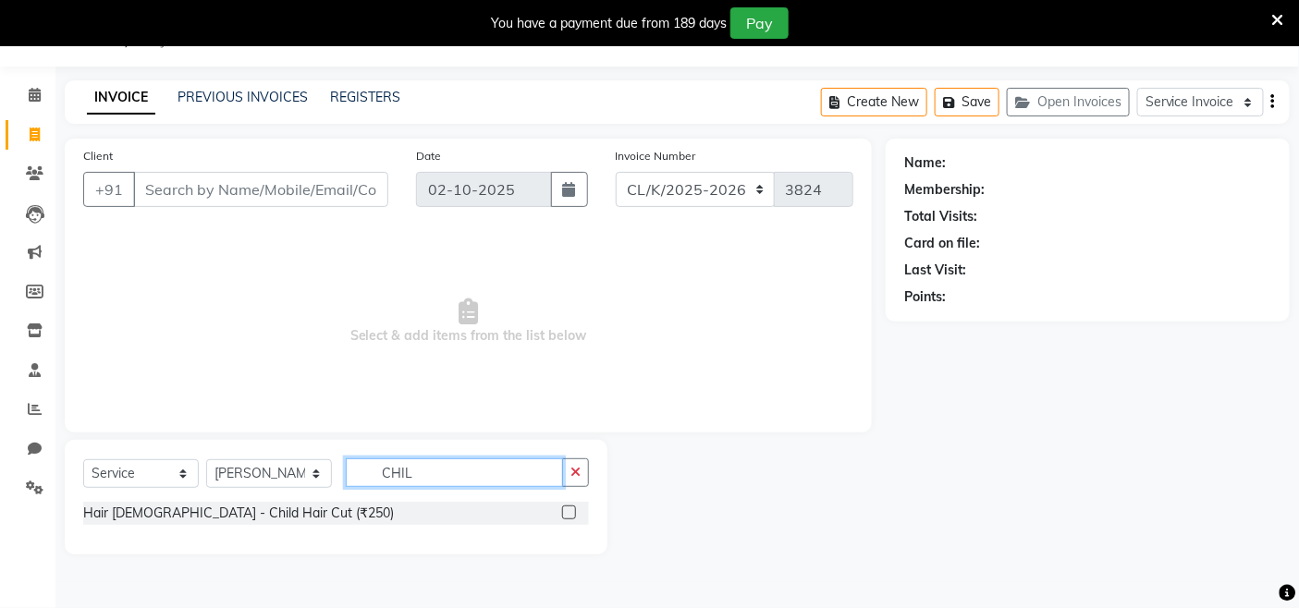
type input "CHIL"
click at [571, 511] on label at bounding box center [569, 513] width 14 height 14
click at [571, 511] on input "checkbox" at bounding box center [568, 514] width 12 height 12
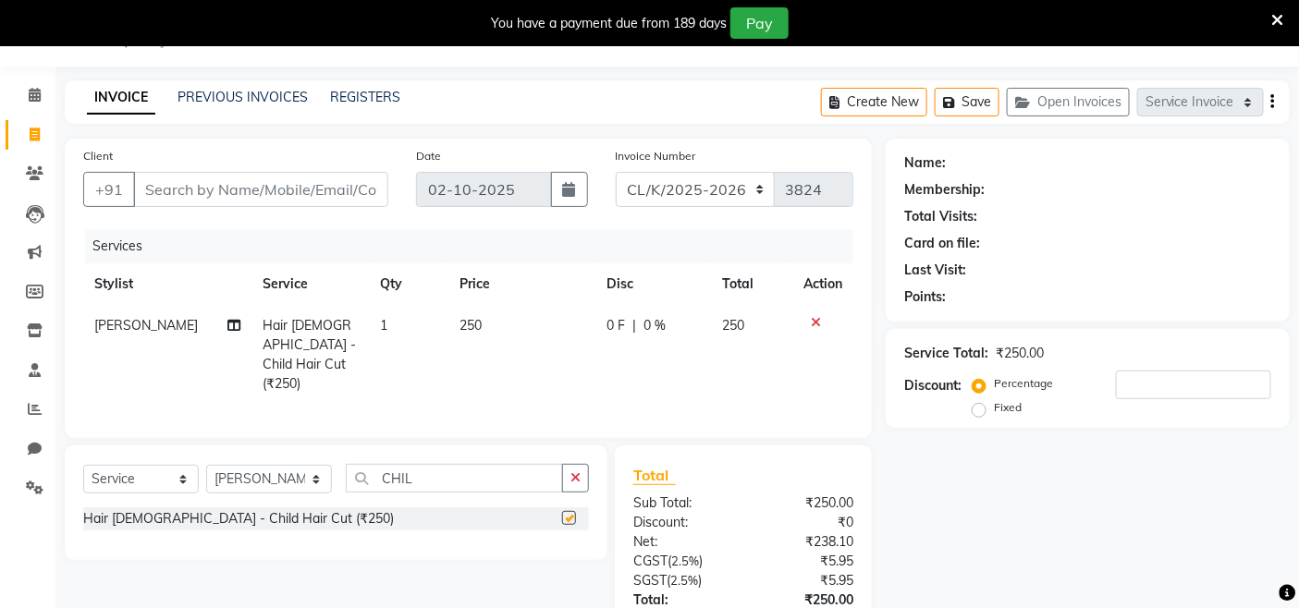
checkbox input "false"
click at [339, 190] on input "Client" at bounding box center [260, 189] width 255 height 35
type input "8"
type input "0"
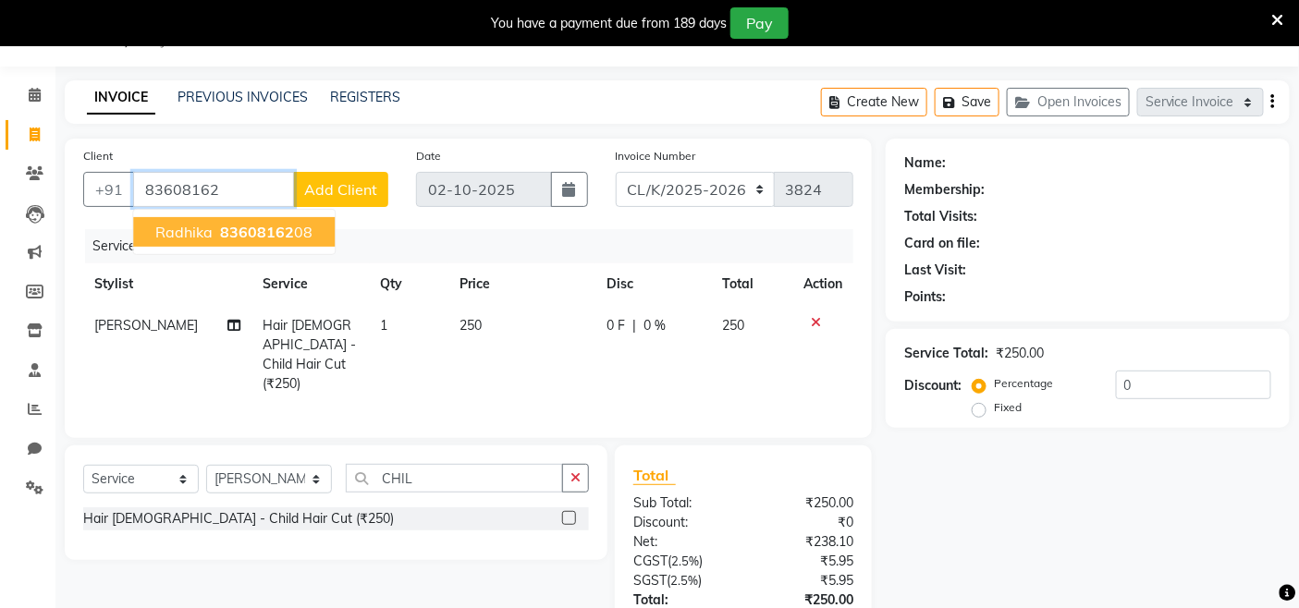
click at [300, 229] on ngb-highlight "83608162 08" at bounding box center [264, 232] width 96 height 18
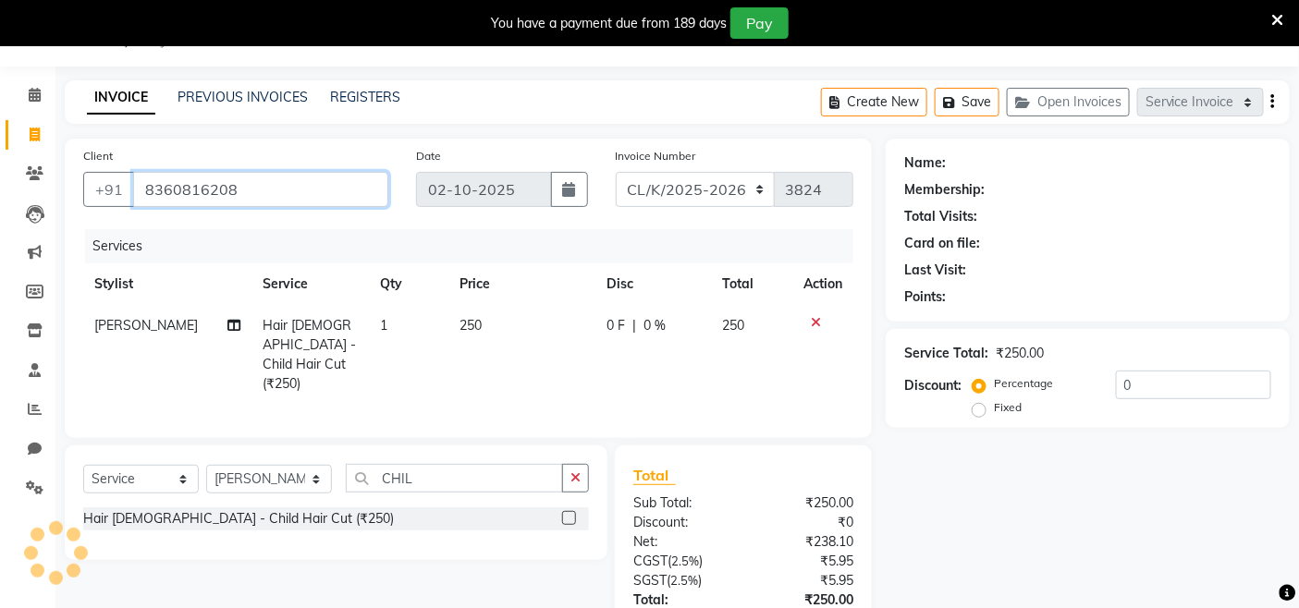
type input "8360816208"
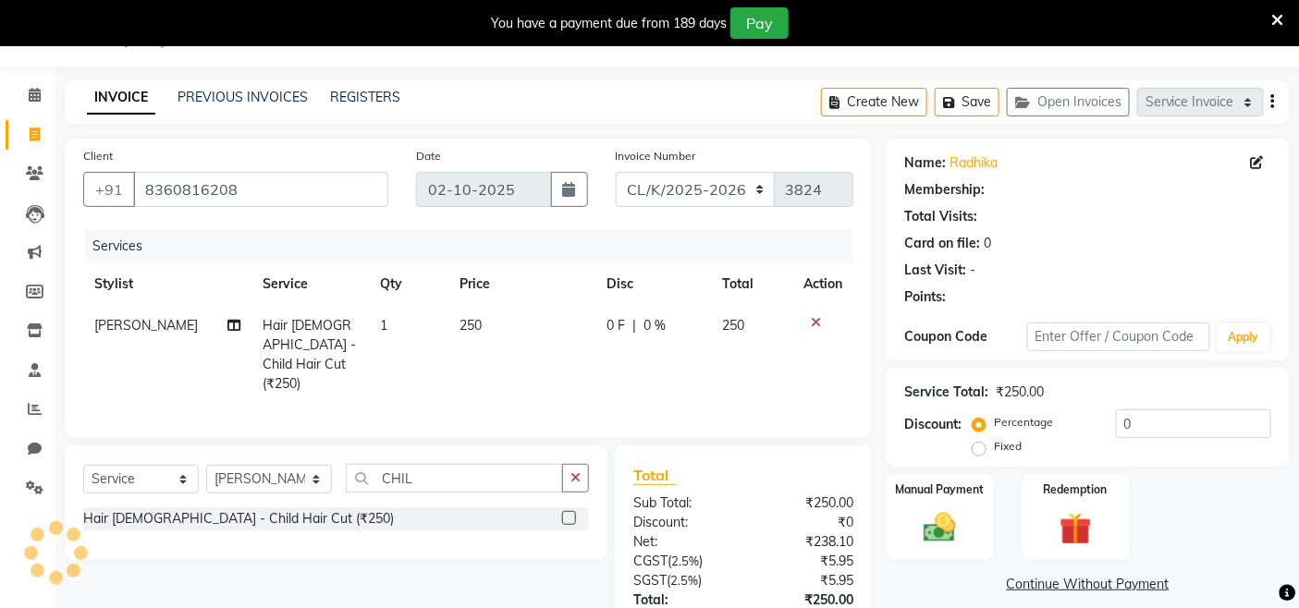
scroll to position [178, 0]
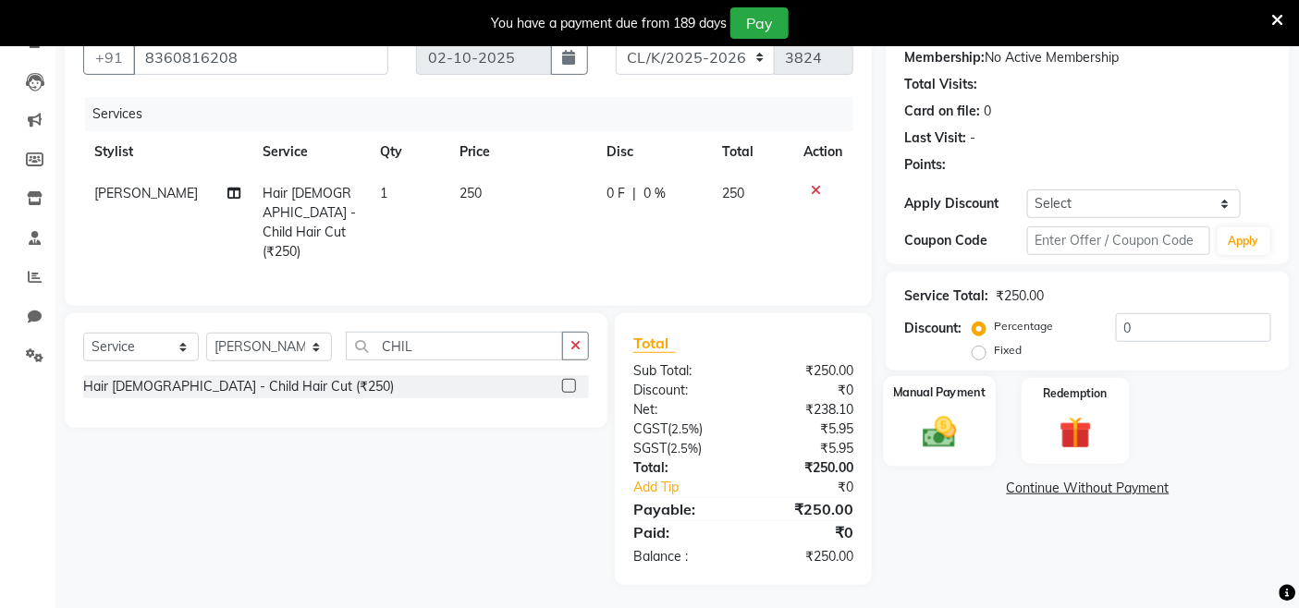
click at [910, 410] on div "Manual Payment" at bounding box center [940, 421] width 112 height 91
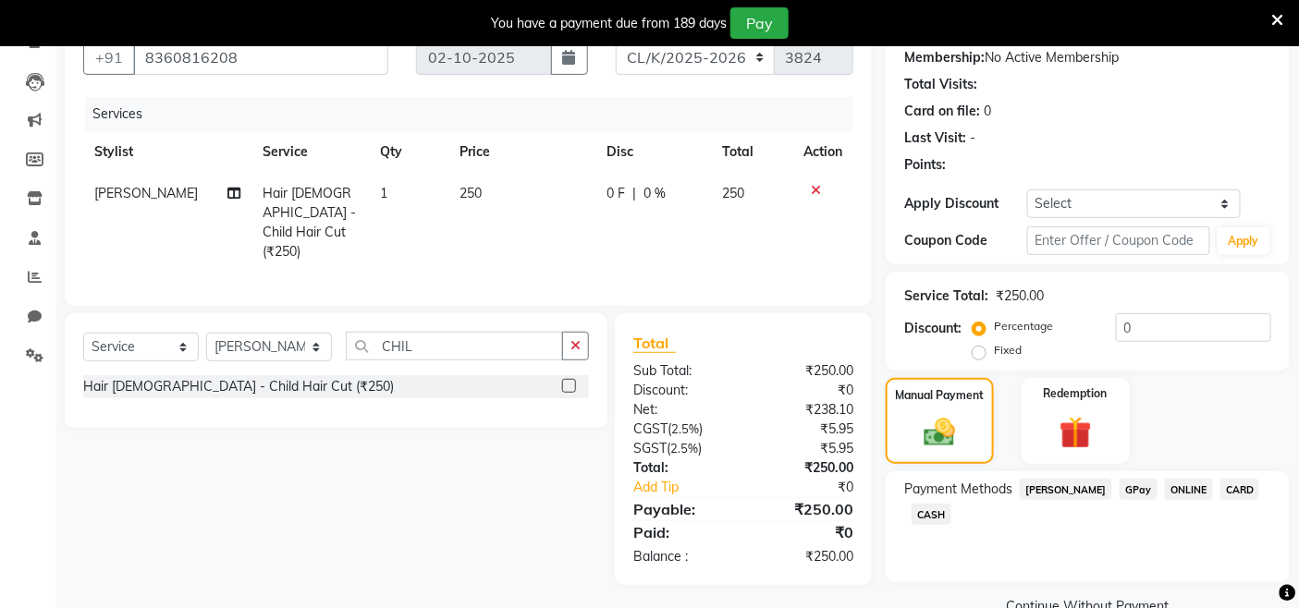
click at [929, 515] on span "CASH" at bounding box center [932, 514] width 40 height 21
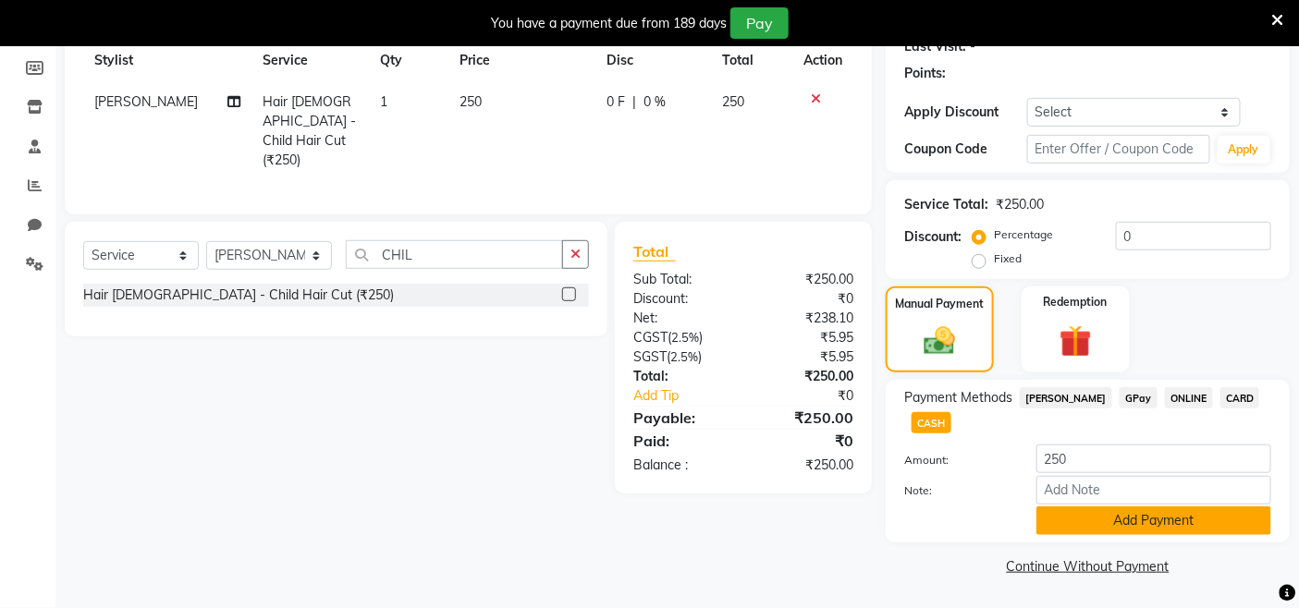
click at [1098, 529] on button "Add Payment" at bounding box center [1153, 521] width 235 height 29
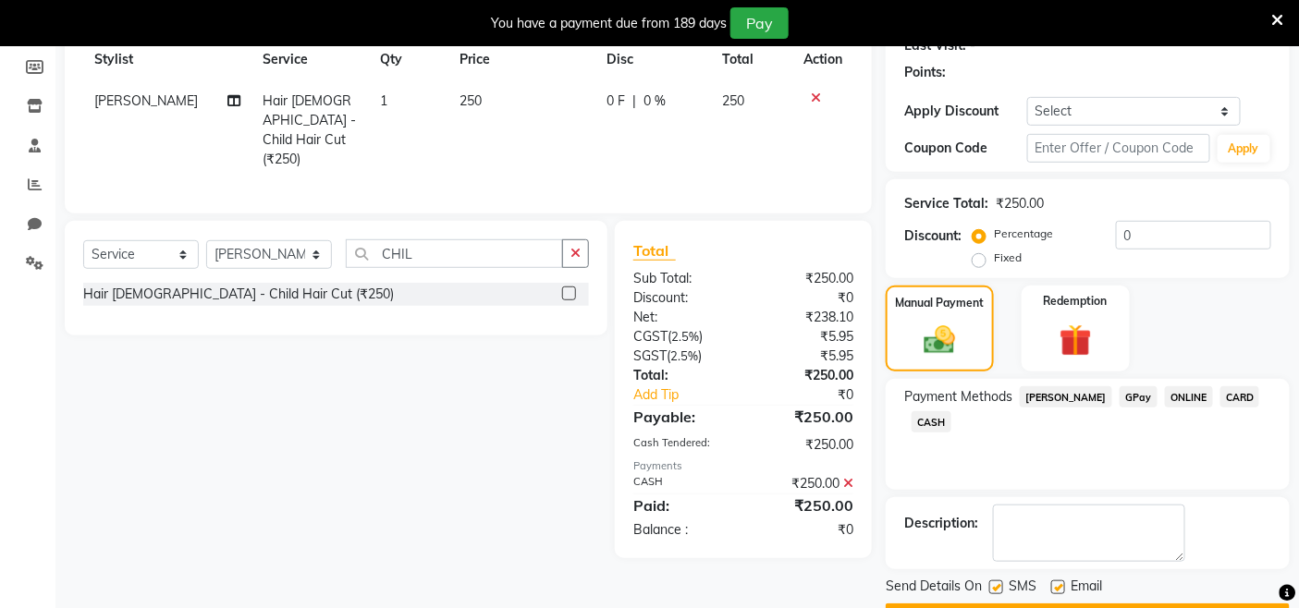
scroll to position [322, 0]
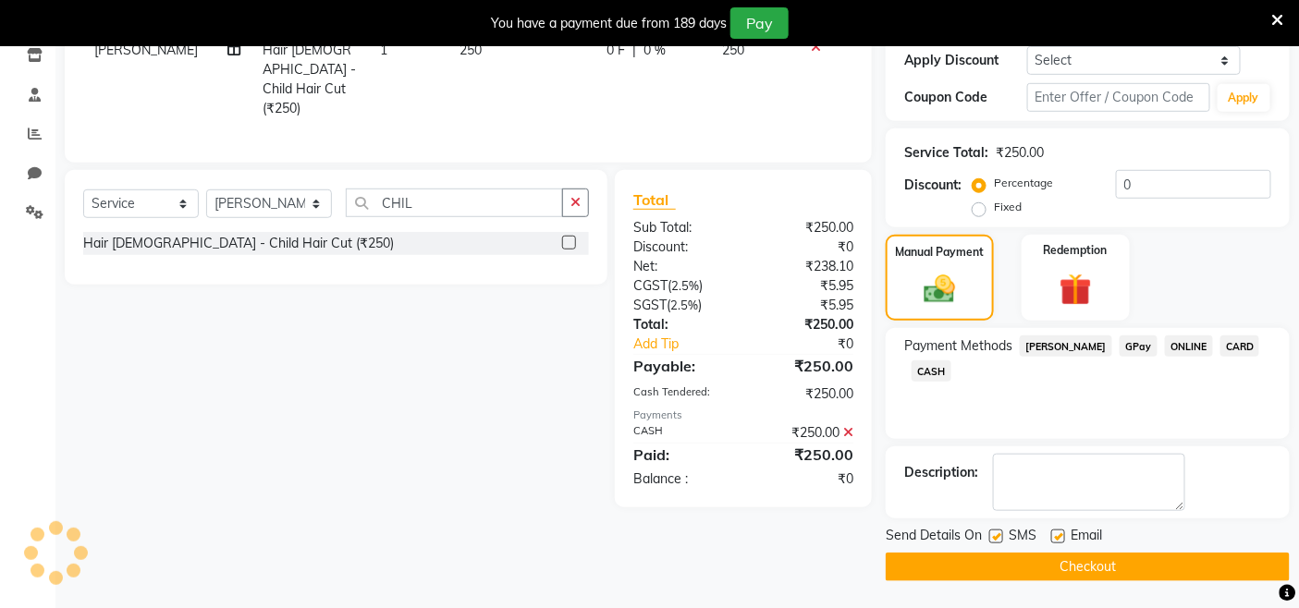
drag, startPoint x: 1109, startPoint y: 560, endPoint x: 1095, endPoint y: 560, distance: 14.8
click at [1107, 560] on button "Checkout" at bounding box center [1088, 567] width 404 height 29
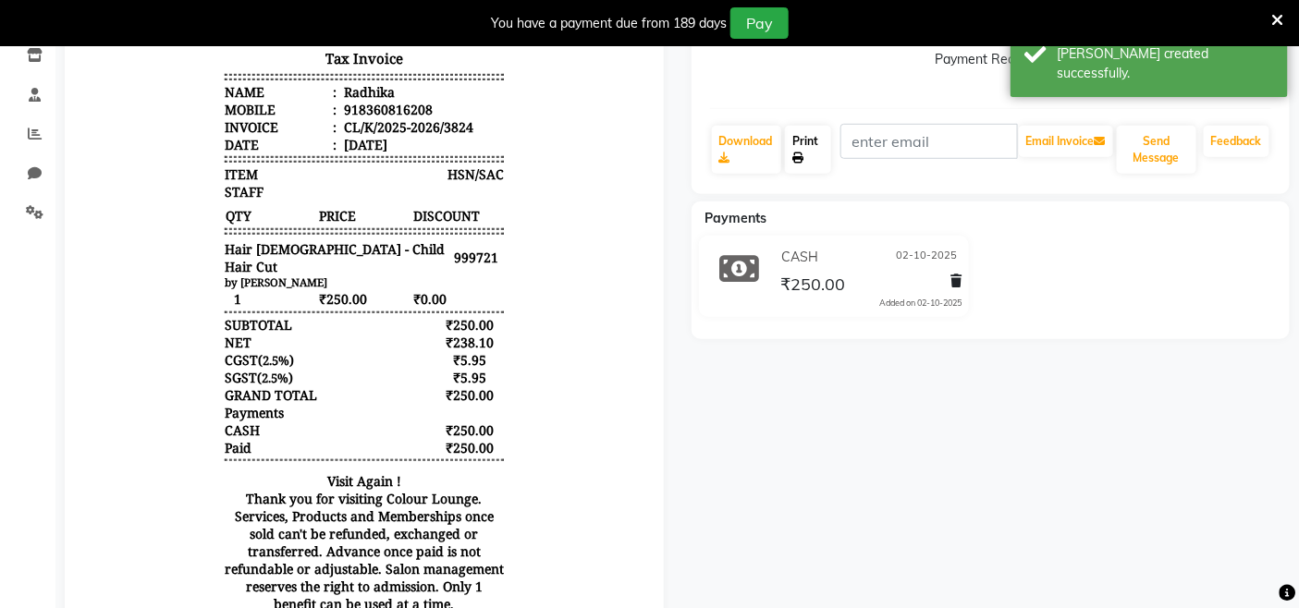
click at [816, 153] on link "Print" at bounding box center [807, 150] width 45 height 48
click at [814, 151] on link "Print" at bounding box center [807, 150] width 45 height 48
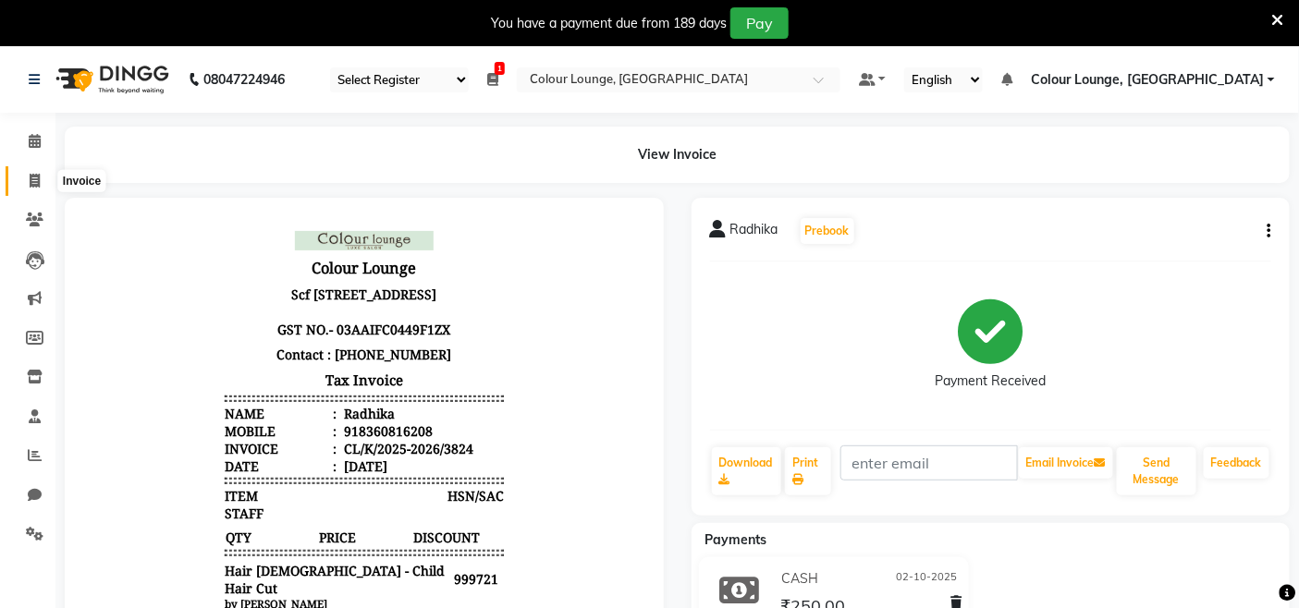
click at [31, 177] on icon at bounding box center [35, 181] width 10 height 14
select select "service"
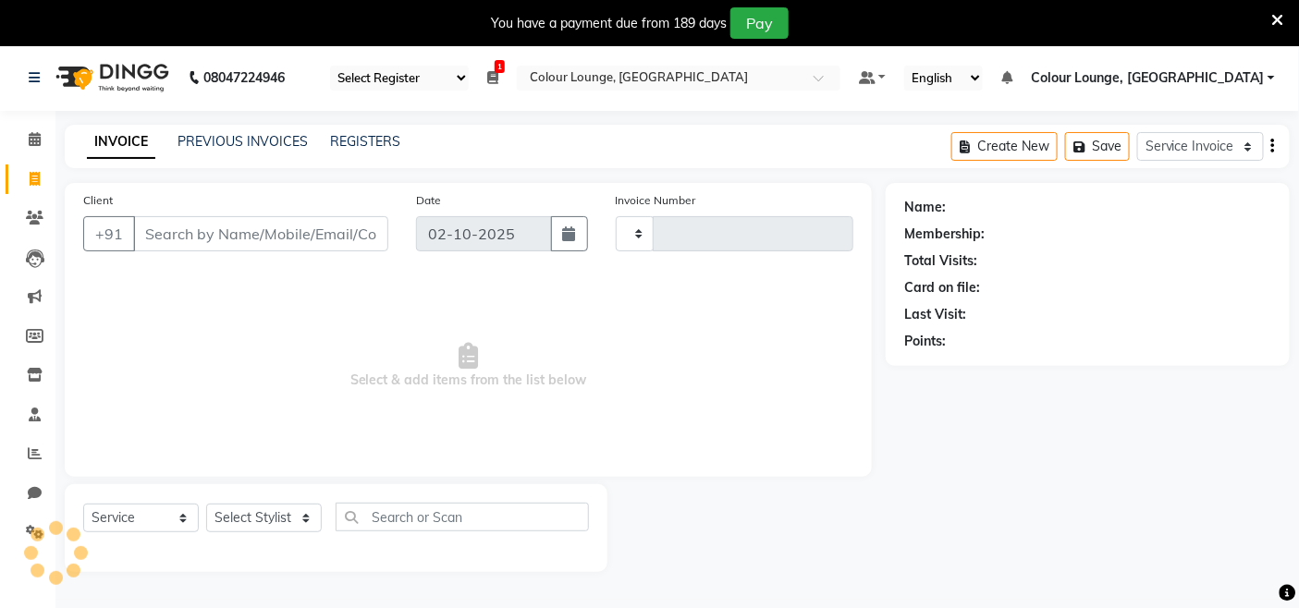
type input "3825"
select select "8015"
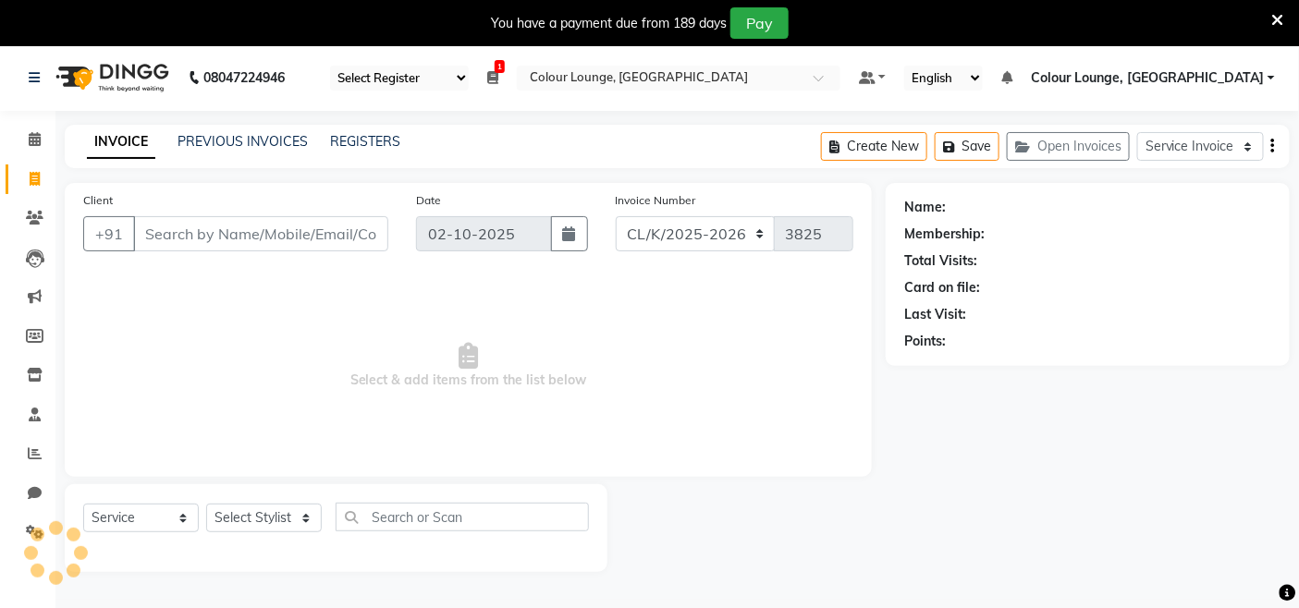
scroll to position [46, 0]
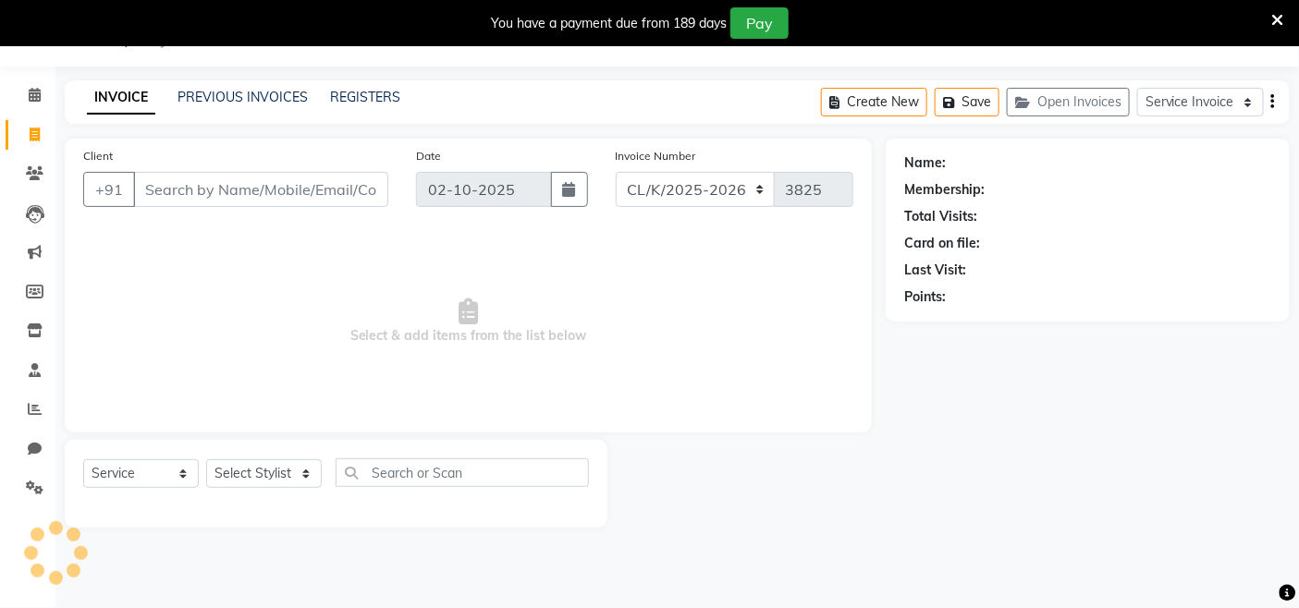
click at [285, 84] on div "INVOICE PREVIOUS INVOICES REGISTERS Create New Save Open Invoices Service Invoi…" at bounding box center [677, 101] width 1225 height 43
click at [285, 92] on link "PREVIOUS INVOICES" at bounding box center [243, 97] width 130 height 17
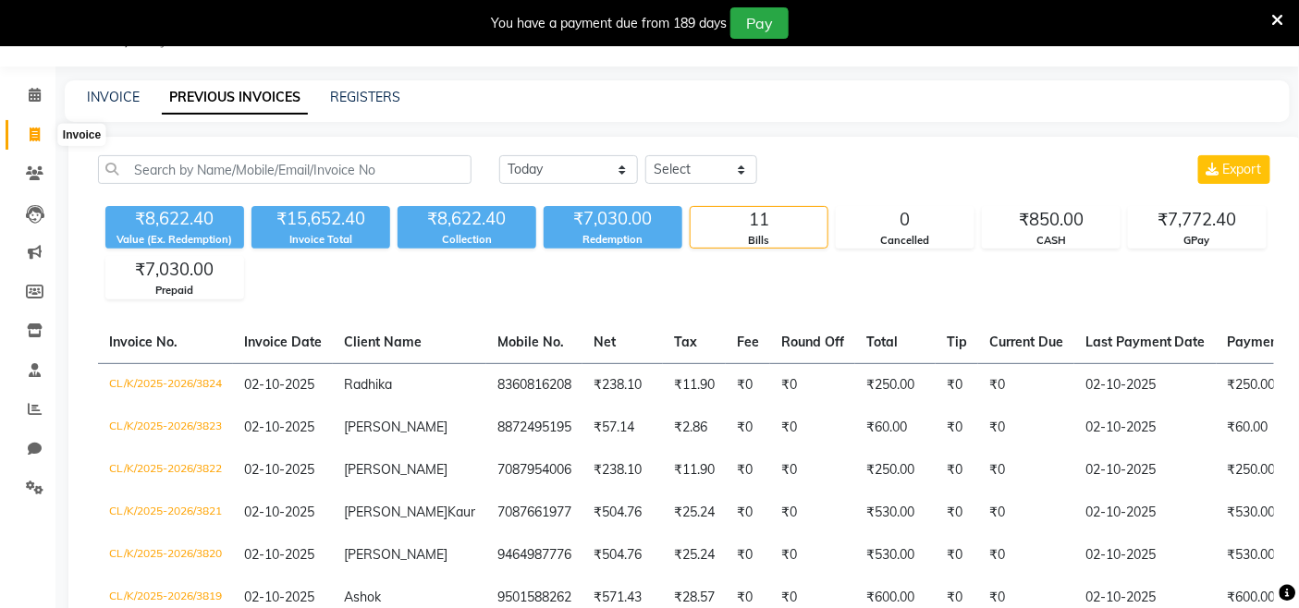
drag, startPoint x: 24, startPoint y: 131, endPoint x: 66, endPoint y: 136, distance: 41.9
click at [24, 131] on span at bounding box center [34, 135] width 32 height 21
select select "service"
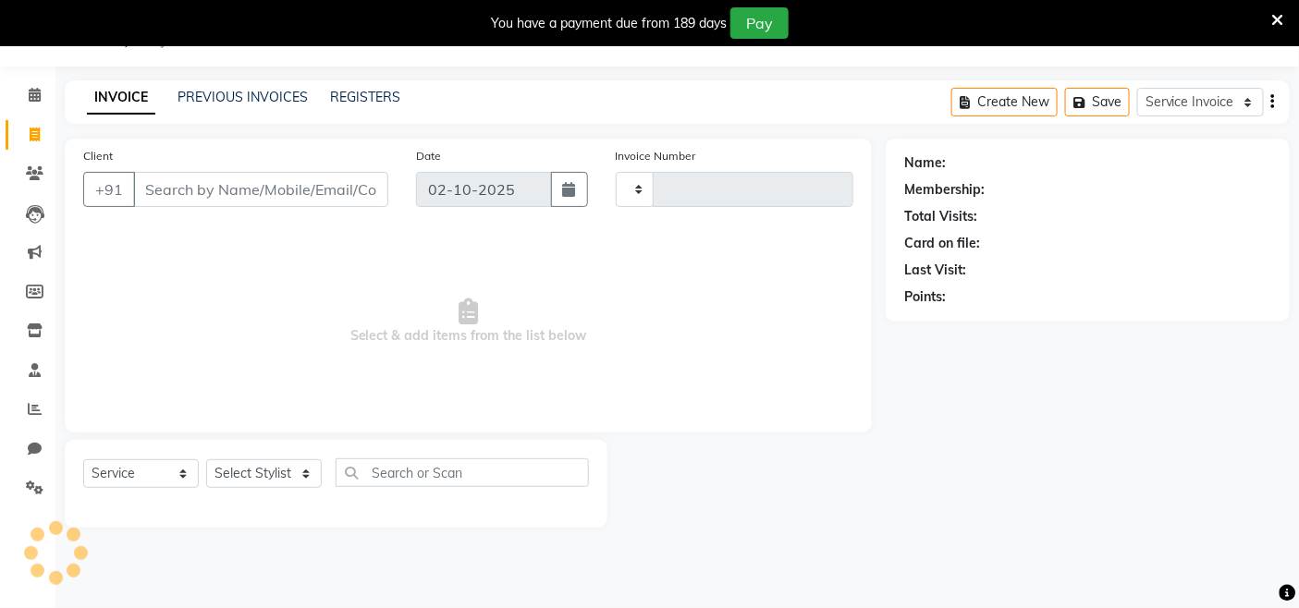
type input "3825"
select select "8015"
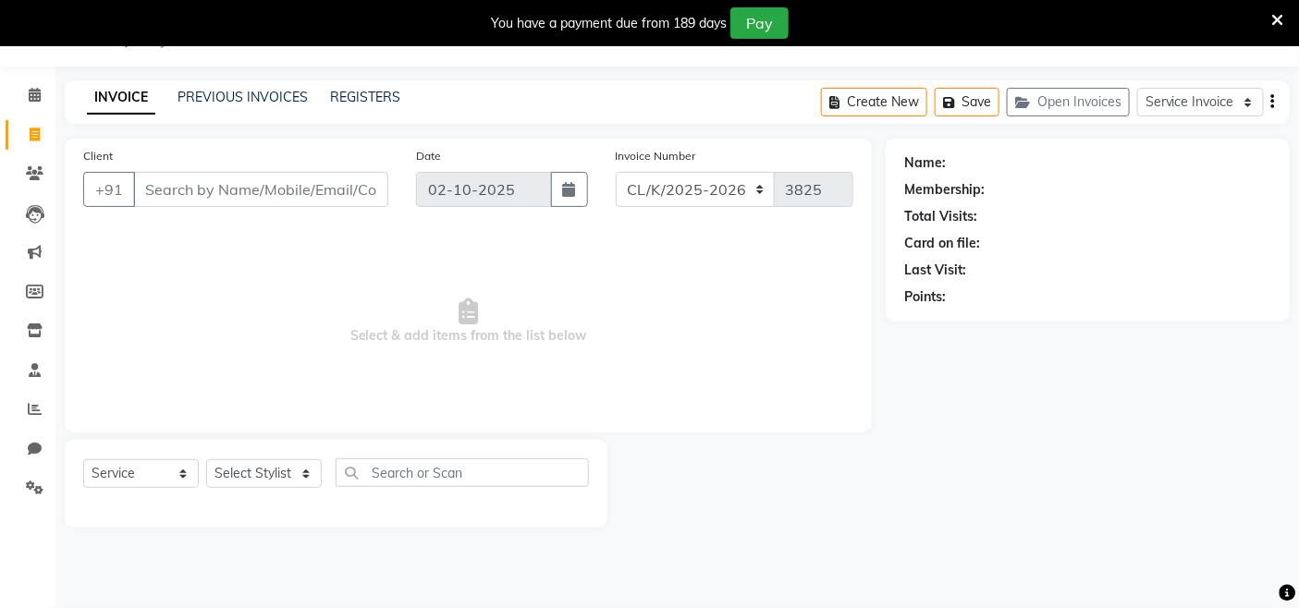
click at [167, 192] on input "Client" at bounding box center [260, 189] width 255 height 35
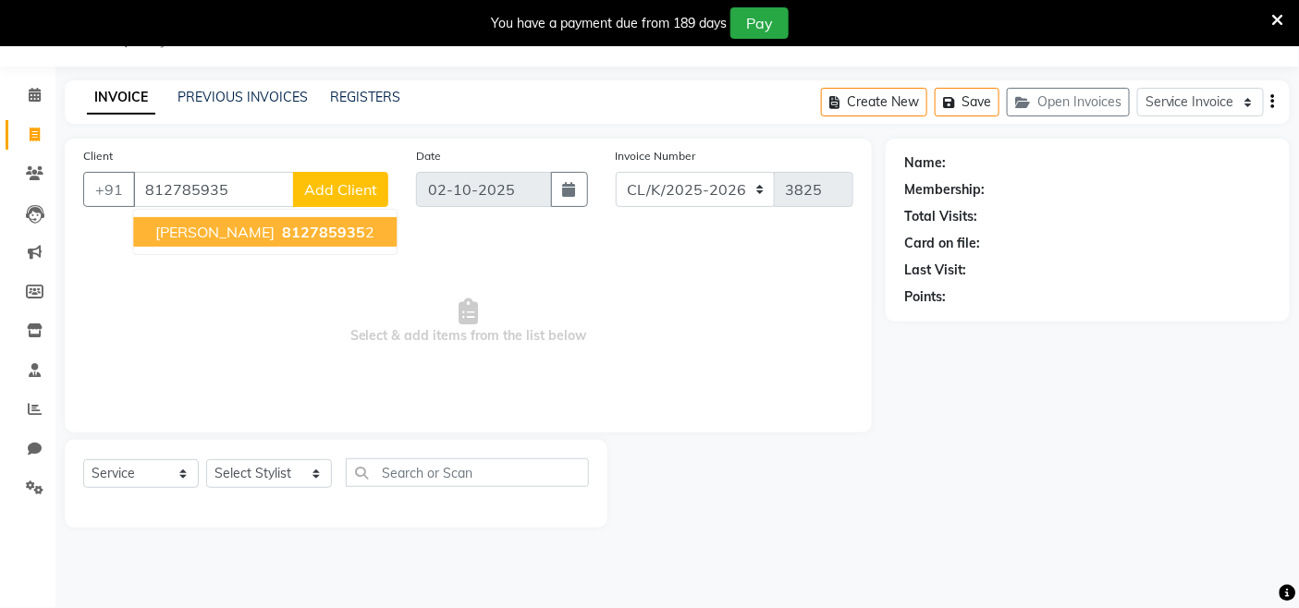
click at [282, 225] on span "812785935" at bounding box center [323, 232] width 83 height 18
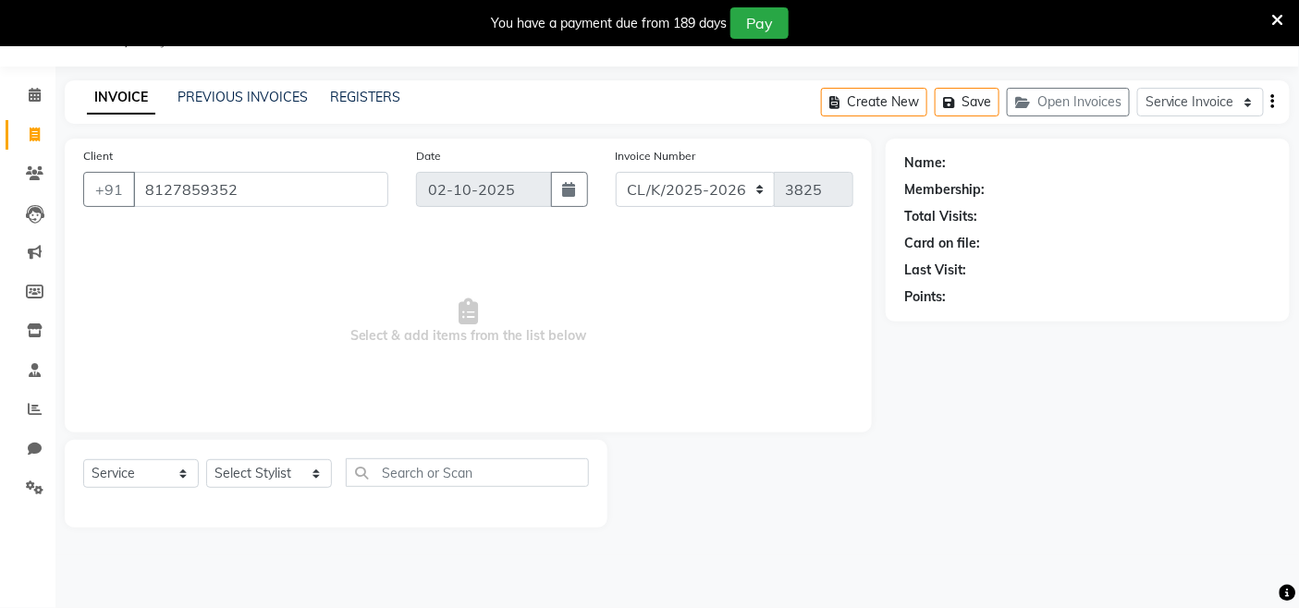
type input "8127859352"
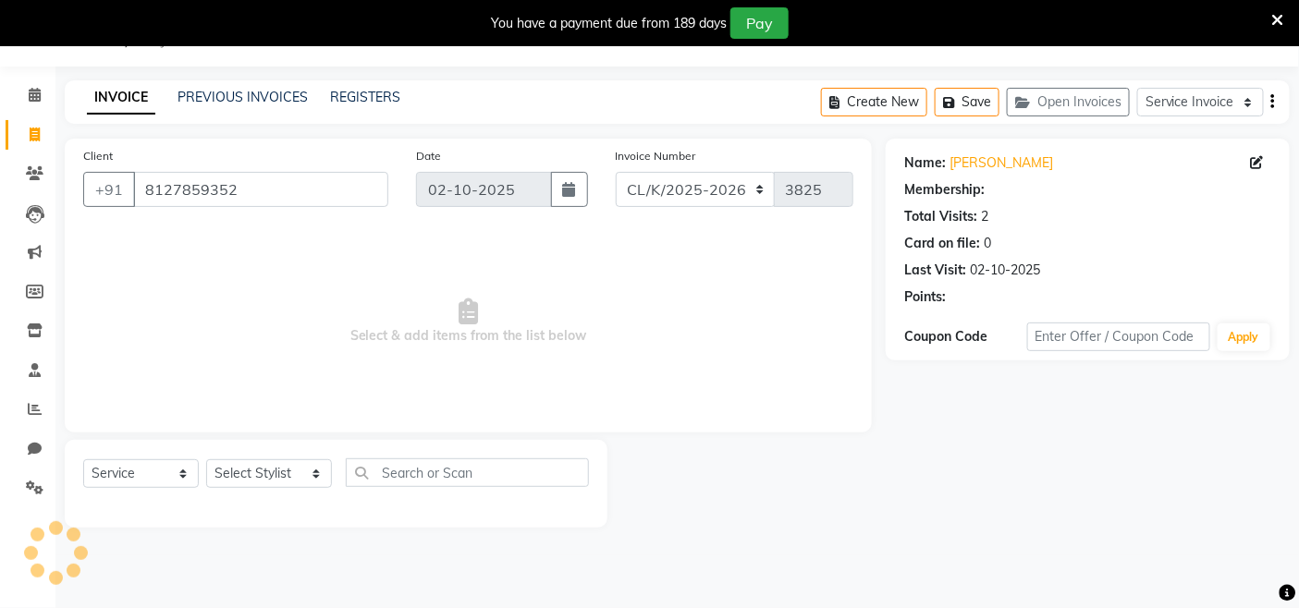
select select "1: Object"
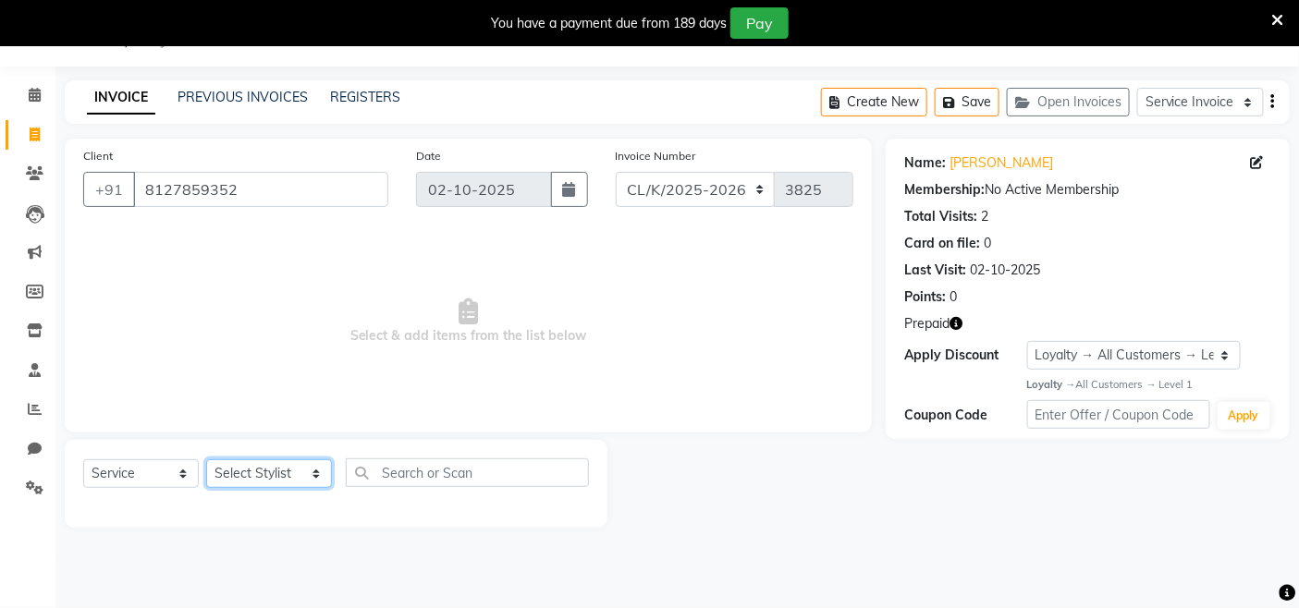
click at [269, 482] on select "Select Stylist Admin Admin AKHIL ANKUSH ANSH Baljinder Colour Lounge, Kabir Par…" at bounding box center [269, 473] width 126 height 29
select select "70113"
click at [206, 460] on select "Select Stylist Admin Admin AKHIL ANKUSH ANSH Baljinder Colour Lounge, Kabir Par…" at bounding box center [269, 473] width 126 height 29
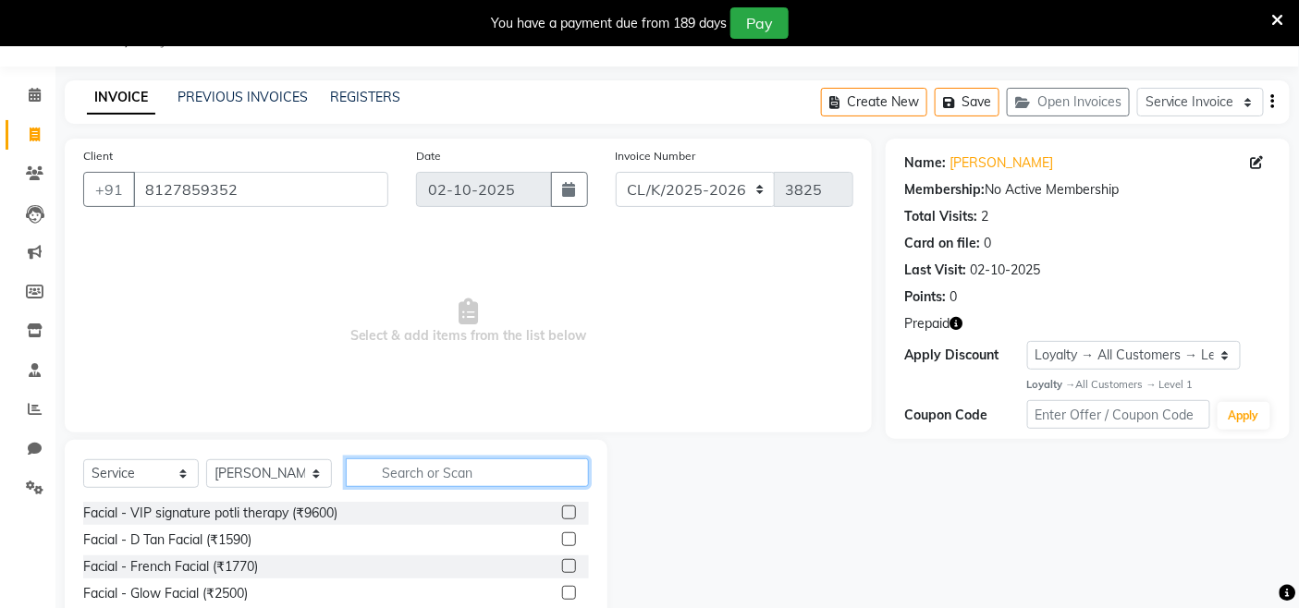
click at [450, 484] on input "text" at bounding box center [467, 473] width 243 height 29
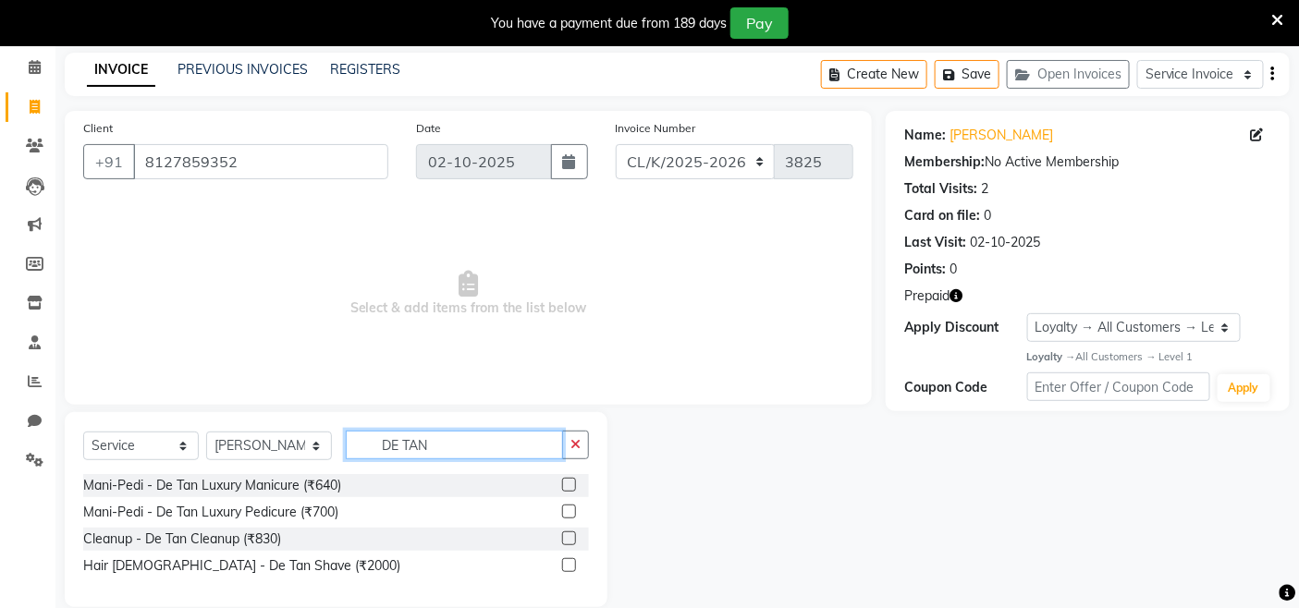
scroll to position [100, 0]
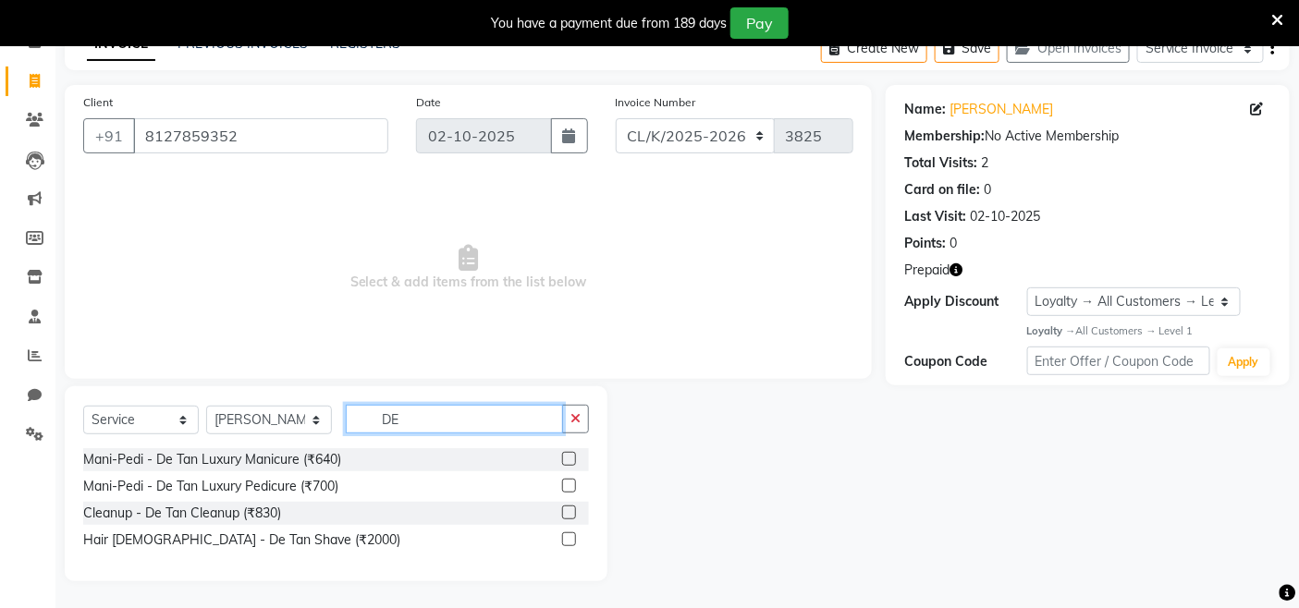
type input "D"
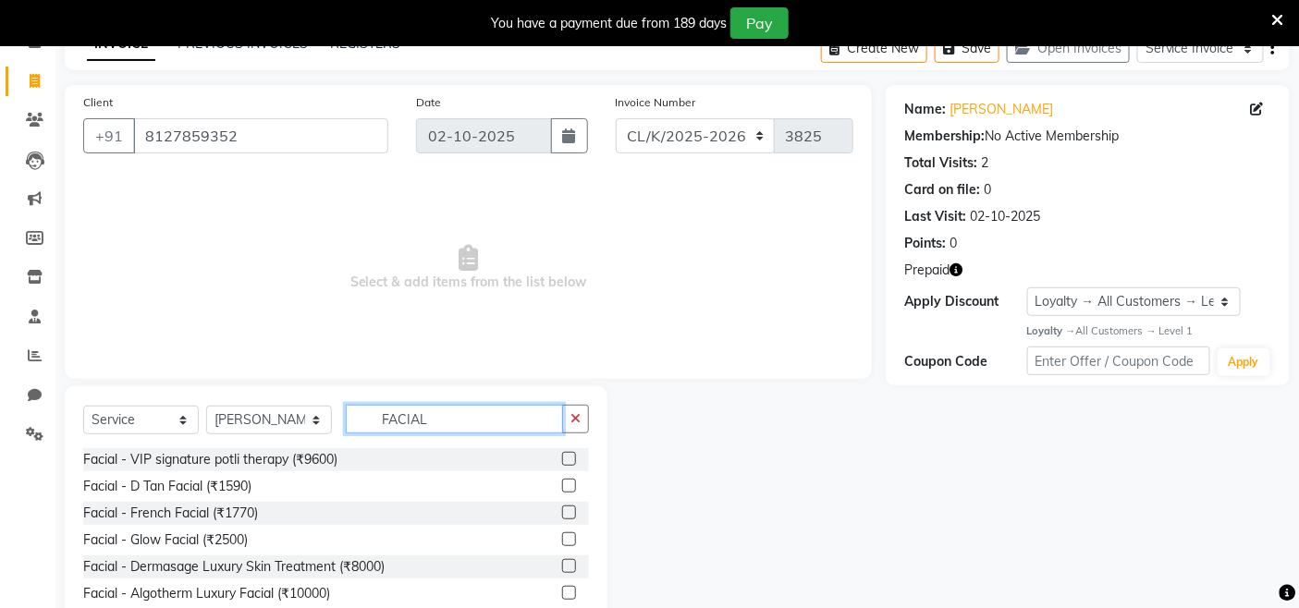
type input "FACIAL"
click at [562, 488] on label at bounding box center [569, 486] width 14 height 14
click at [562, 488] on input "checkbox" at bounding box center [568, 487] width 12 height 12
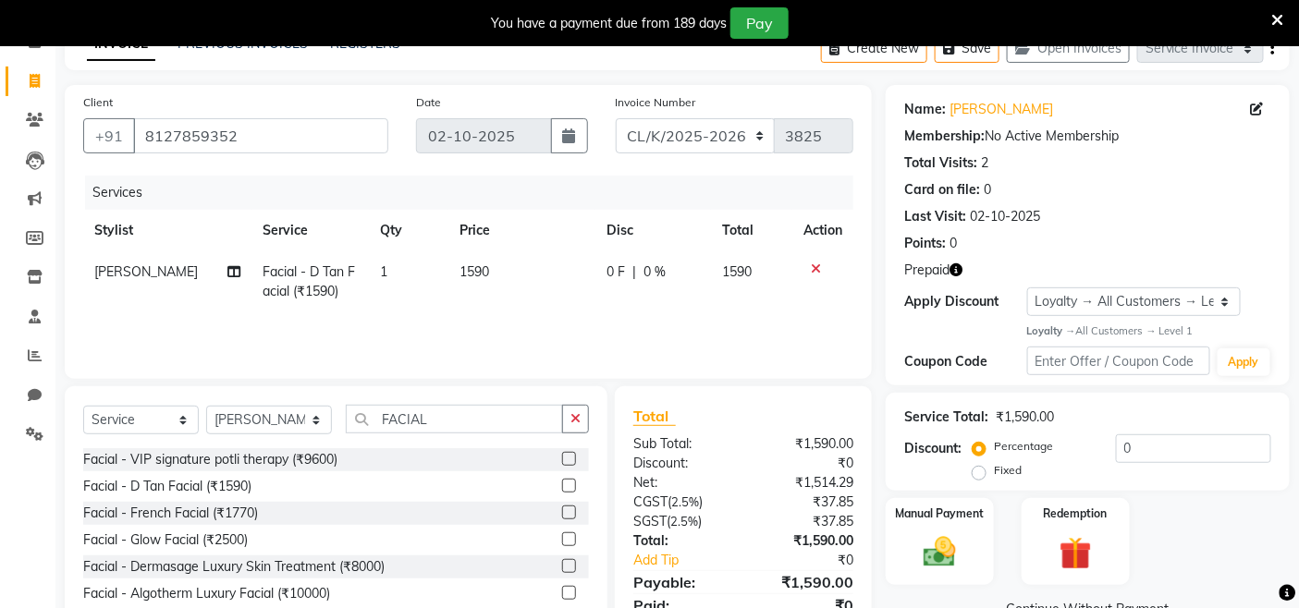
click at [562, 486] on label at bounding box center [569, 486] width 14 height 14
click at [562, 486] on input "checkbox" at bounding box center [568, 487] width 12 height 12
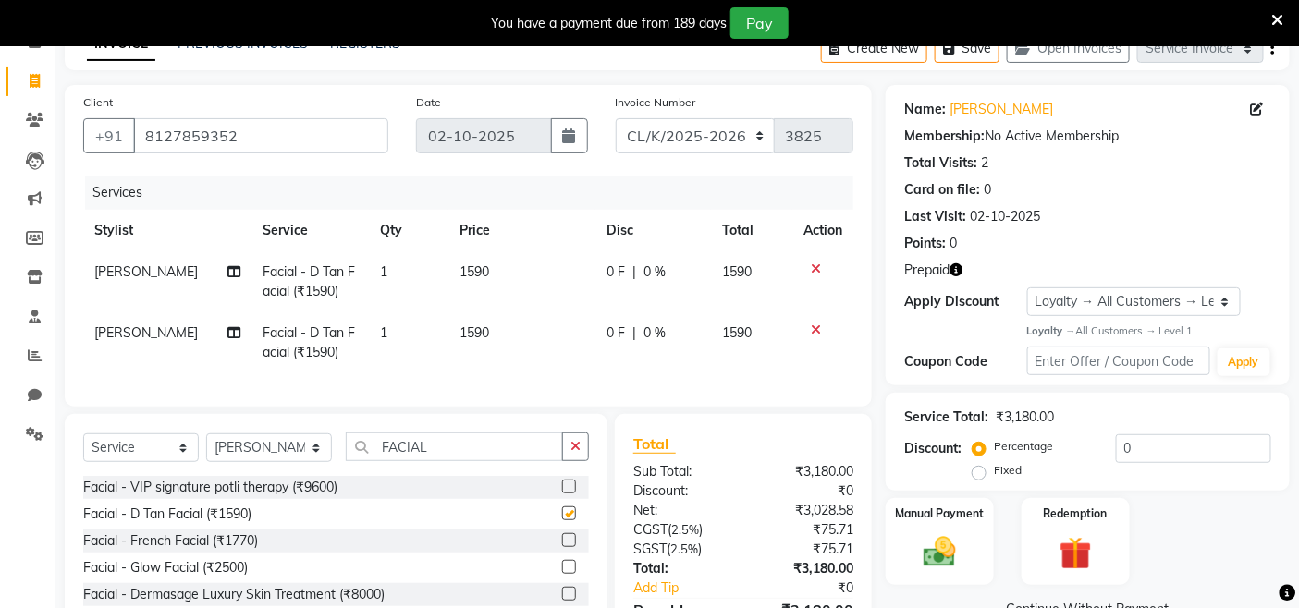
checkbox input "false"
click at [471, 450] on input "FACIAL" at bounding box center [454, 447] width 217 height 29
type input "F"
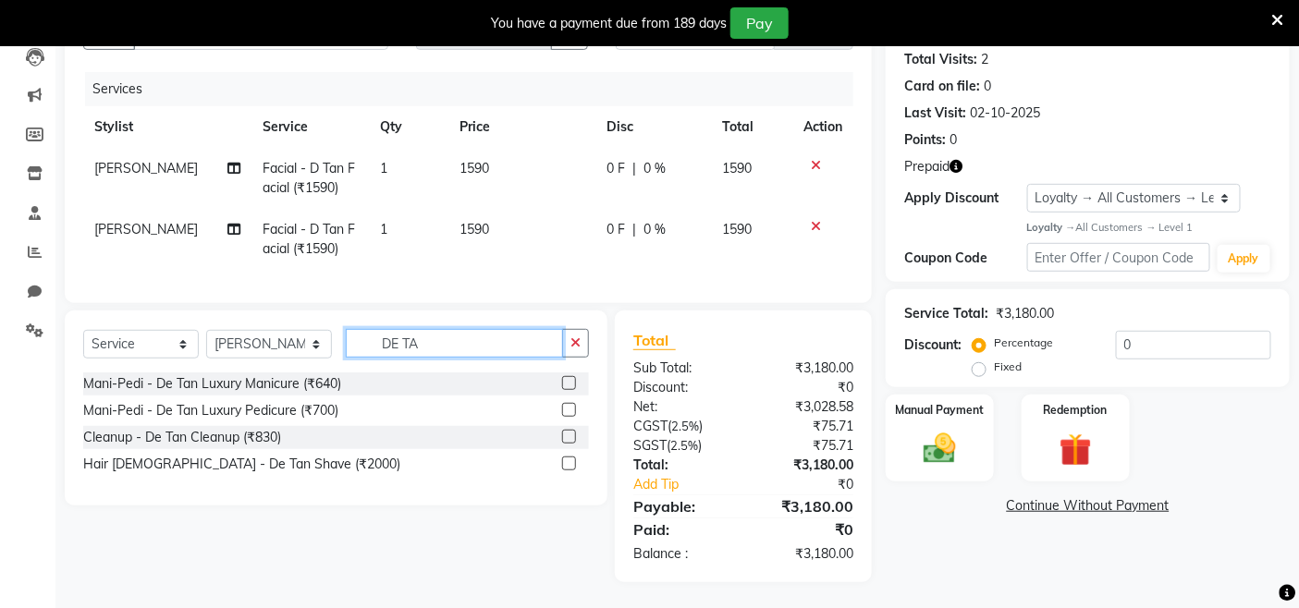
scroll to position [219, 0]
click at [465, 339] on input "DE TA" at bounding box center [454, 341] width 217 height 29
type input "D"
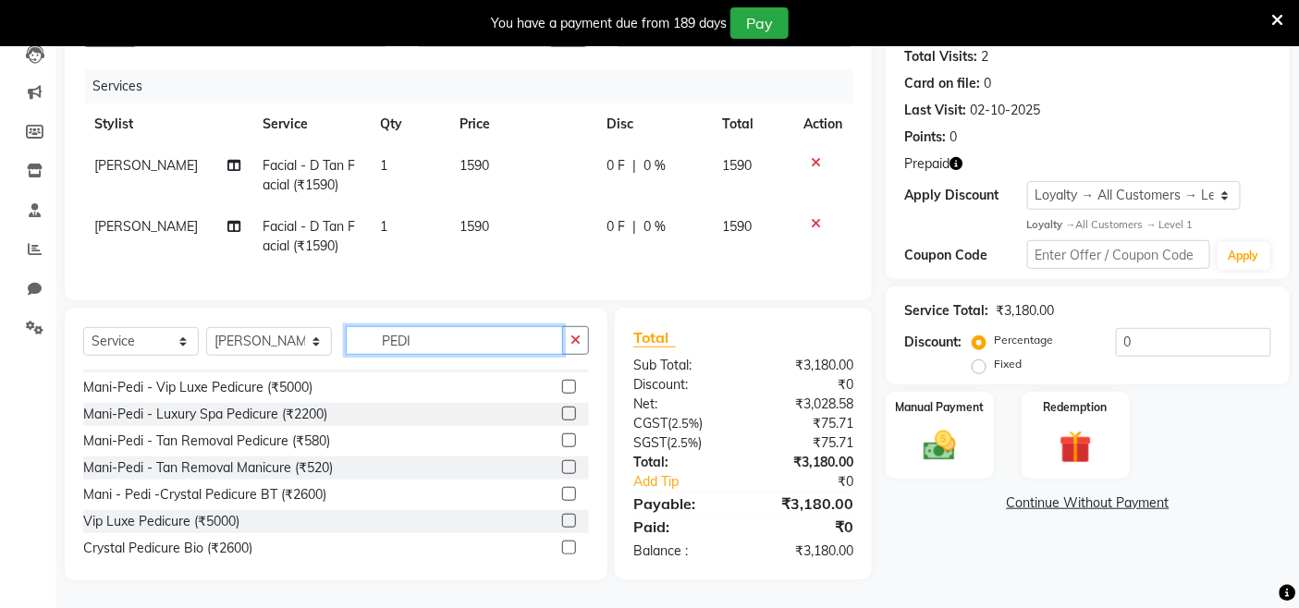
scroll to position [190, 0]
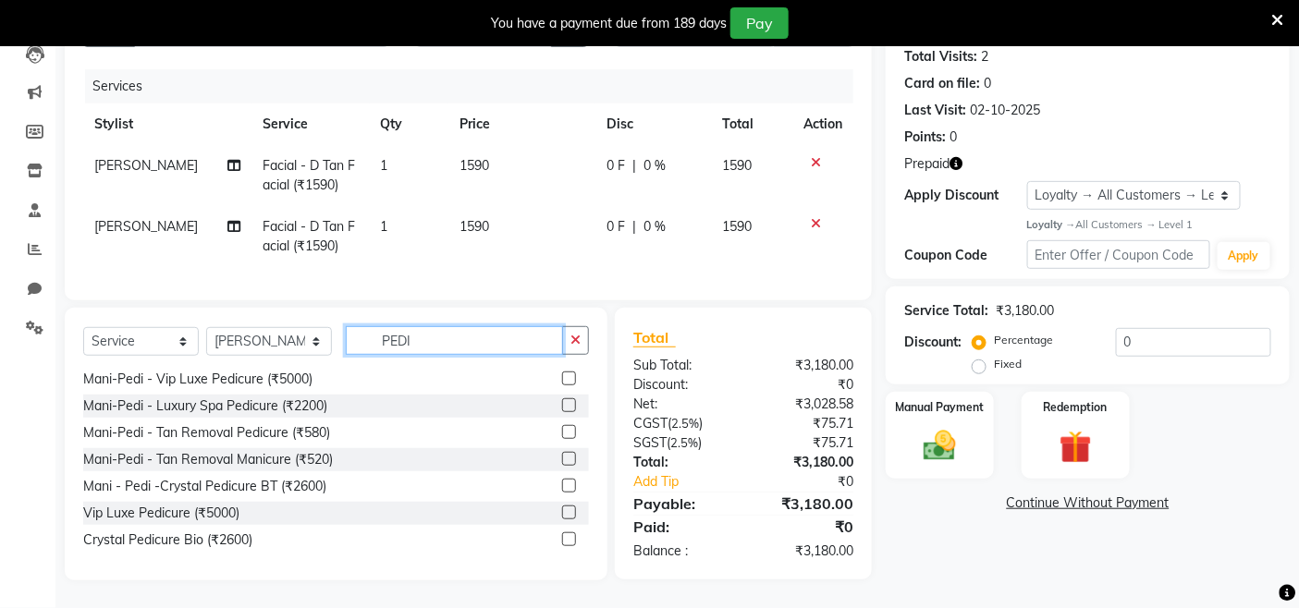
type input "PEDI"
click at [562, 435] on label at bounding box center [569, 432] width 14 height 14
click at [562, 435] on input "checkbox" at bounding box center [568, 433] width 12 height 12
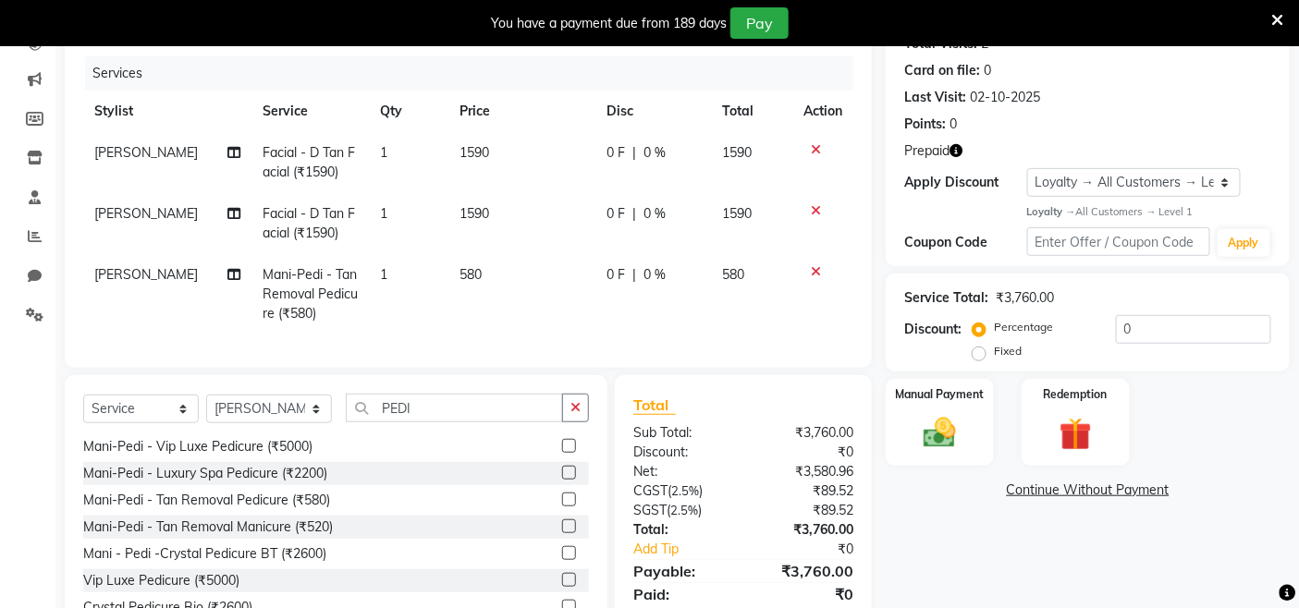
click at [562, 507] on label at bounding box center [569, 500] width 14 height 14
click at [562, 507] on input "checkbox" at bounding box center [568, 501] width 12 height 12
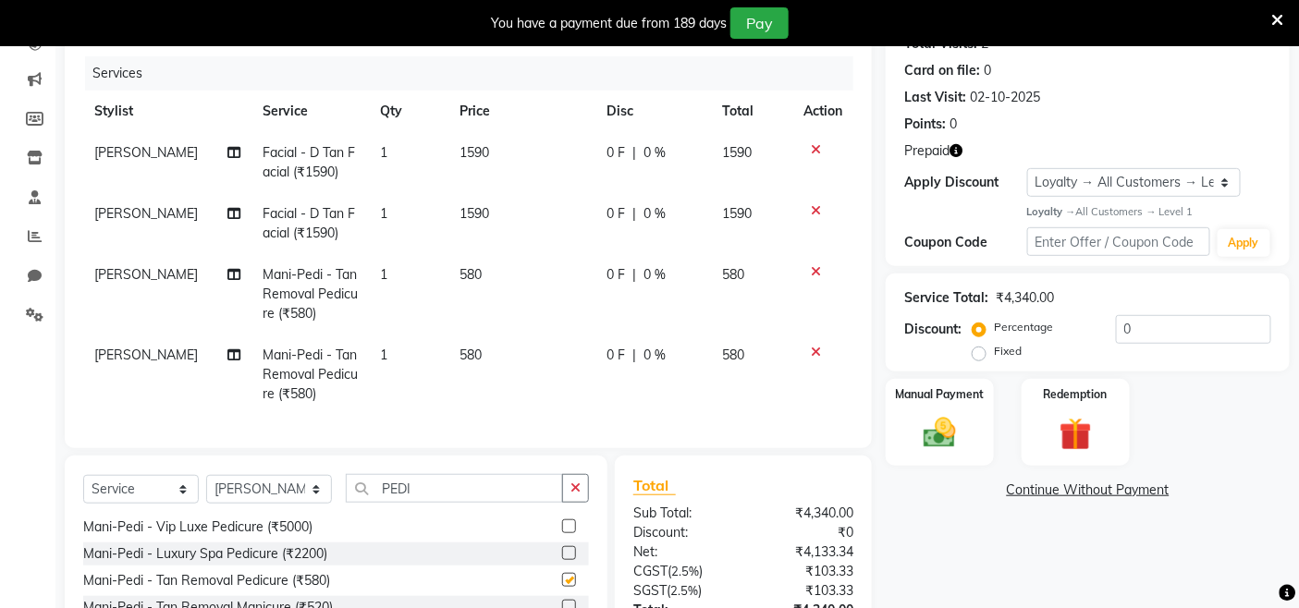
checkbox input "false"
click at [107, 260] on td "[PERSON_NAME]" at bounding box center [167, 294] width 168 height 80
select select "70113"
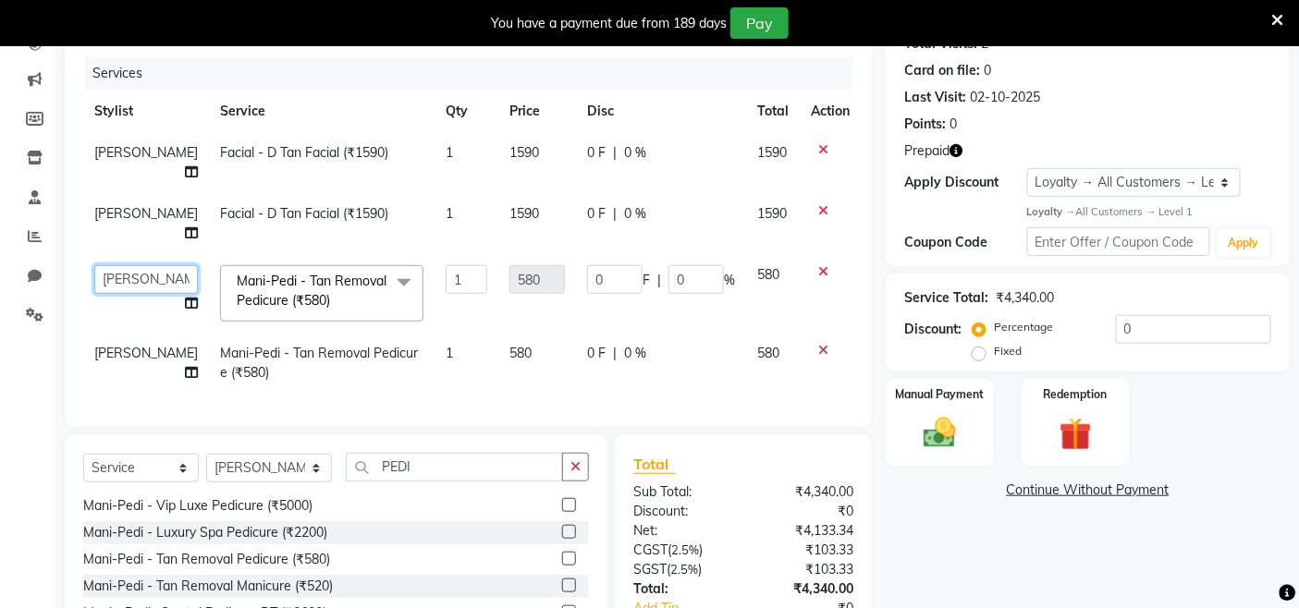
click at [118, 265] on select "Admin Admin AKHIL ANKUSH ANSH Baljinder Colour Lounge, Kabir Park Colour Lounge…" at bounding box center [146, 279] width 104 height 29
select select "89289"
click at [122, 345] on span "[PERSON_NAME]" at bounding box center [146, 353] width 104 height 17
select select "70113"
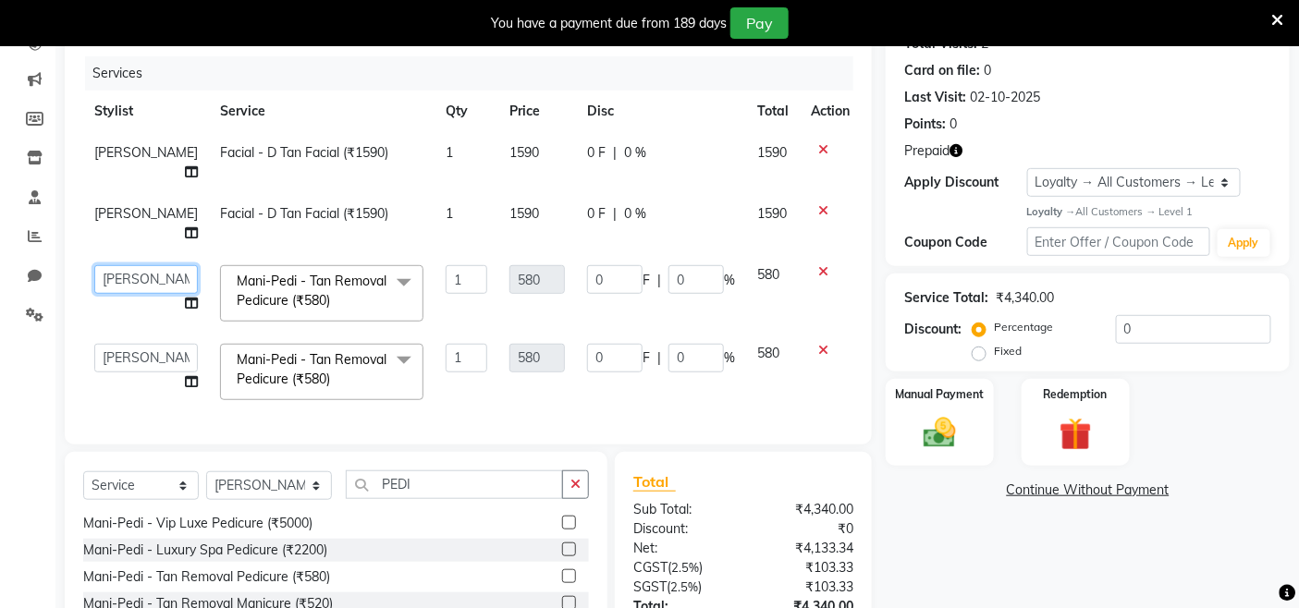
click at [115, 265] on select "Admin Admin AKHIL ANKUSH ANSH Baljinder Colour Lounge, Kabir Park Colour Lounge…" at bounding box center [146, 279] width 104 height 29
select select "70113"
click at [116, 344] on select "Admin Admin AKHIL ANKUSH ANSH Baljinder Colour Lounge, Kabir Park Colour Lounge…" at bounding box center [146, 358] width 104 height 29
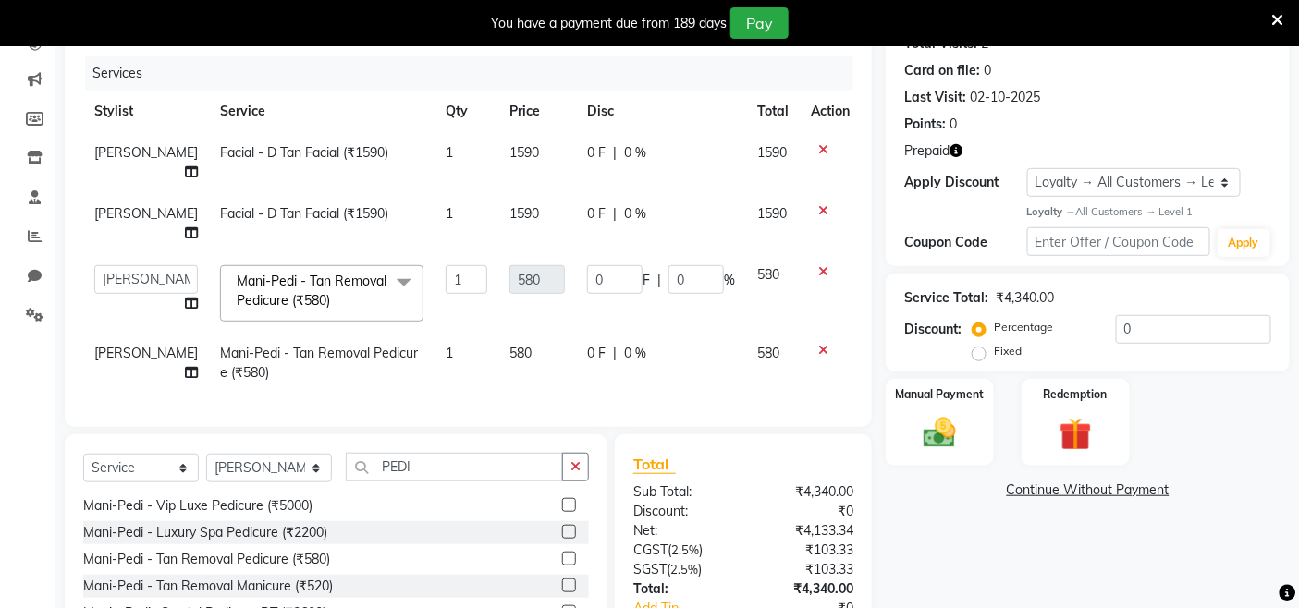
click at [385, 361] on div "Services Stylist Service Qty Price Disc Total Action JOHN Facial - D Tan Facial…" at bounding box center [468, 232] width 770 height 352
click at [87, 333] on td "[PERSON_NAME]" at bounding box center [146, 363] width 126 height 61
select select "70113"
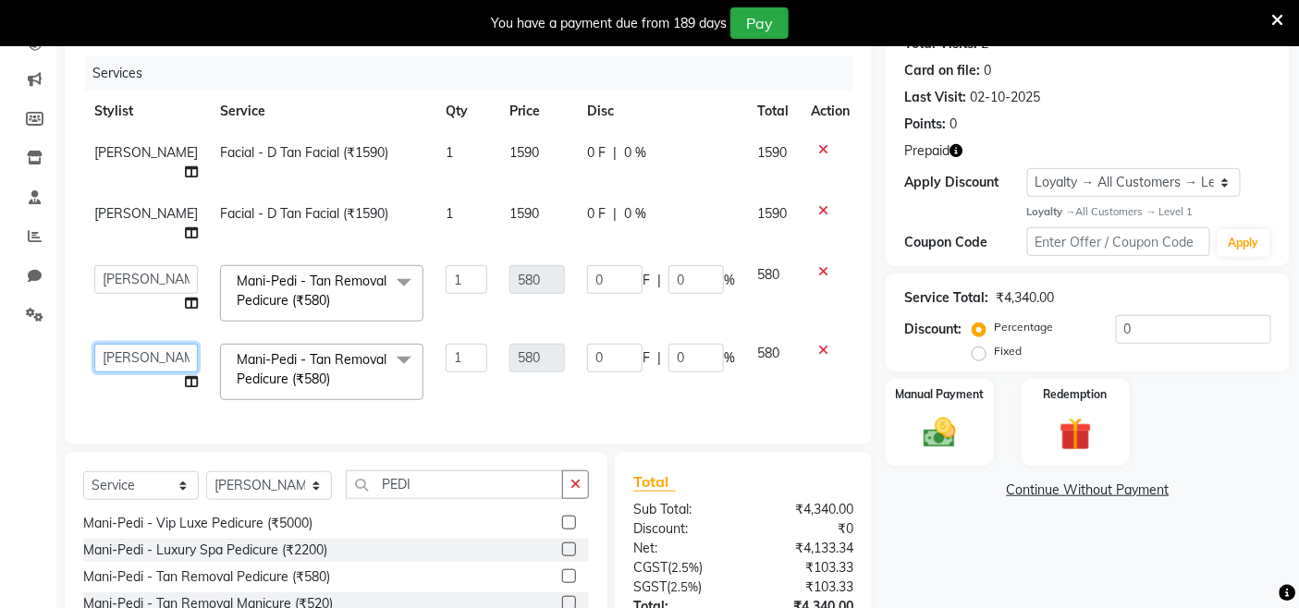
click at [114, 344] on select "Admin Admin AKHIL ANKUSH ANSH Baljinder Colour Lounge, Kabir Park Colour Lounge…" at bounding box center [146, 358] width 104 height 29
select select "82296"
click at [113, 205] on span "[PERSON_NAME]" at bounding box center [146, 213] width 104 height 17
select select "70113"
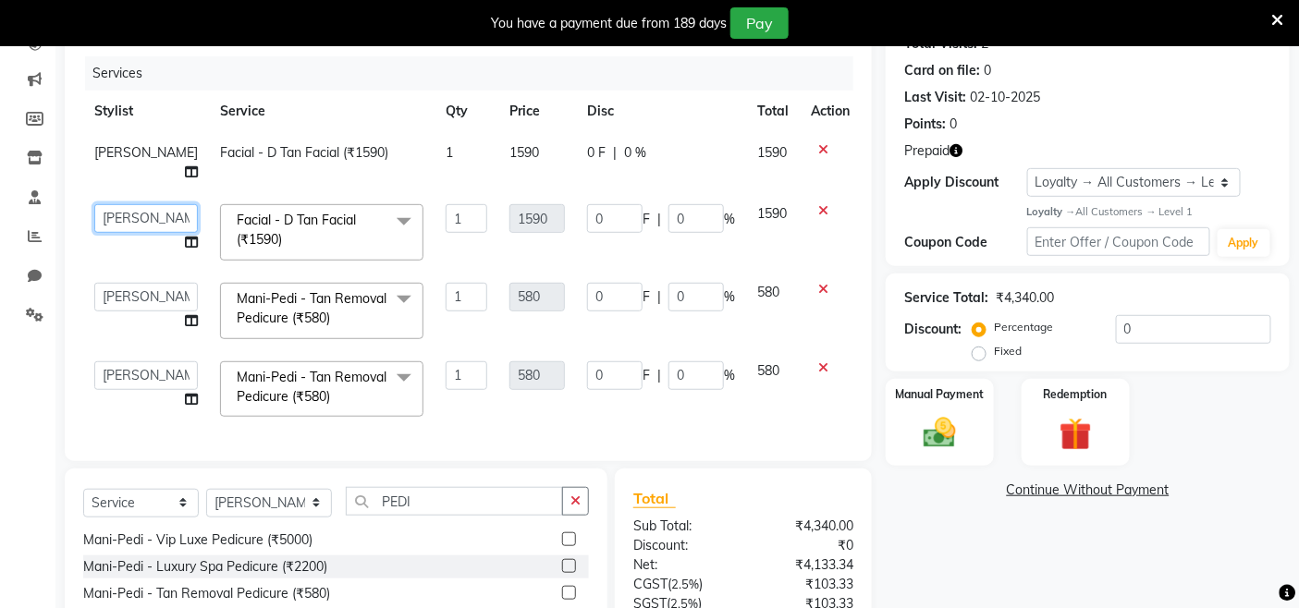
click at [112, 204] on select "Admin Admin AKHIL ANKUSH ANSH Baljinder Colour Lounge, Kabir Park Colour Lounge…" at bounding box center [146, 218] width 104 height 29
select select "82296"
click at [440, 409] on td "1" at bounding box center [467, 389] width 64 height 79
click at [372, 109] on th "Service" at bounding box center [322, 112] width 226 height 42
click at [688, 125] on th "Disc" at bounding box center [661, 112] width 170 height 42
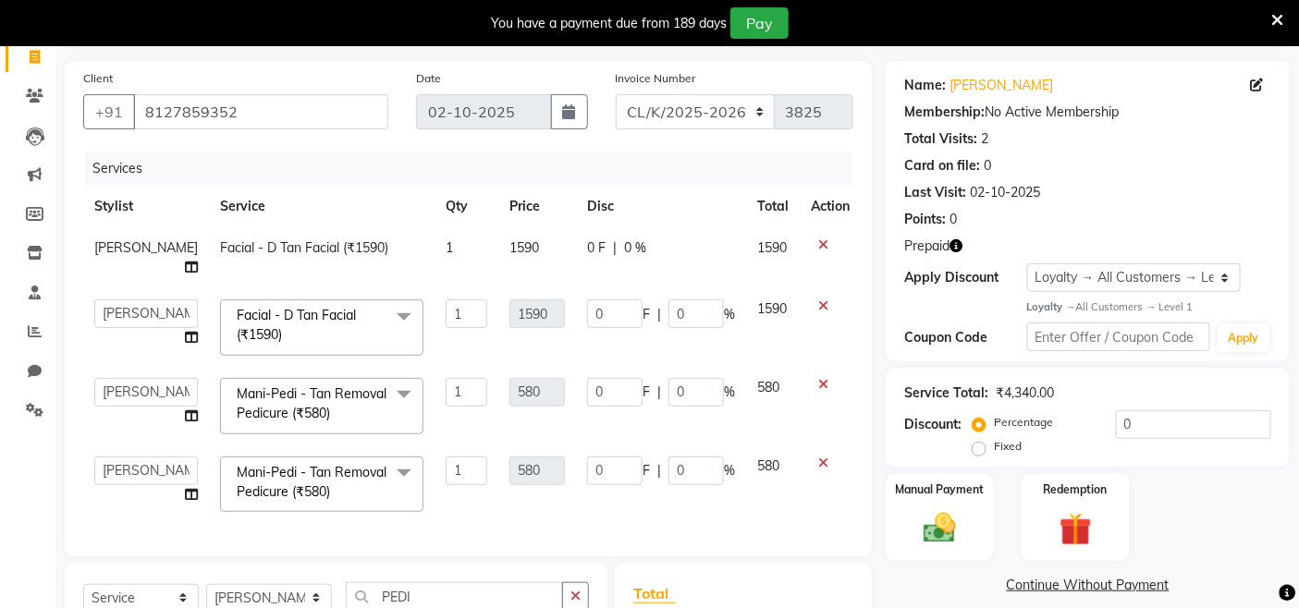
scroll to position [116, 0]
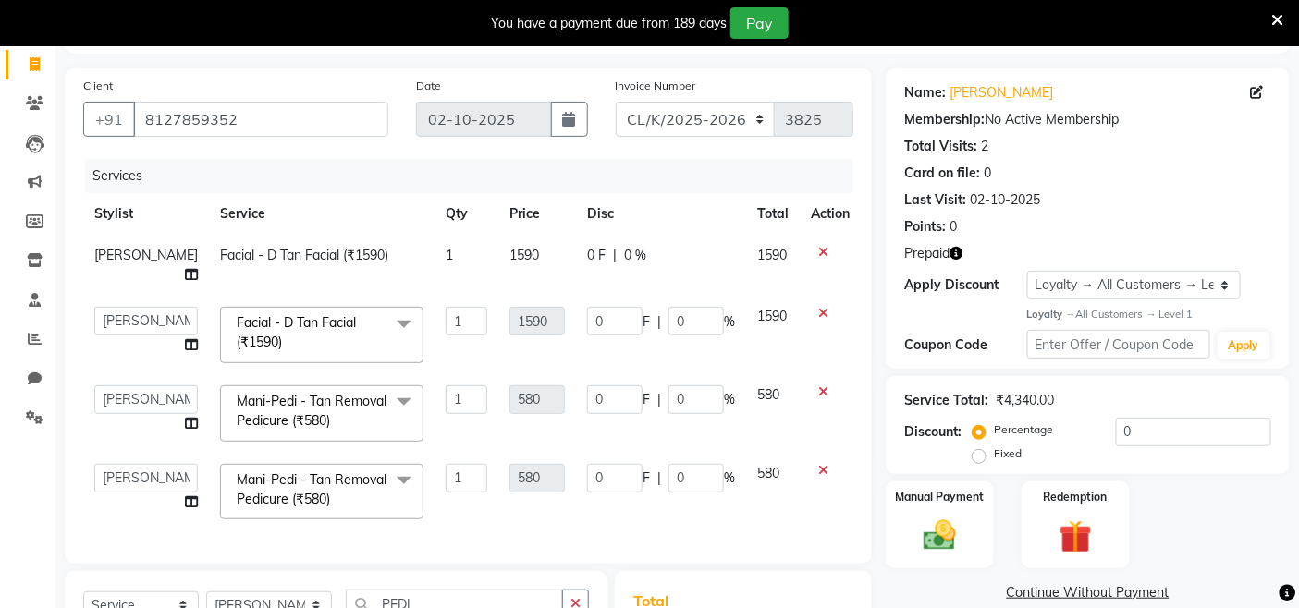
click at [845, 485] on td at bounding box center [830, 492] width 61 height 79
click at [1066, 512] on div "Redemption" at bounding box center [1076, 525] width 112 height 91
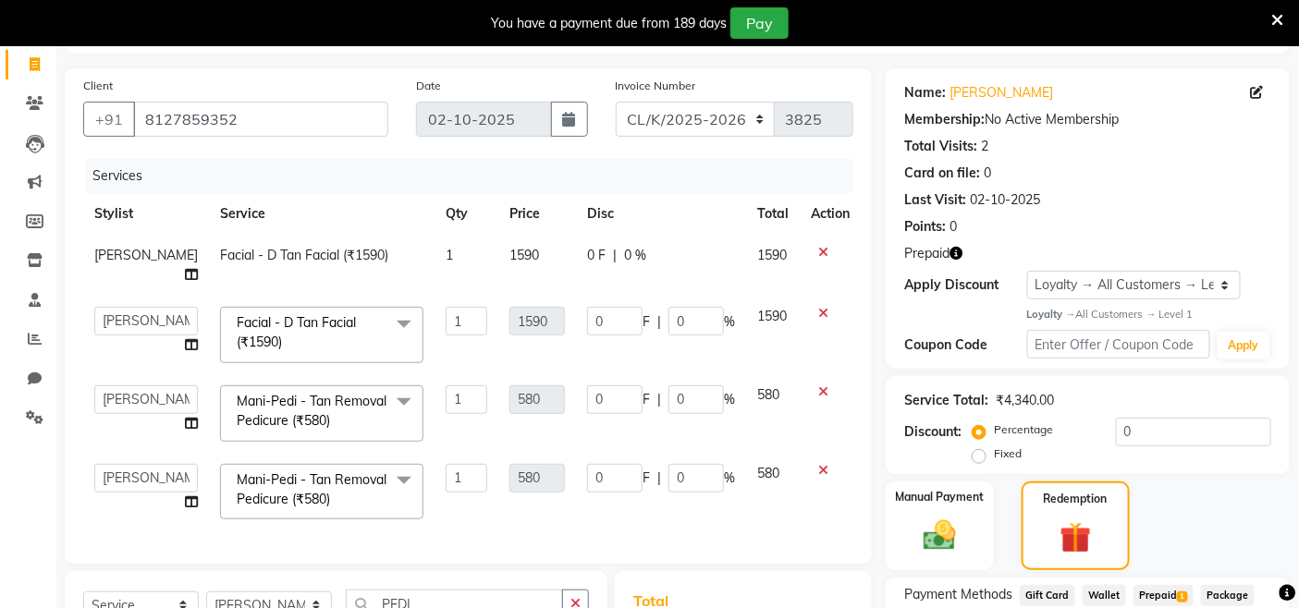
scroll to position [375, 0]
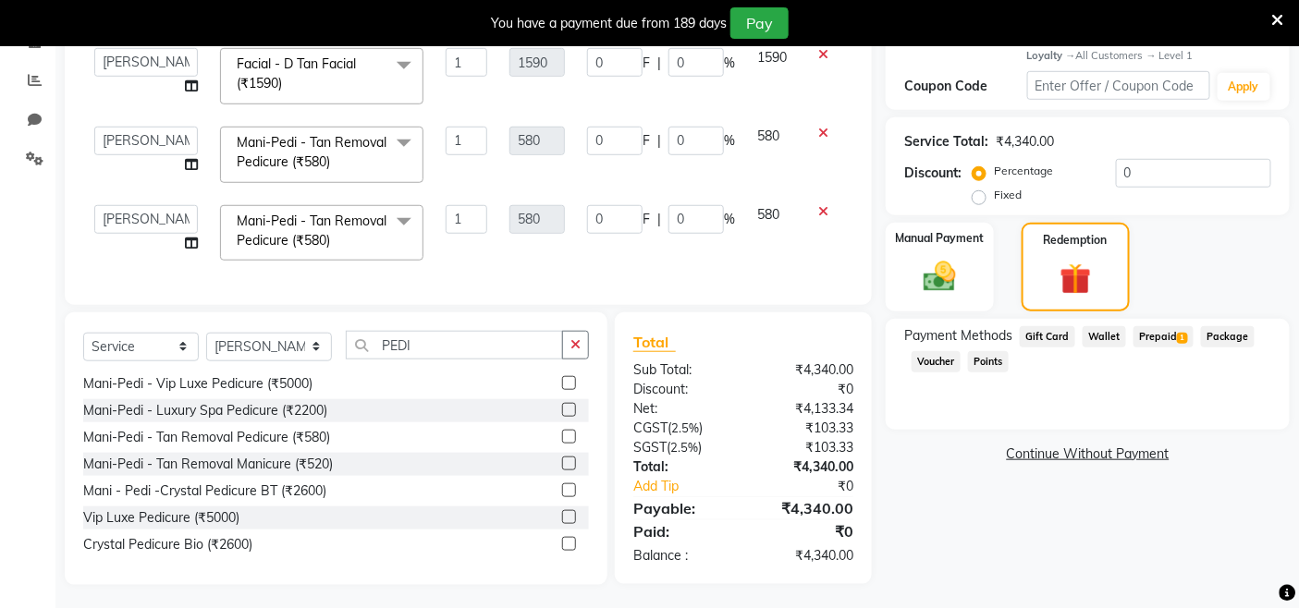
click at [1150, 333] on span "Prepaid 1" at bounding box center [1163, 336] width 60 height 21
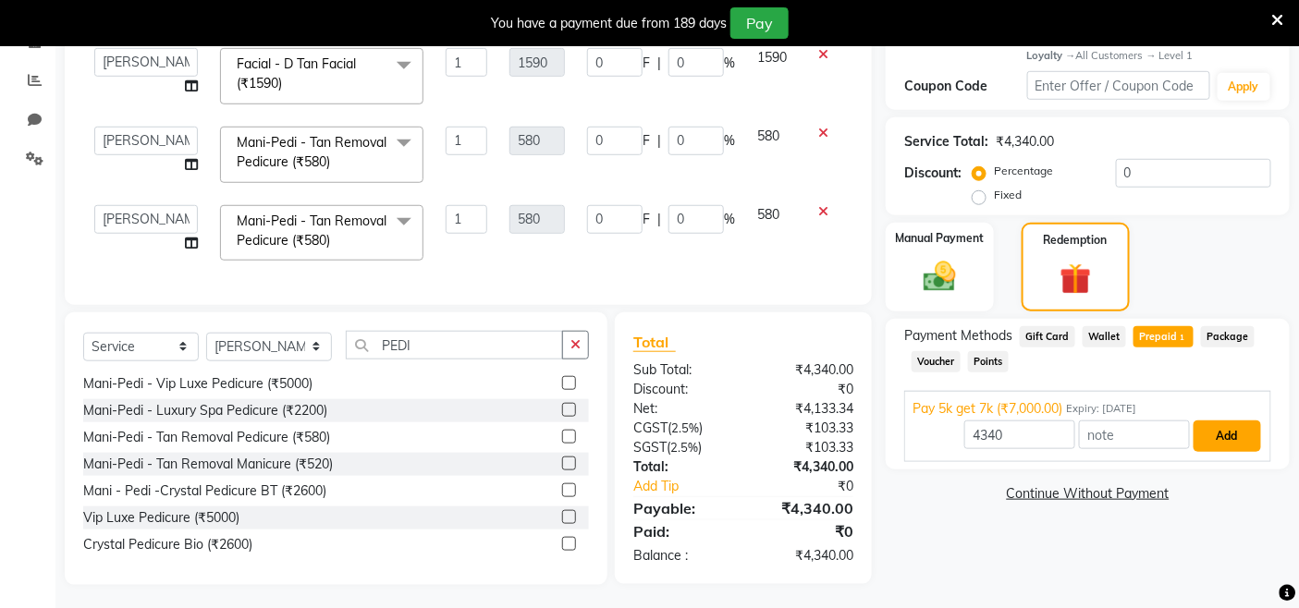
click at [1230, 427] on button "Add" at bounding box center [1227, 436] width 67 height 31
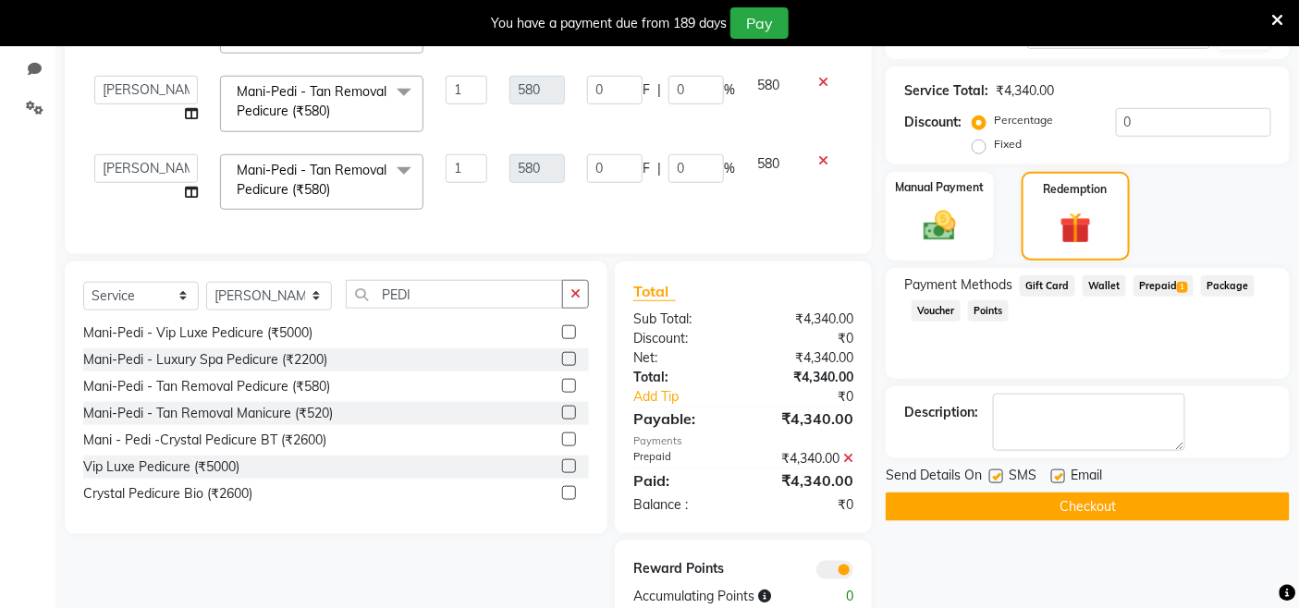
scroll to position [466, 0]
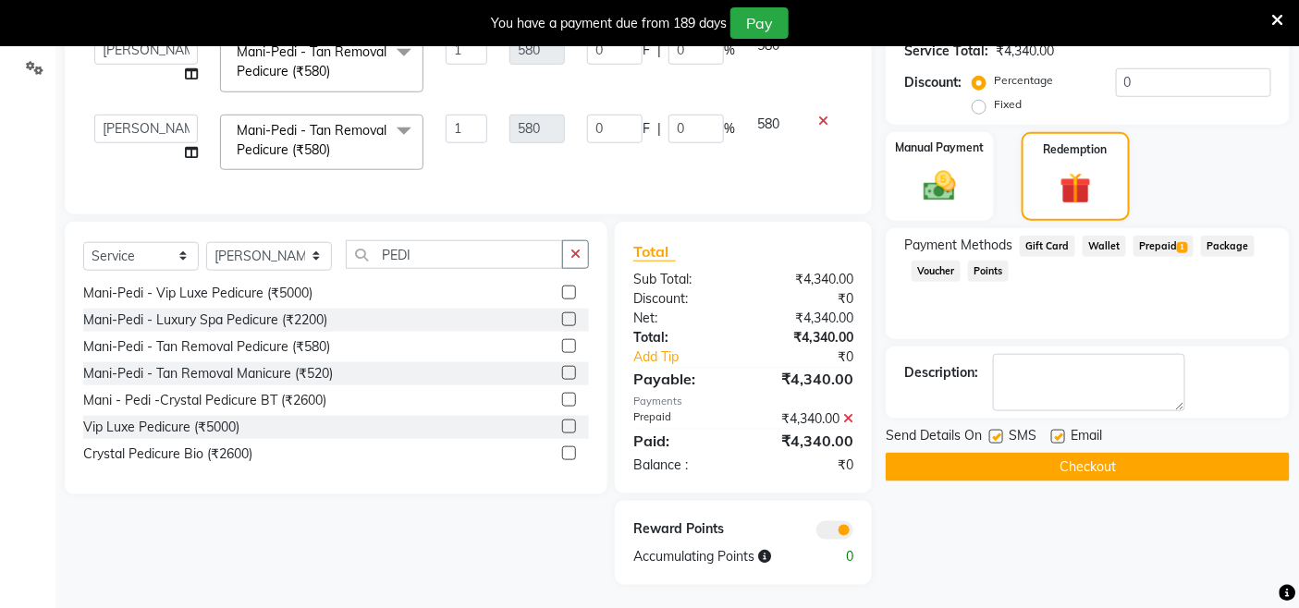
click at [1072, 473] on button "Checkout" at bounding box center [1088, 467] width 404 height 29
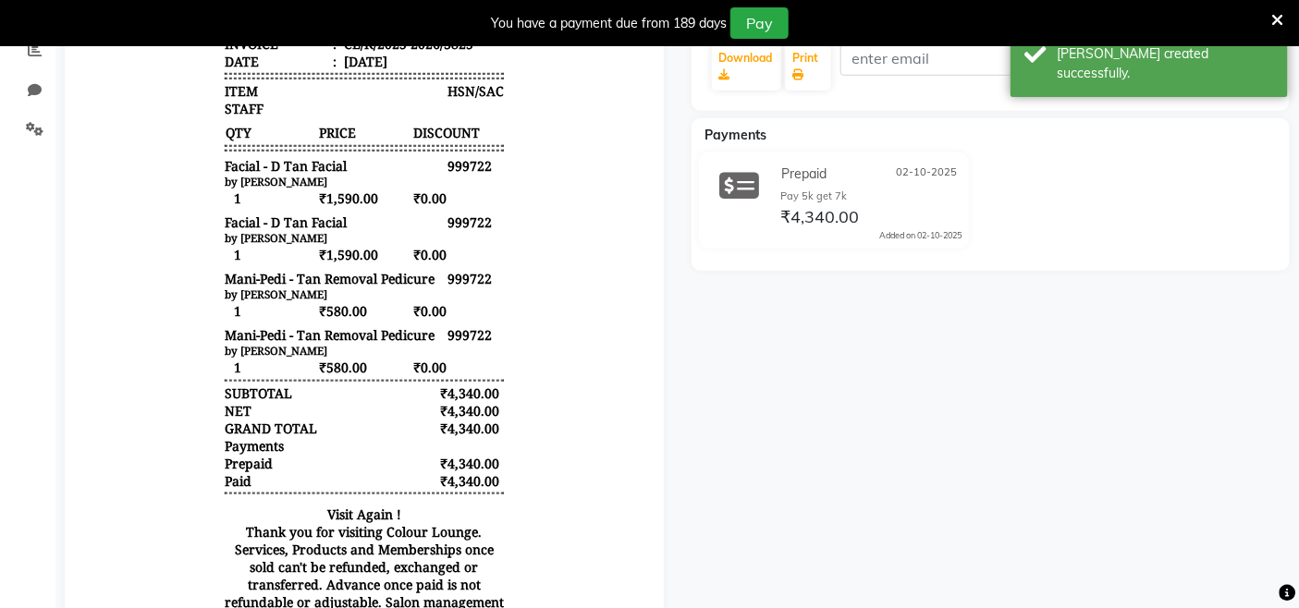
scroll to position [363, 0]
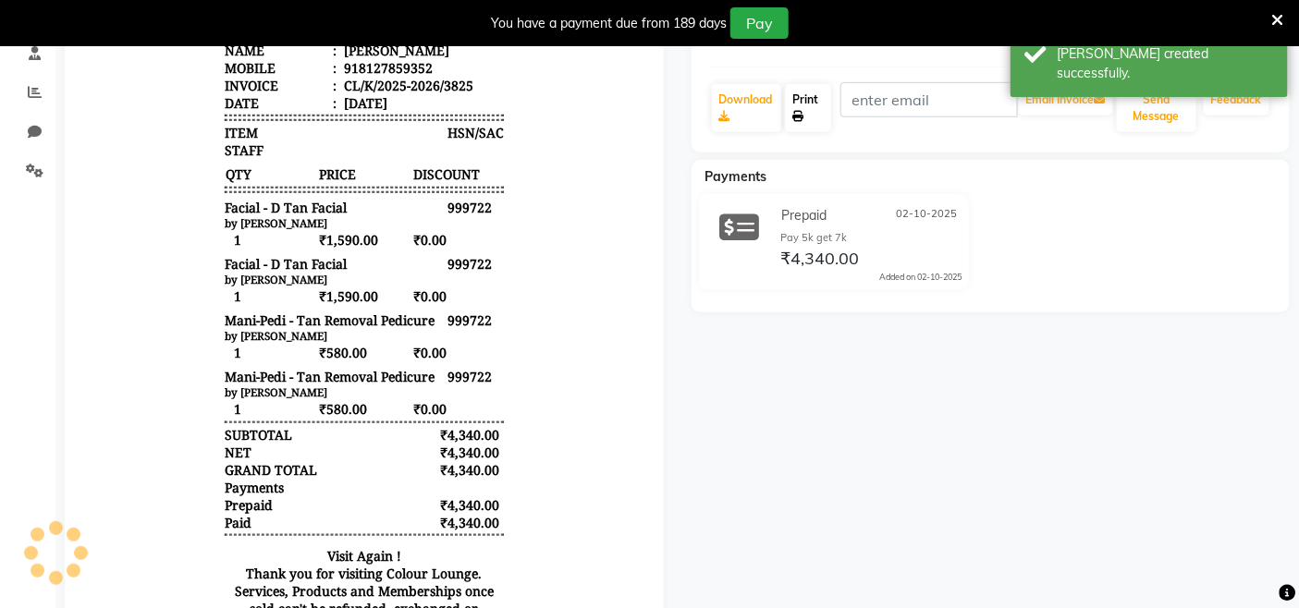
click at [814, 122] on link "Print" at bounding box center [807, 108] width 45 height 48
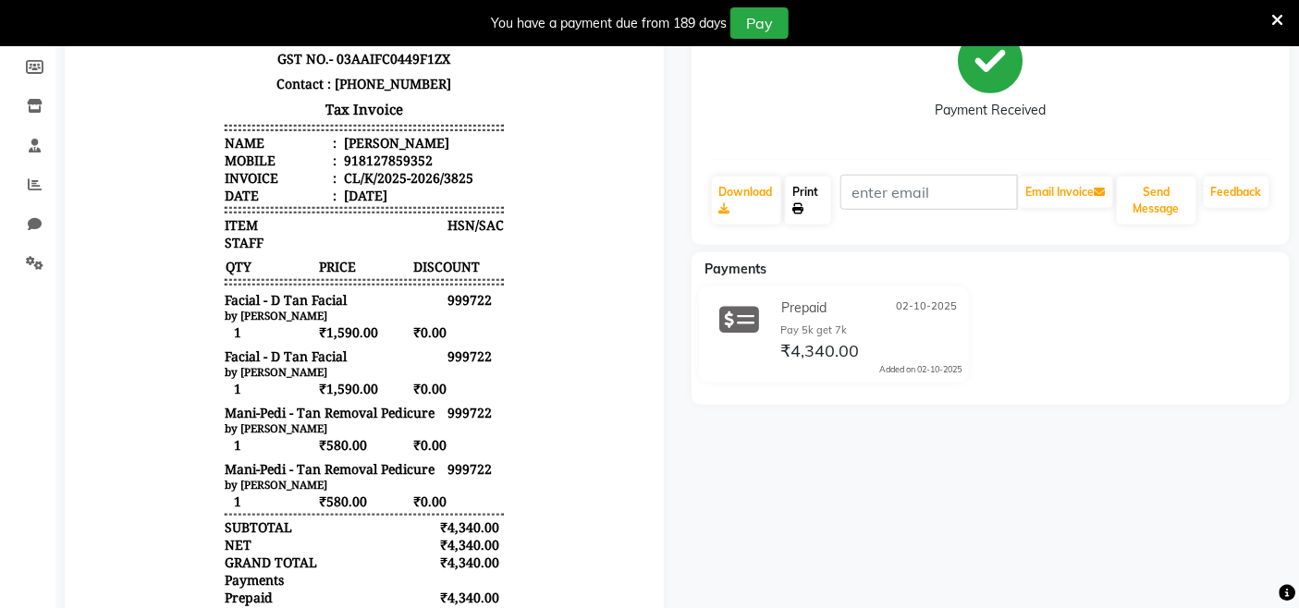
scroll to position [0, 0]
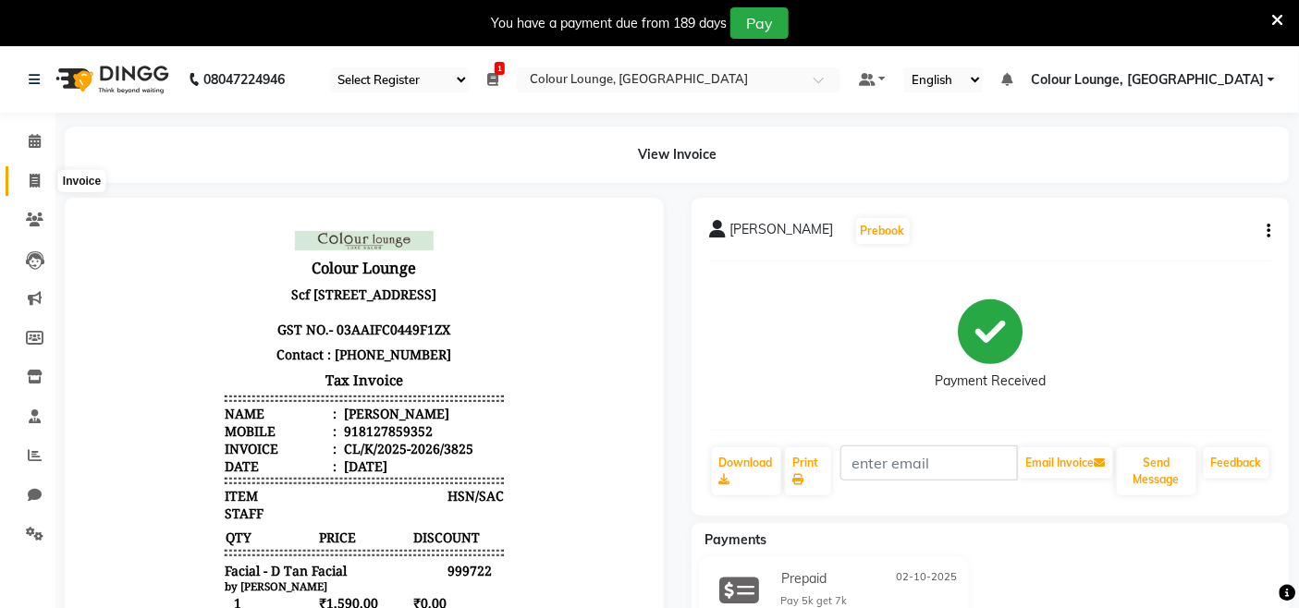
click at [30, 171] on span at bounding box center [34, 181] width 32 height 21
select select "service"
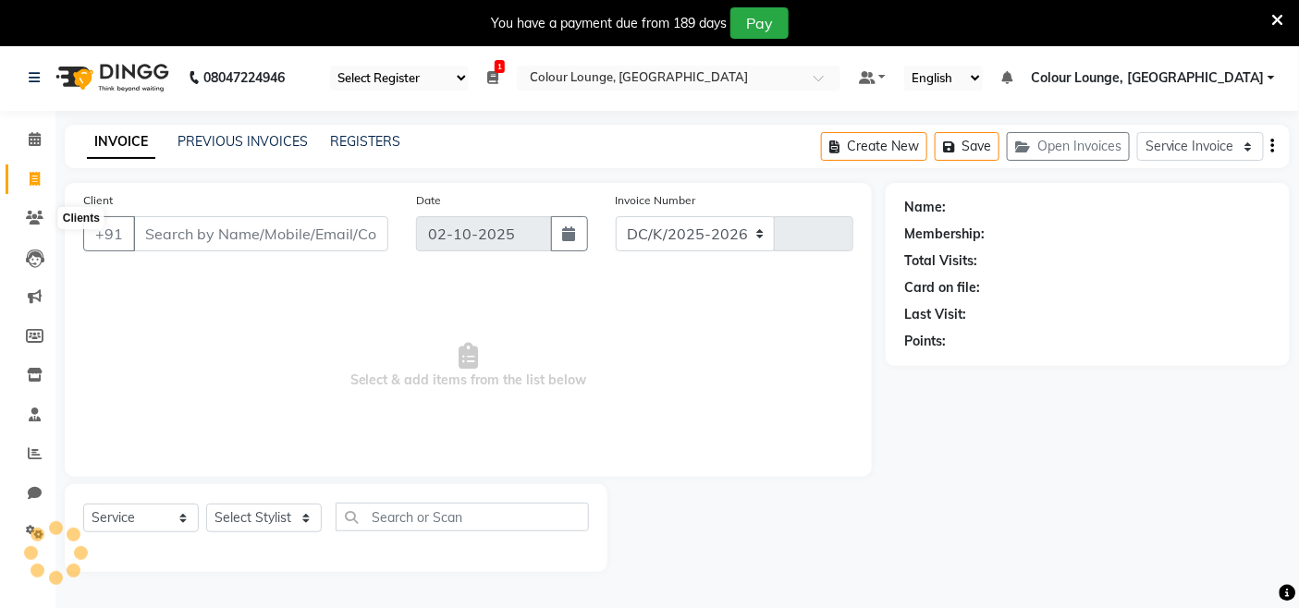
select select "8015"
type input "3826"
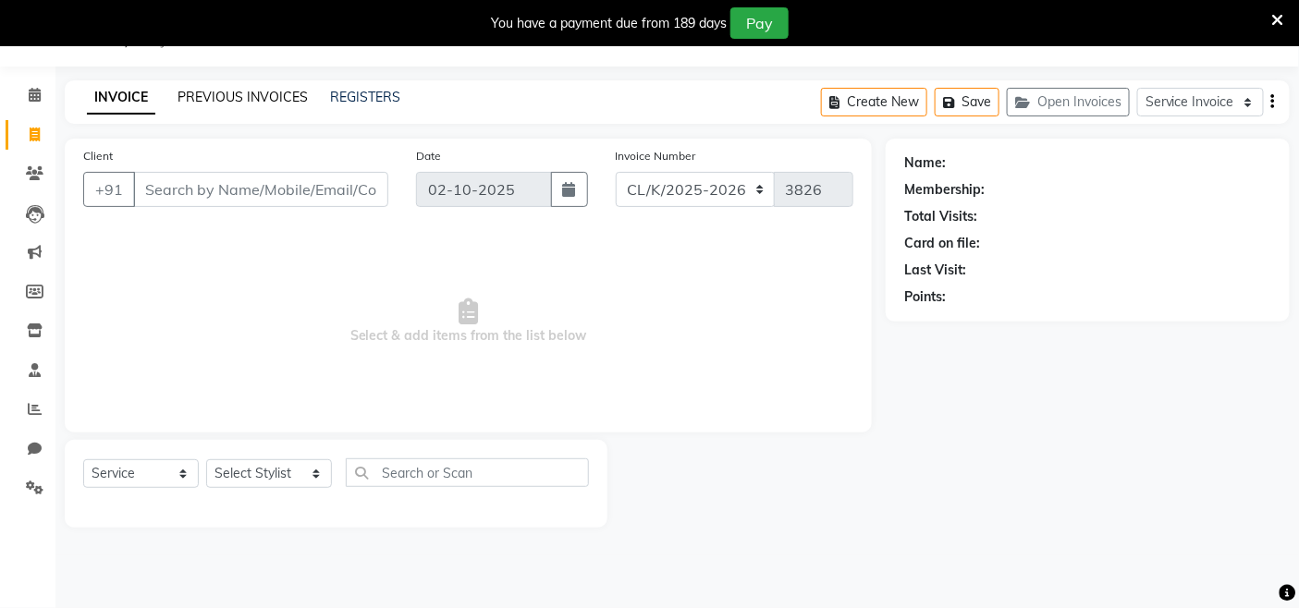
drag, startPoint x: 248, startPoint y: 96, endPoint x: 232, endPoint y: 66, distance: 34.3
click at [245, 93] on link "PREVIOUS INVOICES" at bounding box center [243, 97] width 130 height 17
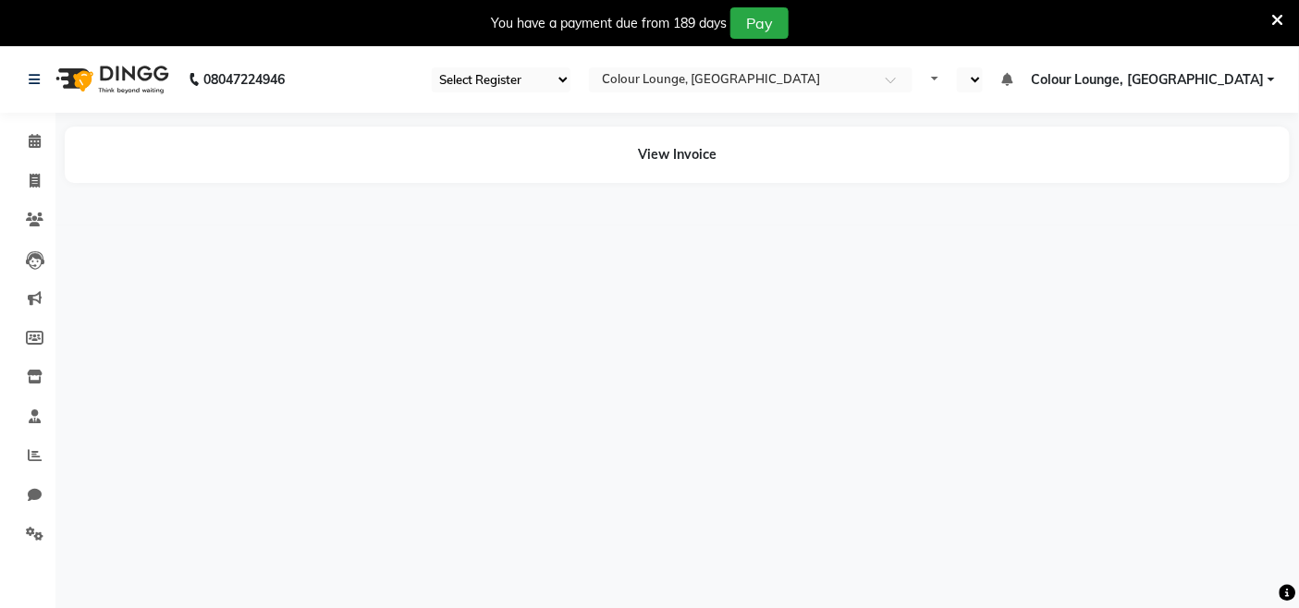
select select "75"
select select "en"
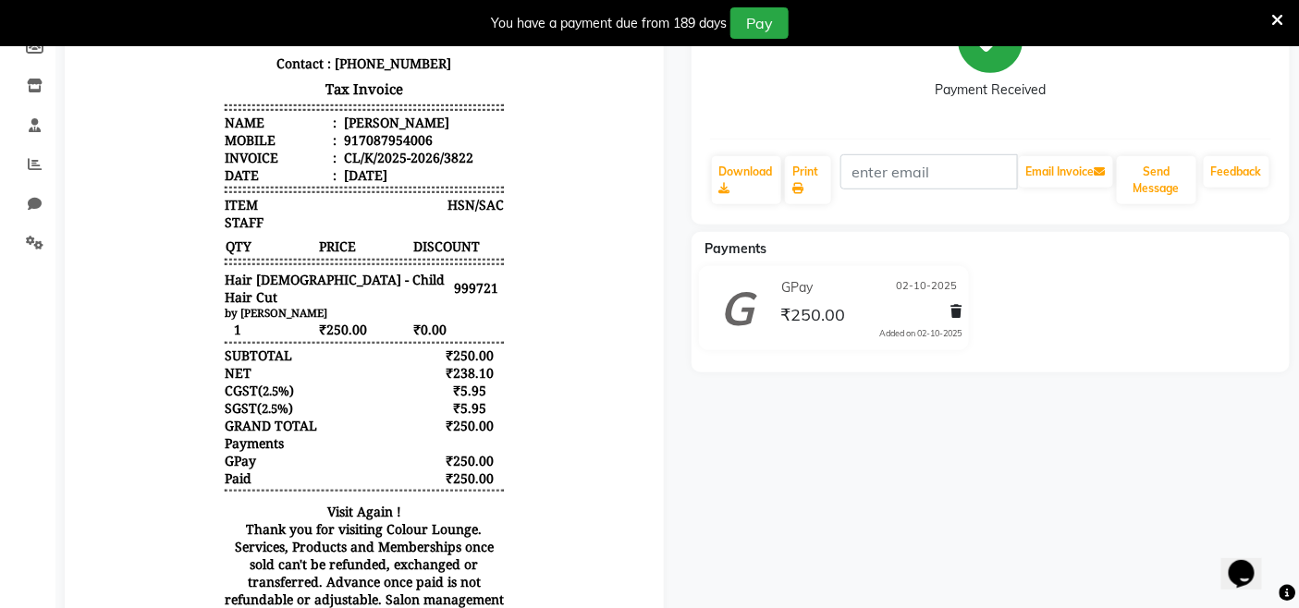
scroll to position [308, 0]
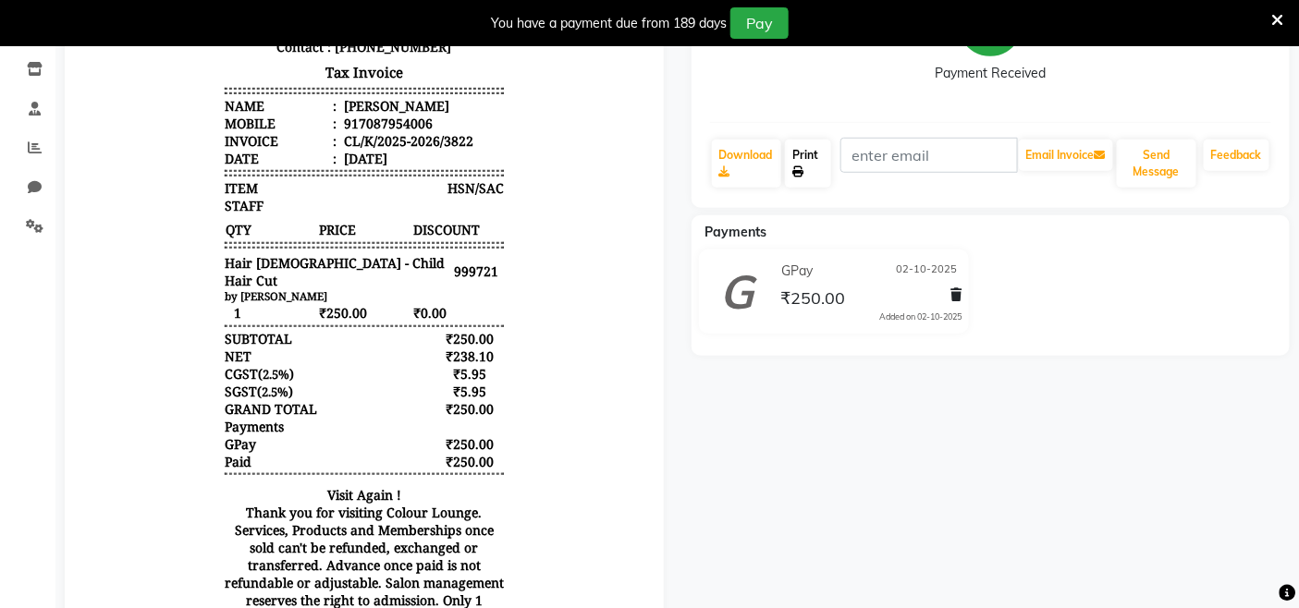
click at [816, 158] on link "Print" at bounding box center [807, 164] width 45 height 48
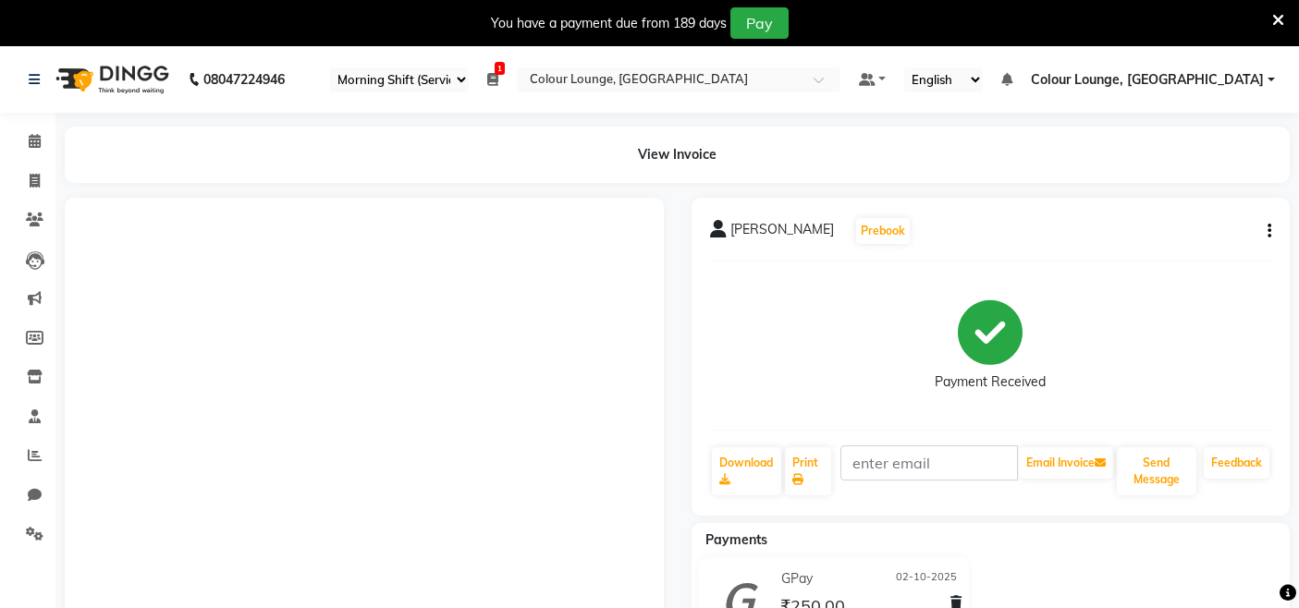
select select "75"
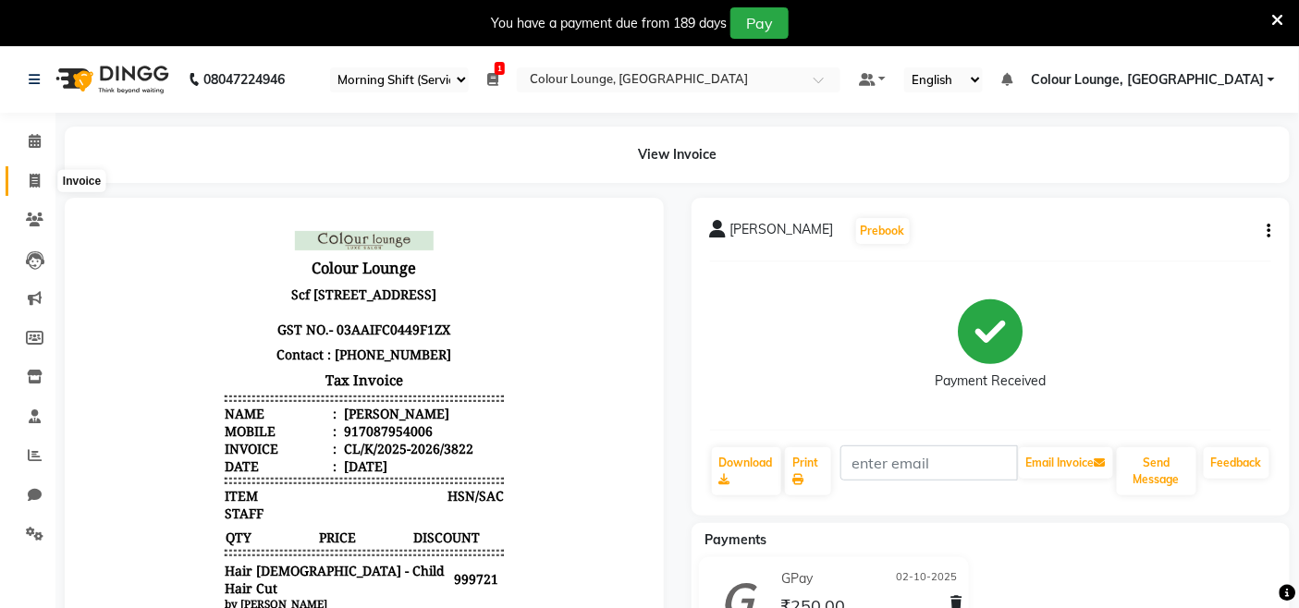
click at [37, 181] on icon at bounding box center [35, 181] width 10 height 14
select select "service"
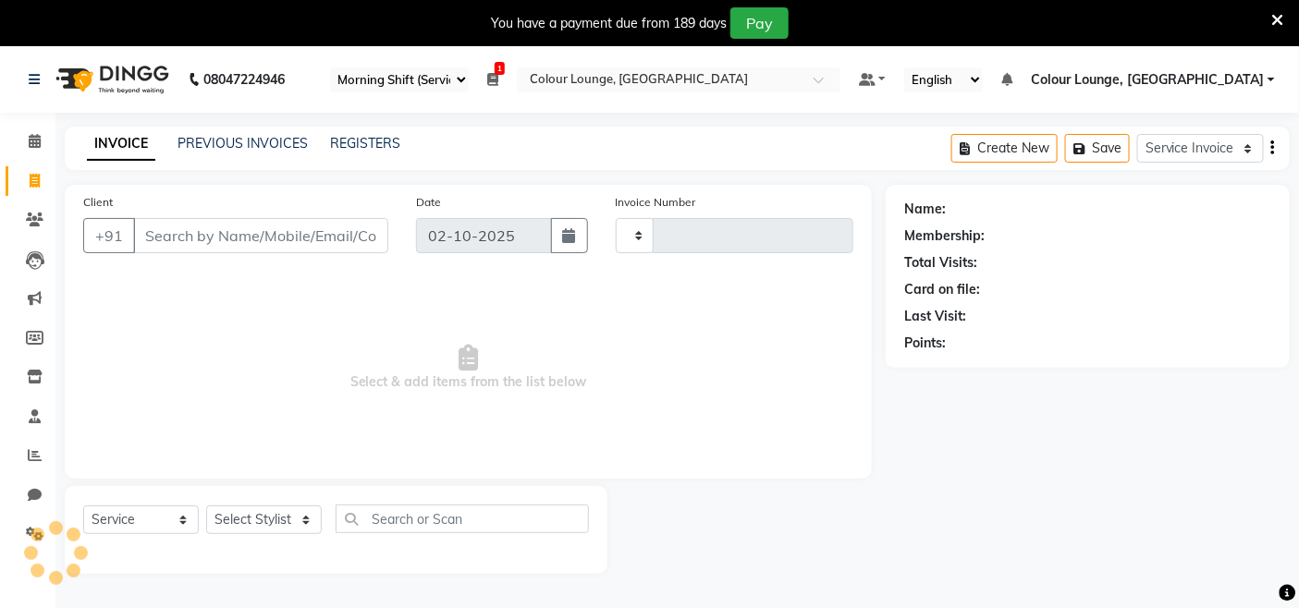
scroll to position [46, 0]
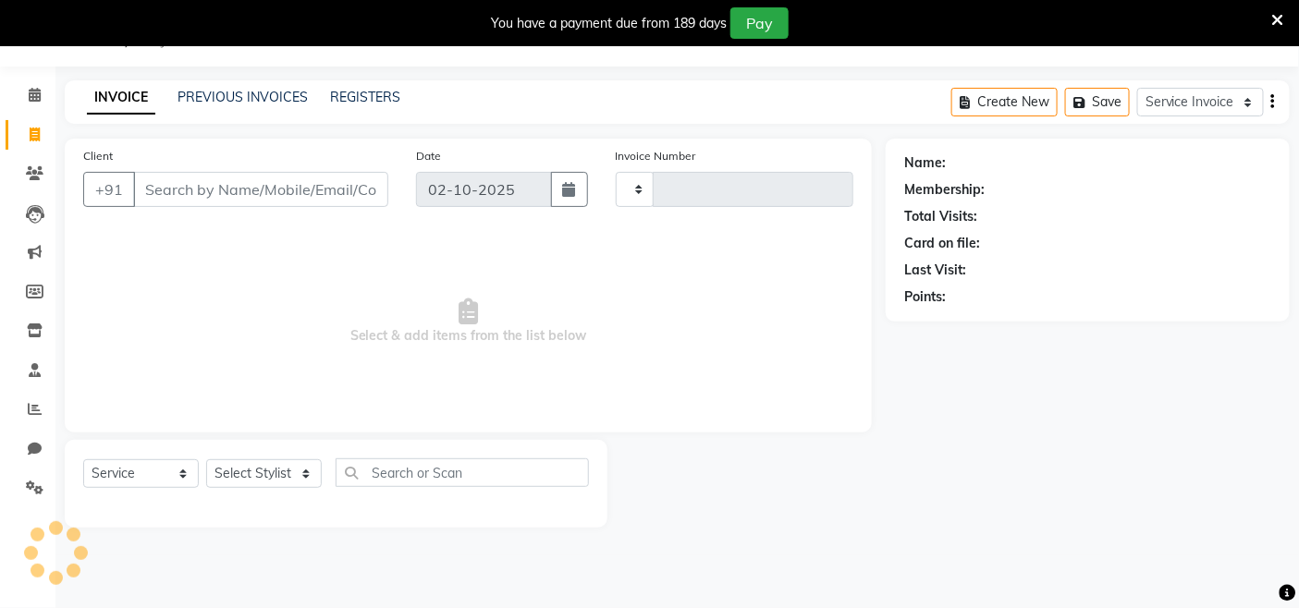
type input "3825"
select select "8015"
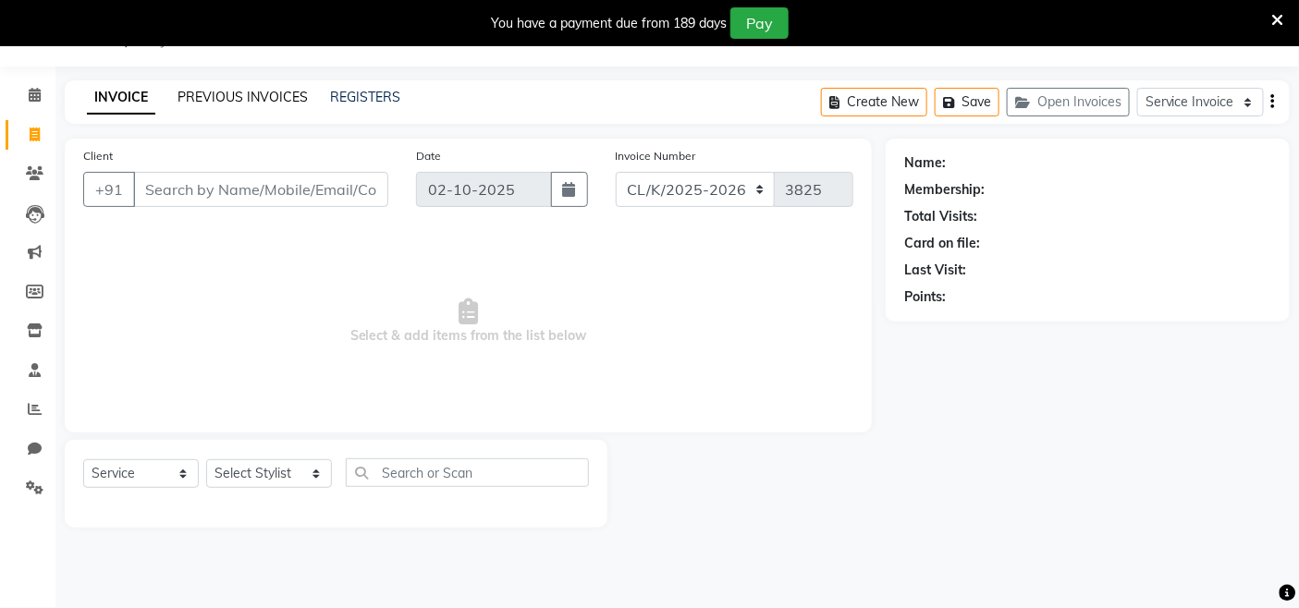
click at [188, 98] on link "PREVIOUS INVOICES" at bounding box center [243, 97] width 130 height 17
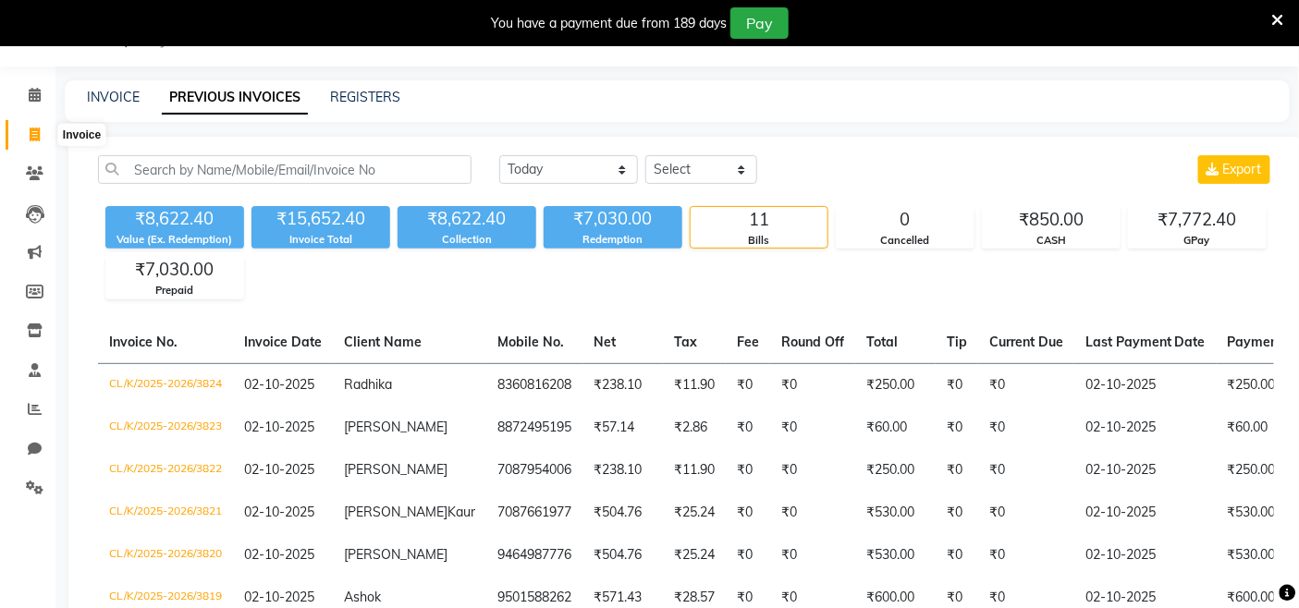
click at [34, 139] on icon at bounding box center [35, 135] width 10 height 14
select select "service"
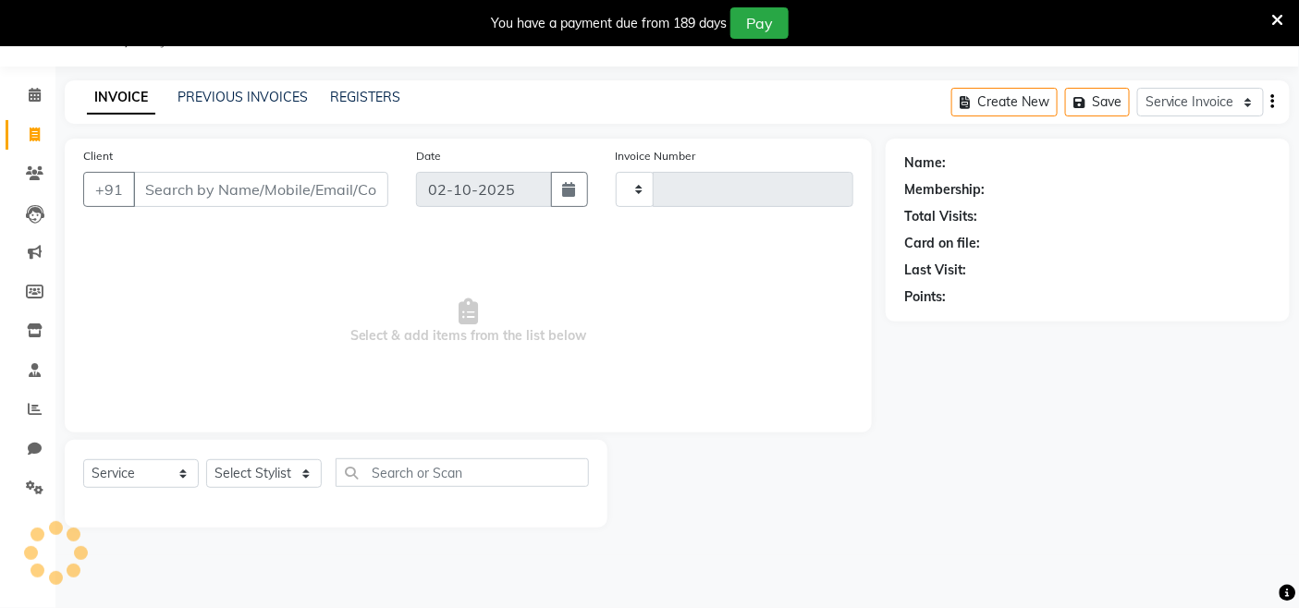
type input "3825"
select select "8015"
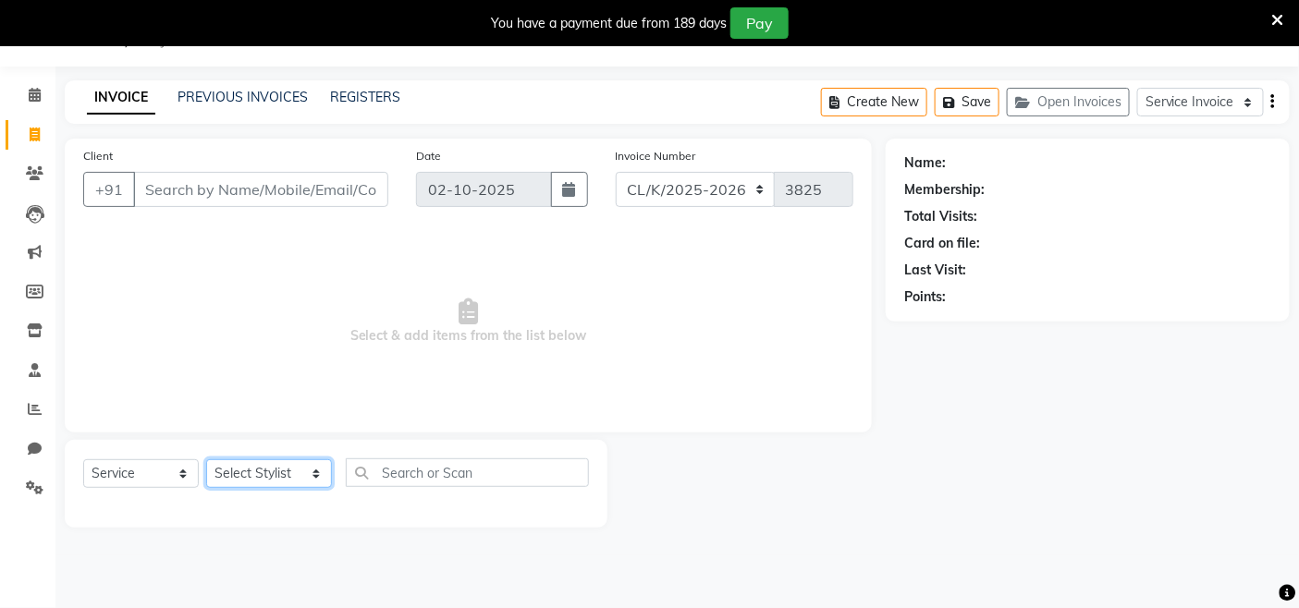
click at [278, 471] on select "Select Stylist Admin Admin AKHIL ANKUSH ANSH Baljinder Colour Lounge, Kabir Par…" at bounding box center [269, 473] width 126 height 29
select select "70122"
click at [206, 460] on select "Select Stylist Admin Admin AKHIL ANKUSH ANSH Baljinder Colour Lounge, Kabir Par…" at bounding box center [269, 473] width 126 height 29
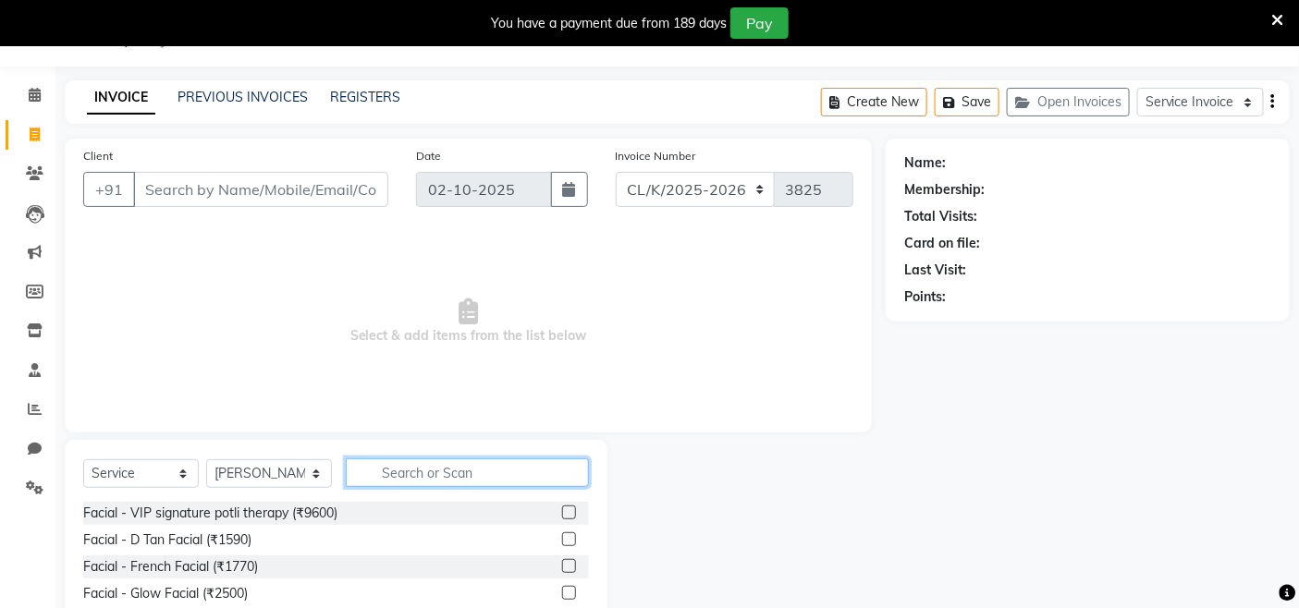
click at [416, 471] on input "text" at bounding box center [467, 473] width 243 height 29
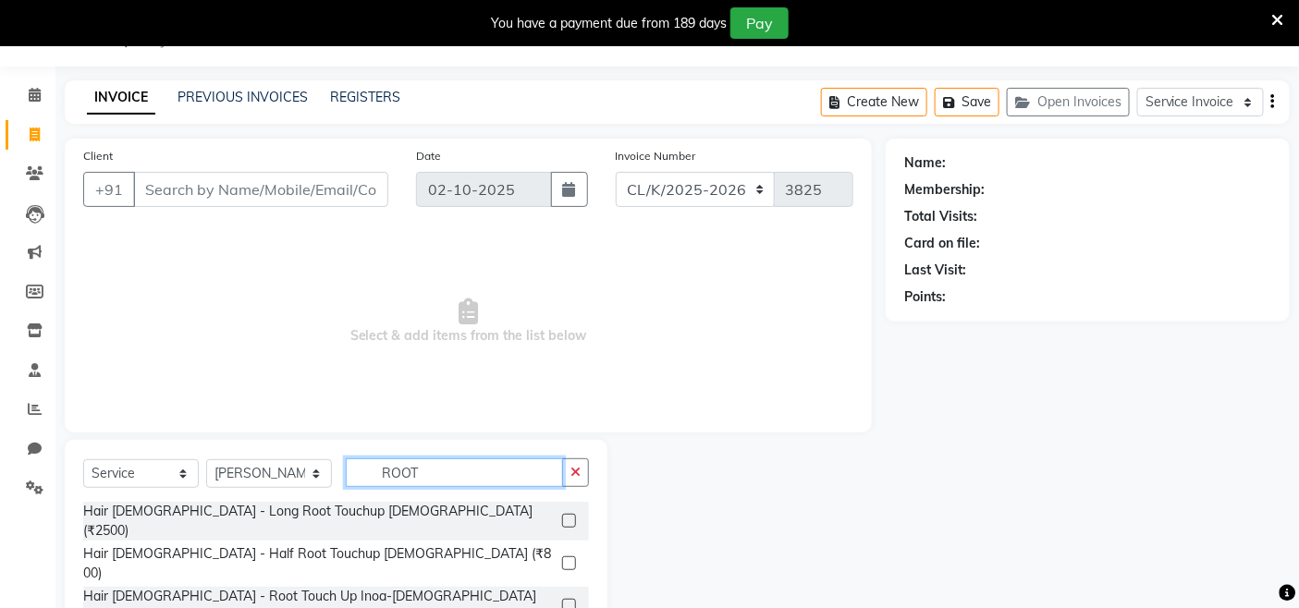
type input "ROOT"
click at [565, 599] on label at bounding box center [569, 606] width 14 height 14
click at [565, 601] on input "checkbox" at bounding box center [568, 607] width 12 height 12
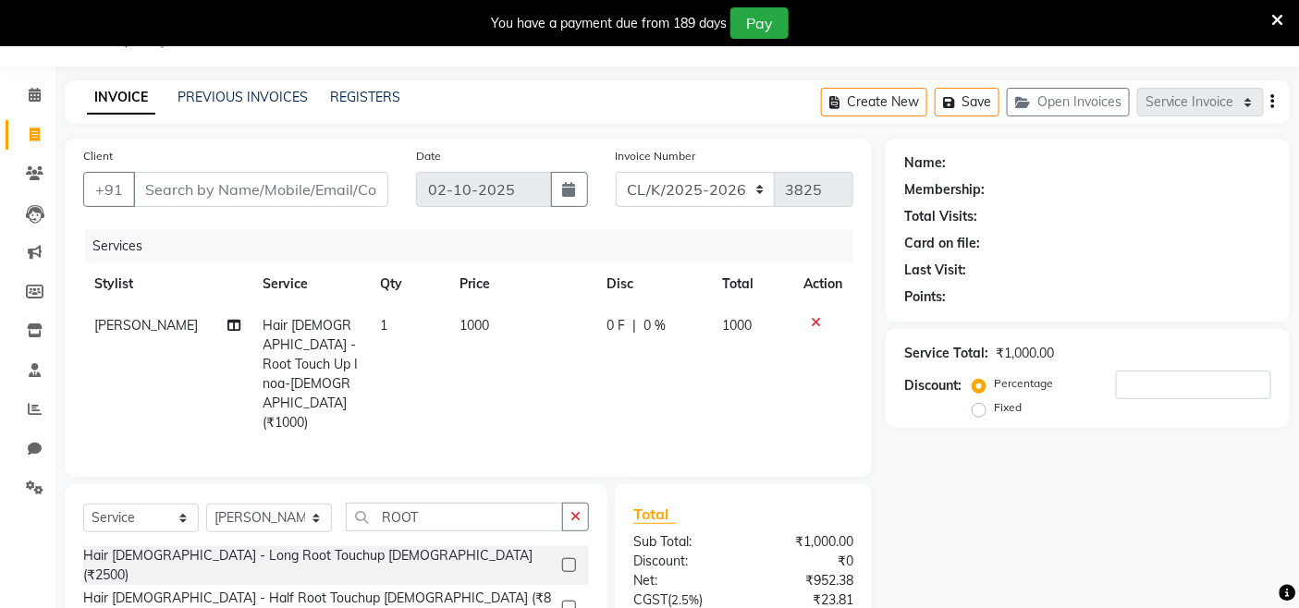
checkbox input "false"
click at [568, 315] on td "1000" at bounding box center [521, 374] width 147 height 139
select select "70122"
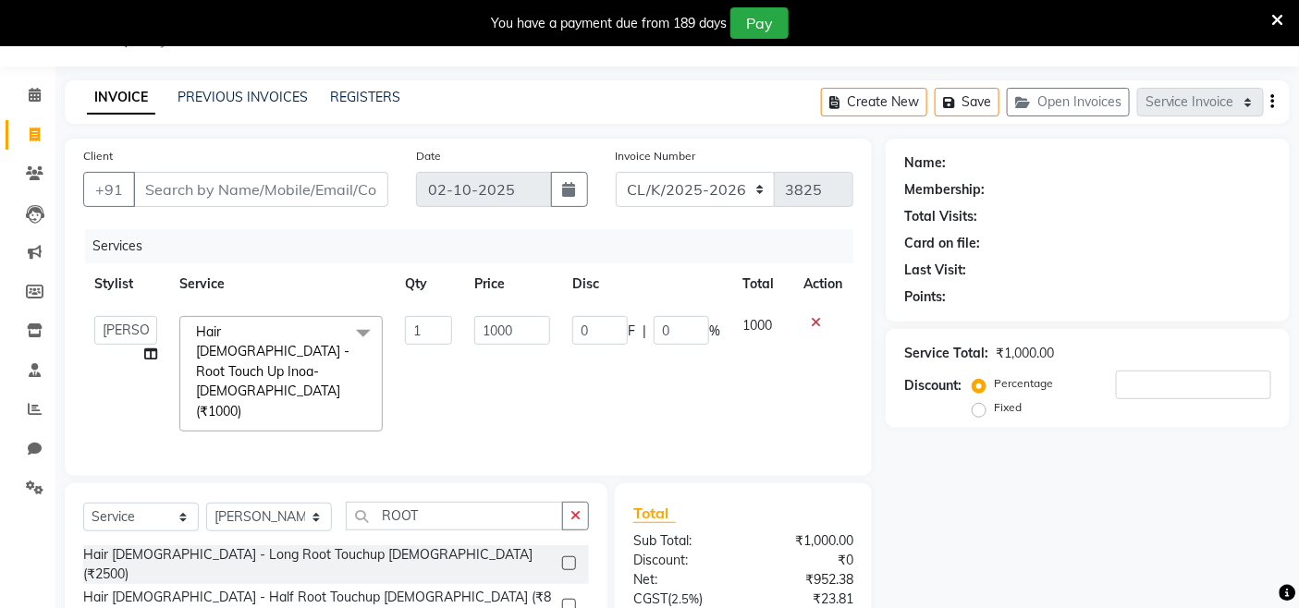
click at [558, 324] on td "1000" at bounding box center [512, 374] width 98 height 138
click at [523, 322] on input "1000" at bounding box center [512, 330] width 76 height 29
type input "1470"
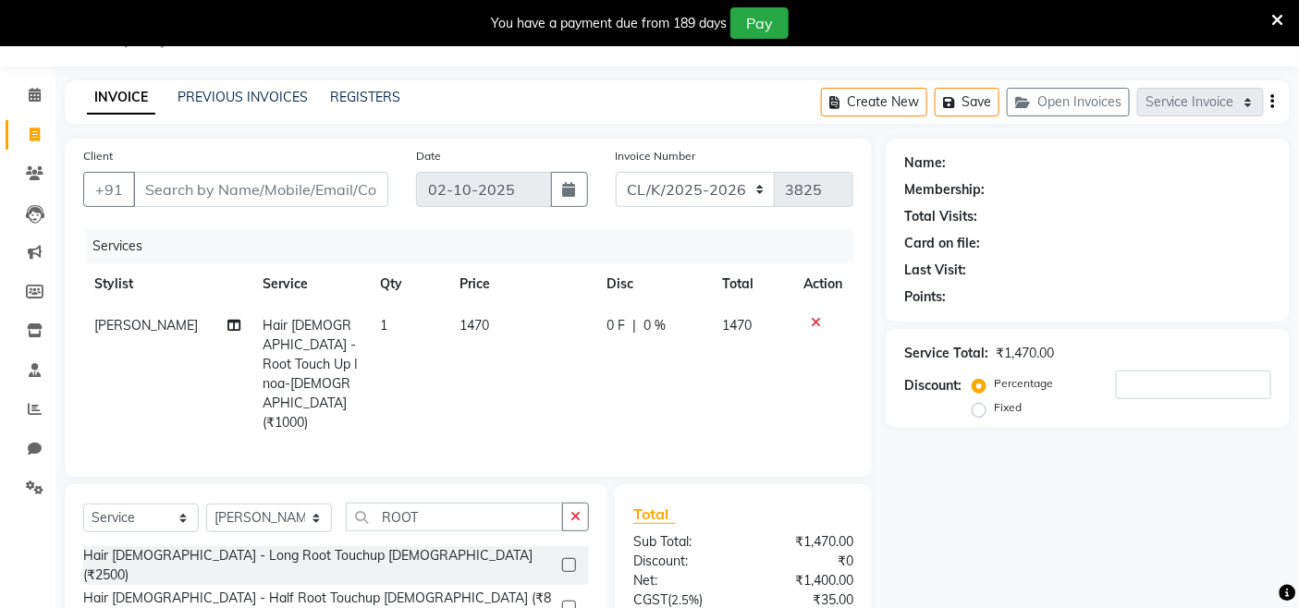
click at [538, 379] on td "1470" at bounding box center [521, 374] width 147 height 139
select select "70122"
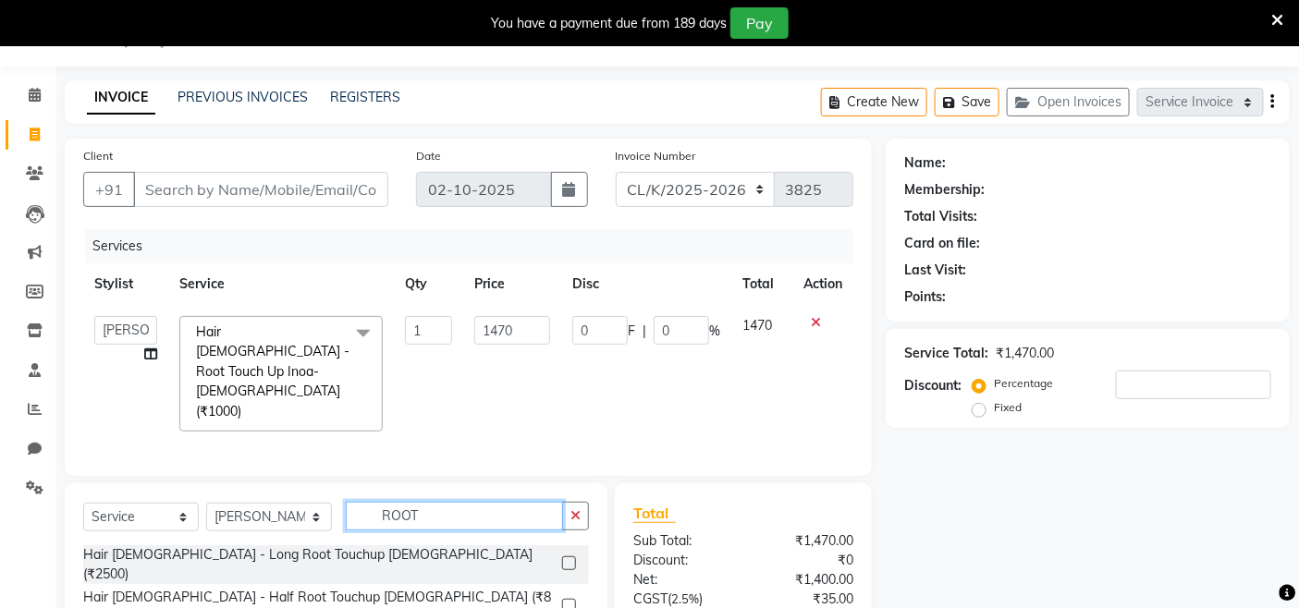
click at [422, 502] on input "ROOT" at bounding box center [454, 516] width 217 height 29
click at [437, 502] on input "ROOT" at bounding box center [454, 516] width 217 height 29
type input "R"
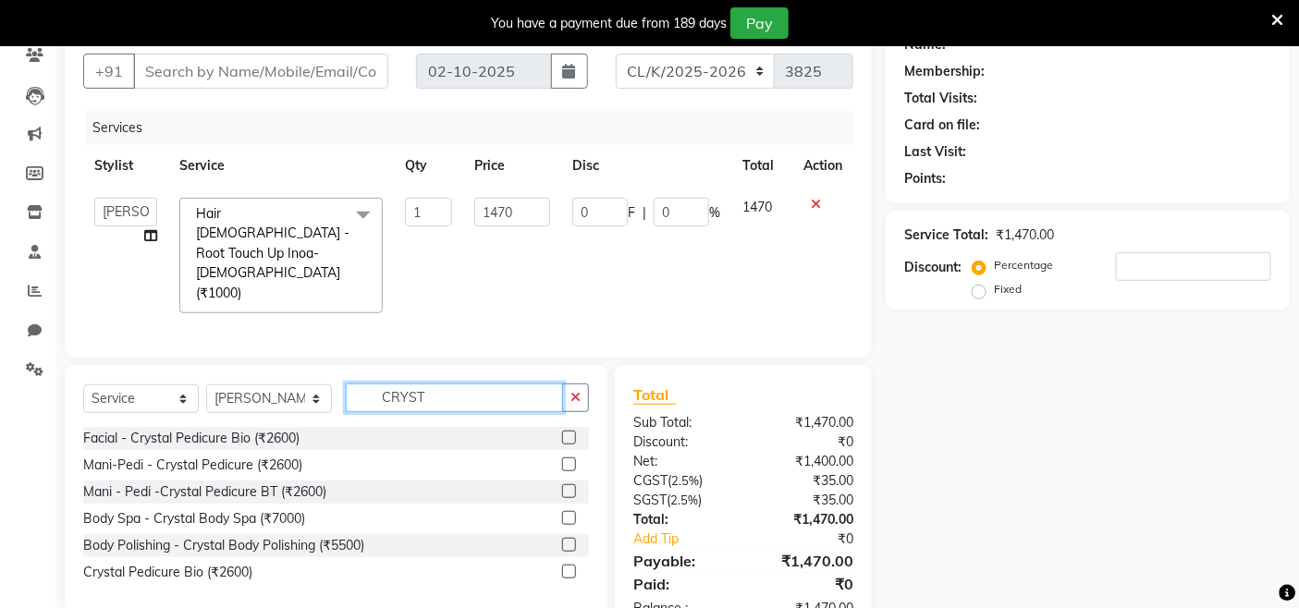
scroll to position [196, 0]
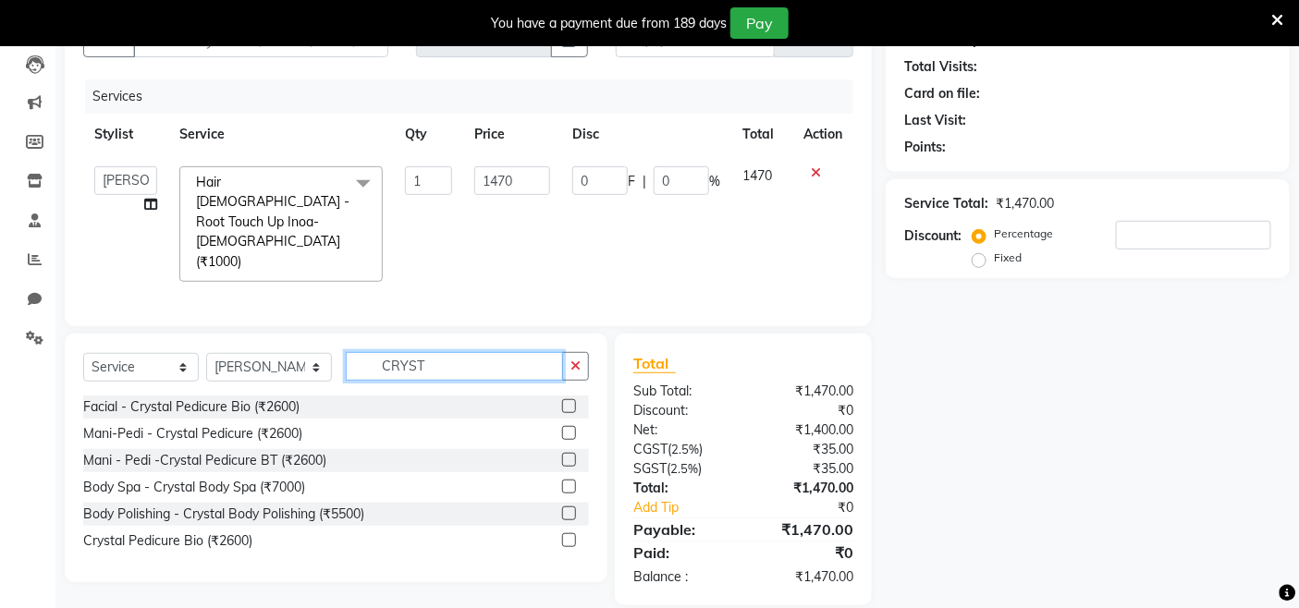
type input "CRYST"
click at [564, 426] on label at bounding box center [569, 433] width 14 height 14
click at [564, 428] on input "checkbox" at bounding box center [568, 434] width 12 height 12
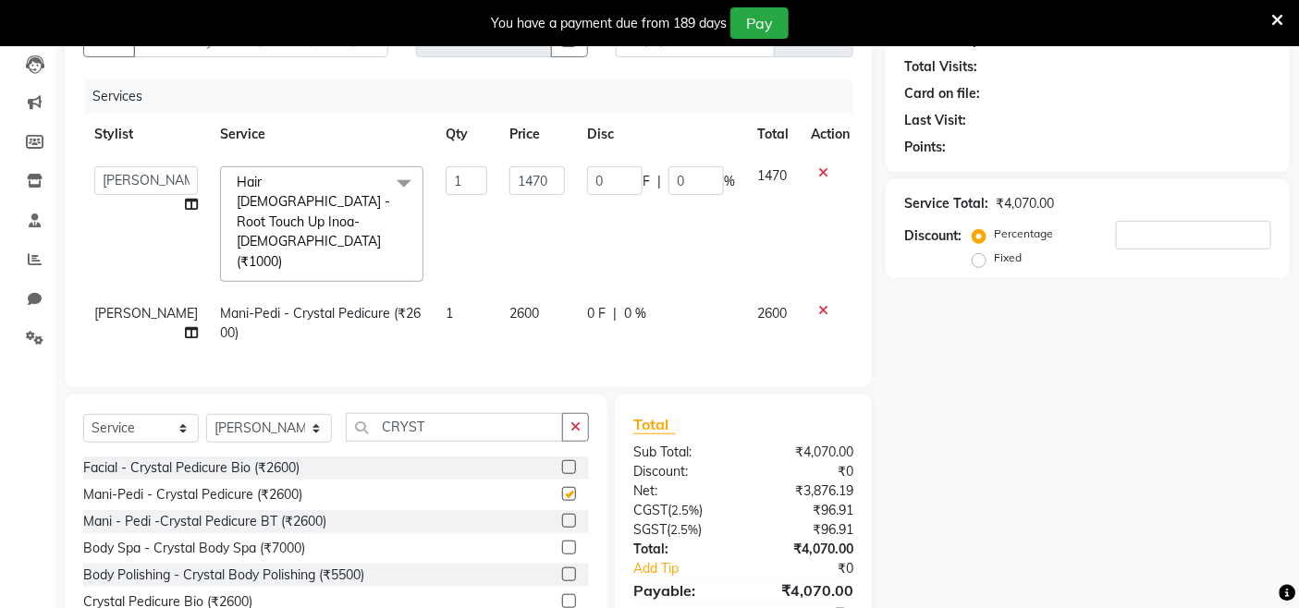
checkbox input "false"
click at [677, 293] on td "0 F | 0 %" at bounding box center [661, 323] width 170 height 61
select select "70122"
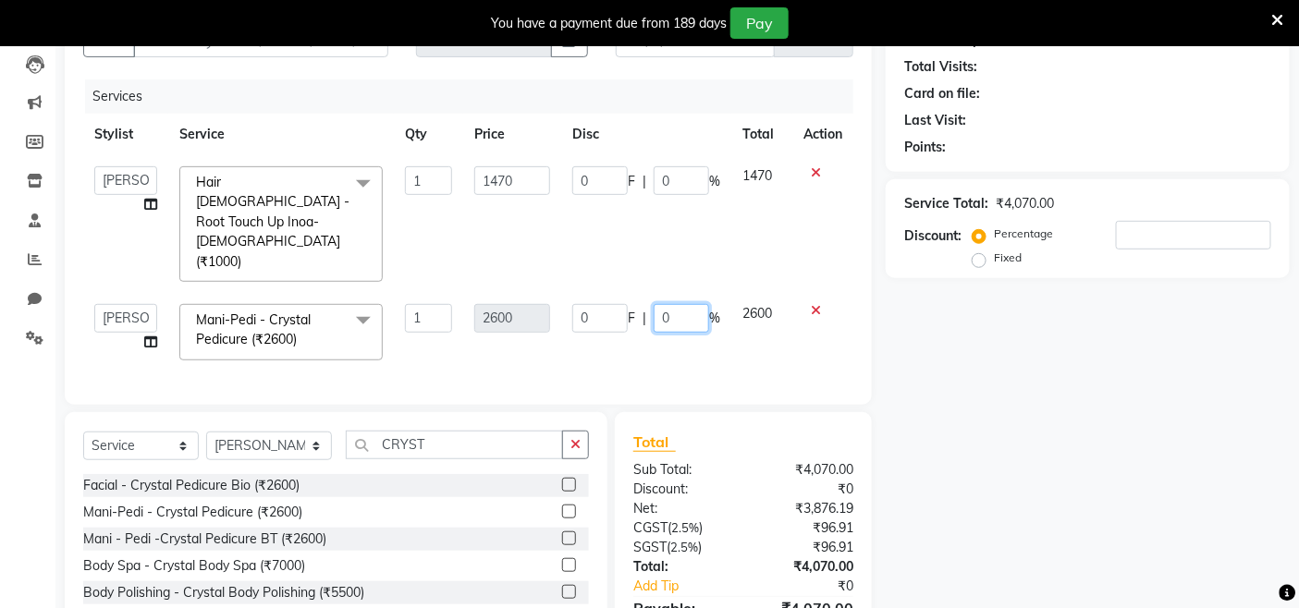
click at [693, 304] on input "0" at bounding box center [681, 318] width 55 height 29
type input "50"
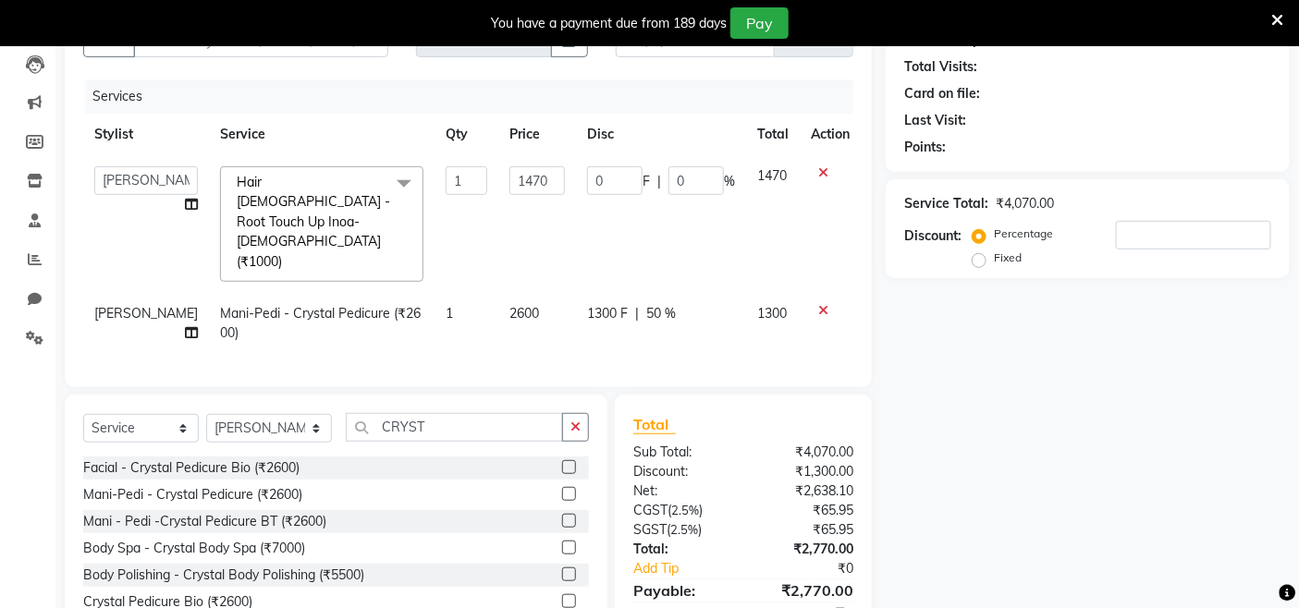
click at [636, 331] on div "Services Stylist Service Qty Price Disc Total Action Admin Admin AKHIL ANKUSH A…" at bounding box center [468, 224] width 770 height 289
click at [120, 305] on span "[PERSON_NAME]" at bounding box center [146, 313] width 104 height 17
select select "70122"
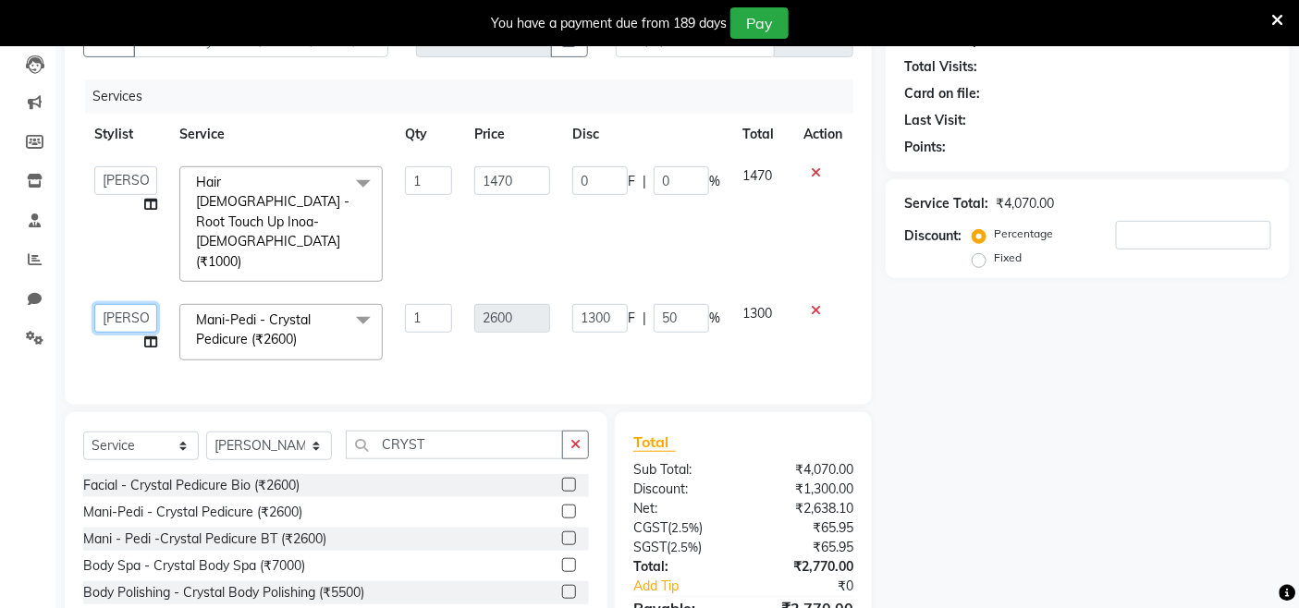
click at [120, 304] on select "Admin Admin AKHIL ANKUSH ANSH Baljinder Colour Lounge, Kabir Park Colour Lounge…" at bounding box center [125, 318] width 63 height 29
select select "89289"
click at [148, 336] on icon at bounding box center [150, 342] width 13 height 13
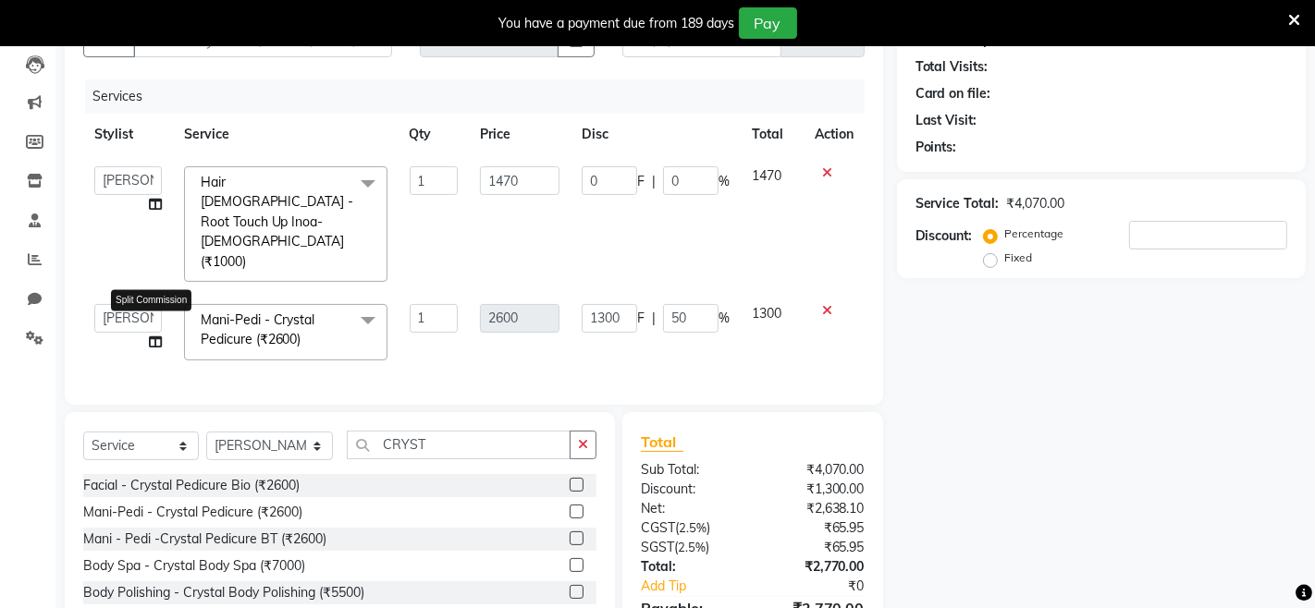
select select "89289"
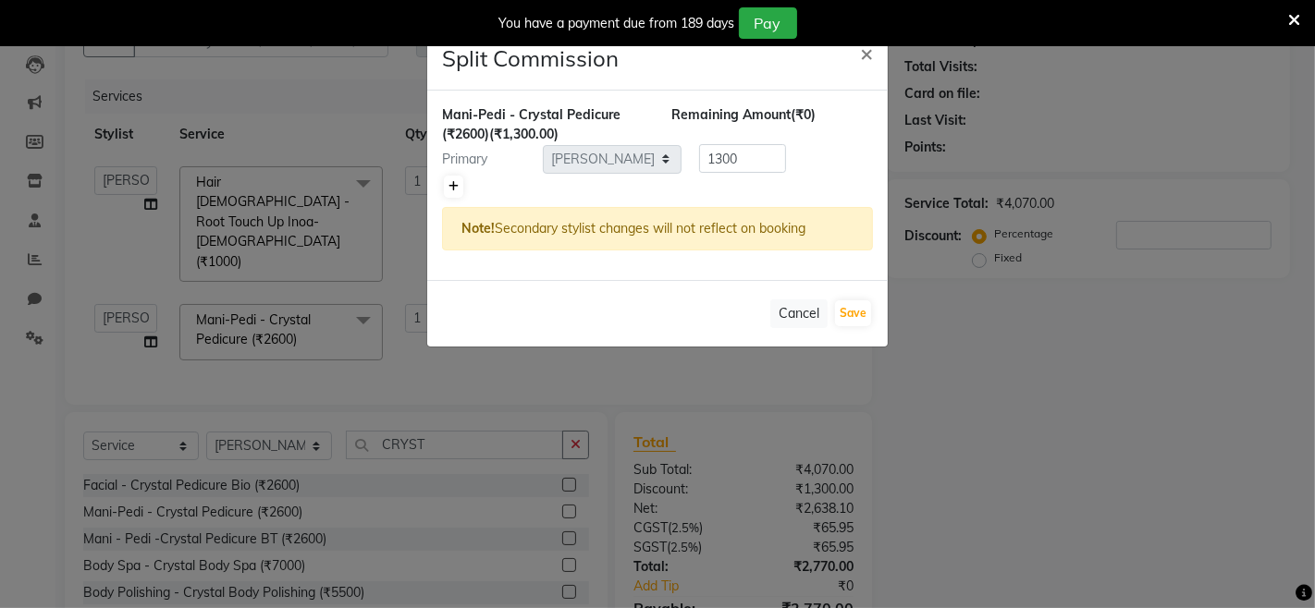
click at [449, 183] on icon at bounding box center [453, 186] width 10 height 11
type input "650"
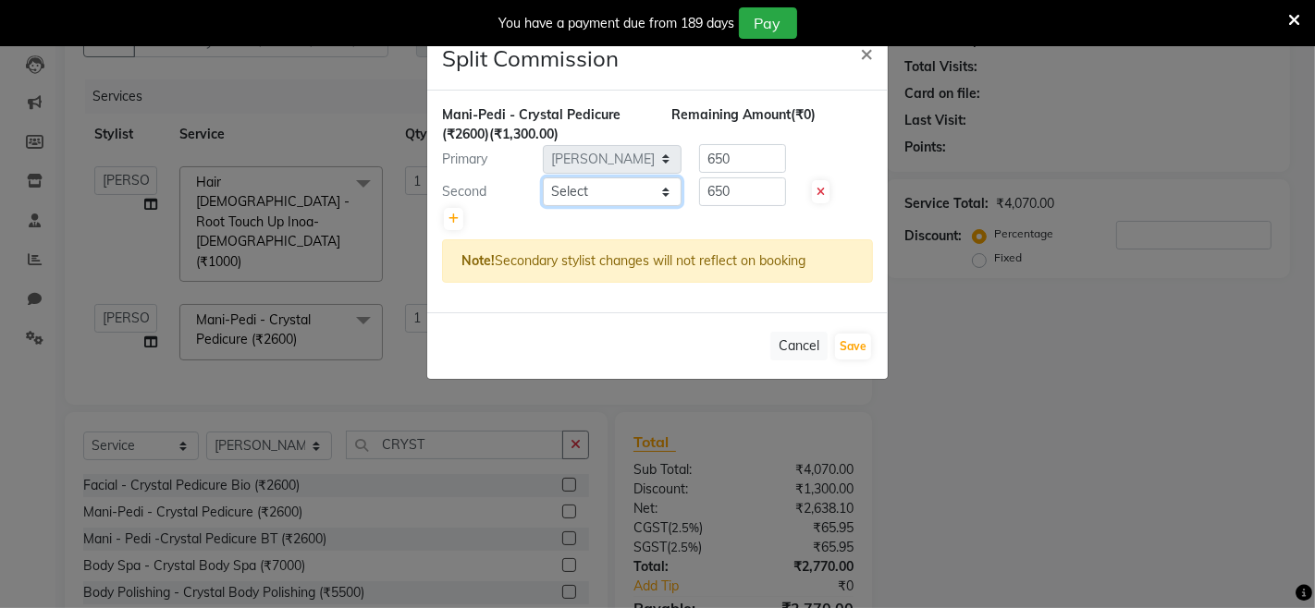
click at [570, 190] on select "Select Admin Admin AKHIL ANKUSH ANSH Baljinder Colour Lounge, Kabir Park Colour…" at bounding box center [612, 192] width 139 height 29
select select "91024"
click at [543, 178] on select "Select Admin Admin AKHIL ANKUSH ANSH Baljinder Colour Lounge, Kabir Park Colour…" at bounding box center [612, 192] width 139 height 29
click at [838, 339] on button "Save" at bounding box center [853, 347] width 36 height 26
select select "Select"
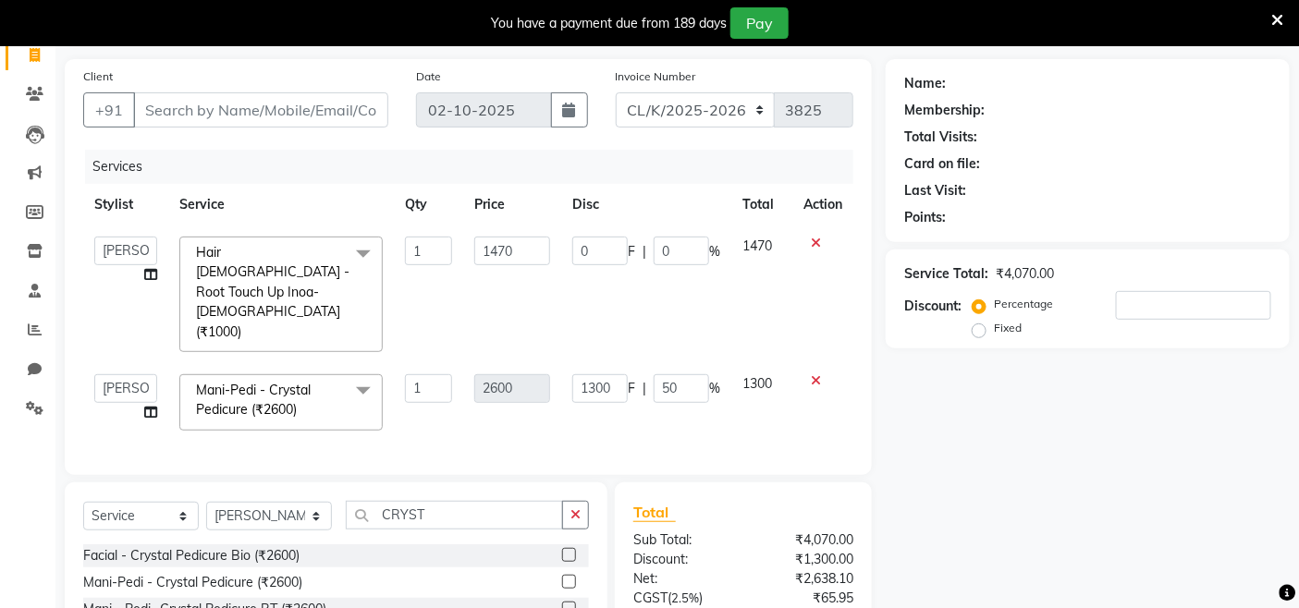
scroll to position [0, 0]
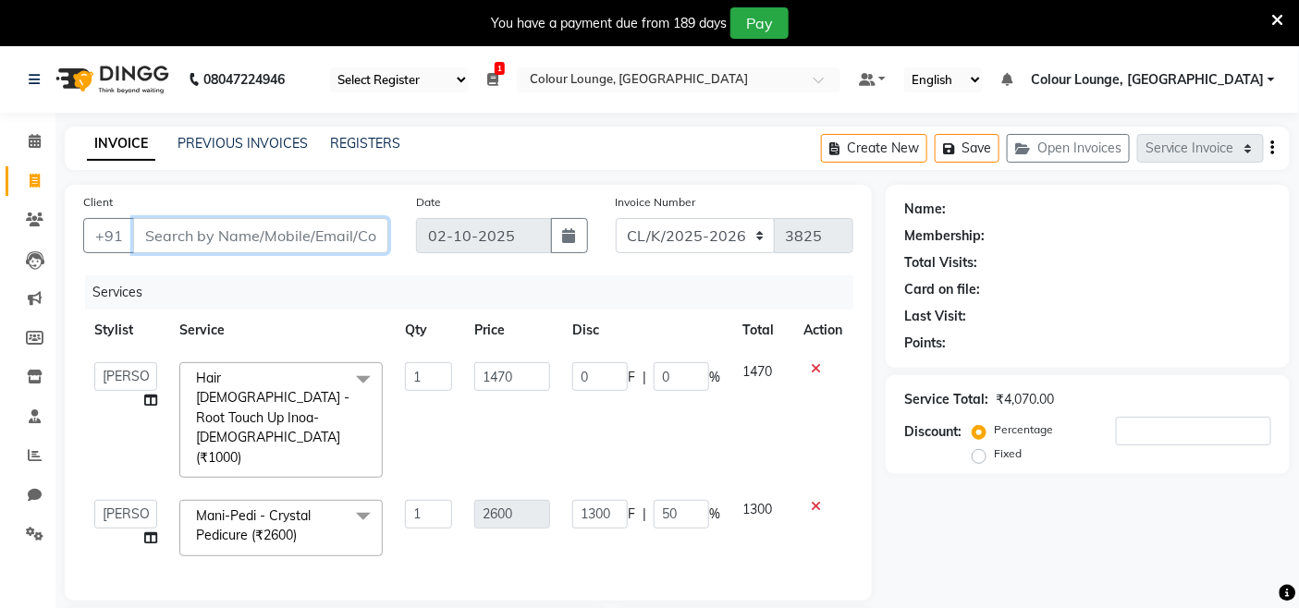
click at [292, 245] on input "Client" at bounding box center [260, 235] width 255 height 35
click at [300, 243] on input "Client" at bounding box center [260, 235] width 255 height 35
type input "9"
type input "0"
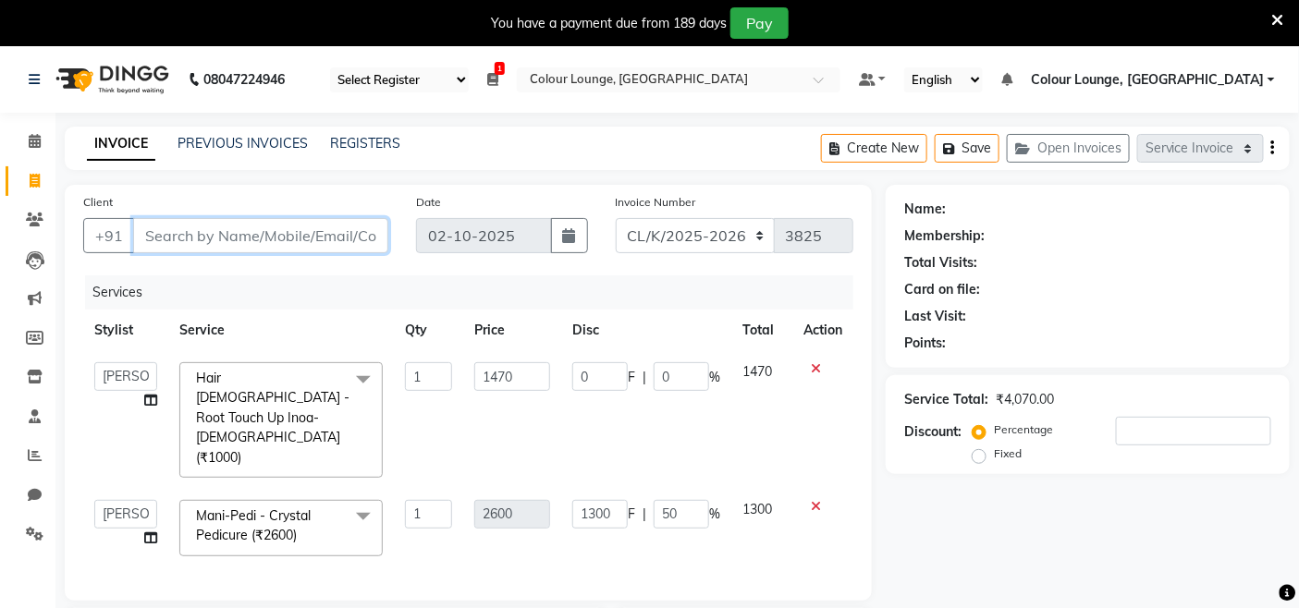
type input "0"
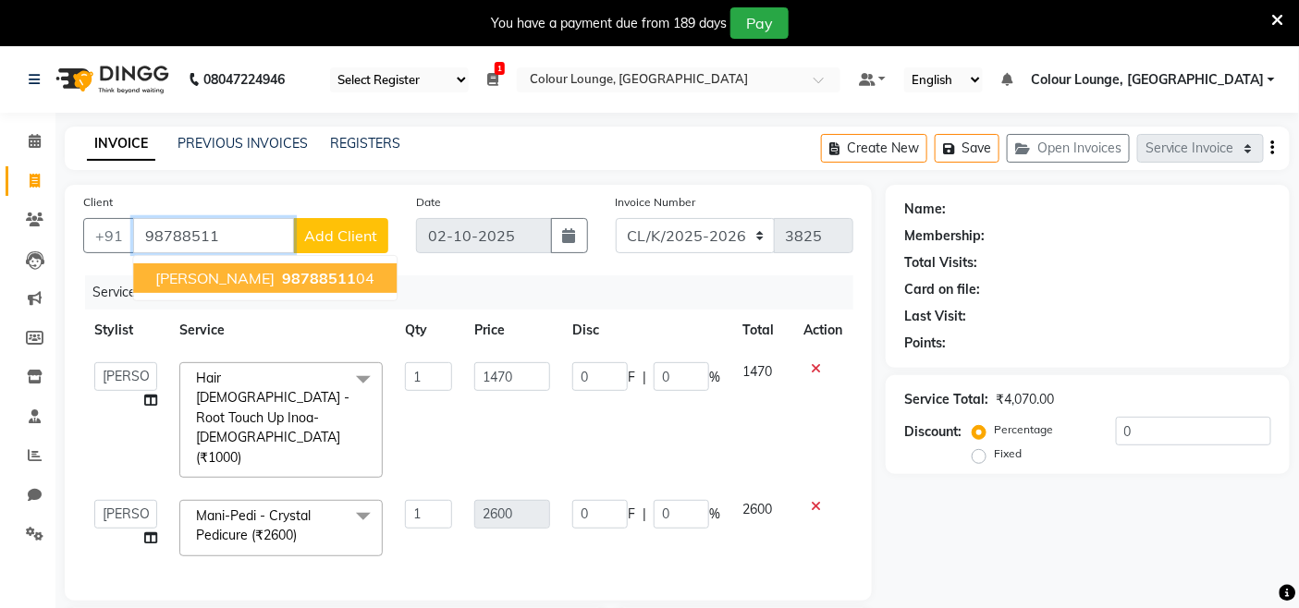
click at [308, 274] on ngb-highlight "98788511 04" at bounding box center [326, 278] width 96 height 18
type input "9878851104"
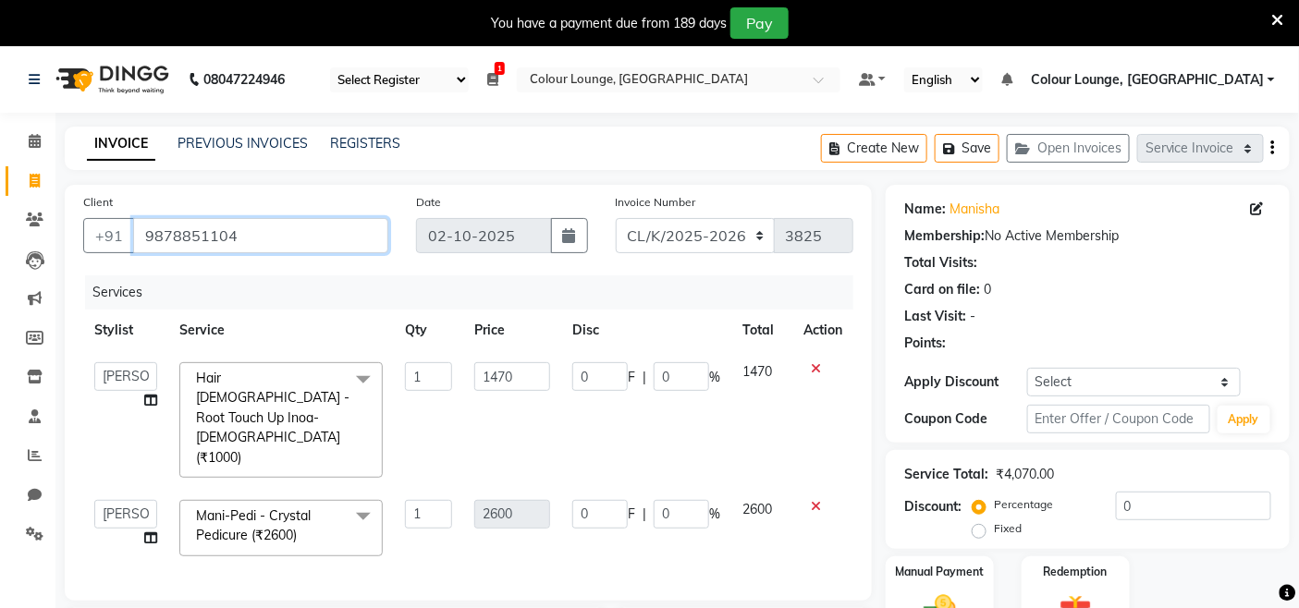
click at [283, 224] on input "9878851104" at bounding box center [260, 235] width 255 height 35
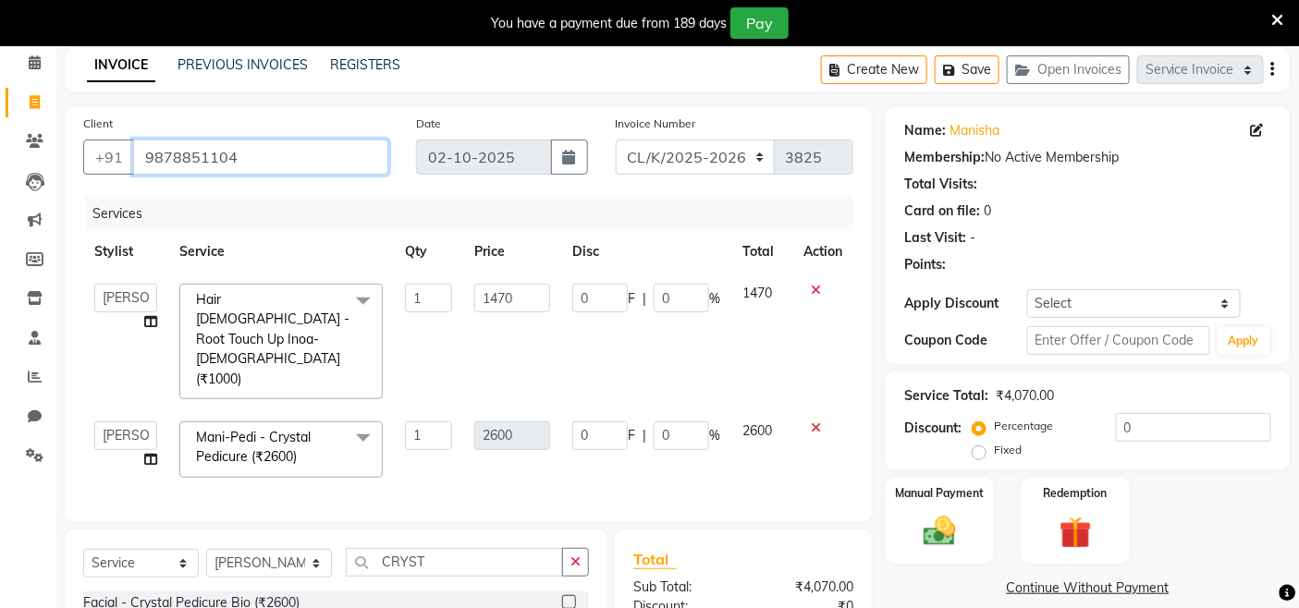
scroll to position [205, 0]
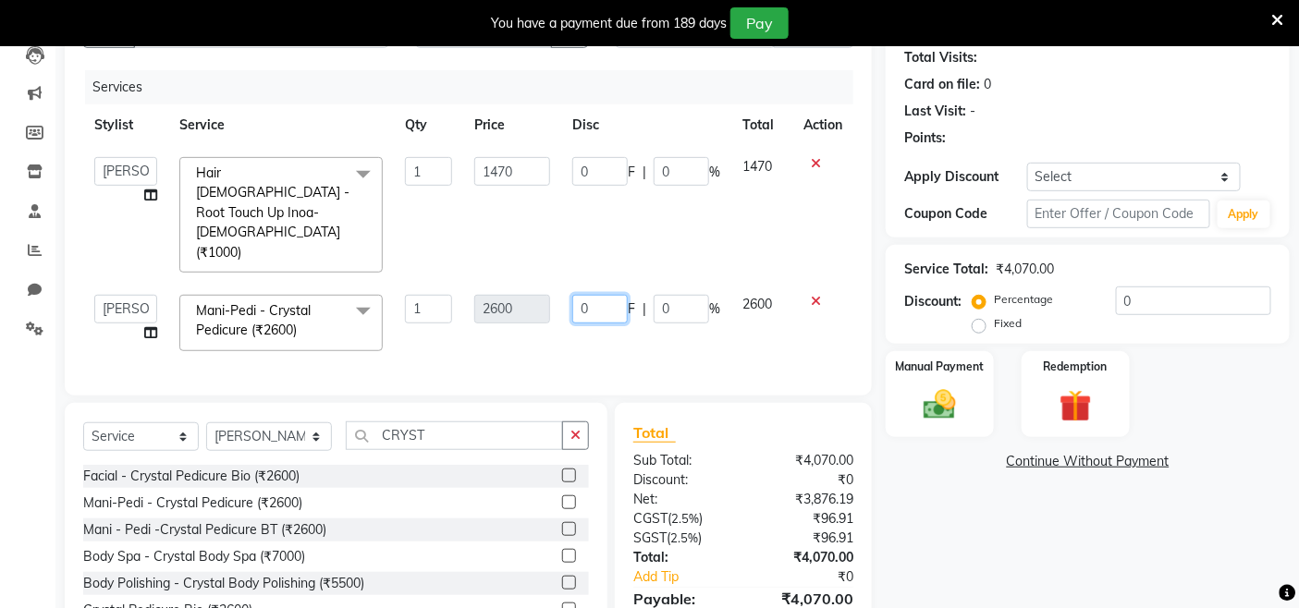
click at [629, 298] on td "0 F | 0 %" at bounding box center [646, 323] width 170 height 79
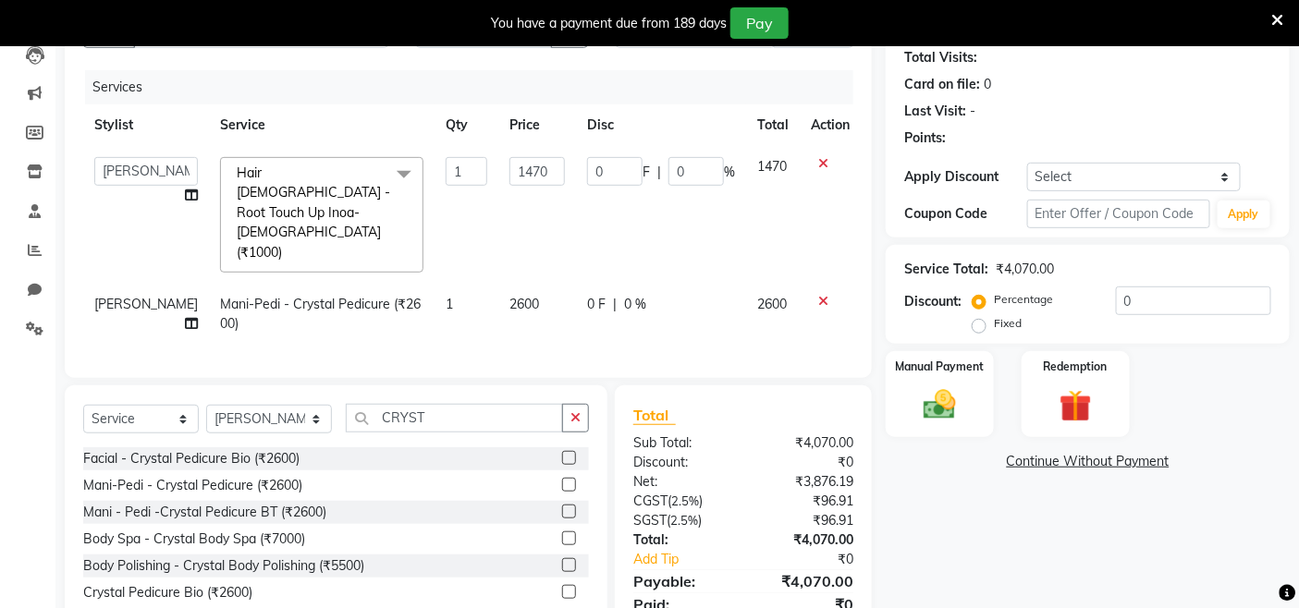
click at [714, 295] on div "0 F | 0 %" at bounding box center [661, 304] width 148 height 19
select select "89289"
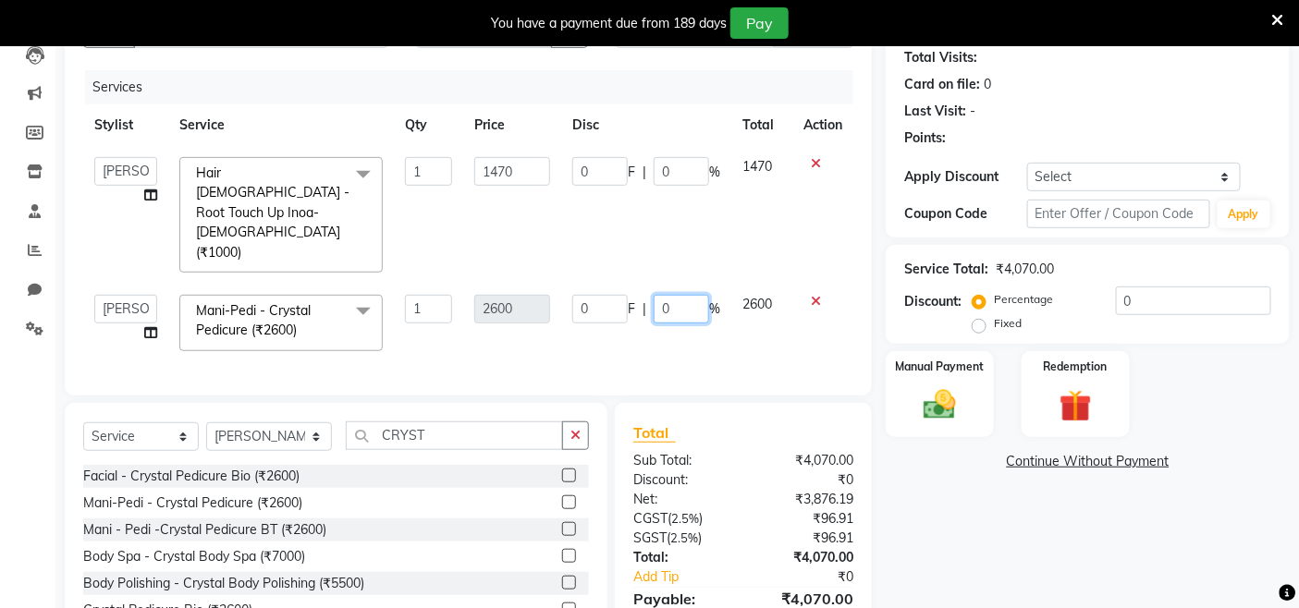
click at [691, 295] on input "0" at bounding box center [681, 309] width 55 height 29
type input "50"
click at [719, 314] on div "Services Stylist Service Qty Price Disc Total Action Admin Admin AKHIL ANKUSH A…" at bounding box center [468, 223] width 770 height 307
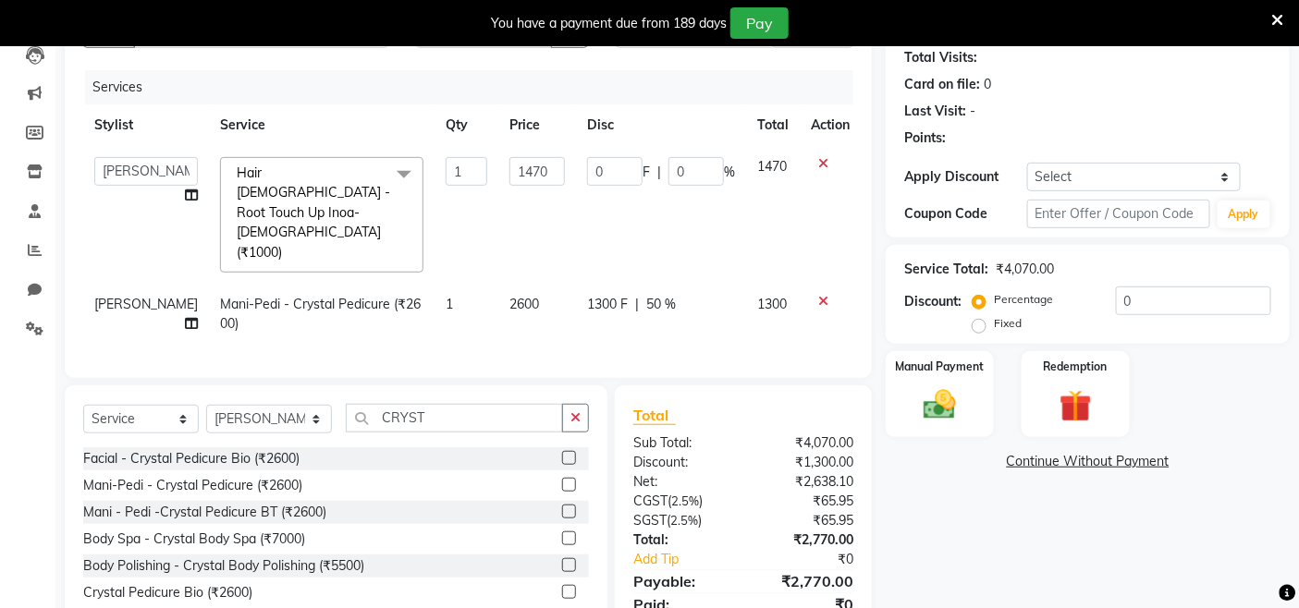
click at [746, 284] on td "1300" at bounding box center [773, 314] width 54 height 61
select select "89289"
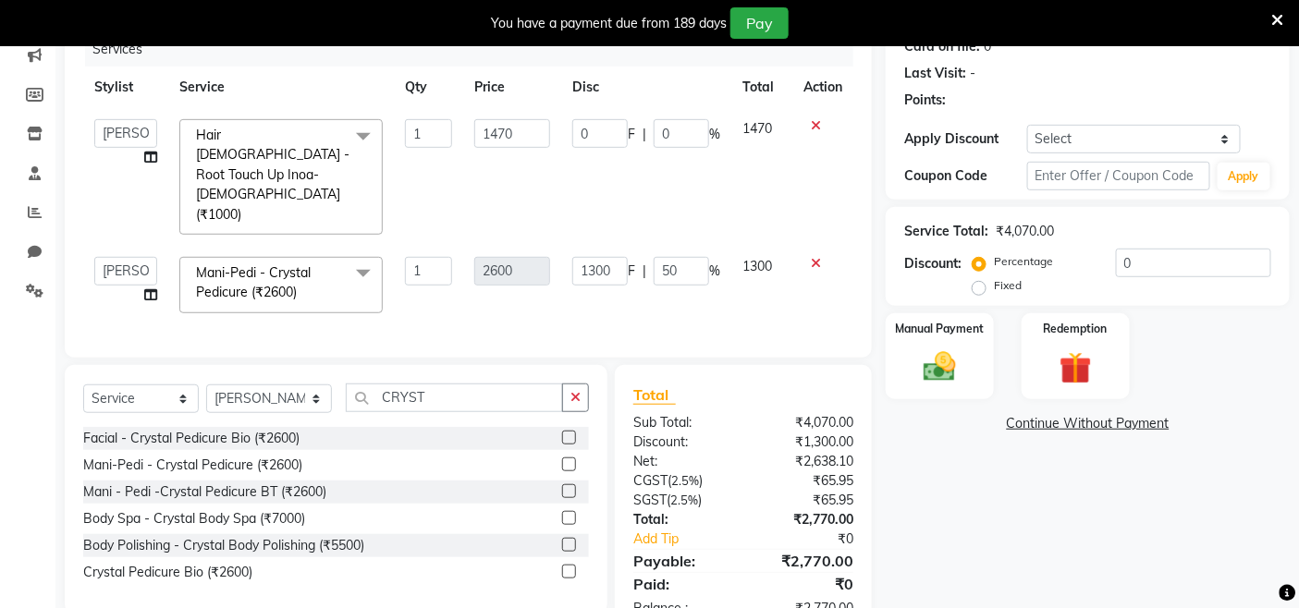
scroll to position [275, 0]
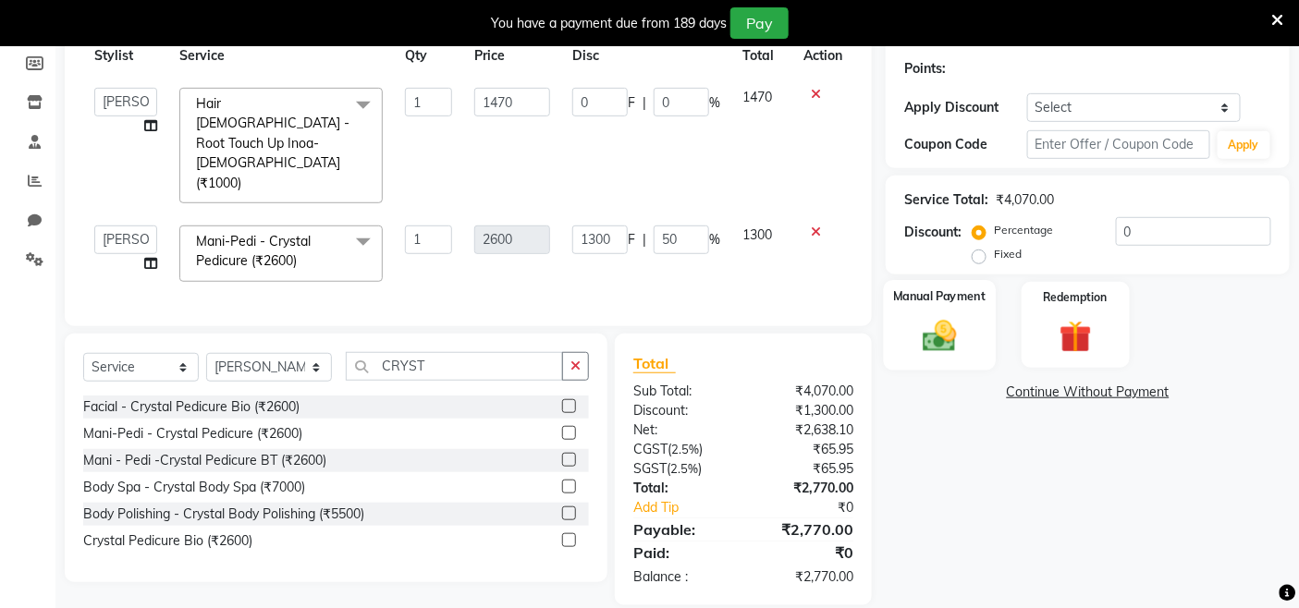
click at [944, 320] on img at bounding box center [939, 335] width 55 height 39
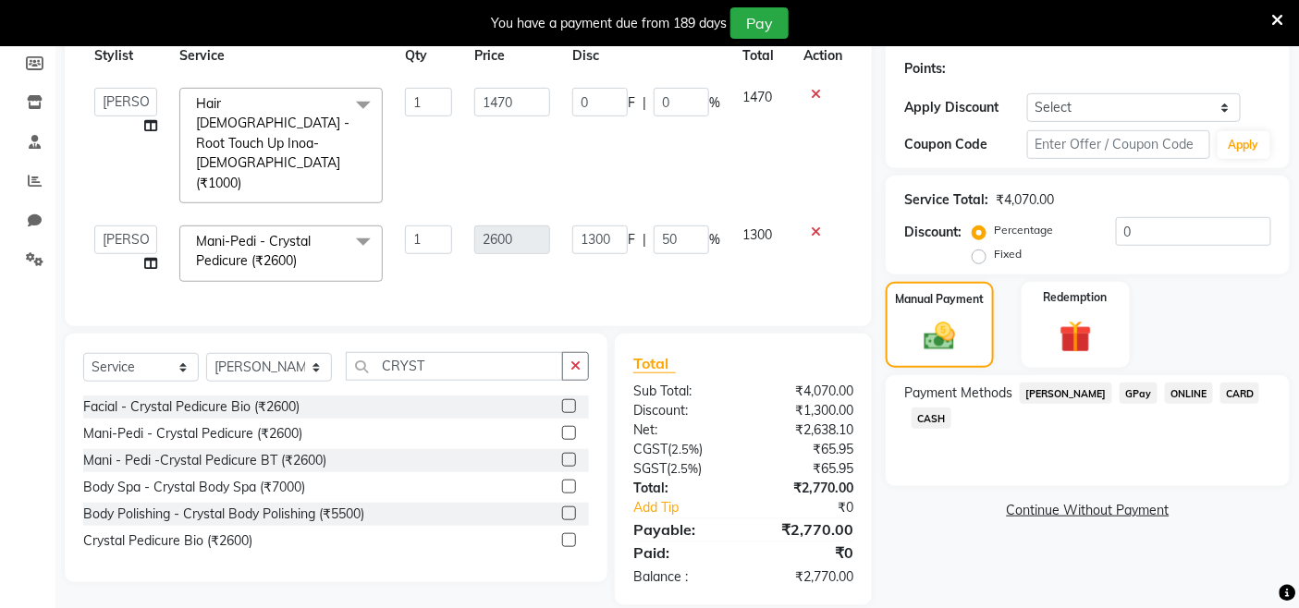
click at [1120, 392] on span "GPay" at bounding box center [1139, 393] width 38 height 21
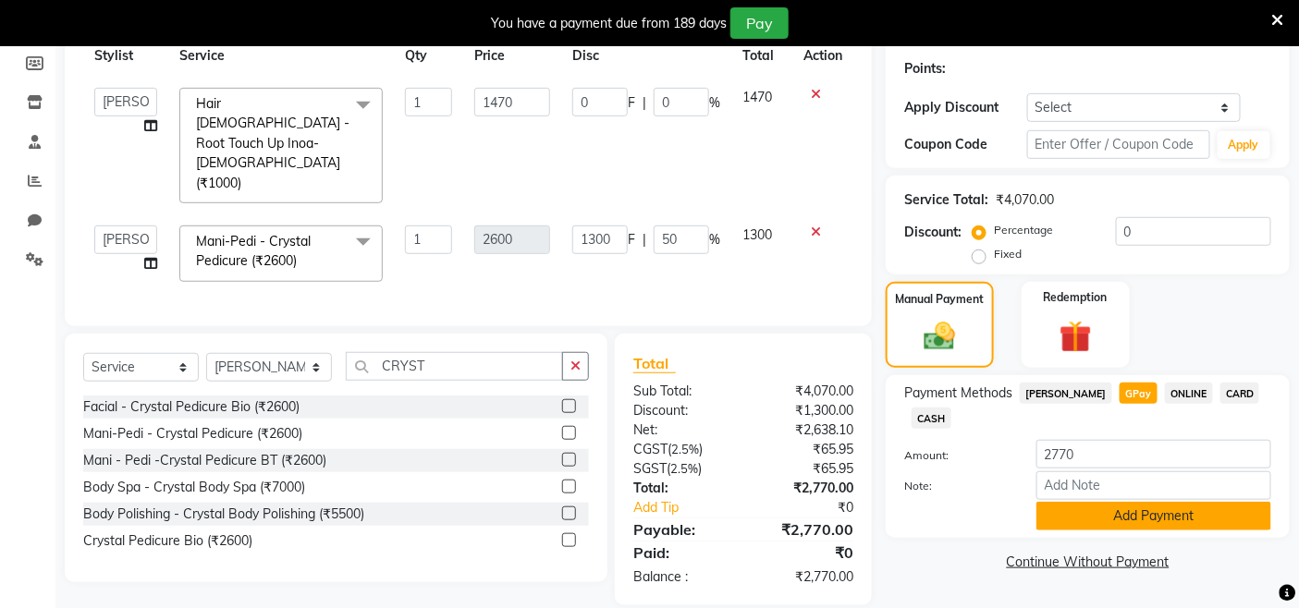
click at [1125, 515] on button "Add Payment" at bounding box center [1153, 516] width 235 height 29
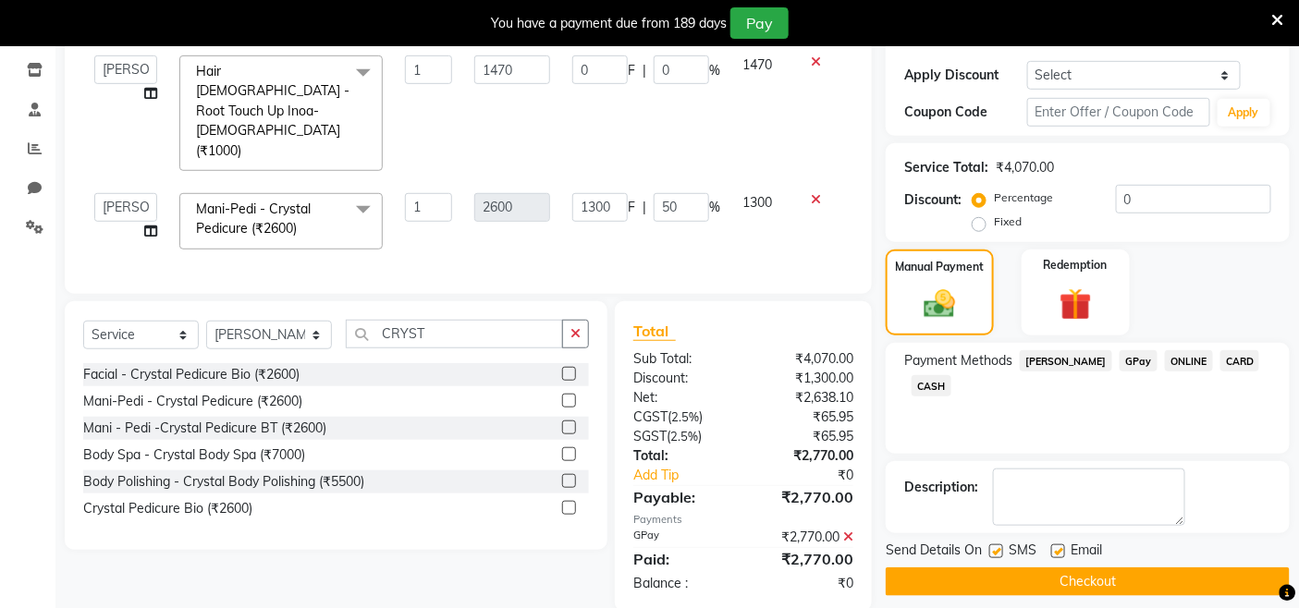
scroll to position [322, 0]
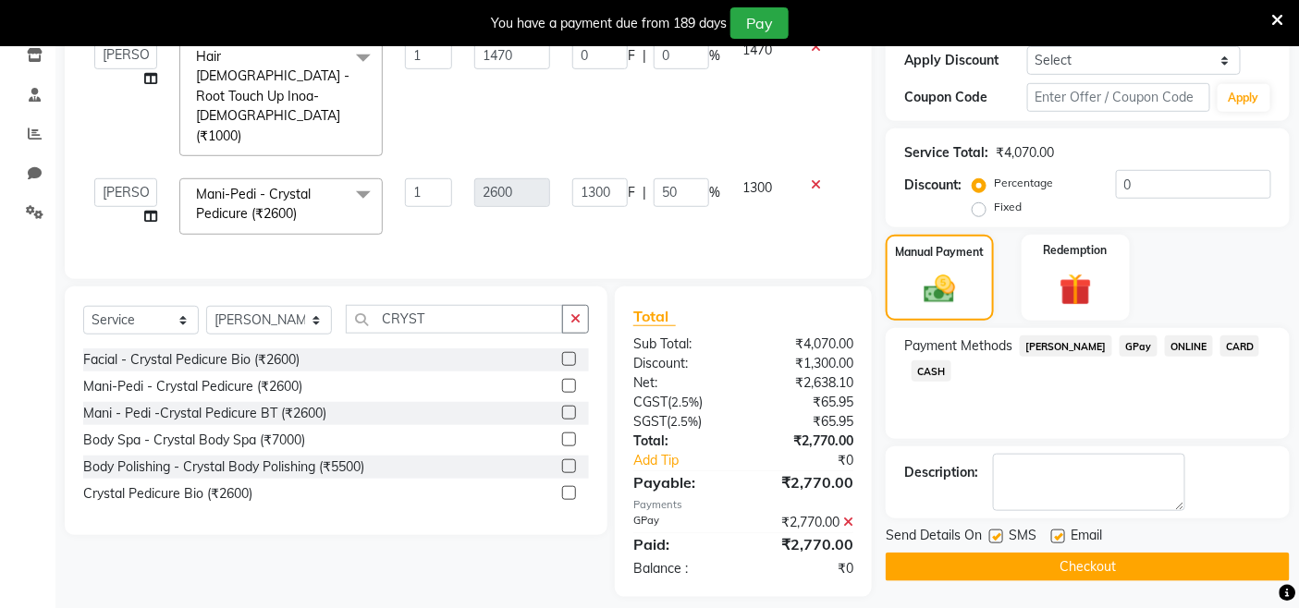
click at [1042, 569] on button "Checkout" at bounding box center [1088, 567] width 404 height 29
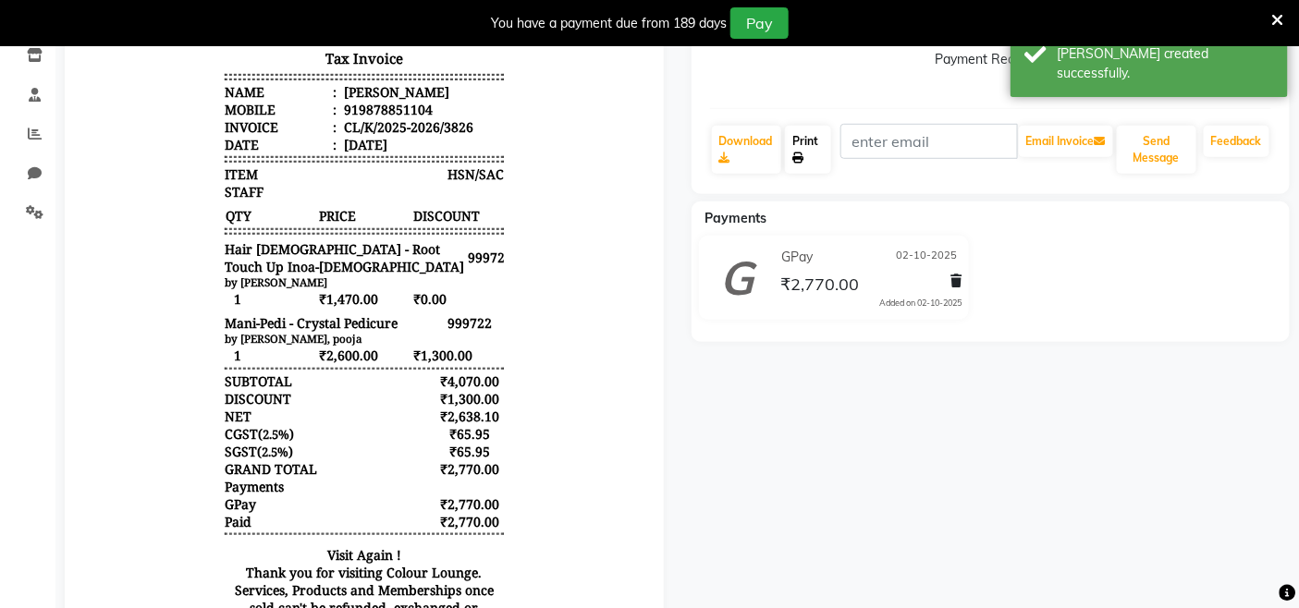
click at [806, 142] on link "Print" at bounding box center [807, 150] width 45 height 48
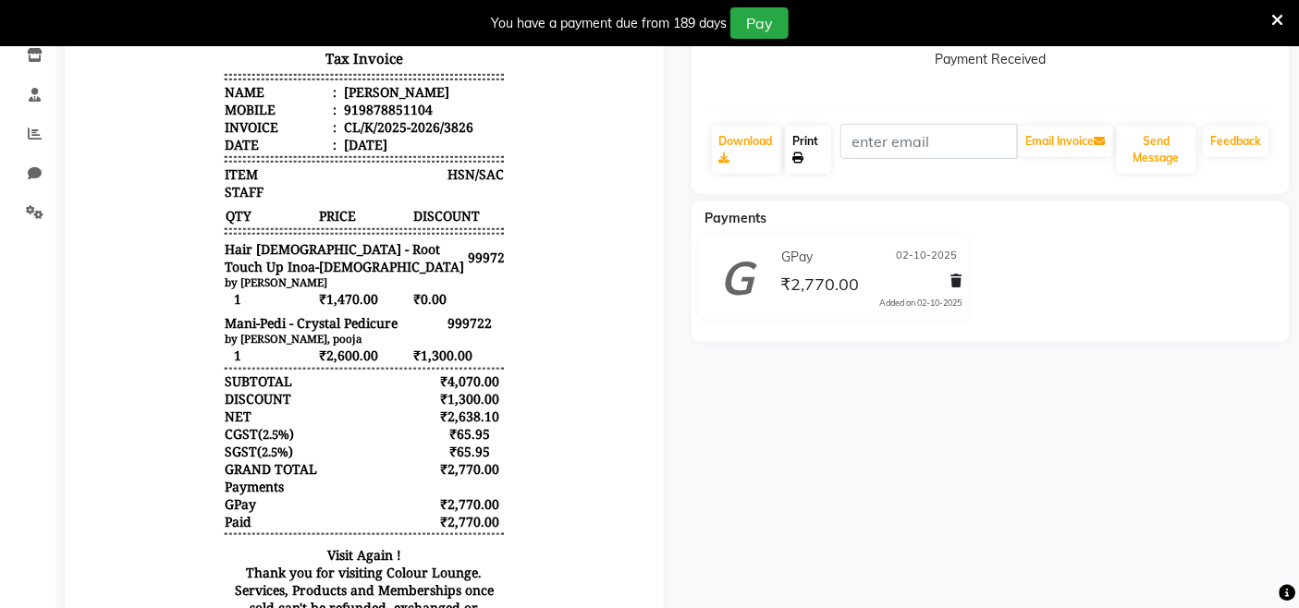
click at [803, 153] on icon at bounding box center [797, 158] width 11 height 11
click at [925, 456] on div "manisha Prebook Payment Received Download Print Email Invoice Send Message Feed…" at bounding box center [991, 325] width 627 height 898
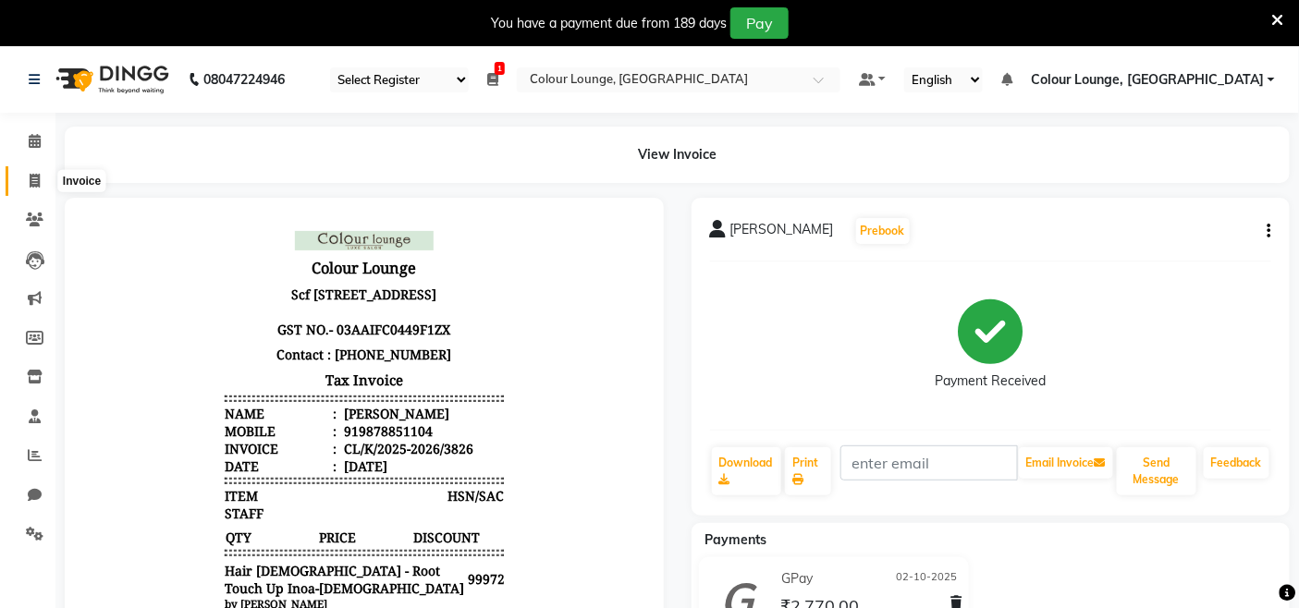
click at [39, 172] on span at bounding box center [34, 181] width 32 height 21
select select "service"
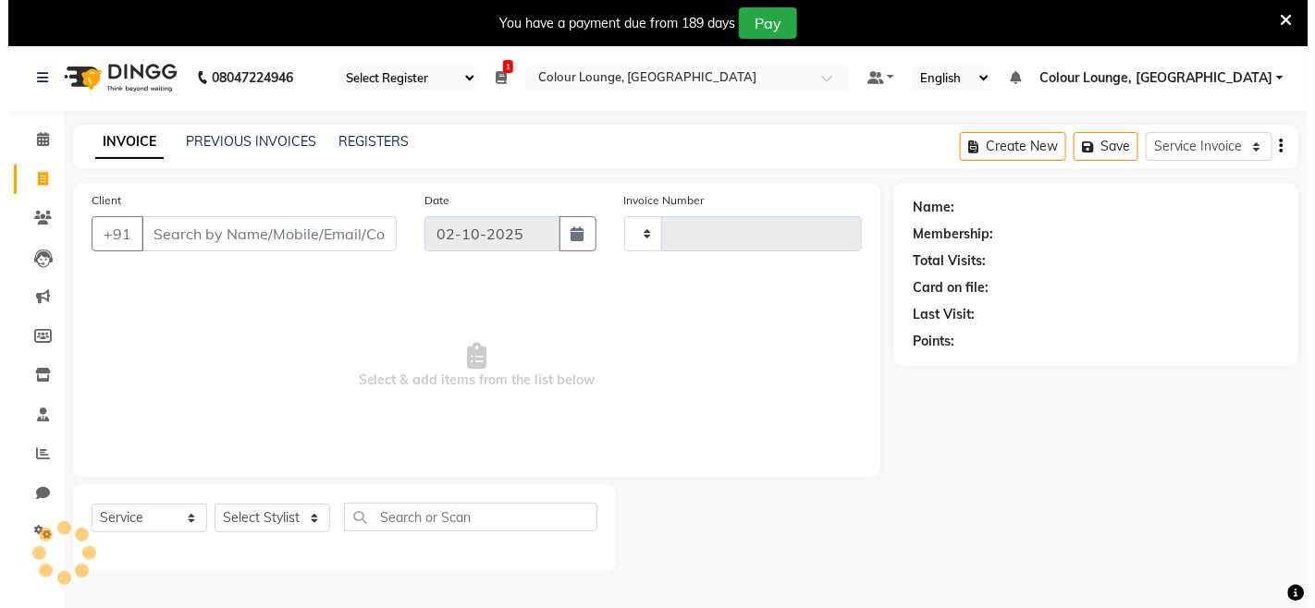
scroll to position [46, 0]
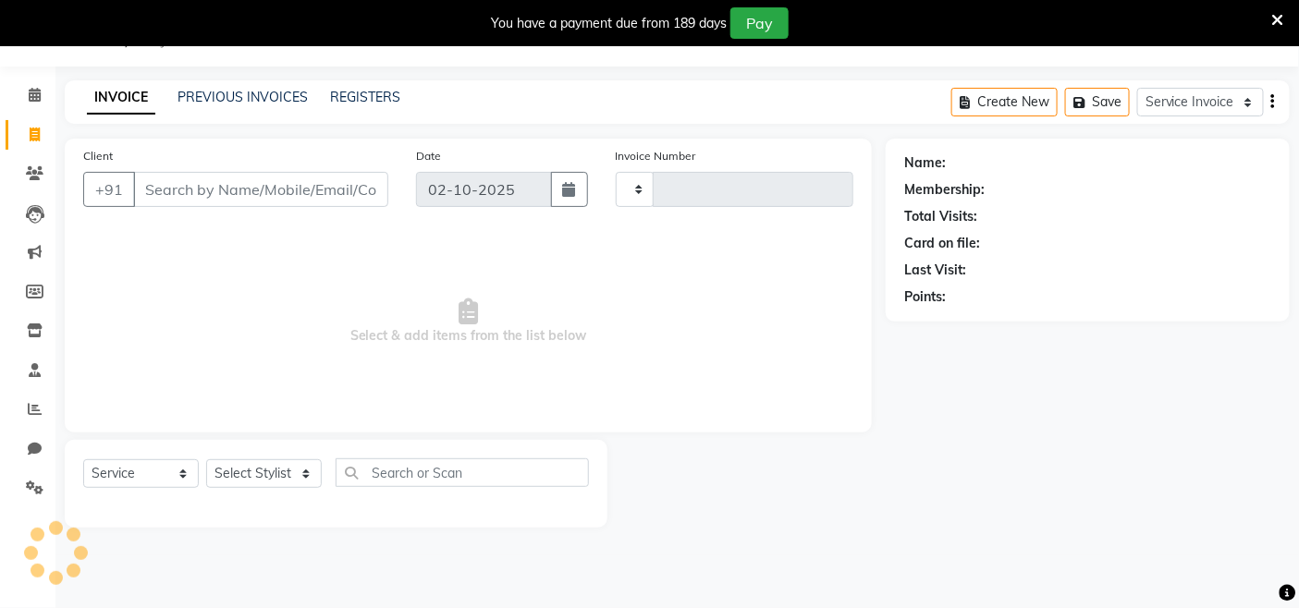
type input "3827"
select select "8015"
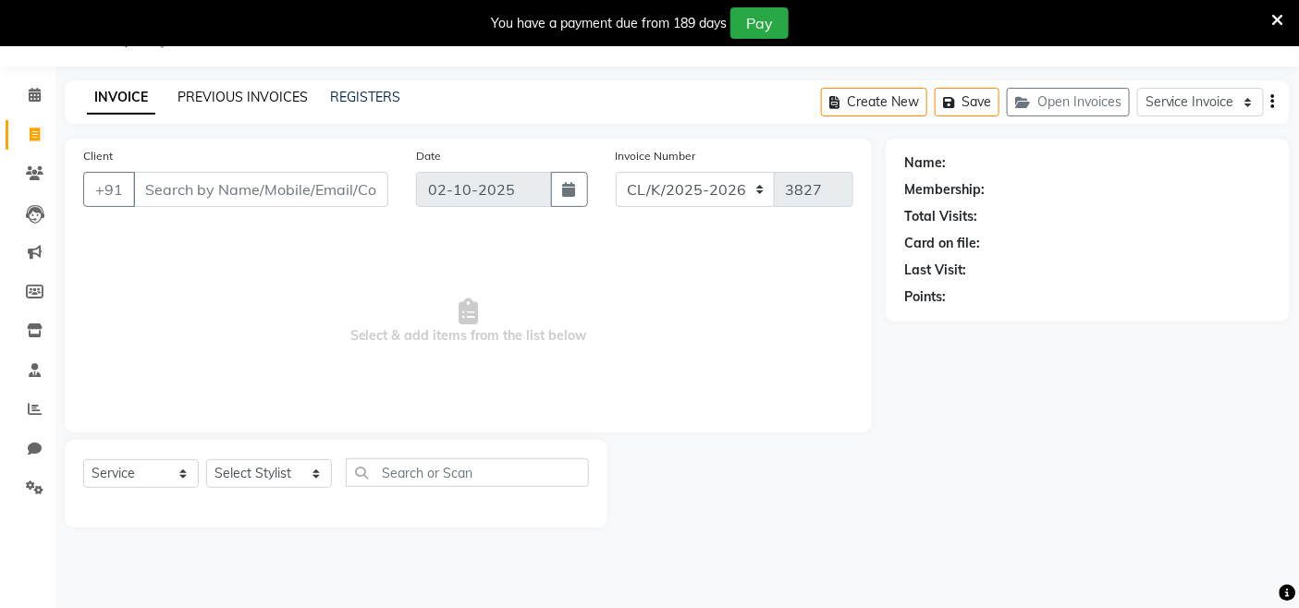
click at [272, 97] on link "PREVIOUS INVOICES" at bounding box center [243, 97] width 130 height 17
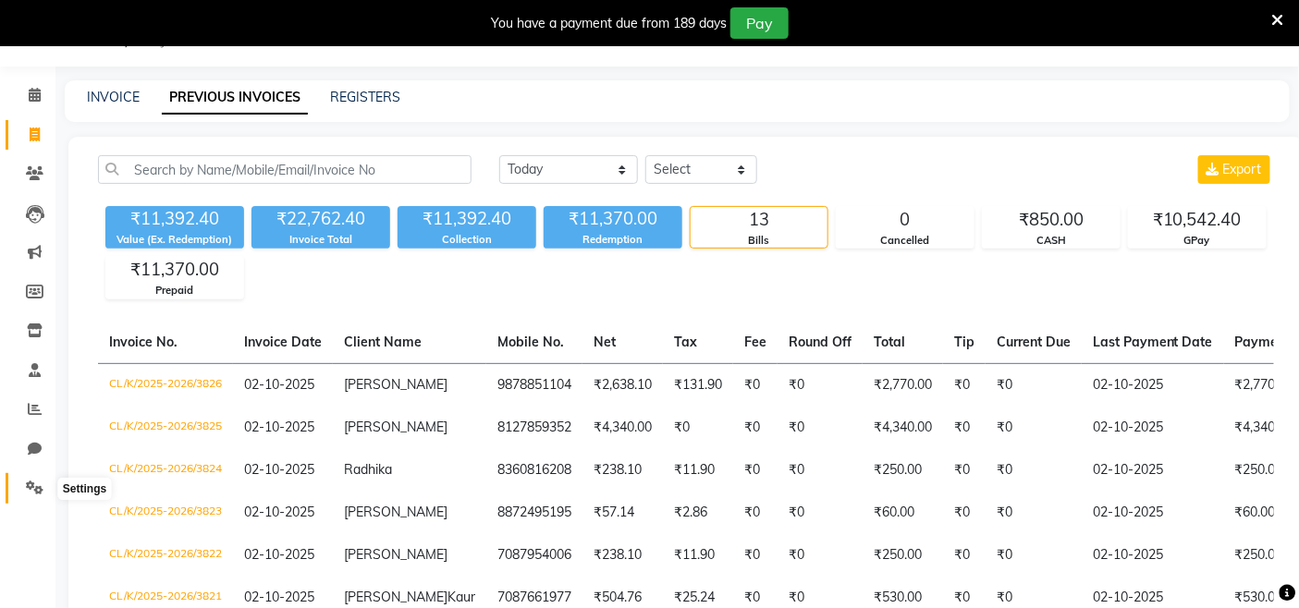
click at [42, 488] on icon at bounding box center [35, 488] width 18 height 14
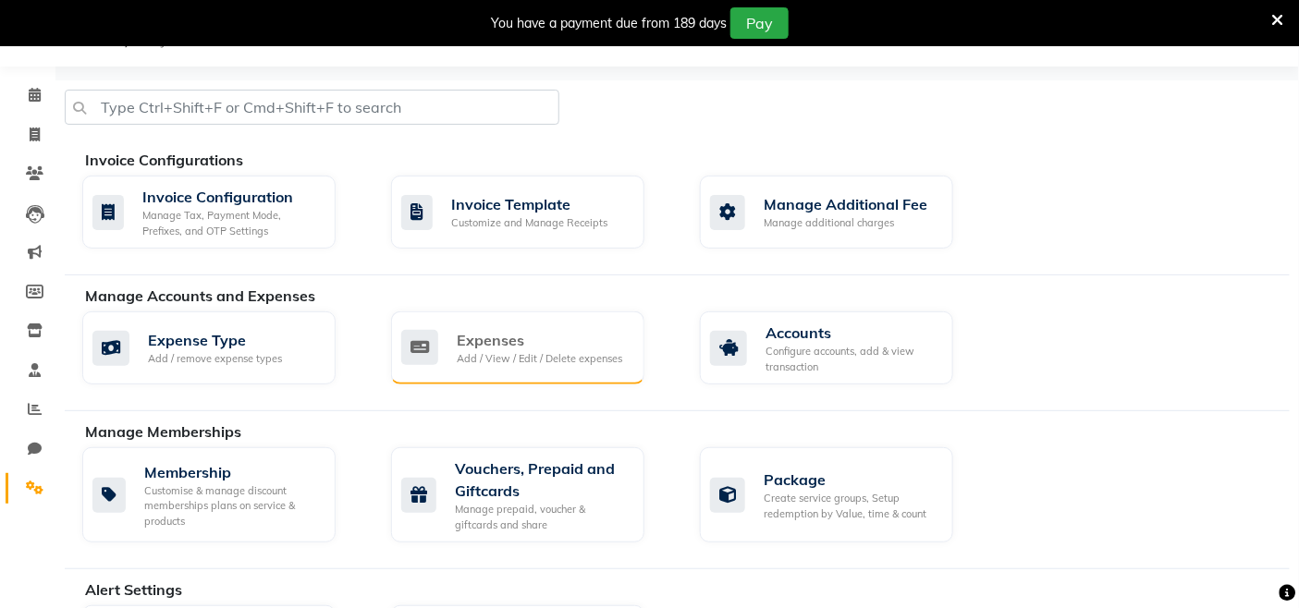
click at [579, 366] on div "Add / View / Edit / Delete expenses" at bounding box center [539, 359] width 165 height 16
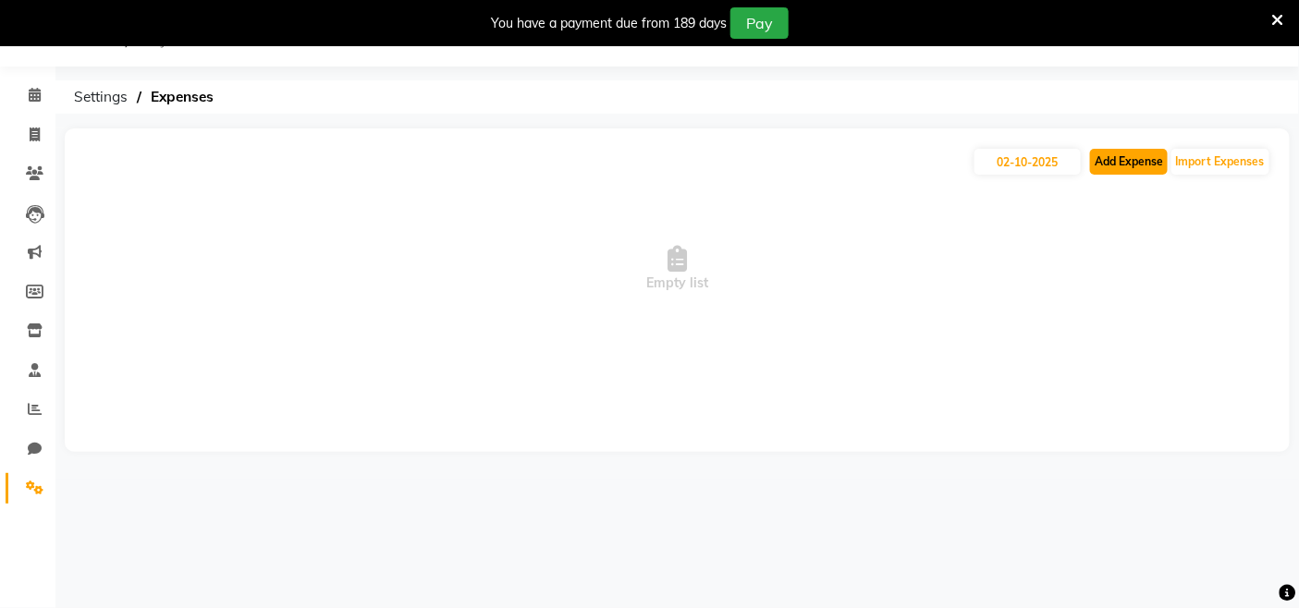
click at [1120, 165] on button "Add Expense" at bounding box center [1129, 162] width 78 height 26
select select "1"
select select "6949"
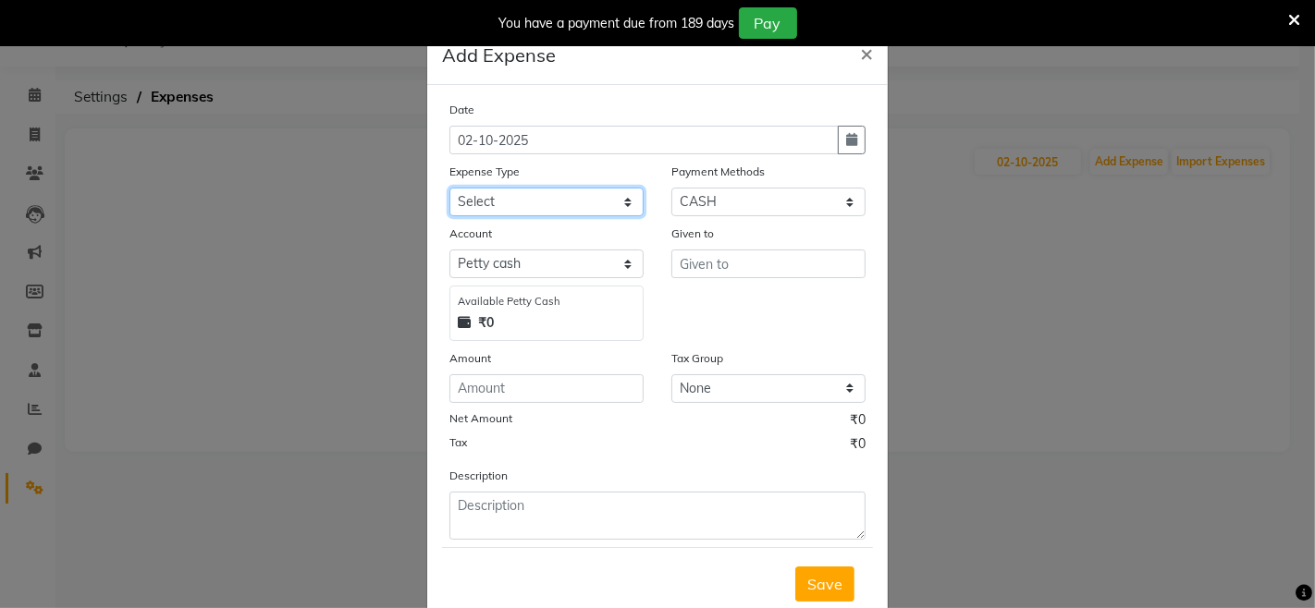
drag, startPoint x: 560, startPoint y: 202, endPoint x: 568, endPoint y: 215, distance: 15.7
click at [566, 213] on select "Select Advance Salary Bank charges Car maintenance Cash transfer to bank Cash t…" at bounding box center [546, 202] width 194 height 29
select select "9"
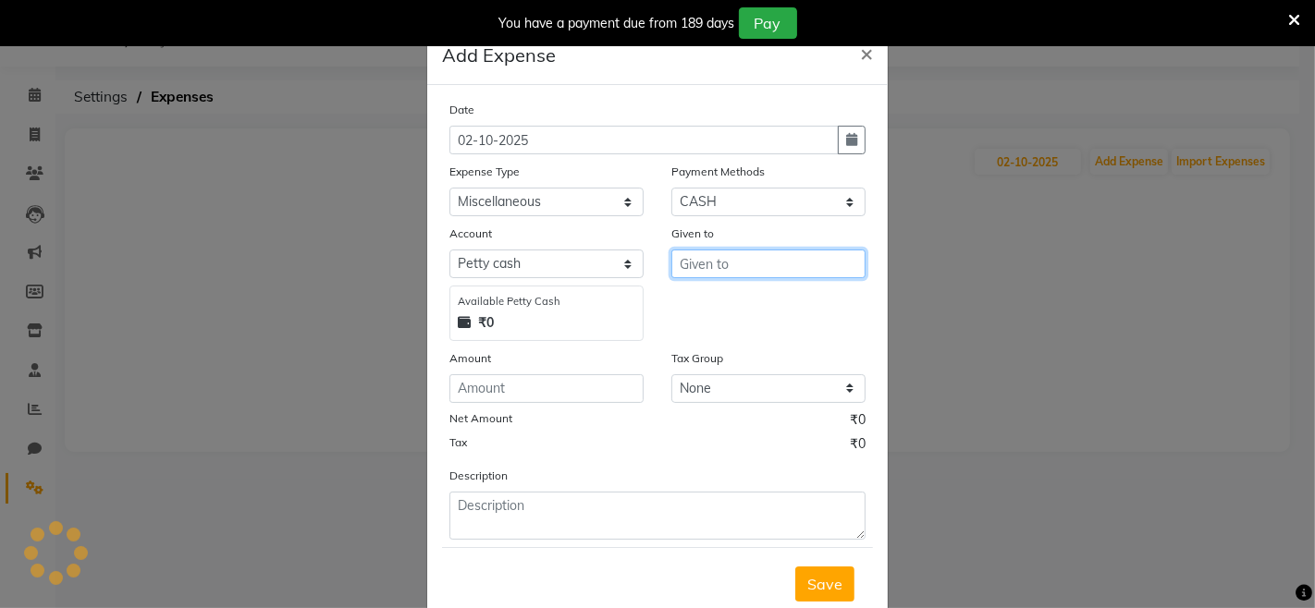
click at [704, 265] on input "text" at bounding box center [768, 264] width 194 height 29
type input "Admin"
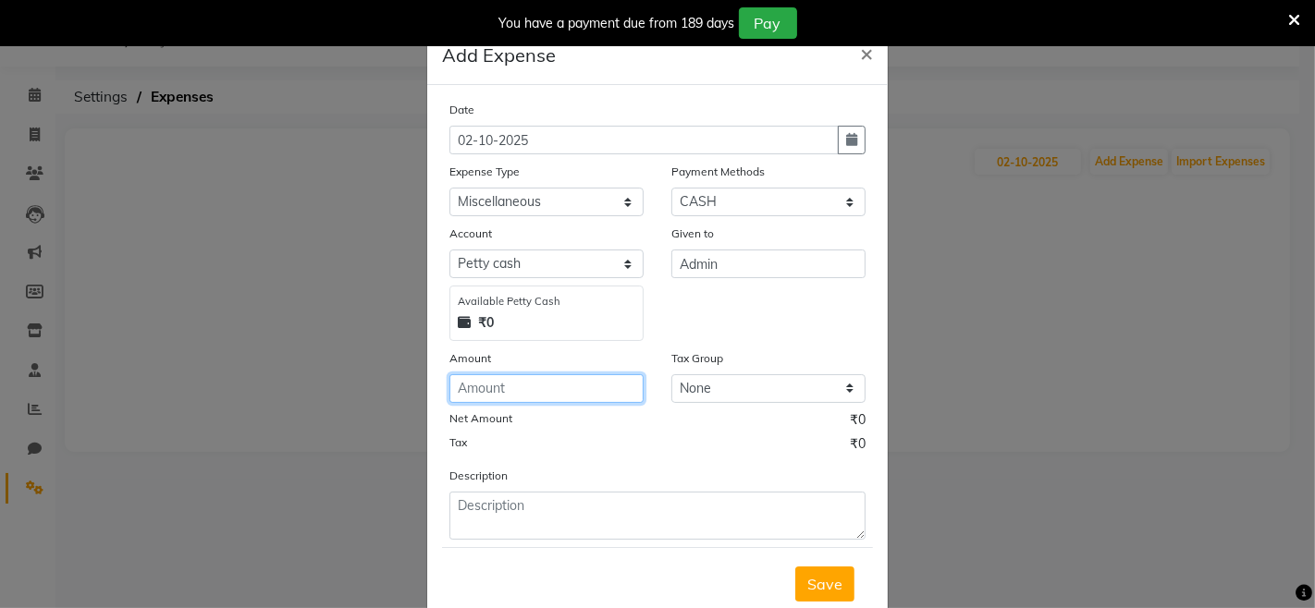
click at [558, 381] on input "number" at bounding box center [546, 388] width 194 height 29
type input "140"
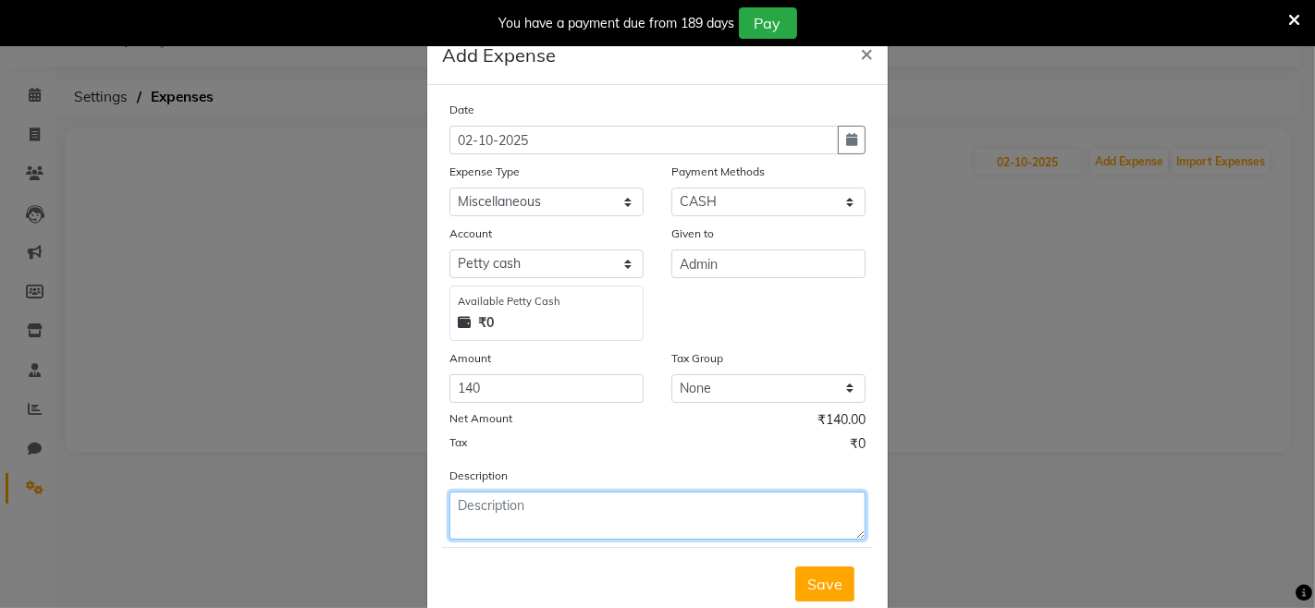
click at [726, 516] on textarea at bounding box center [657, 516] width 416 height 48
type textarea "m"
type textarea "MILK."
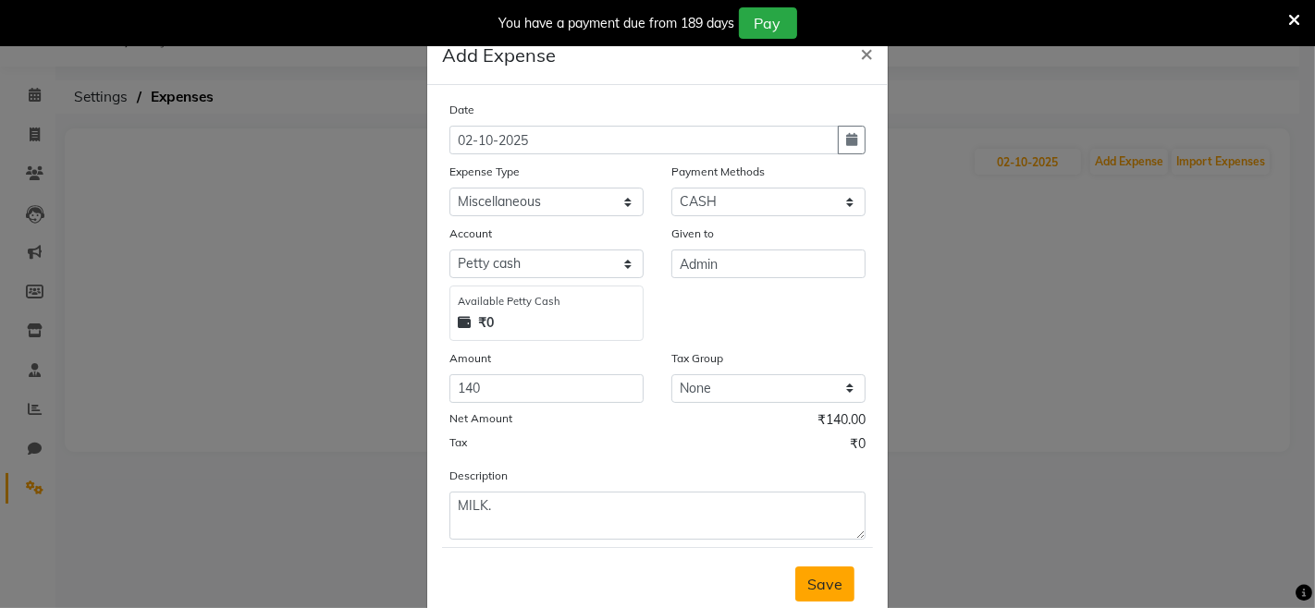
click at [818, 583] on span "Save" at bounding box center [824, 584] width 35 height 18
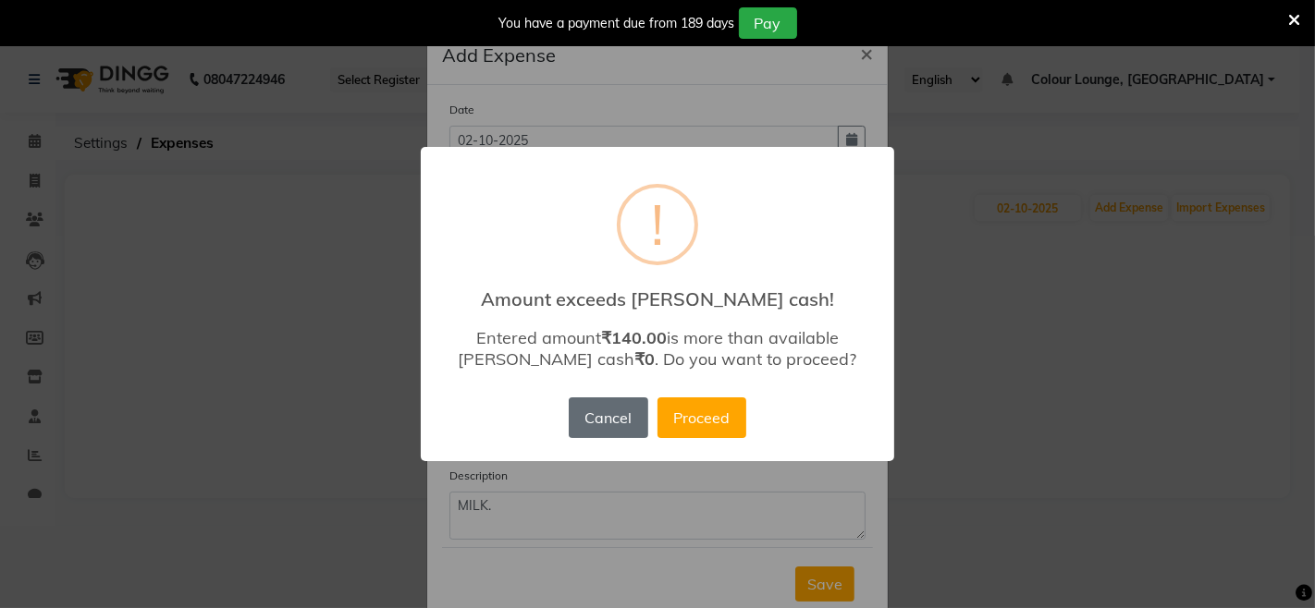
click at [595, 410] on button "Cancel" at bounding box center [609, 418] width 80 height 41
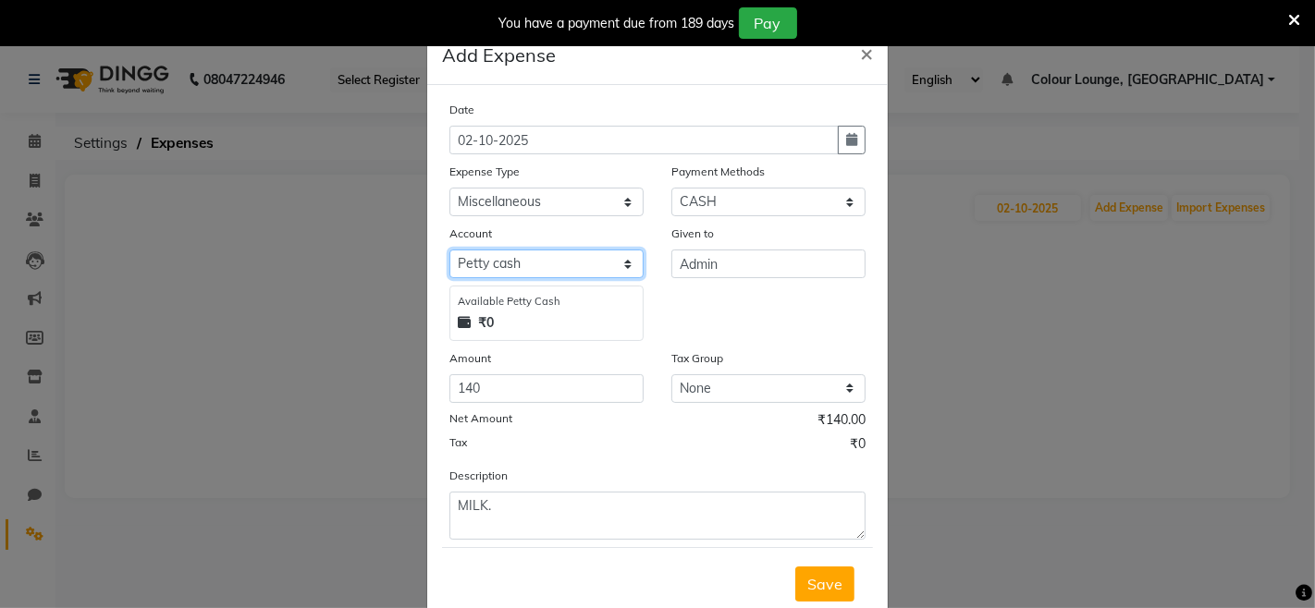
drag, startPoint x: 581, startPoint y: 263, endPoint x: 579, endPoint y: 278, distance: 14.9
click at [581, 263] on select "Select Petty cash Default account Expense Account" at bounding box center [546, 264] width 194 height 29
select select "7254"
click at [449, 250] on select "Select Petty cash Default account Expense Account" at bounding box center [546, 264] width 194 height 29
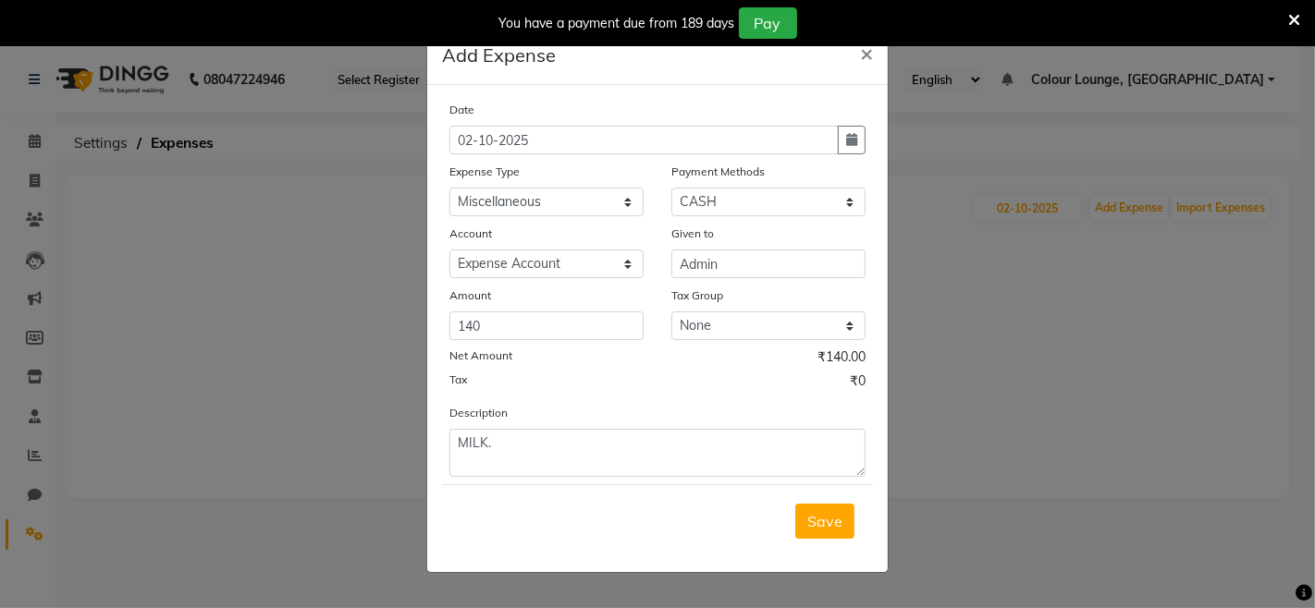
click at [837, 525] on span "Save" at bounding box center [824, 521] width 35 height 18
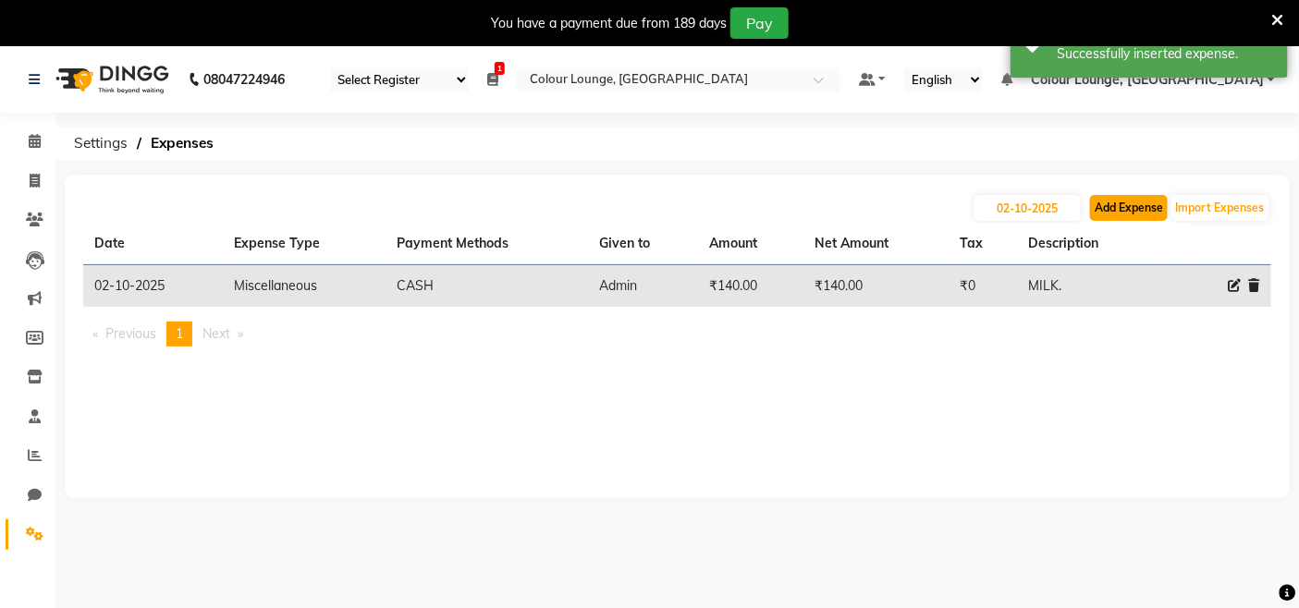
click at [1117, 203] on button "Add Expense" at bounding box center [1129, 208] width 78 height 26
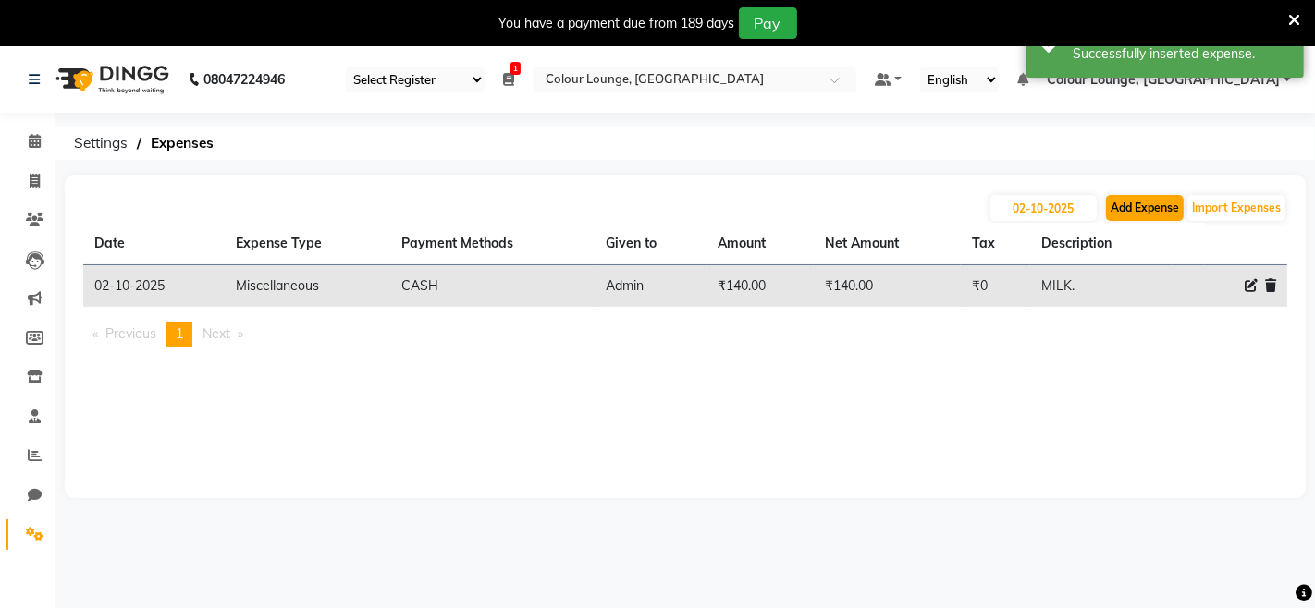
select select "1"
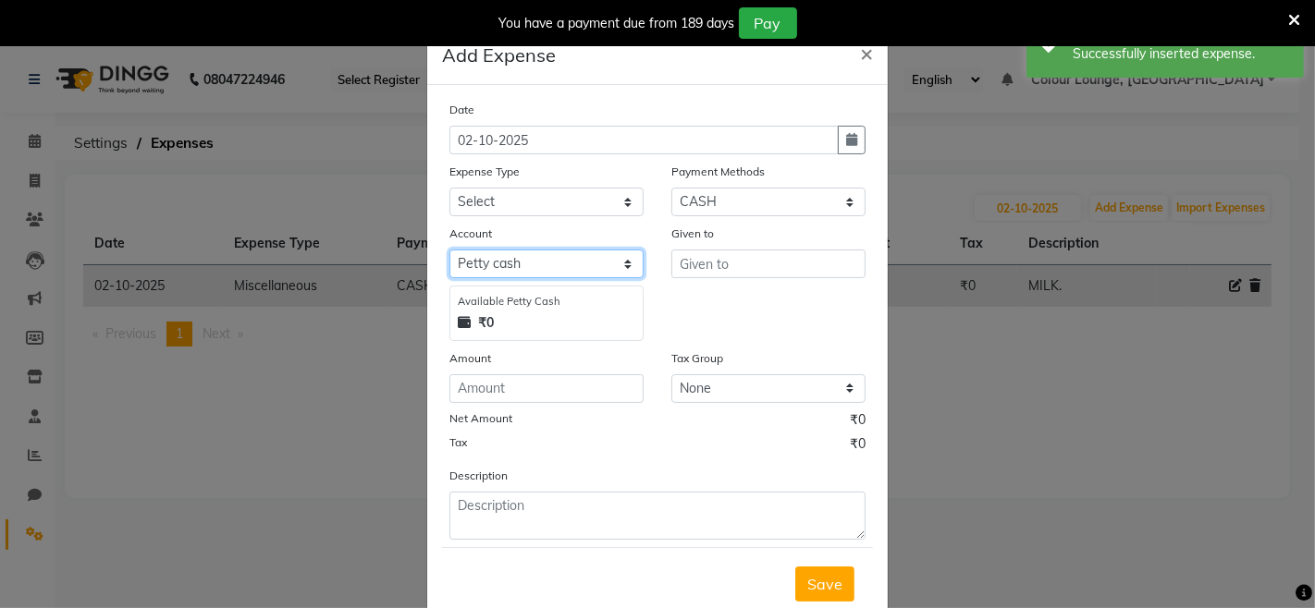
click at [558, 266] on select "Select Petty cash Default account Expense Account" at bounding box center [546, 264] width 194 height 29
select select "7254"
click at [449, 250] on select "Select Petty cash Default account Expense Account" at bounding box center [546, 264] width 194 height 29
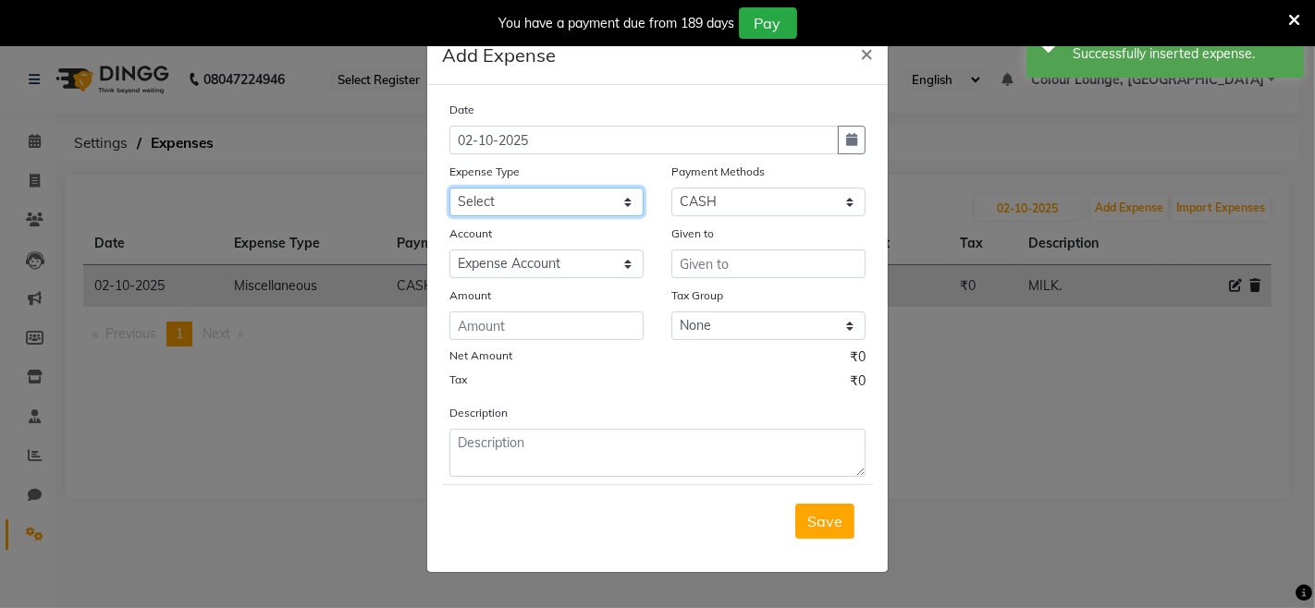
click at [561, 201] on select "Select Advance Salary Bank charges Car maintenance Cash transfer to bank Cash t…" at bounding box center [546, 202] width 194 height 29
select select "9"
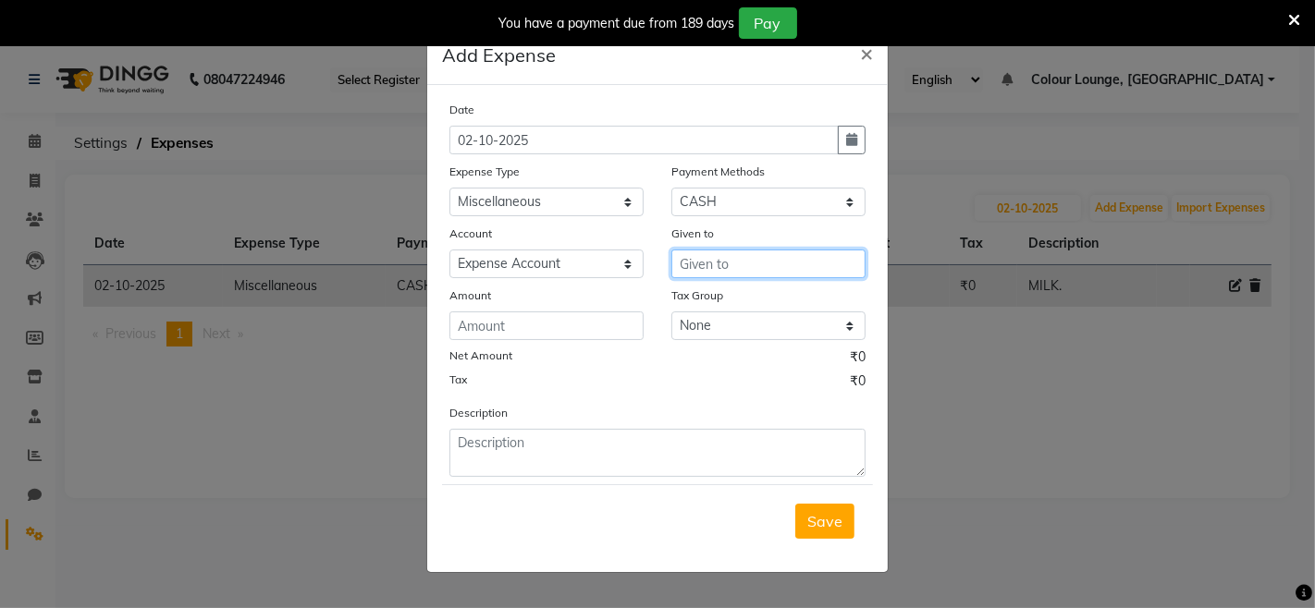
click at [746, 253] on input "text" at bounding box center [768, 264] width 194 height 29
click at [697, 300] on span "Admi" at bounding box center [711, 303] width 37 height 18
type input "Admin"
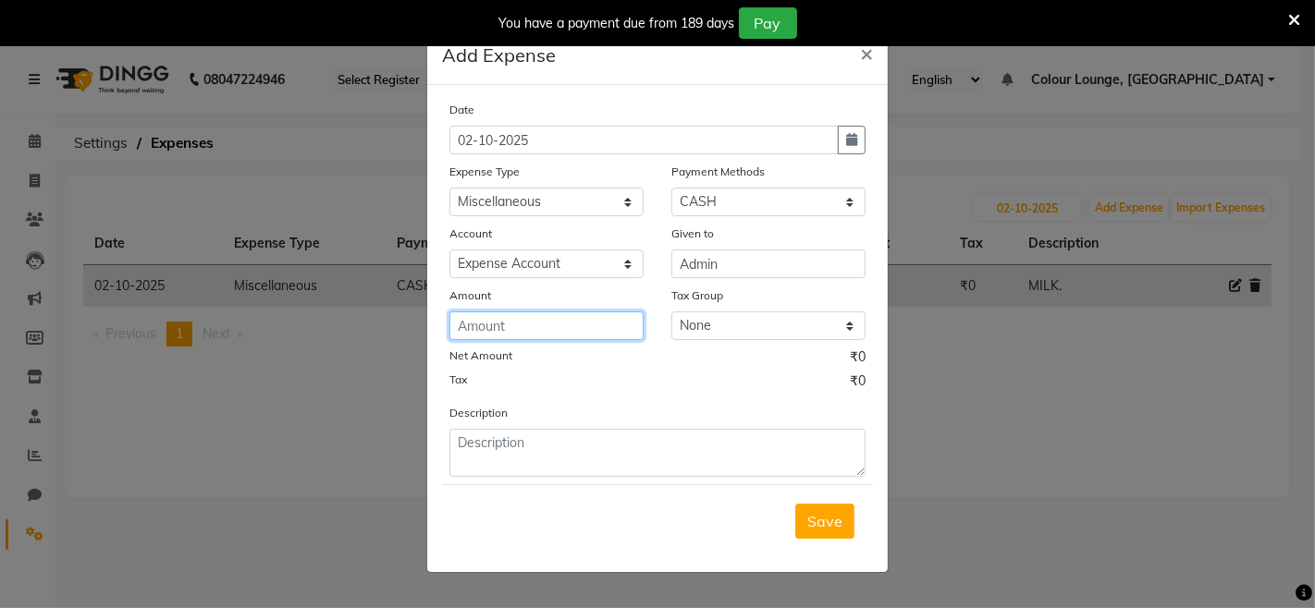
click at [495, 324] on input "number" at bounding box center [546, 326] width 194 height 29
type input "50"
click at [573, 398] on div "Date 02-10-2025 Expense Type Select Advance Salary Bank charges Car maintenance…" at bounding box center [657, 288] width 416 height 377
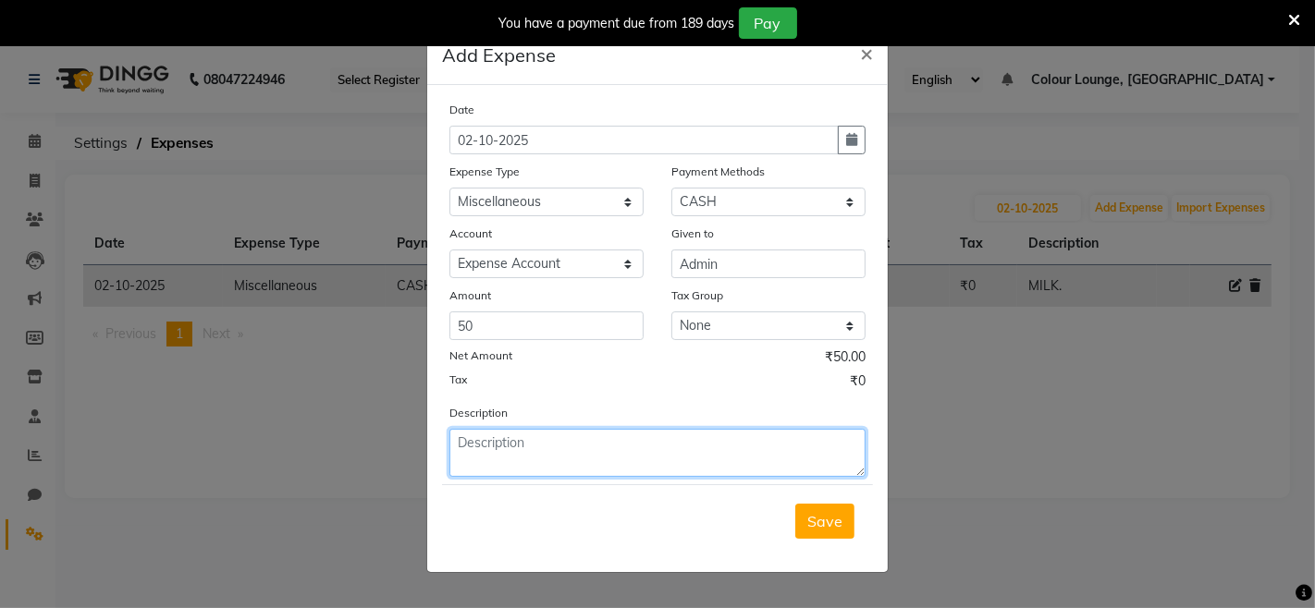
click at [594, 447] on textarea at bounding box center [657, 453] width 416 height 48
type textarea "c"
type textarea "CHARITY."
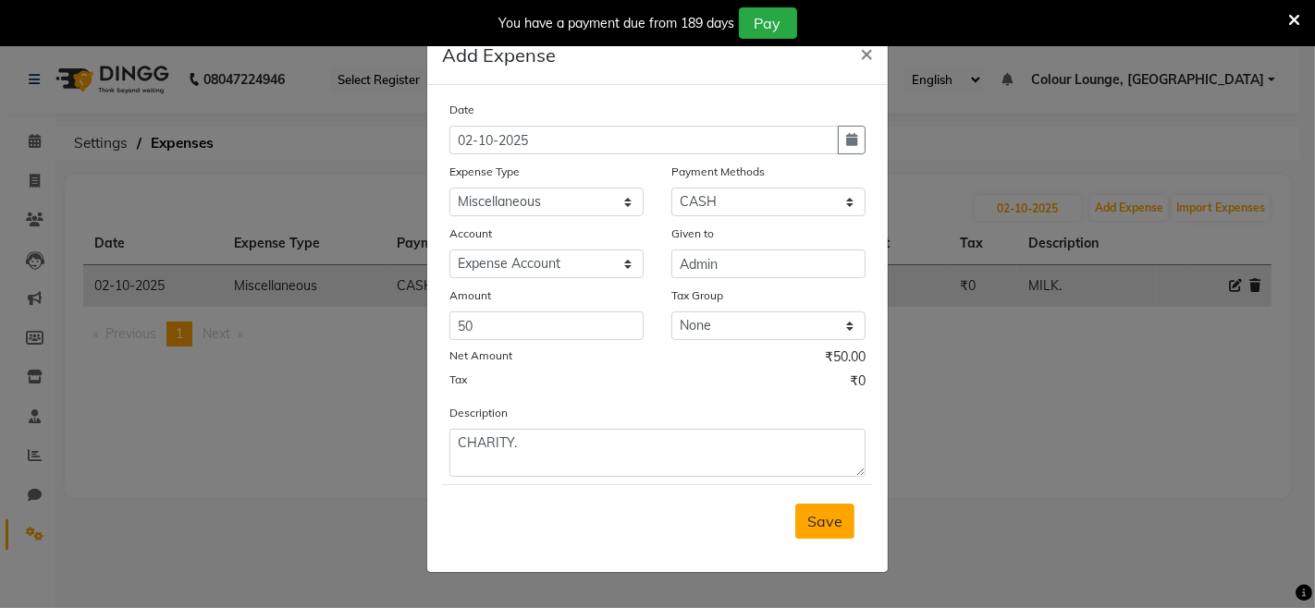
click at [823, 527] on span "Save" at bounding box center [824, 521] width 35 height 18
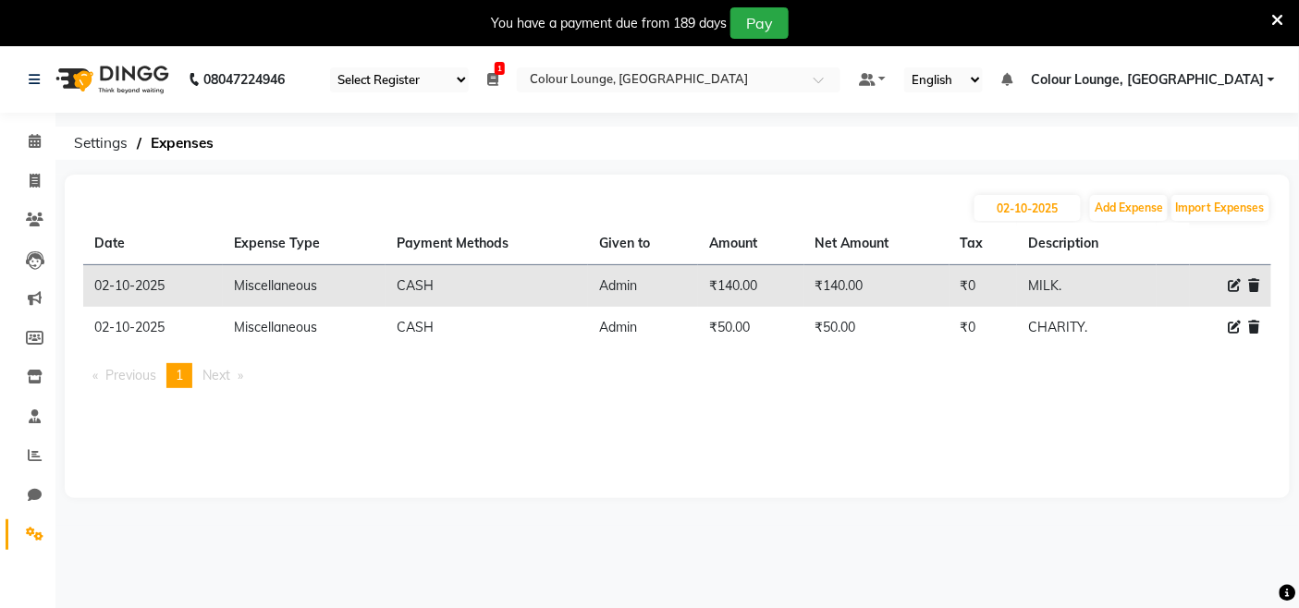
click at [1283, 21] on icon at bounding box center [1278, 20] width 12 height 17
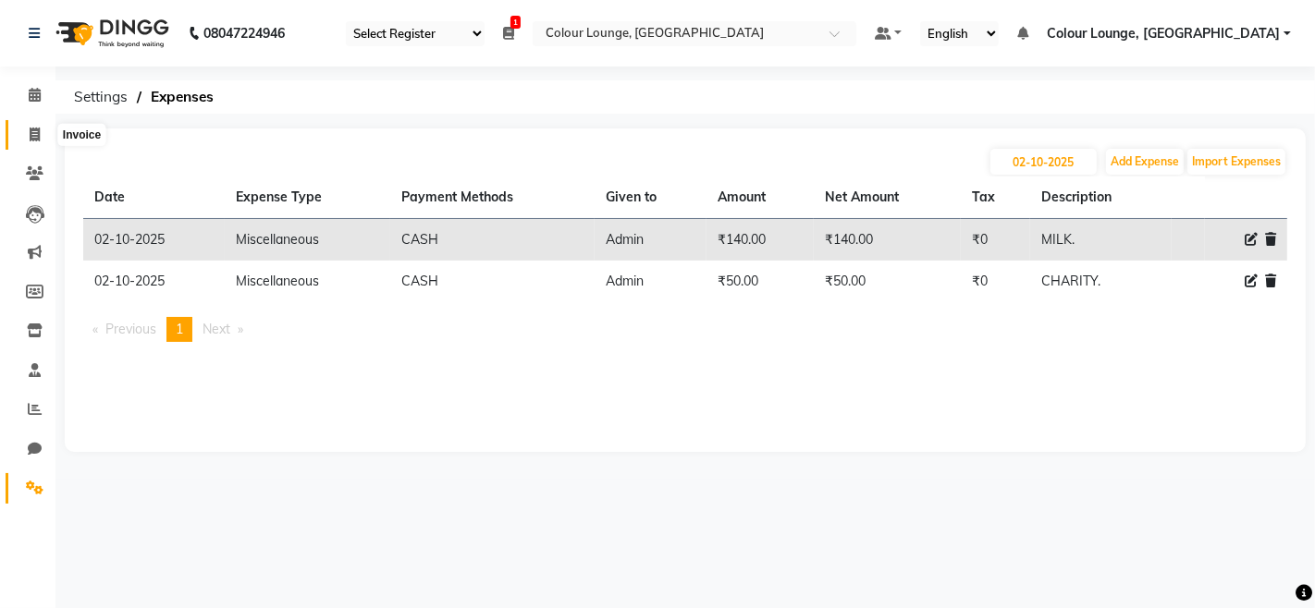
click at [32, 131] on icon at bounding box center [35, 135] width 10 height 14
select select "8015"
select select "service"
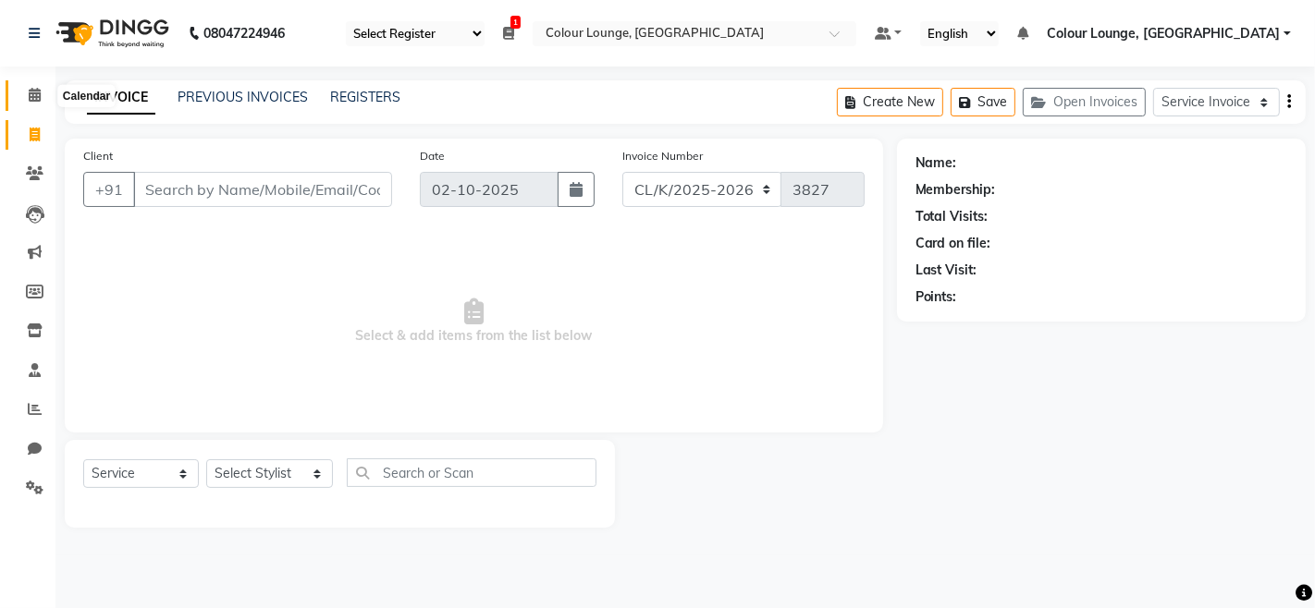
click at [35, 90] on icon at bounding box center [35, 95] width 12 height 14
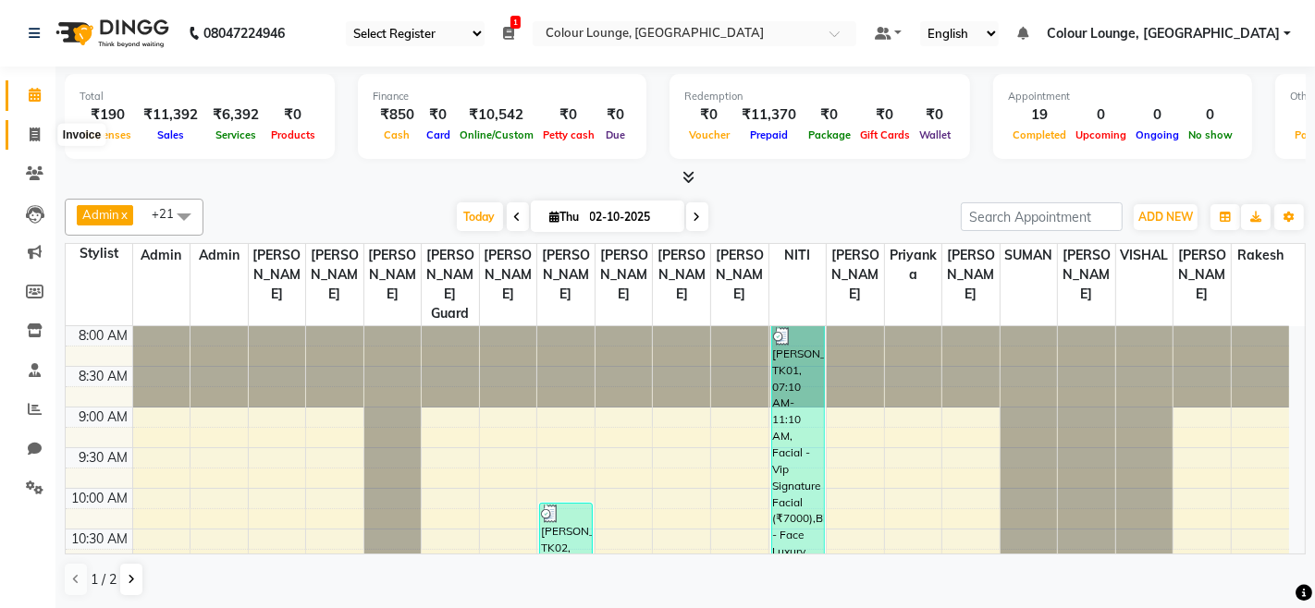
click at [33, 128] on icon at bounding box center [35, 135] width 10 height 14
select select "service"
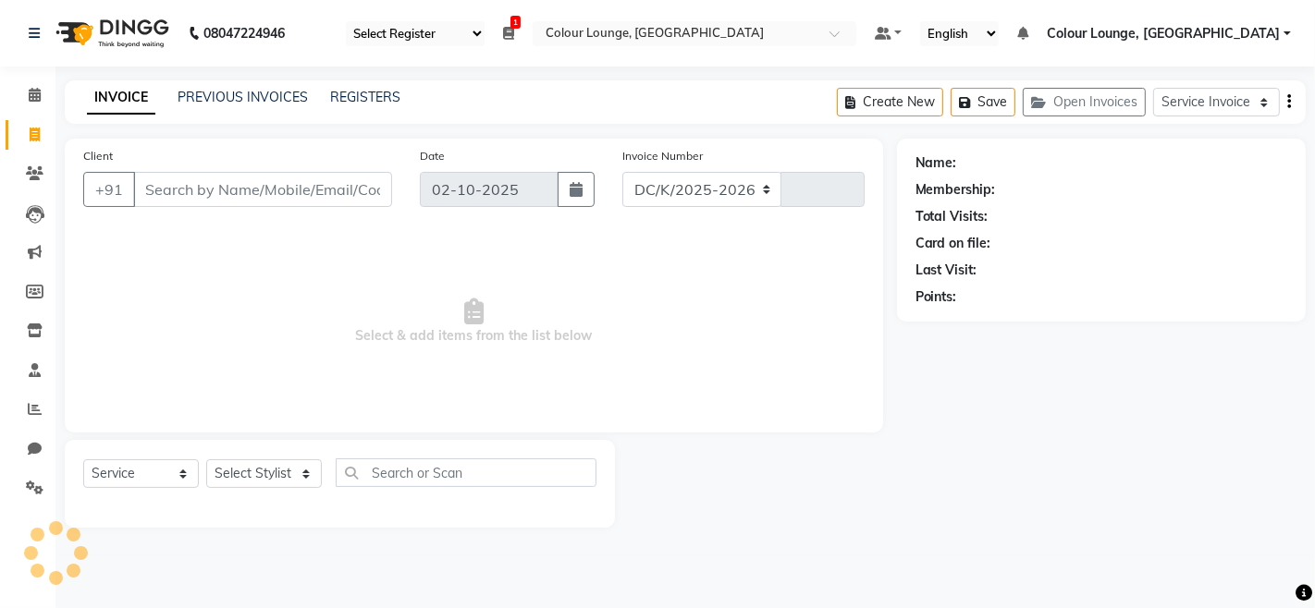
select select "8015"
type input "3827"
drag, startPoint x: 231, startPoint y: 473, endPoint x: 225, endPoint y: 460, distance: 14.5
click at [229, 474] on select "Select Stylist Admin Admin AKHIL ANKUSH ANSH Baljinder Colour Lounge, Kabir Par…" at bounding box center [269, 473] width 127 height 29
select select "70119"
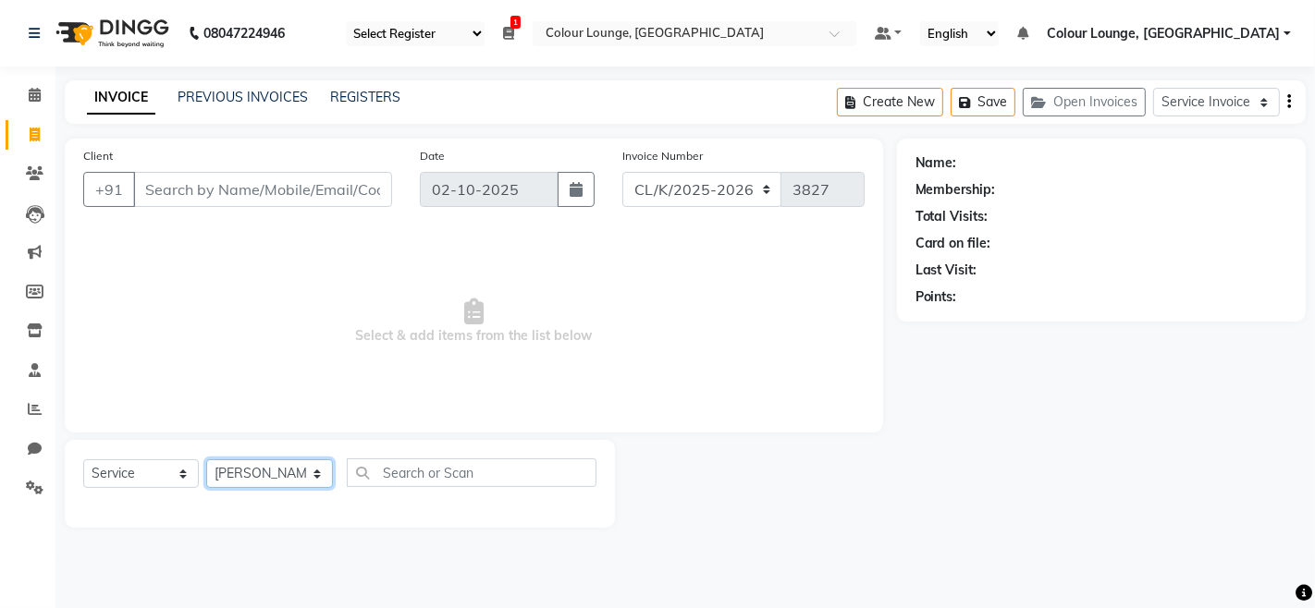
click at [206, 460] on select "Select Stylist Admin Admin AKHIL ANKUSH ANSH Baljinder Colour Lounge, Kabir Par…" at bounding box center [269, 473] width 127 height 29
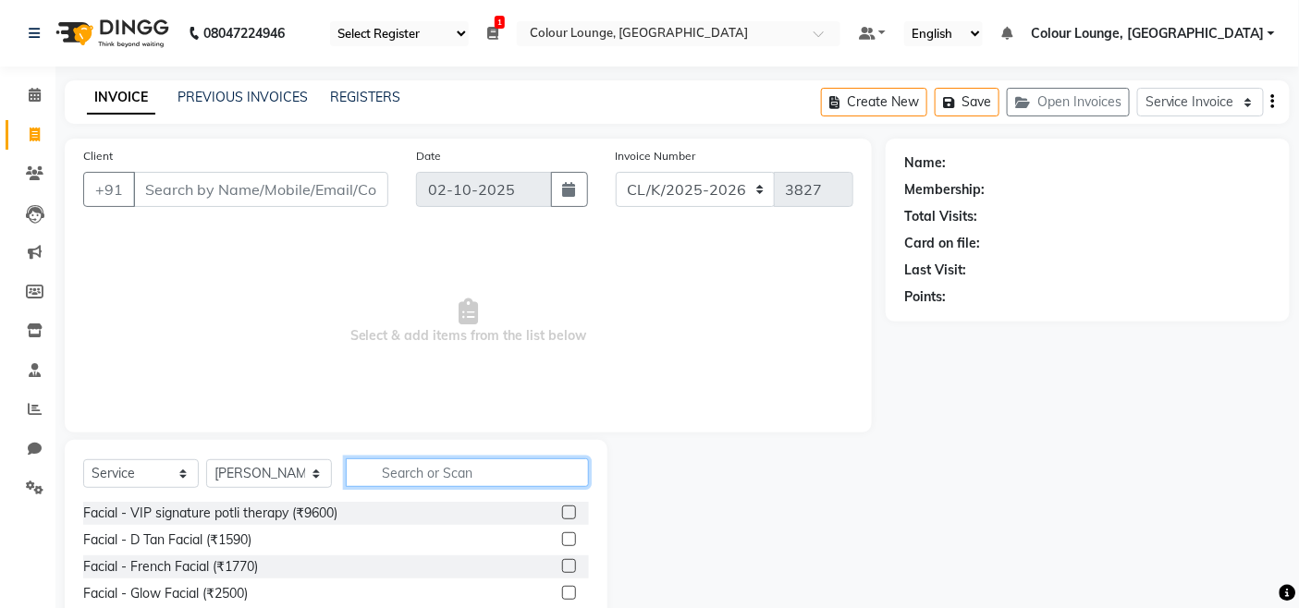
click at [412, 483] on input "text" at bounding box center [467, 473] width 243 height 29
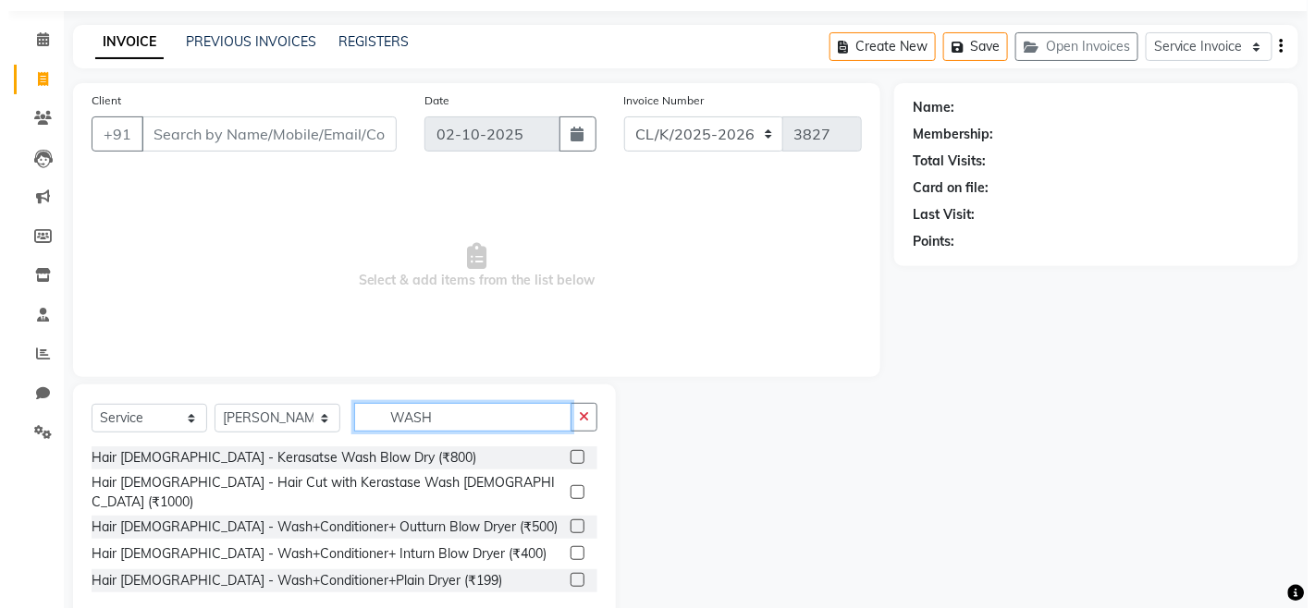
scroll to position [80, 0]
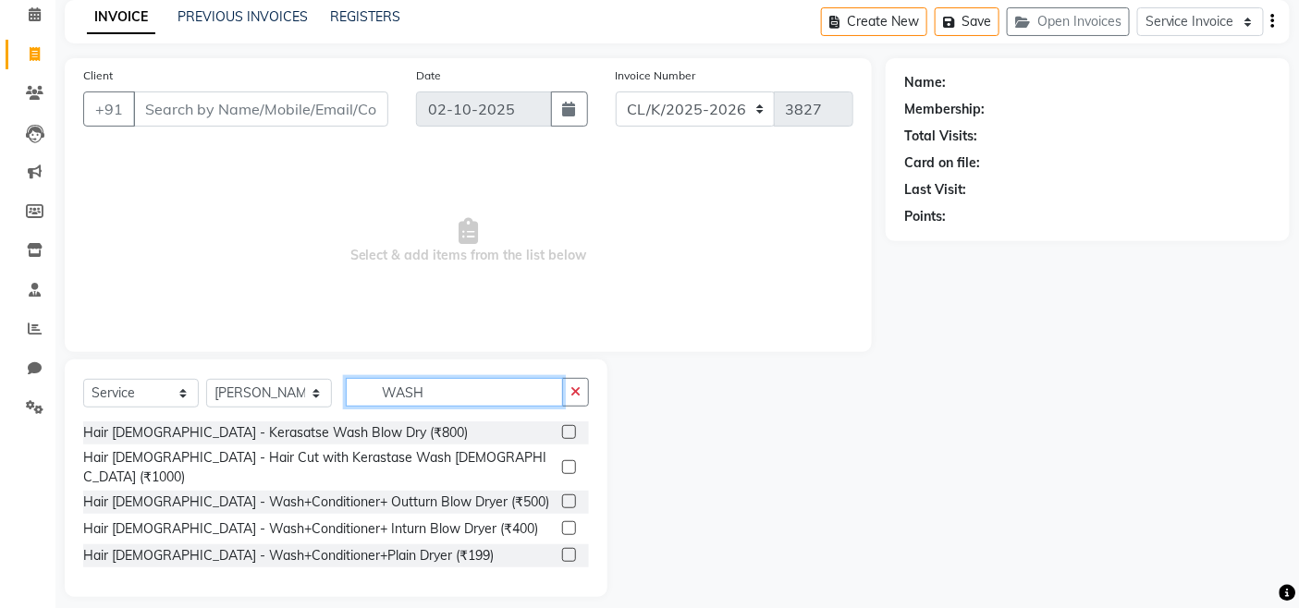
type input "WASH"
click at [567, 495] on label at bounding box center [569, 502] width 14 height 14
click at [567, 496] on input "checkbox" at bounding box center [568, 502] width 12 height 12
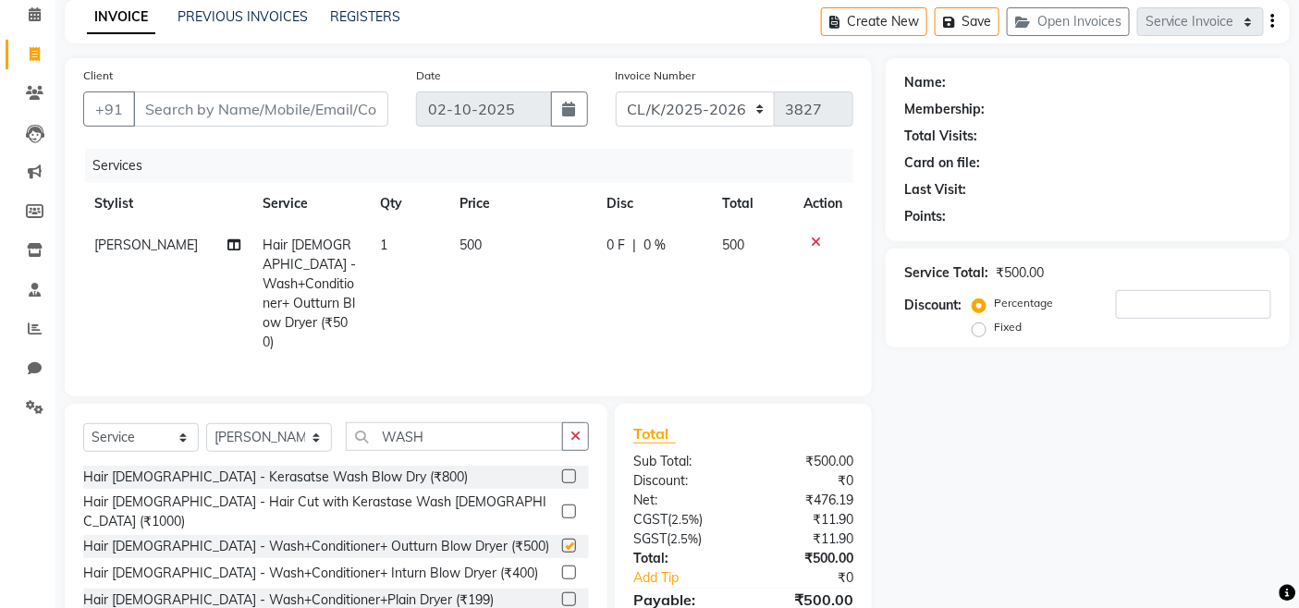
checkbox input "false"
click at [219, 104] on input "Client" at bounding box center [260, 109] width 255 height 35
type input "9"
type input "0"
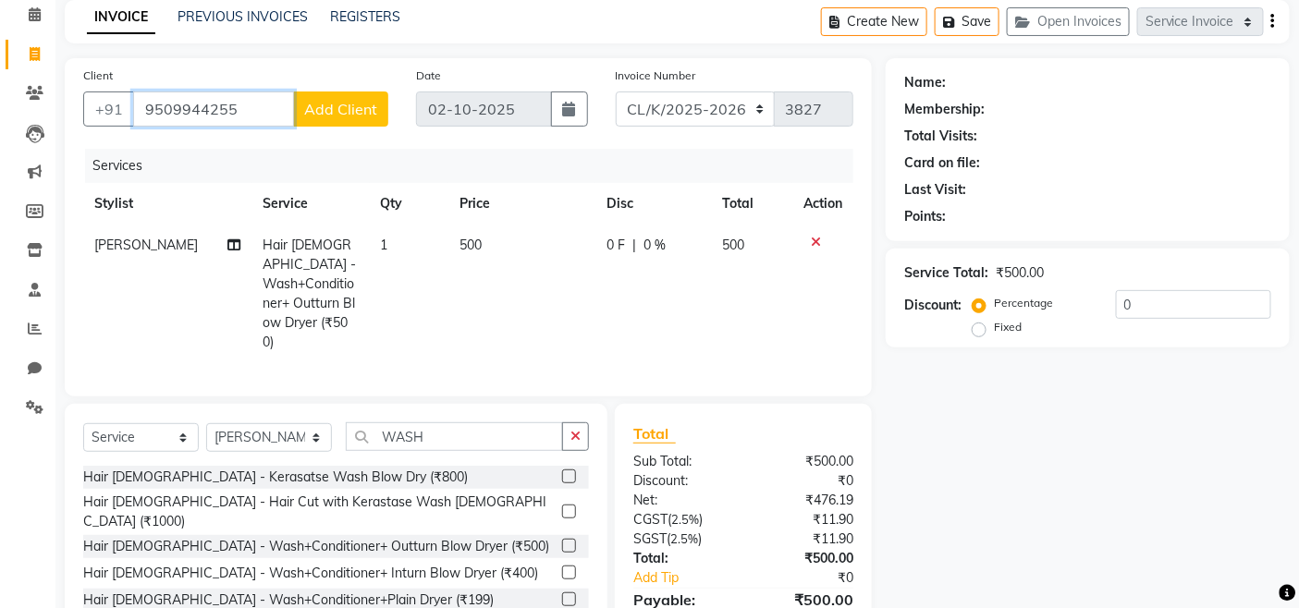
type input "9509944255"
click at [309, 112] on span "Add Client" at bounding box center [340, 109] width 73 height 18
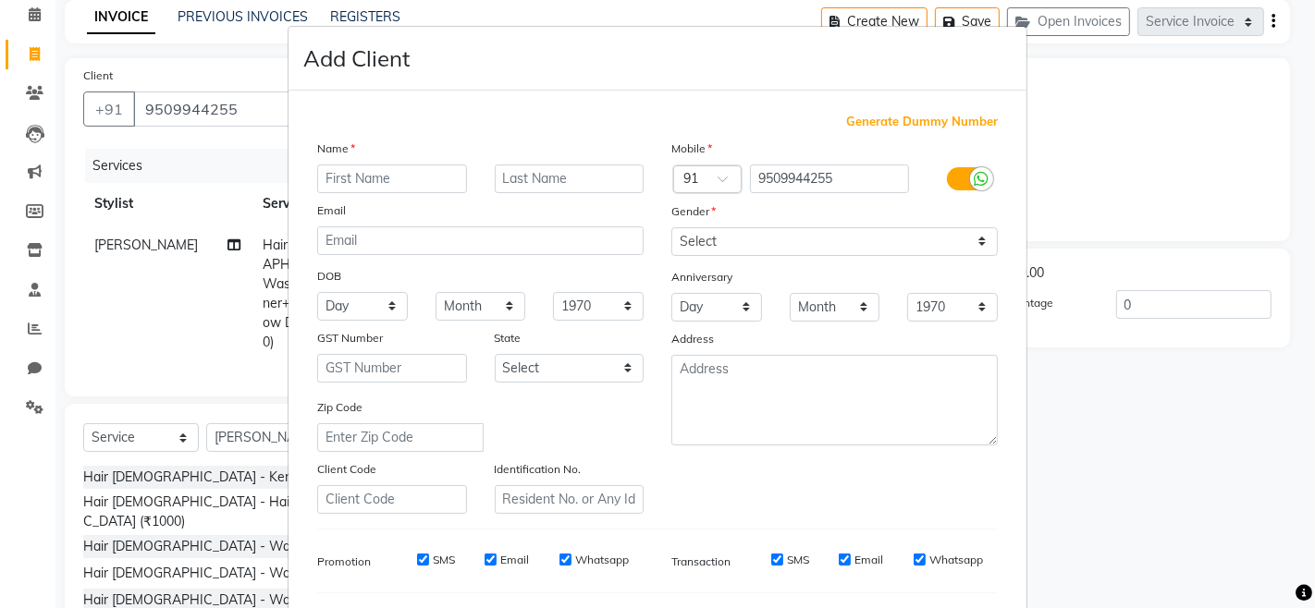
click at [371, 189] on input "text" at bounding box center [392, 179] width 150 height 29
click at [689, 245] on select "Select Male Female Other Prefer Not To Say" at bounding box center [834, 241] width 326 height 29
select select "female"
click at [671, 227] on select "Select Male Female Other Prefer Not To Say" at bounding box center [834, 241] width 326 height 29
click at [1010, 576] on div "Generate Dummy Number Name Email DOB Day 01 02 03 04 05 06 07 08 09 10 11 12 13…" at bounding box center [657, 422] width 738 height 663
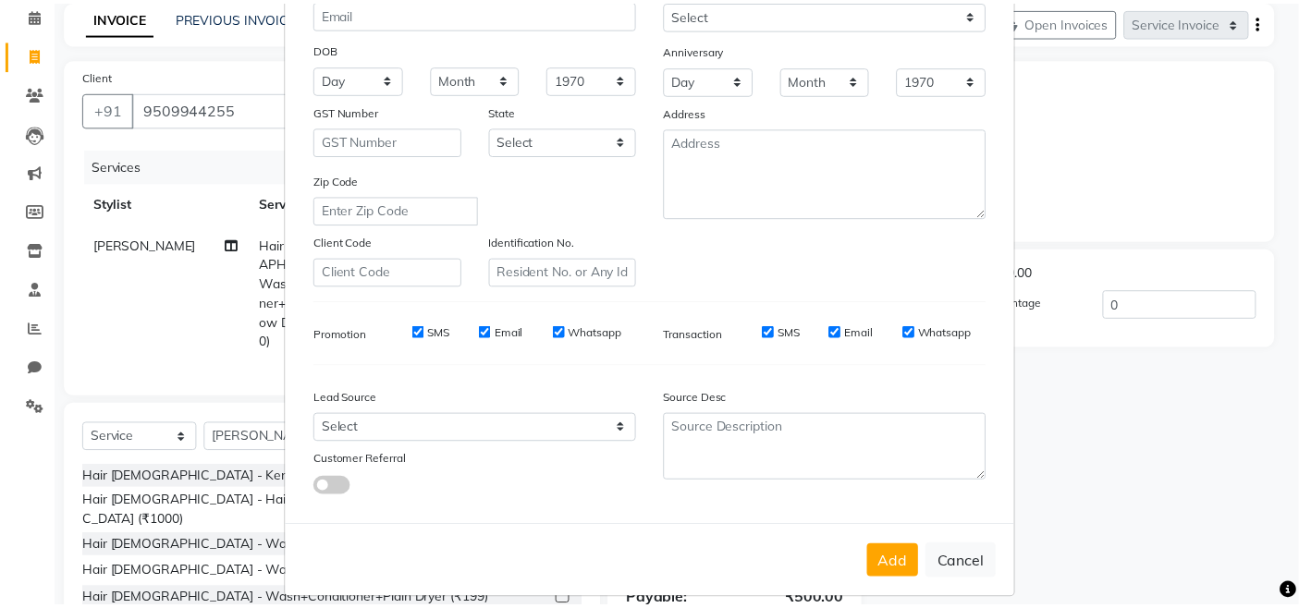
scroll to position [245, 0]
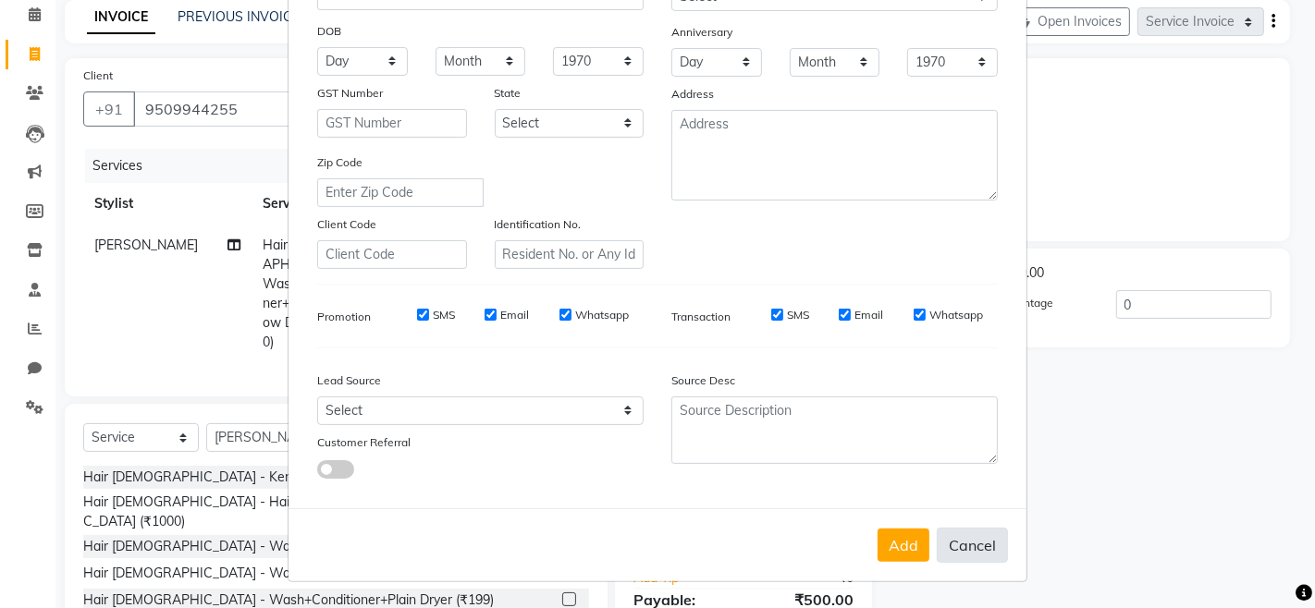
click at [963, 549] on button "Cancel" at bounding box center [972, 545] width 71 height 35
select select
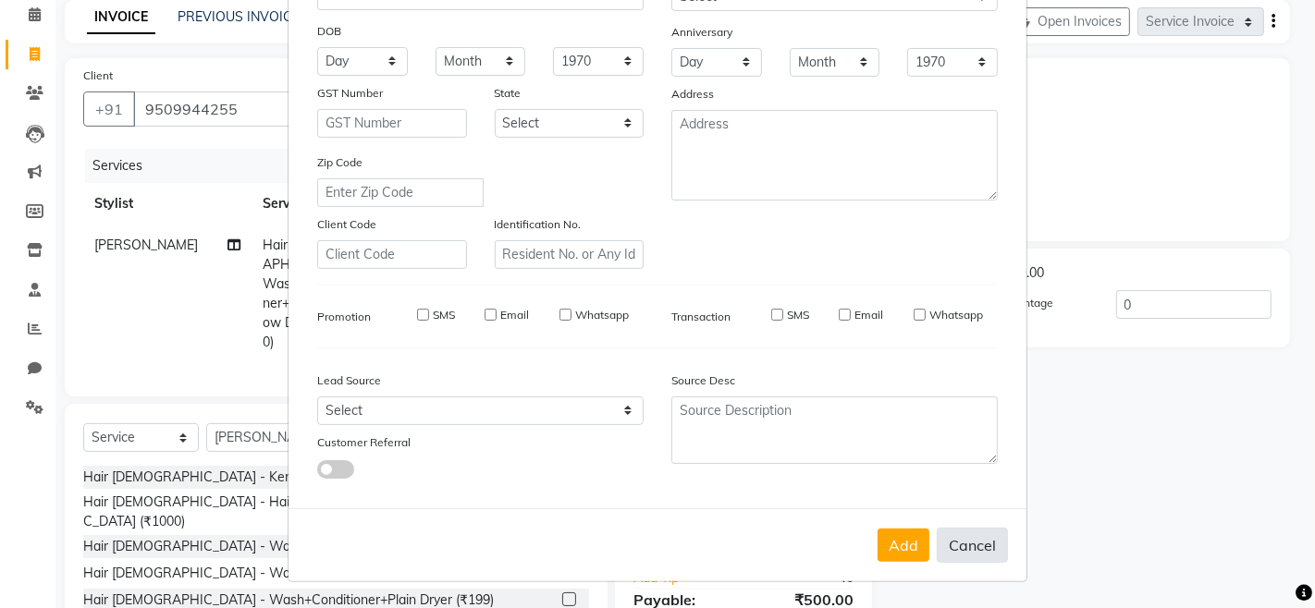
select select
checkbox input "false"
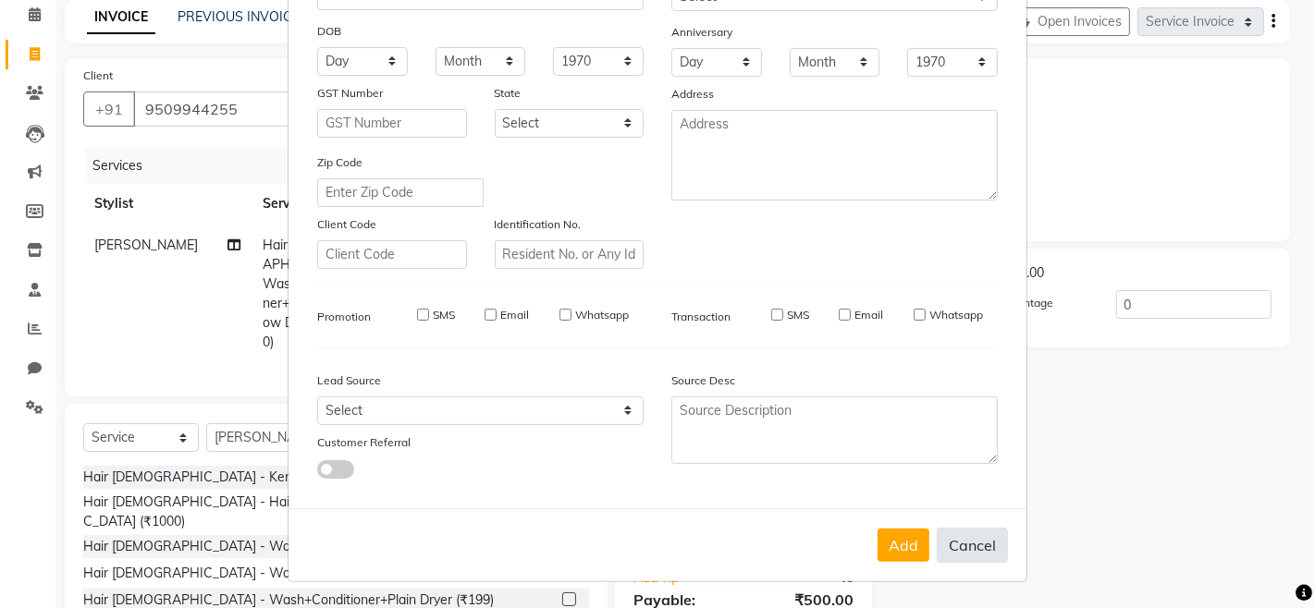
checkbox input "false"
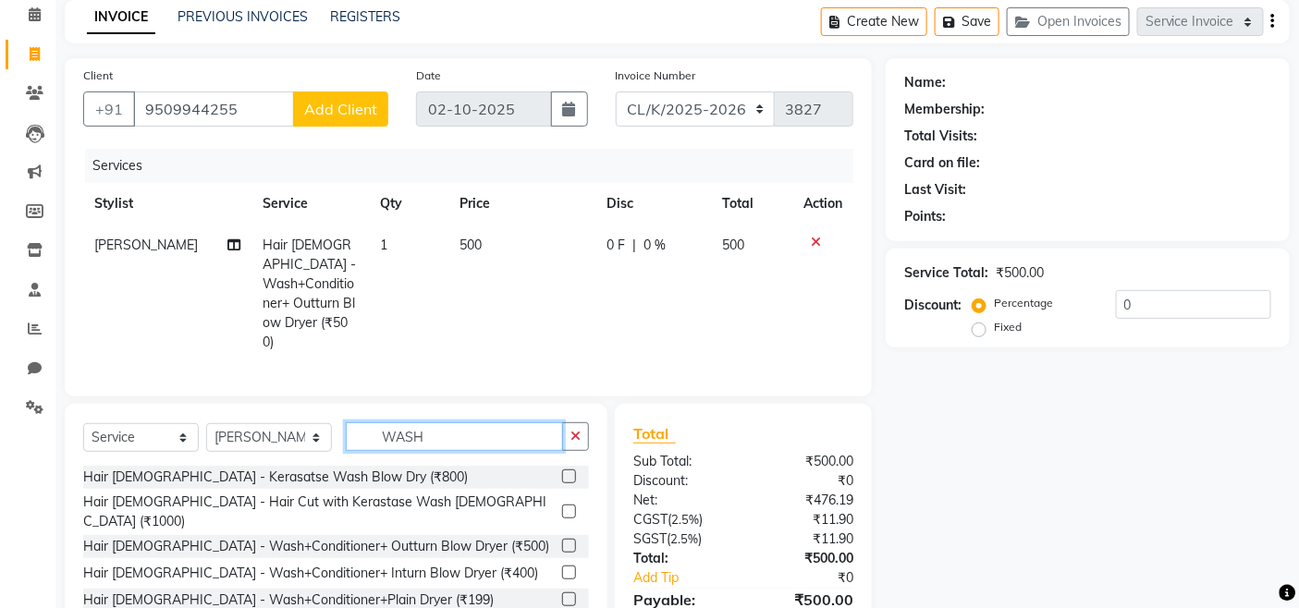
click at [437, 422] on input "WASH" at bounding box center [454, 436] width 217 height 29
type input "W"
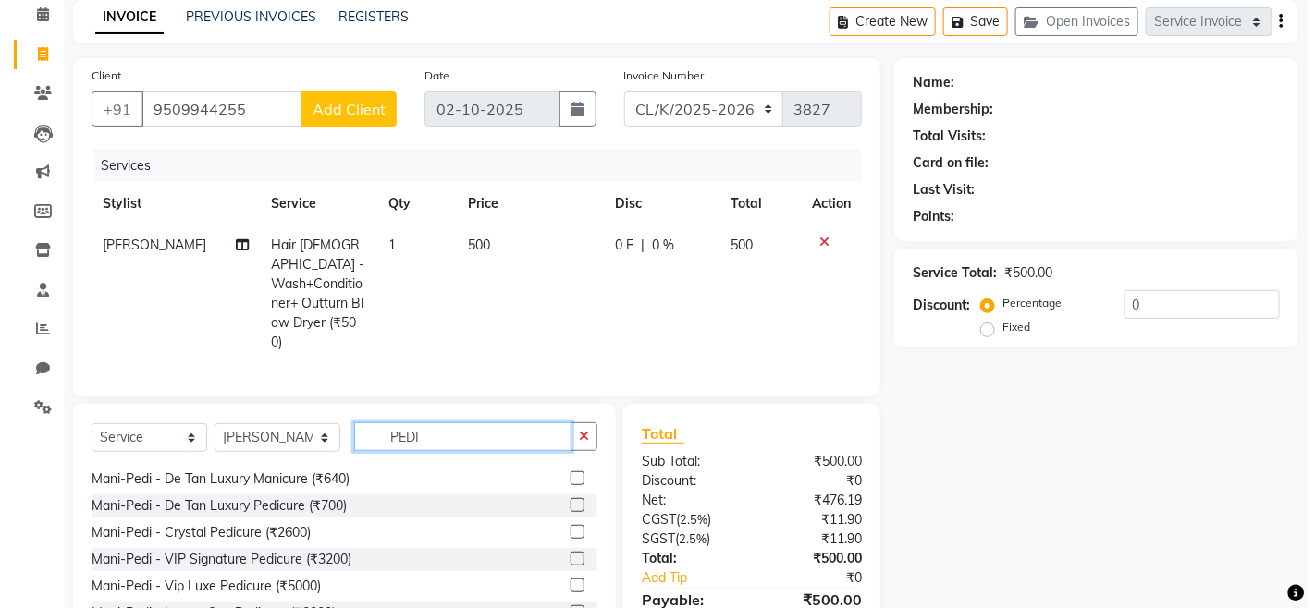
scroll to position [190, 0]
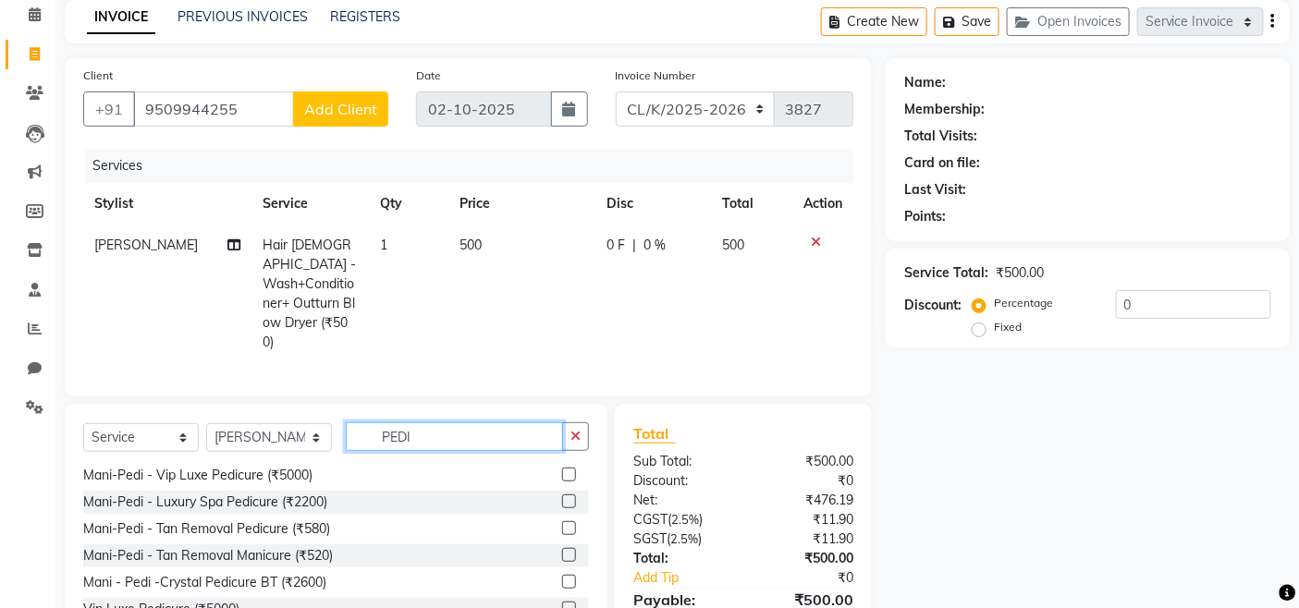
type input "PEDI"
click at [562, 521] on label at bounding box center [569, 528] width 14 height 14
click at [562, 523] on input "checkbox" at bounding box center [568, 529] width 12 height 12
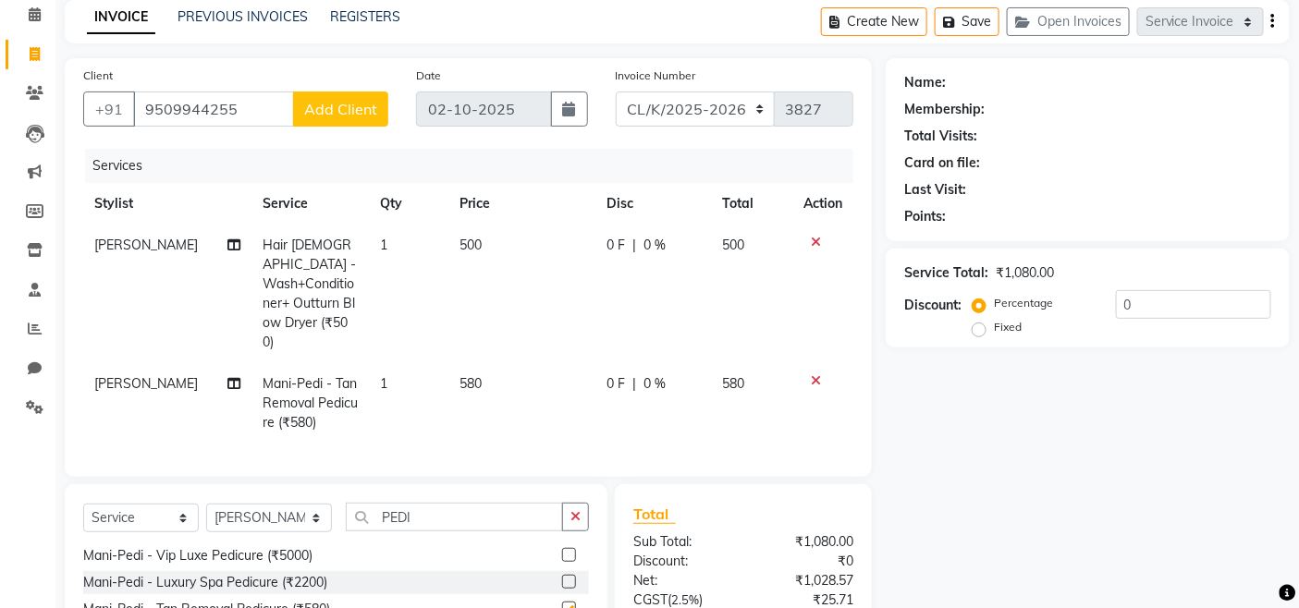
checkbox input "false"
click at [268, 94] on input "9509944255" at bounding box center [213, 109] width 161 height 35
click at [812, 374] on icon at bounding box center [816, 380] width 10 height 13
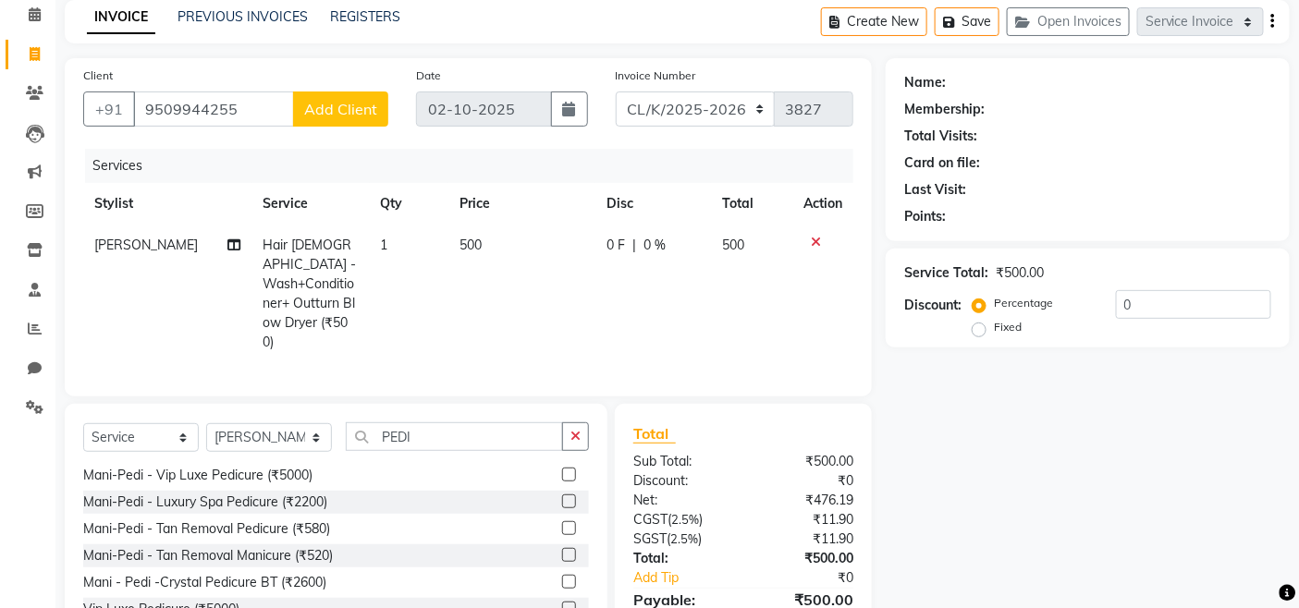
click at [370, 102] on span "Add Client" at bounding box center [340, 109] width 73 height 18
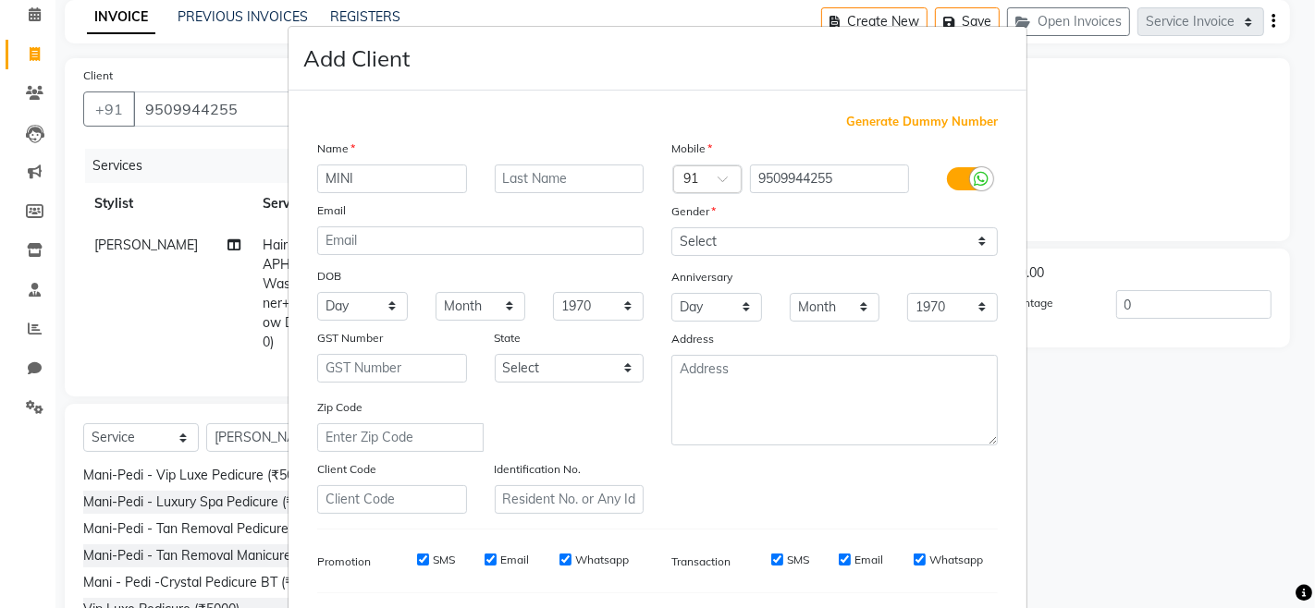
type input "MINI"
click at [863, 235] on select "Select Male Female Other Prefer Not To Say" at bounding box center [834, 241] width 326 height 29
select select "male"
click at [671, 227] on select "Select Male Female Other Prefer Not To Say" at bounding box center [834, 241] width 326 height 29
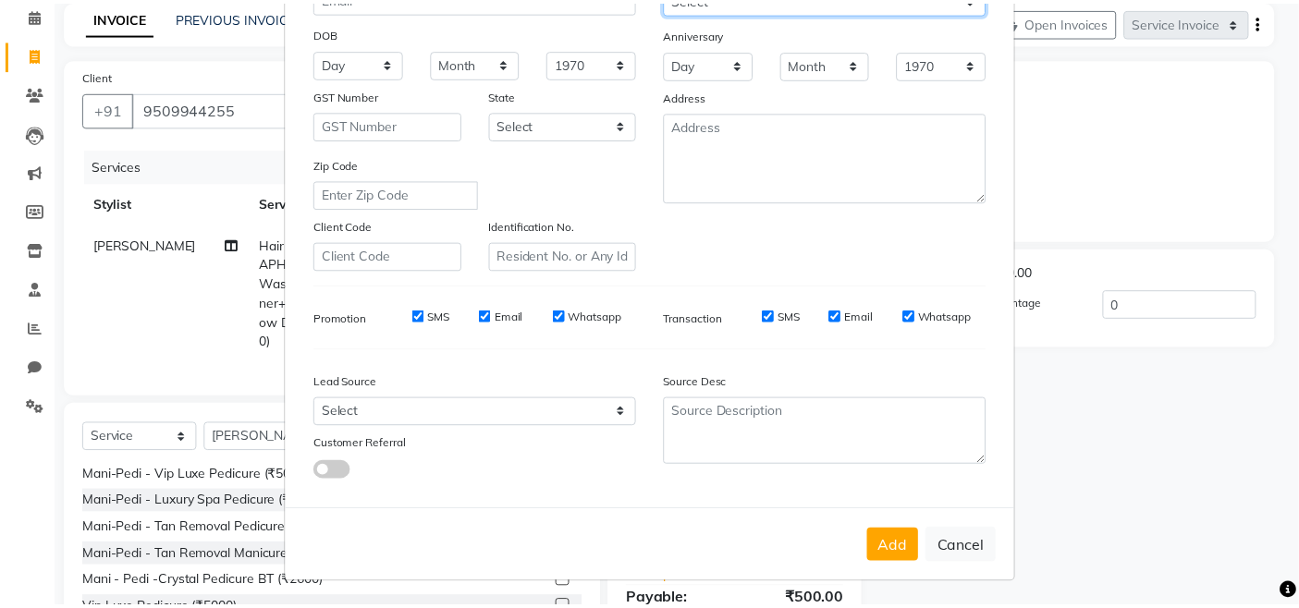
scroll to position [245, 0]
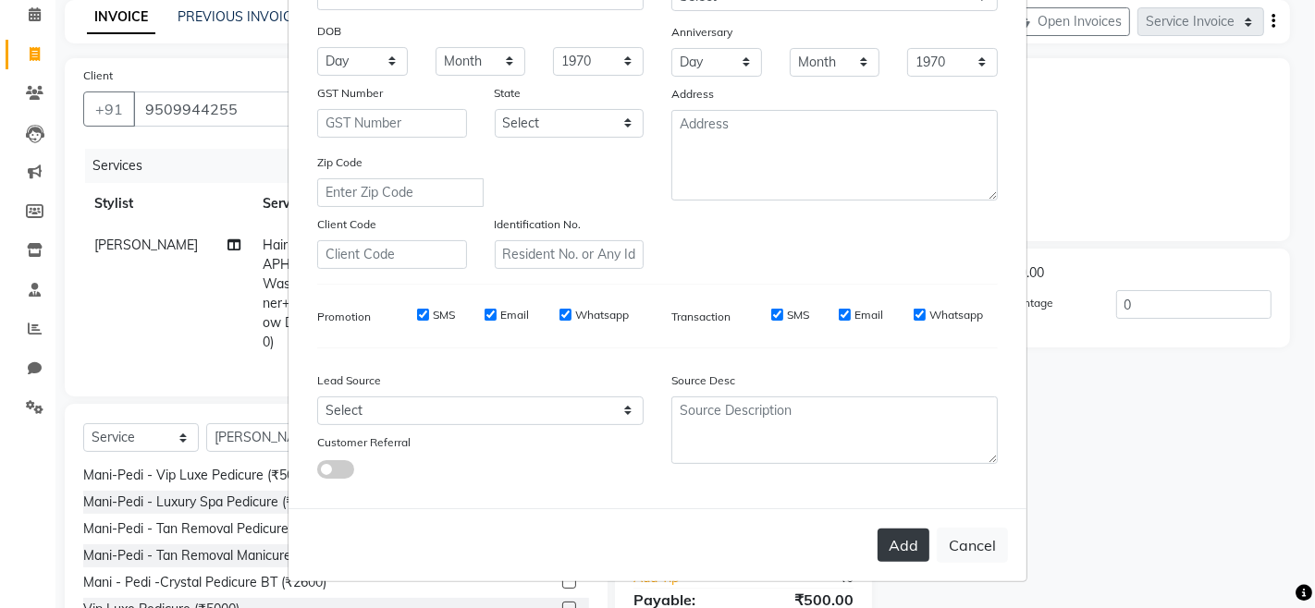
click at [889, 553] on button "Add" at bounding box center [903, 545] width 52 height 33
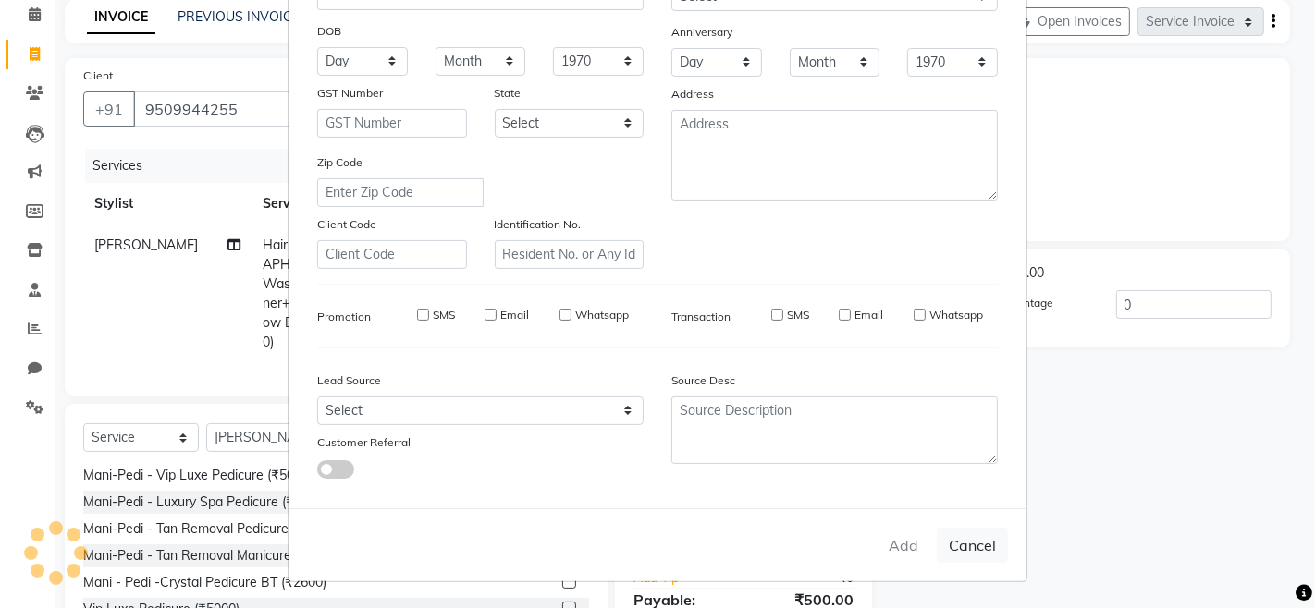
select select
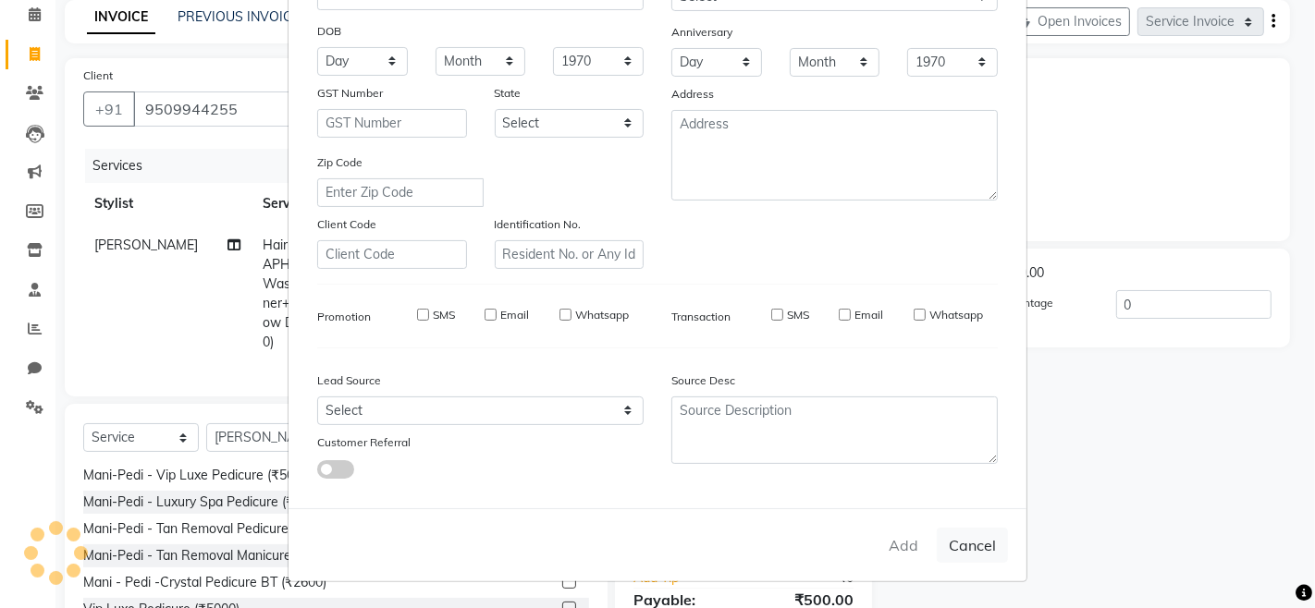
select select
checkbox input "false"
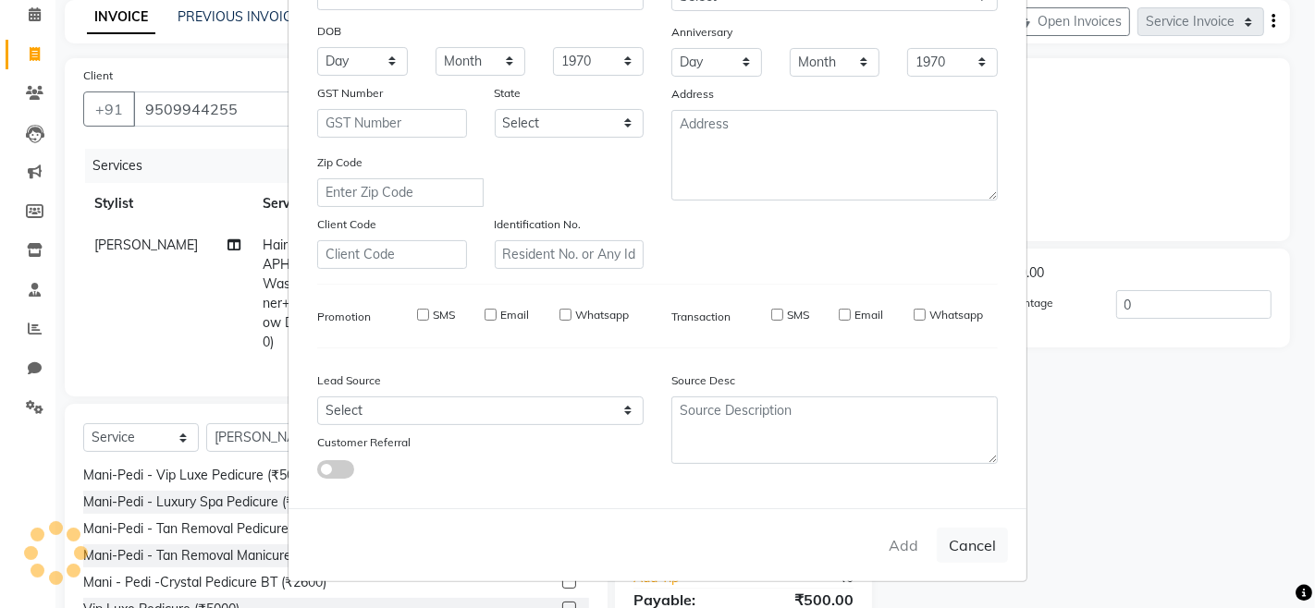
checkbox input "false"
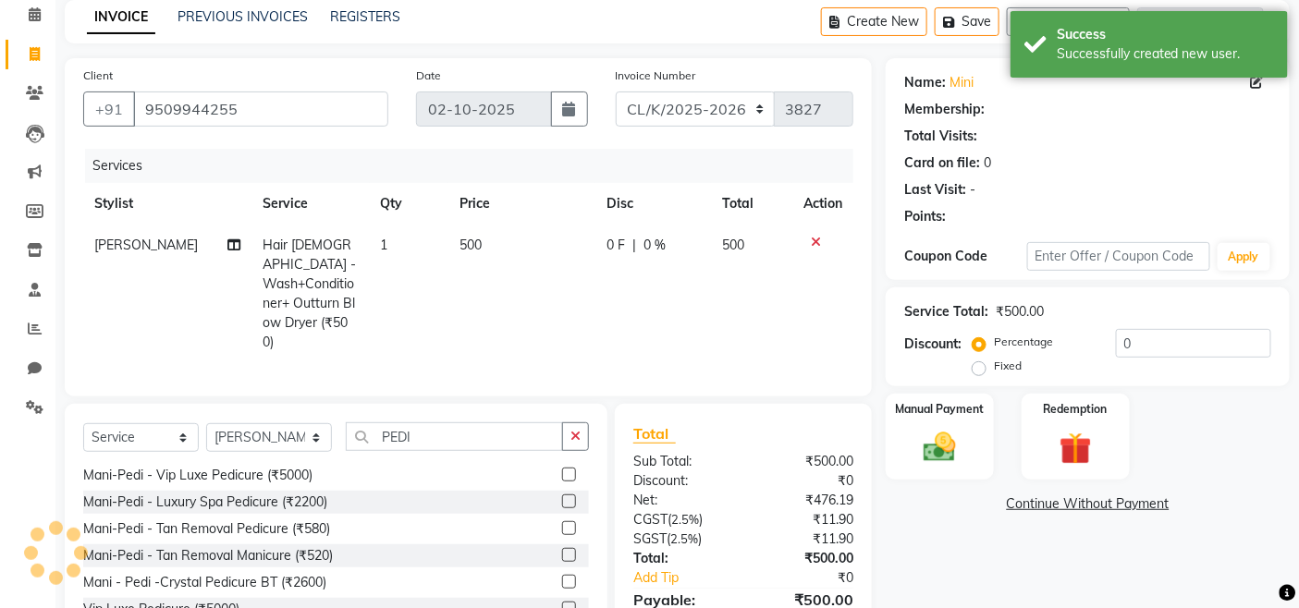
select select "1: Object"
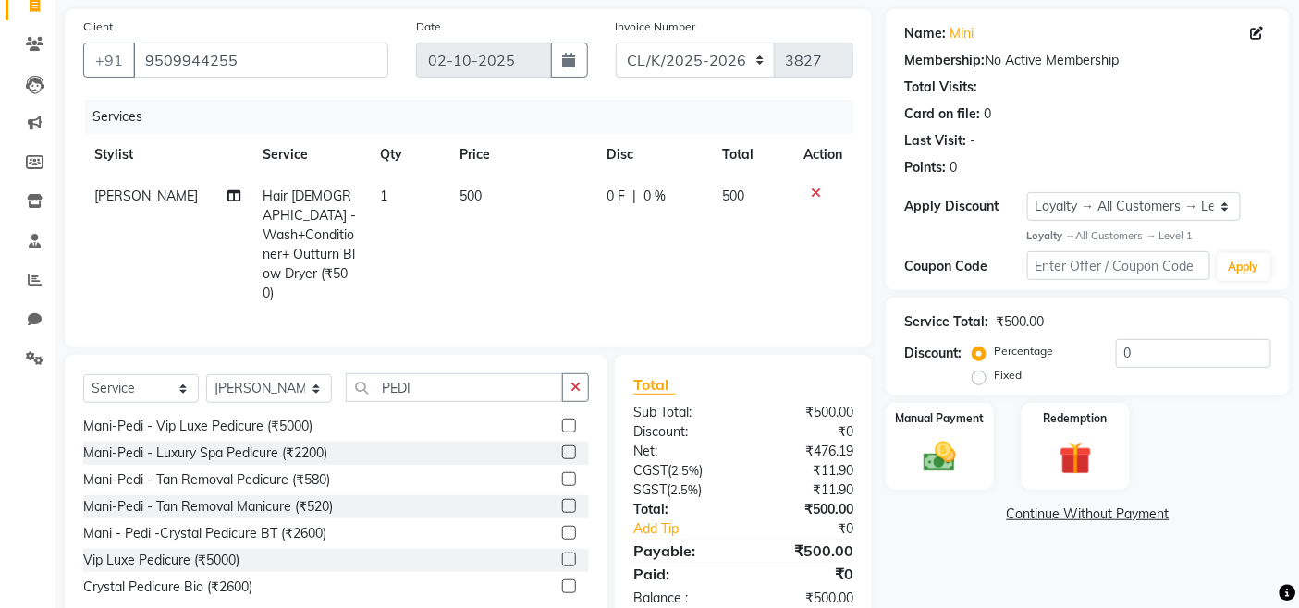
scroll to position [153, 0]
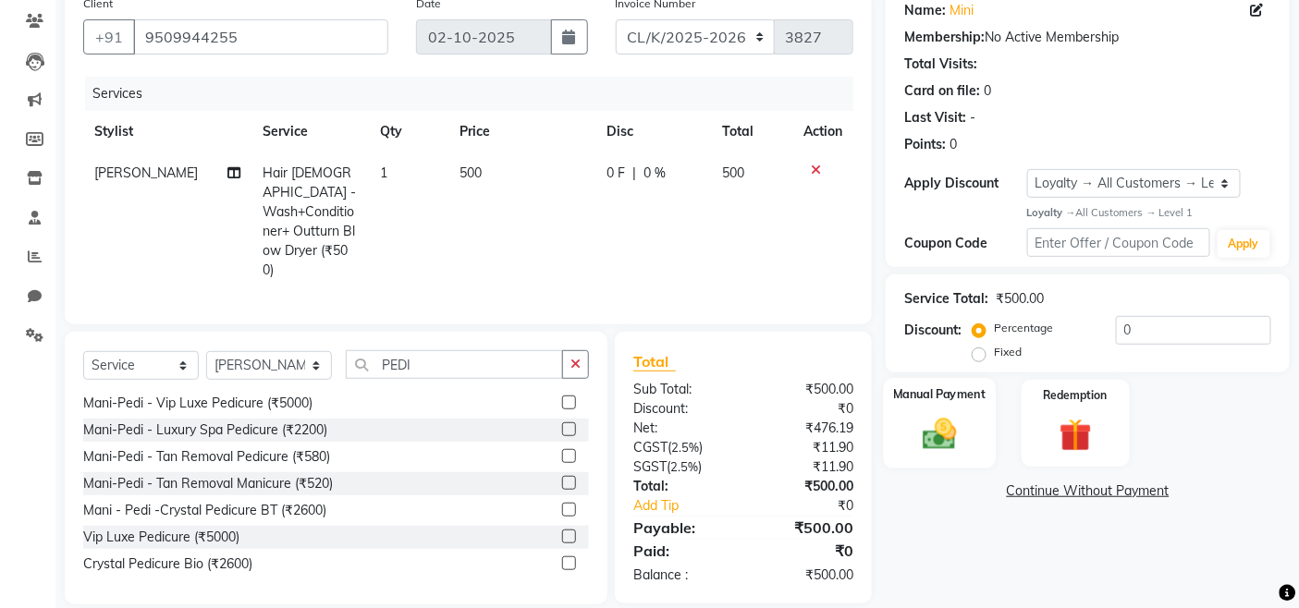
click at [954, 436] on img at bounding box center [939, 434] width 55 height 39
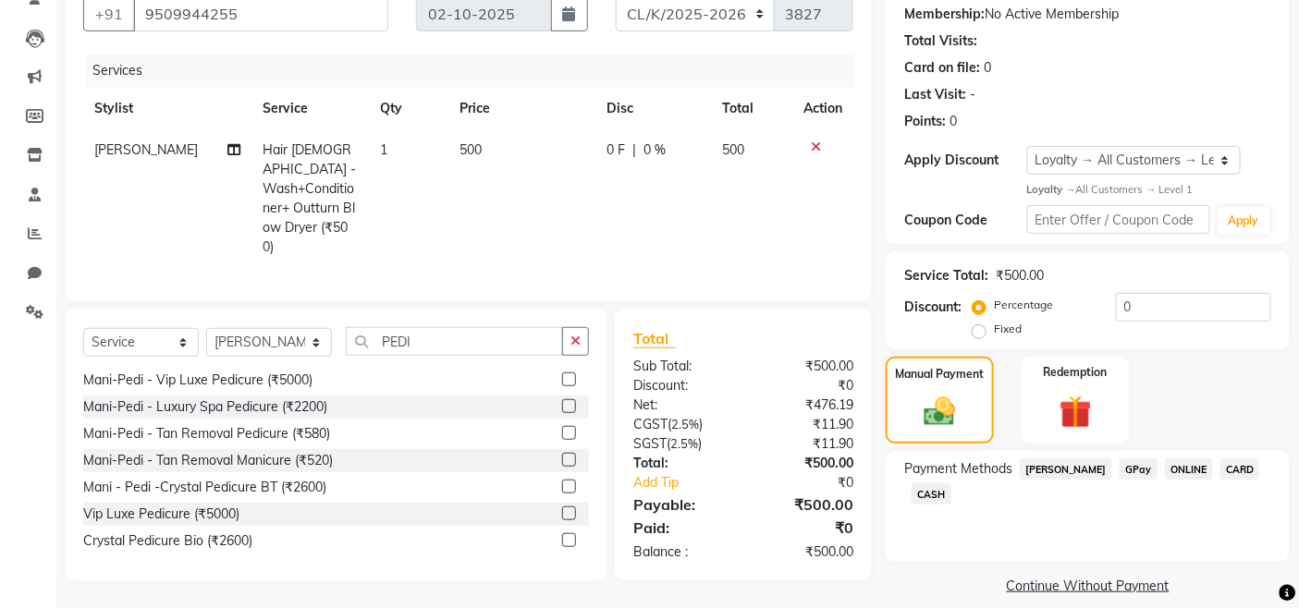
scroll to position [194, 0]
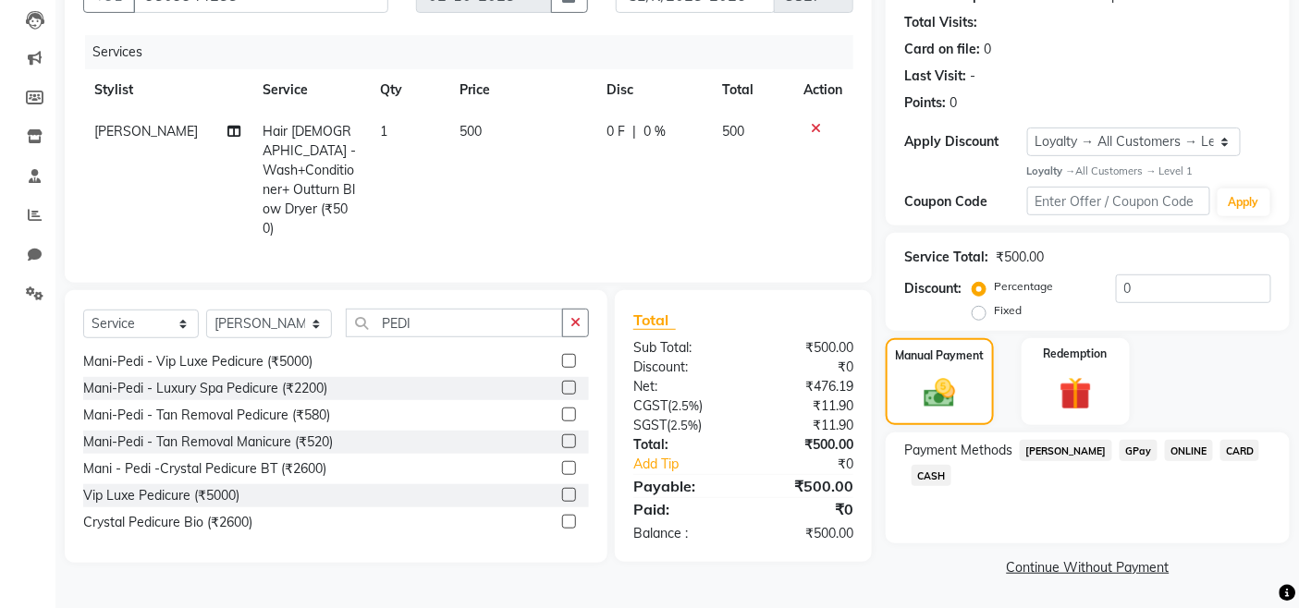
click at [926, 475] on span "CASH" at bounding box center [932, 475] width 40 height 21
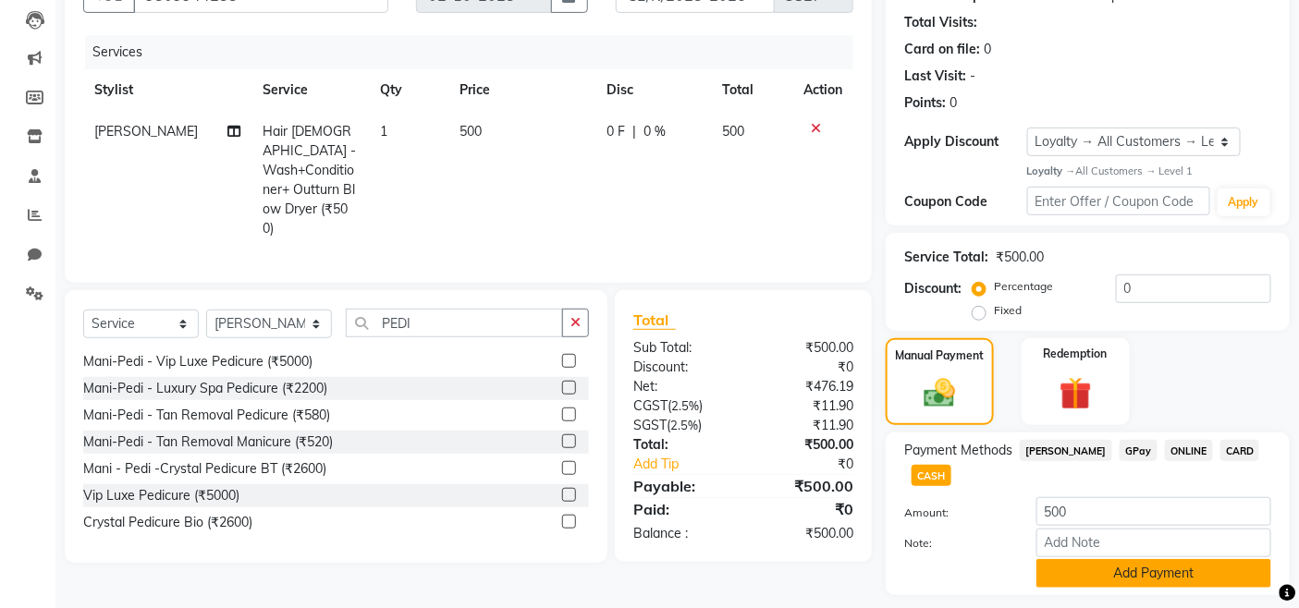
click at [1138, 577] on button "Add Payment" at bounding box center [1153, 573] width 235 height 29
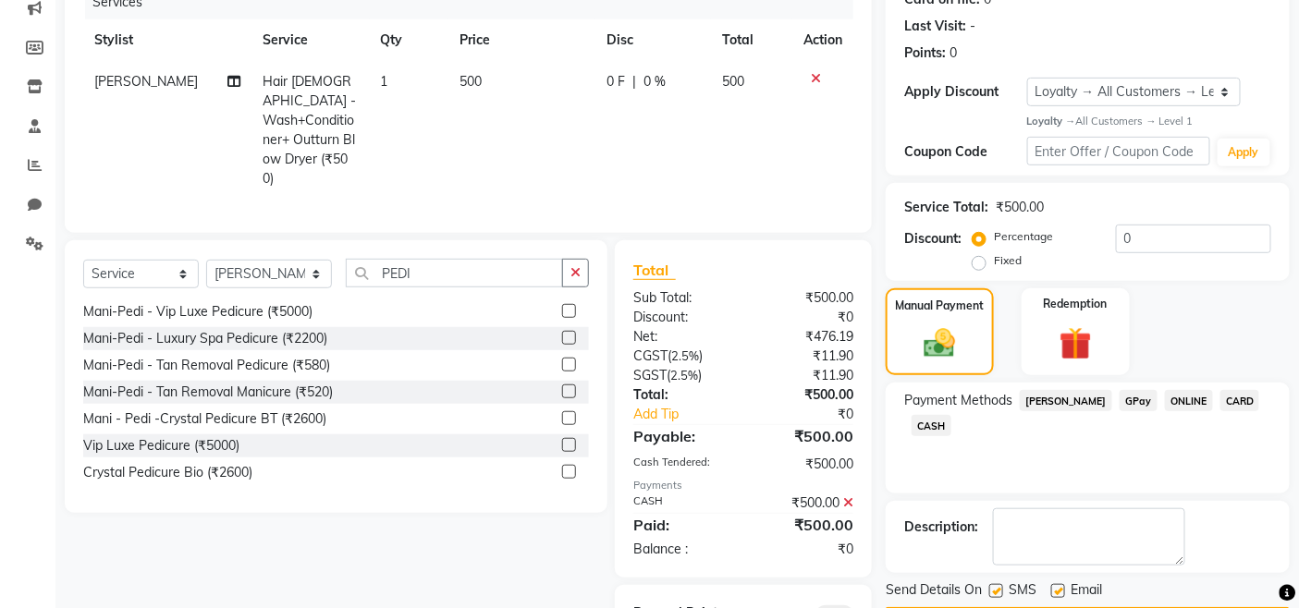
scroll to position [309, 0]
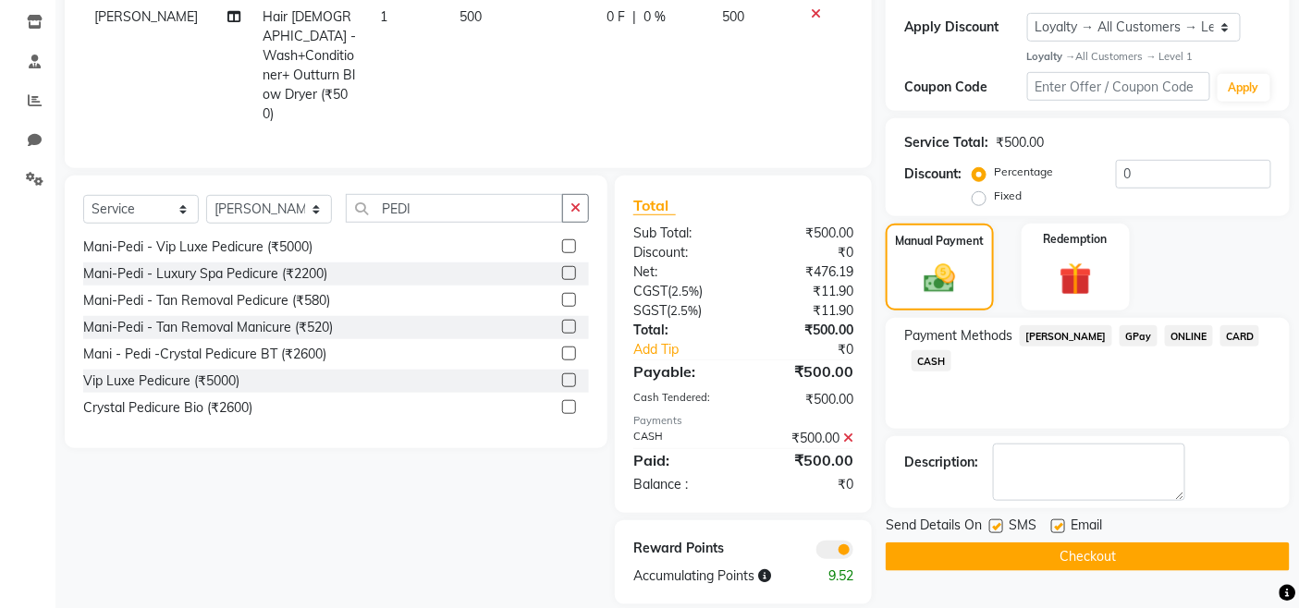
click at [1125, 551] on button "Checkout" at bounding box center [1088, 557] width 404 height 29
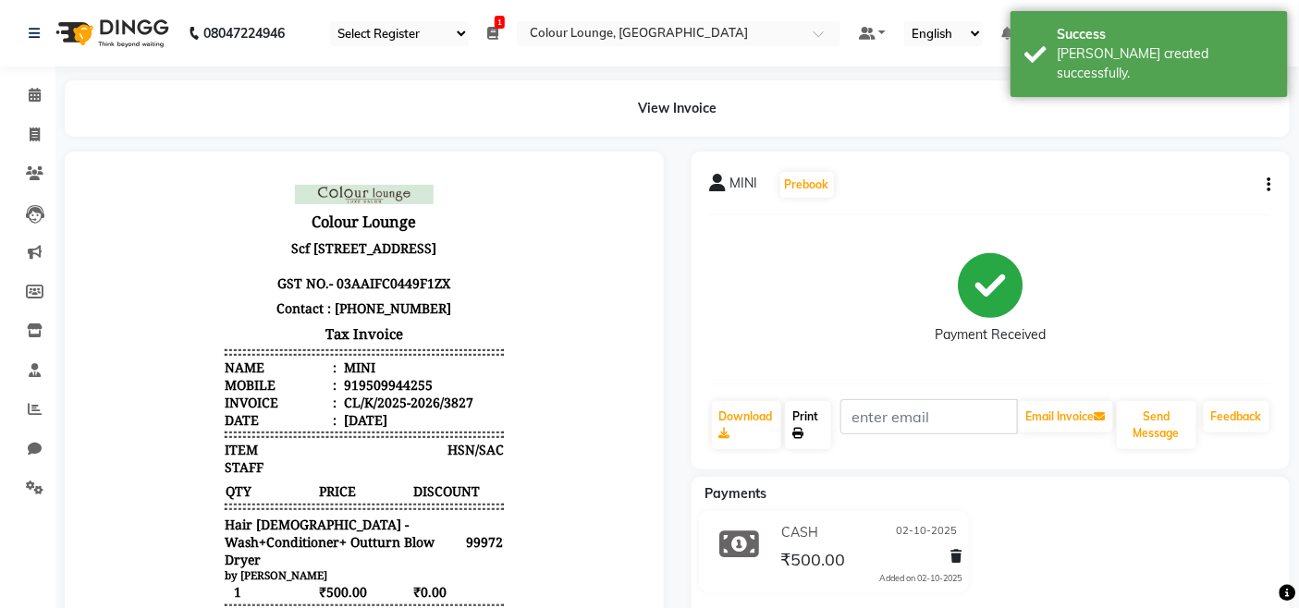
click at [809, 433] on link "Print" at bounding box center [807, 425] width 45 height 48
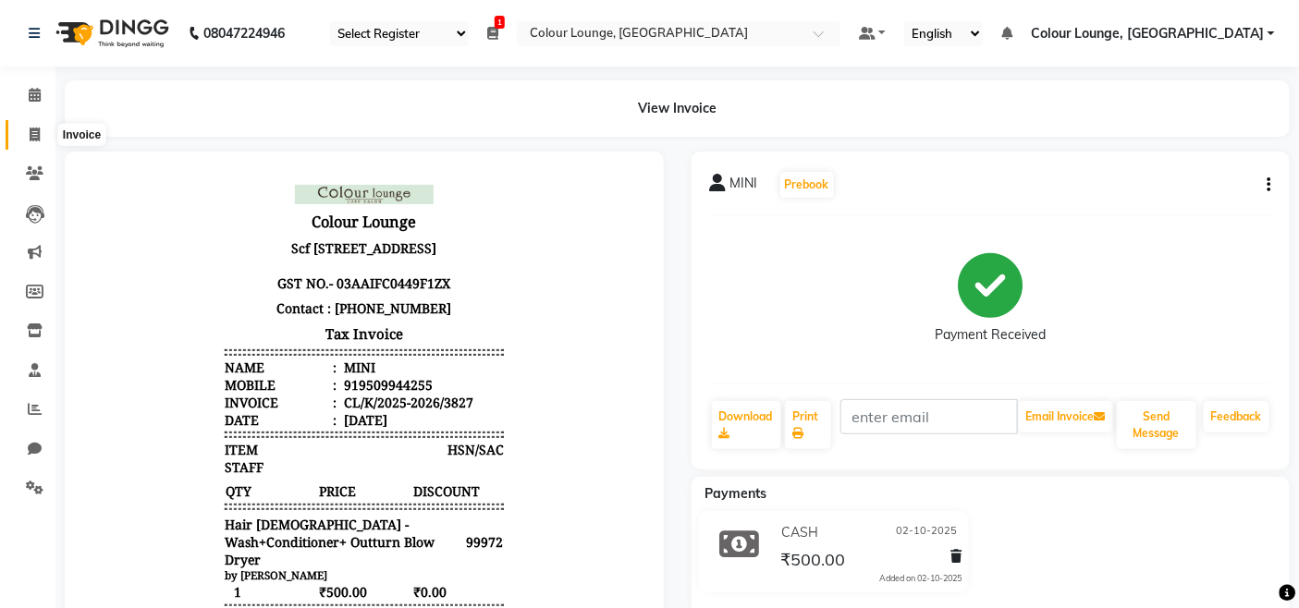
click at [24, 136] on span at bounding box center [34, 135] width 32 height 21
select select "service"
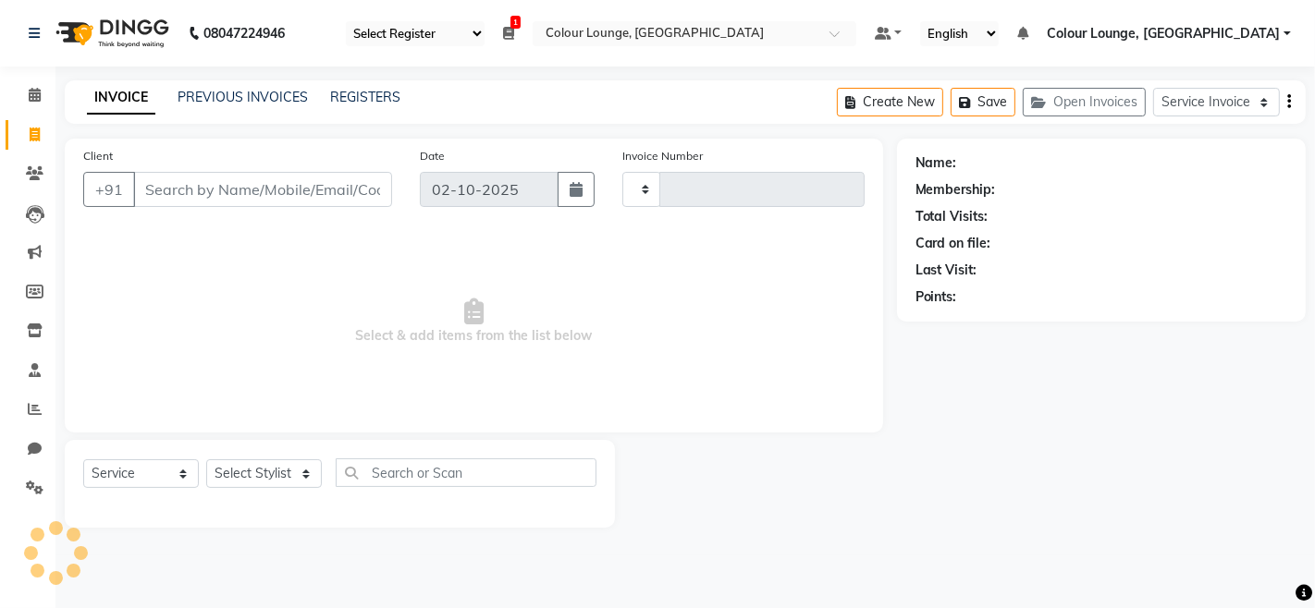
type input "3828"
select select "8015"
click at [240, 86] on div "INVOICE PREVIOUS INVOICES REGISTERS Create New Save Open Invoices Service Invoi…" at bounding box center [685, 101] width 1241 height 43
click at [251, 95] on link "PREVIOUS INVOICES" at bounding box center [243, 97] width 130 height 17
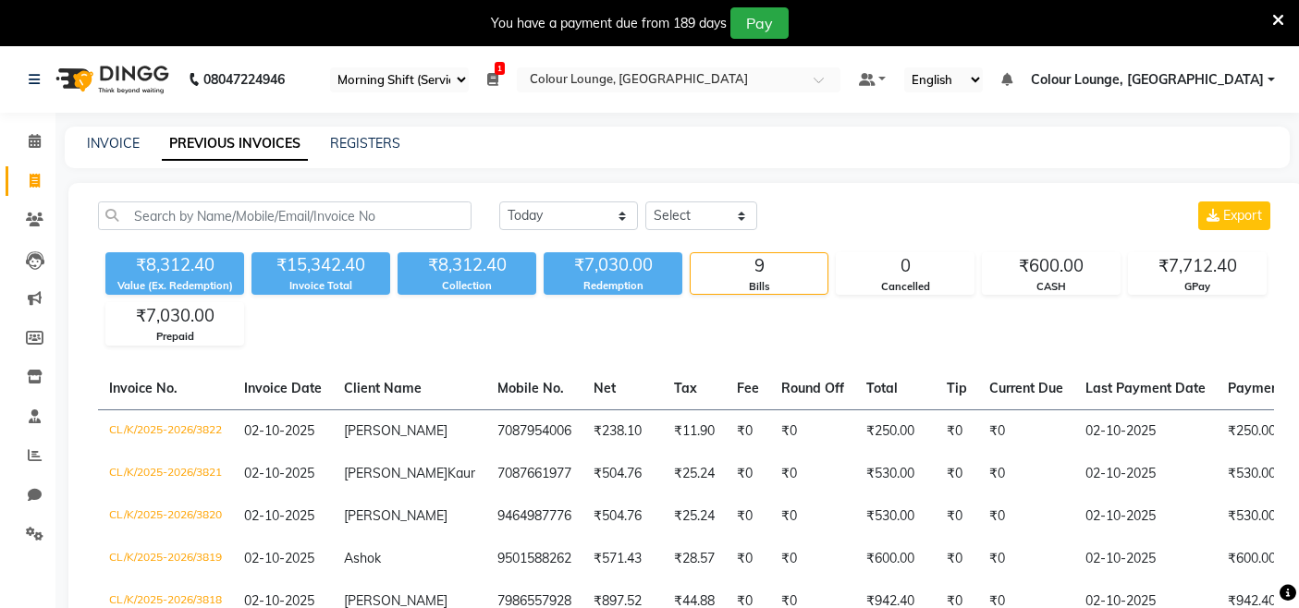
select select "75"
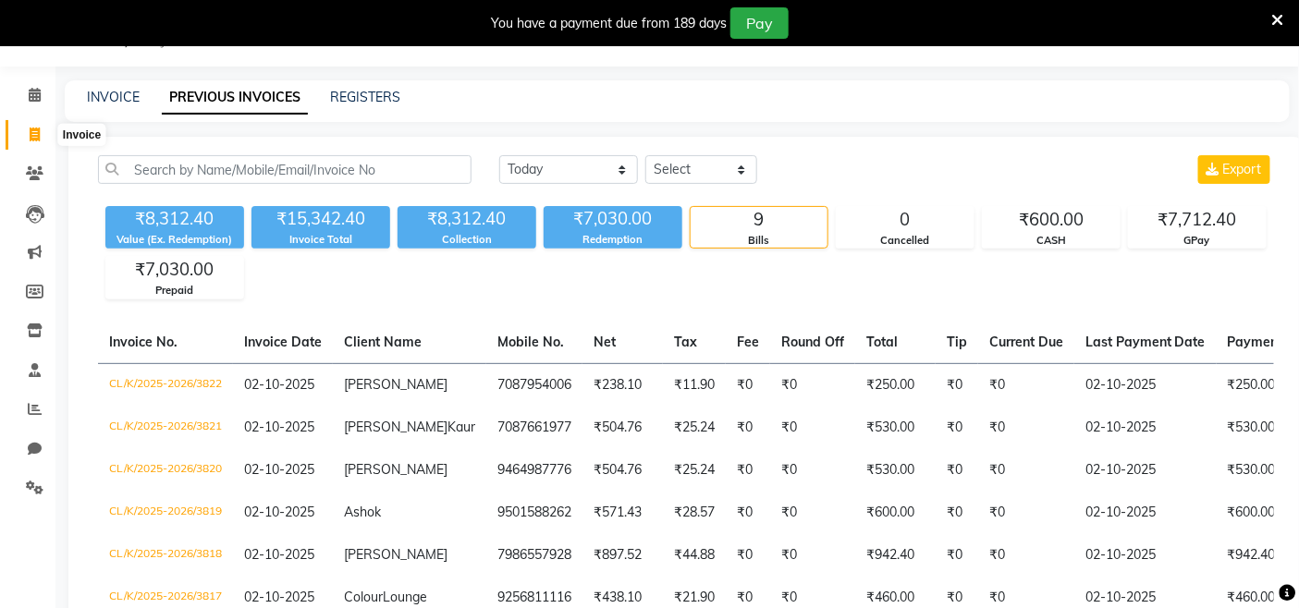
click at [40, 129] on span at bounding box center [34, 135] width 32 height 21
select select "service"
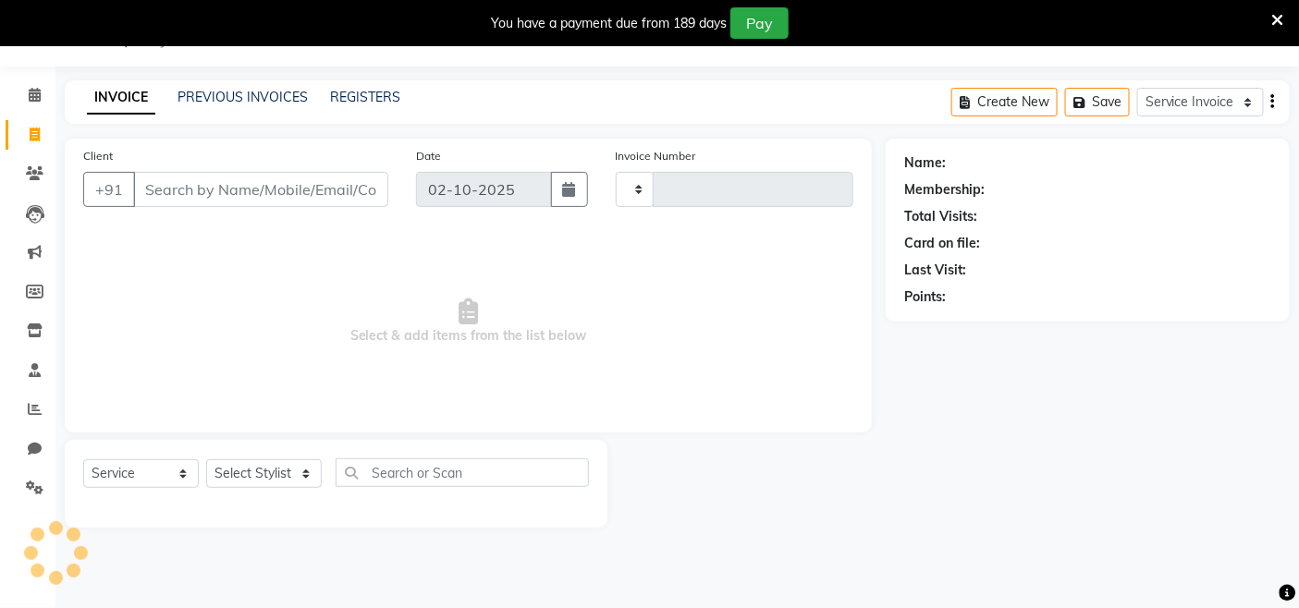
type input "3825"
select select "8015"
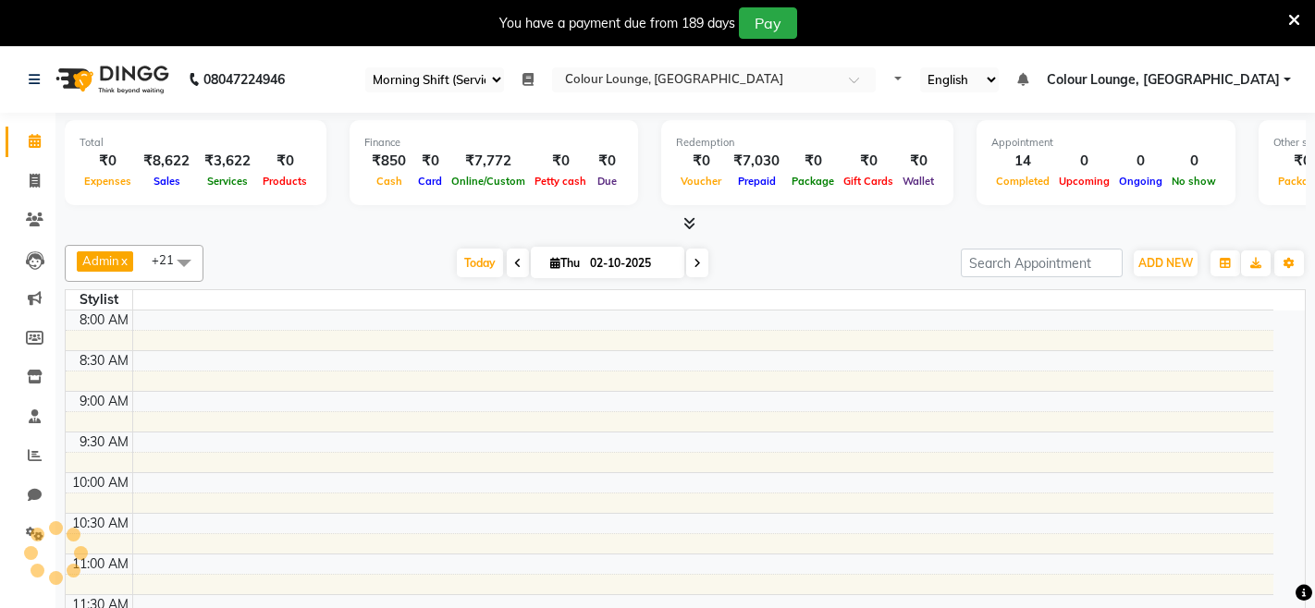
select select "75"
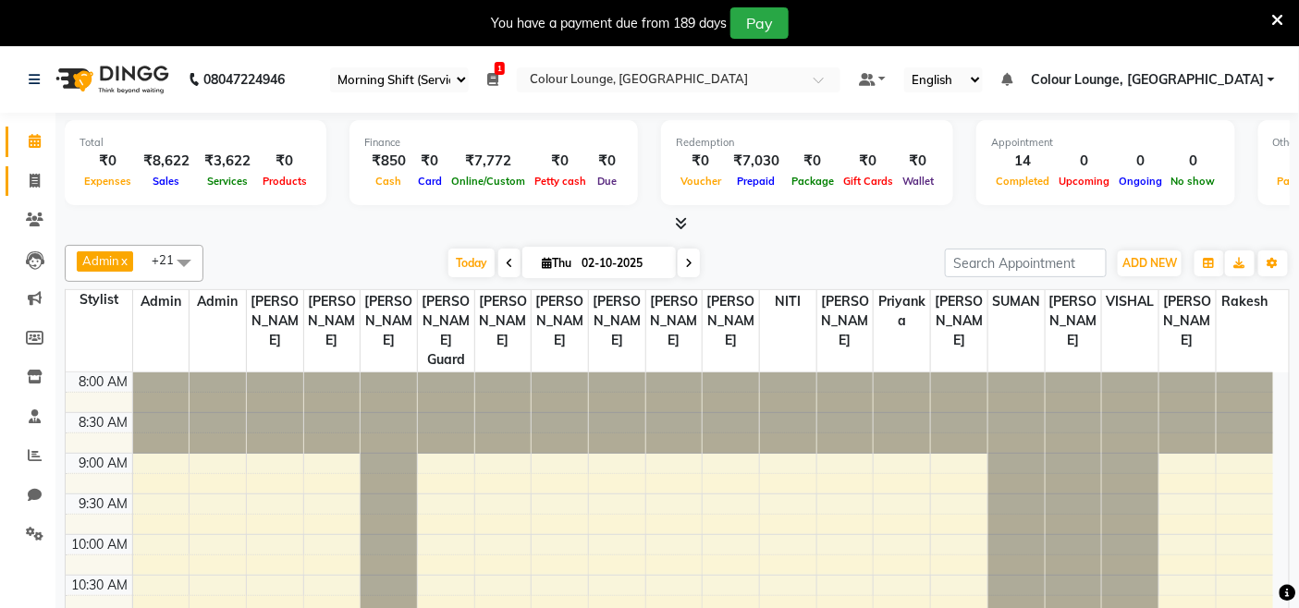
click at [33, 180] on icon at bounding box center [35, 181] width 10 height 14
select select "service"
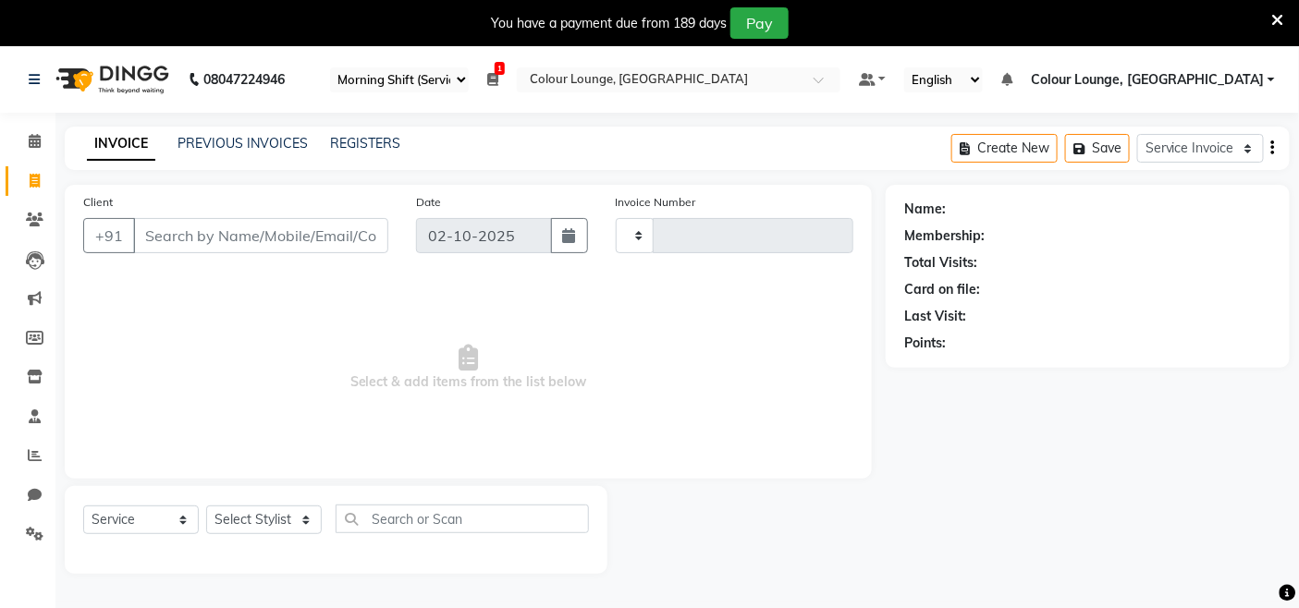
type input "3825"
select select "8015"
